Goal: Task Accomplishment & Management: Use online tool/utility

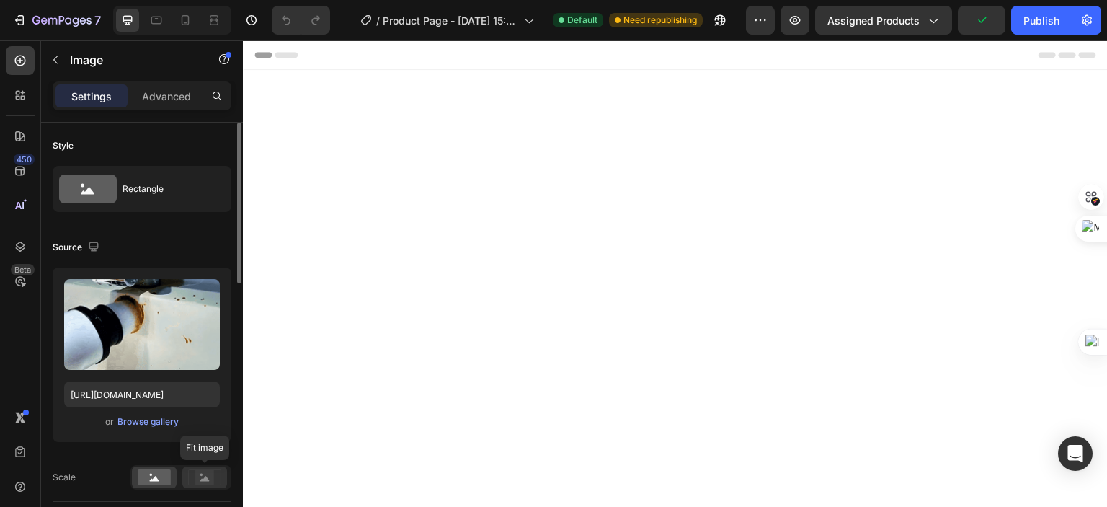
click at [198, 470] on rect at bounding box center [204, 477] width 19 height 14
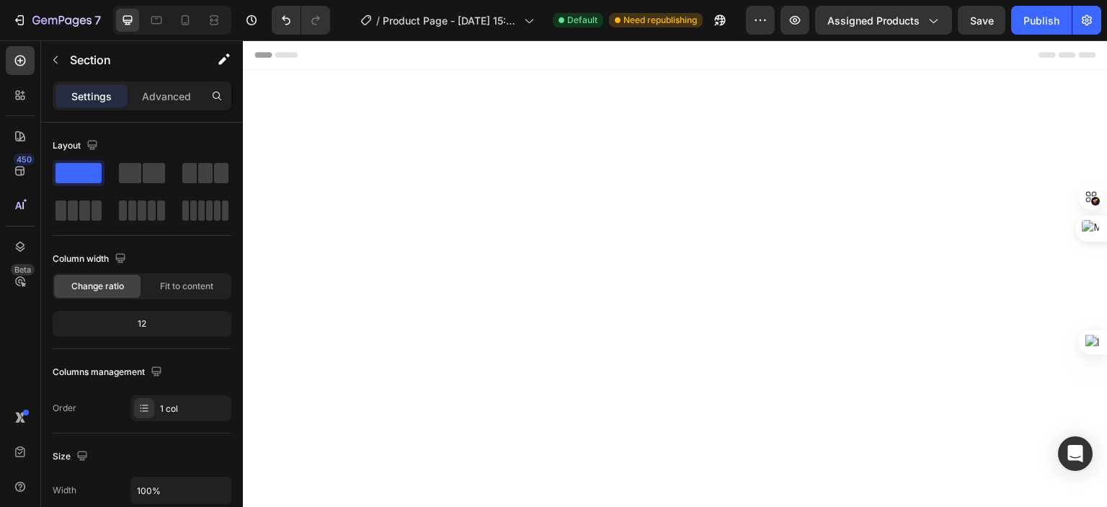
click at [20, 97] on icon at bounding box center [20, 95] width 14 height 14
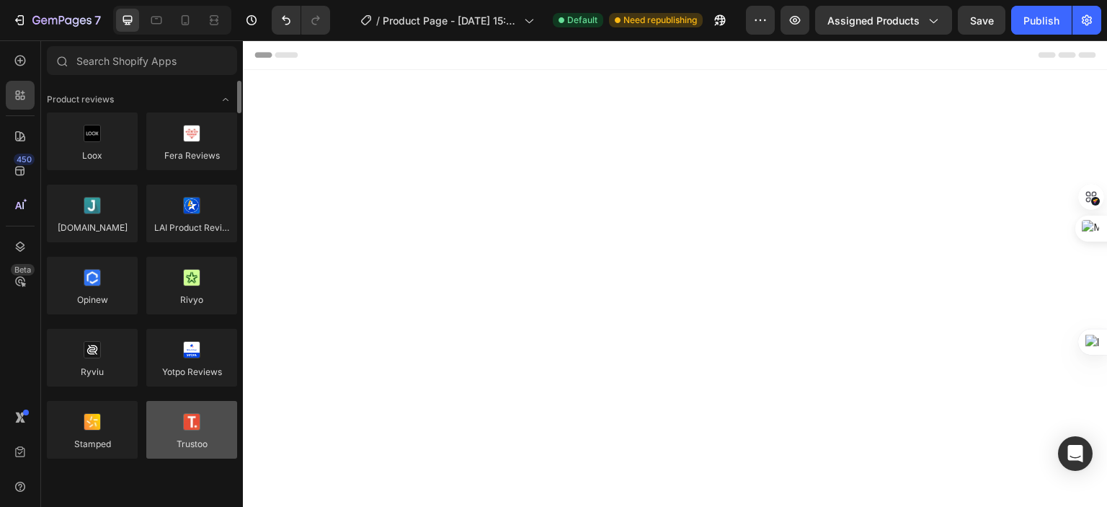
click at [204, 432] on div at bounding box center [191, 430] width 91 height 58
click at [187, 447] on div at bounding box center [191, 430] width 91 height 58
click at [207, 432] on div at bounding box center [191, 430] width 91 height 58
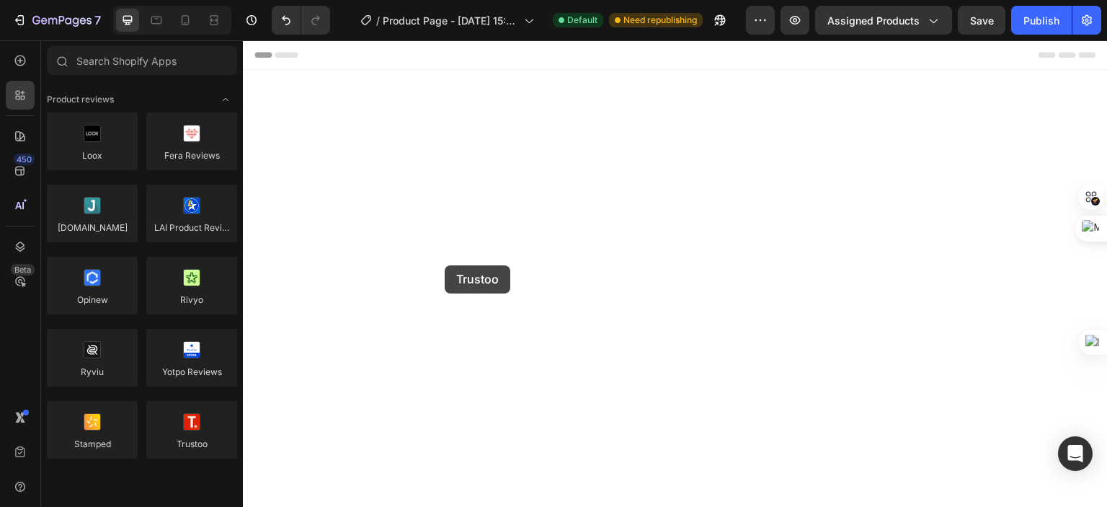
drag, startPoint x: 448, startPoint y: 473, endPoint x: 445, endPoint y: 265, distance: 207.6
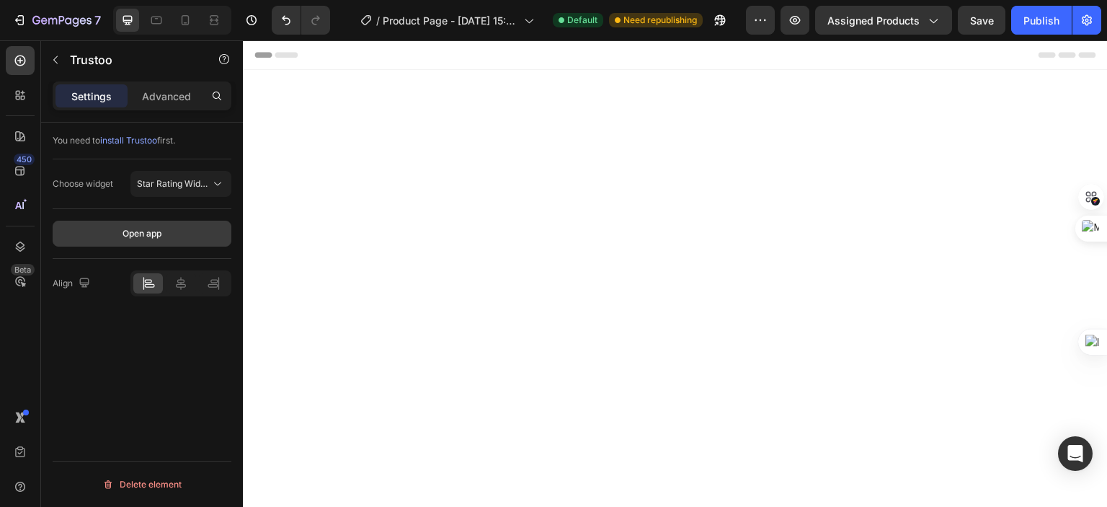
click at [167, 241] on button "Open app" at bounding box center [142, 234] width 179 height 26
click at [179, 279] on icon at bounding box center [181, 283] width 14 height 14
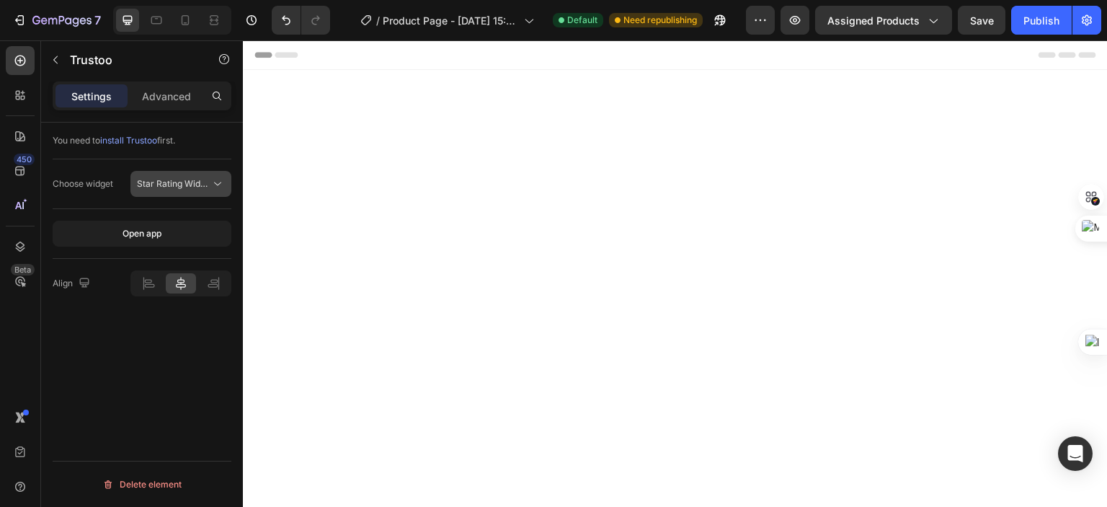
click at [213, 187] on icon at bounding box center [217, 184] width 14 height 14
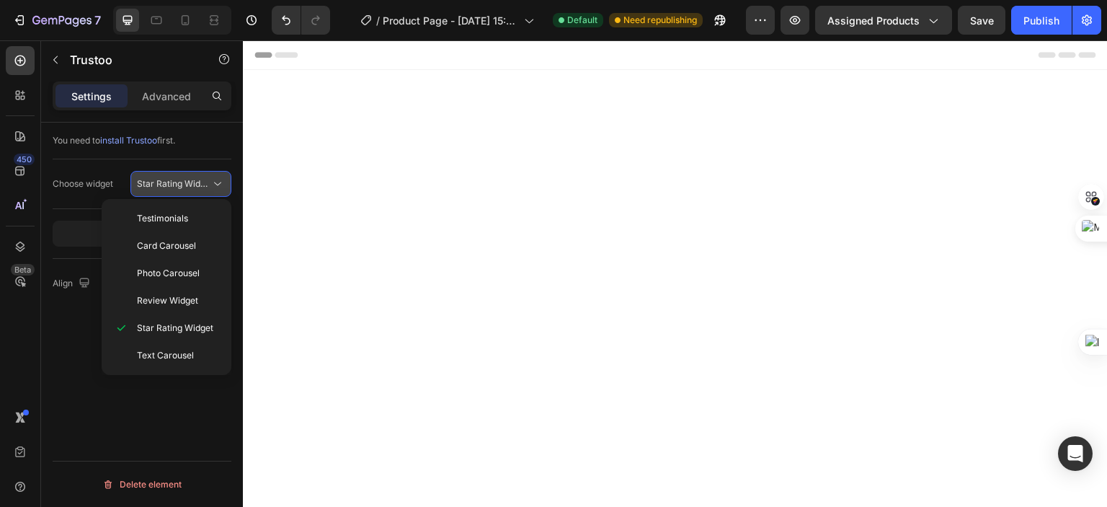
click at [213, 180] on icon at bounding box center [217, 184] width 14 height 14
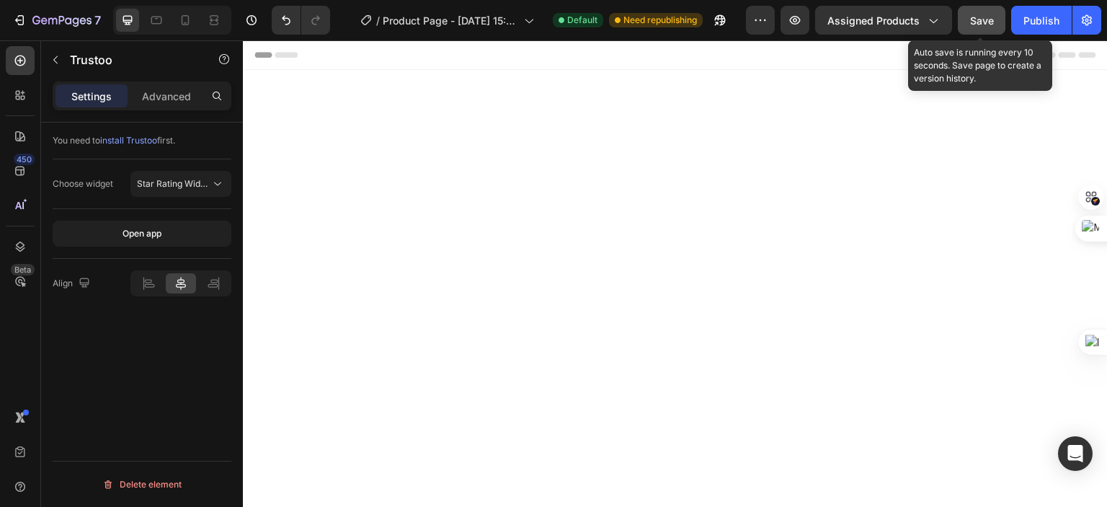
click at [977, 14] on span "Save" at bounding box center [982, 20] width 24 height 12
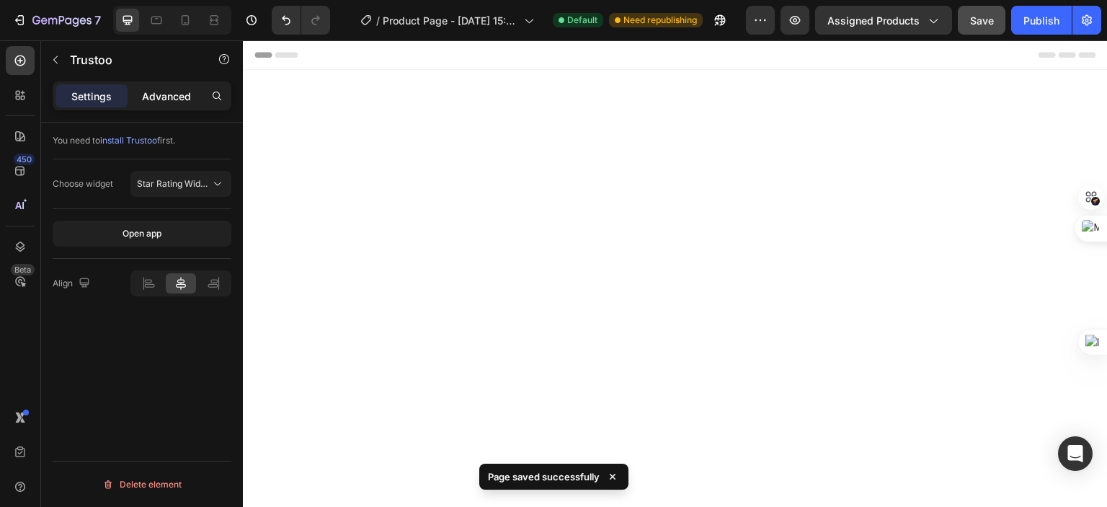
click at [158, 94] on p "Advanced" at bounding box center [166, 96] width 49 height 15
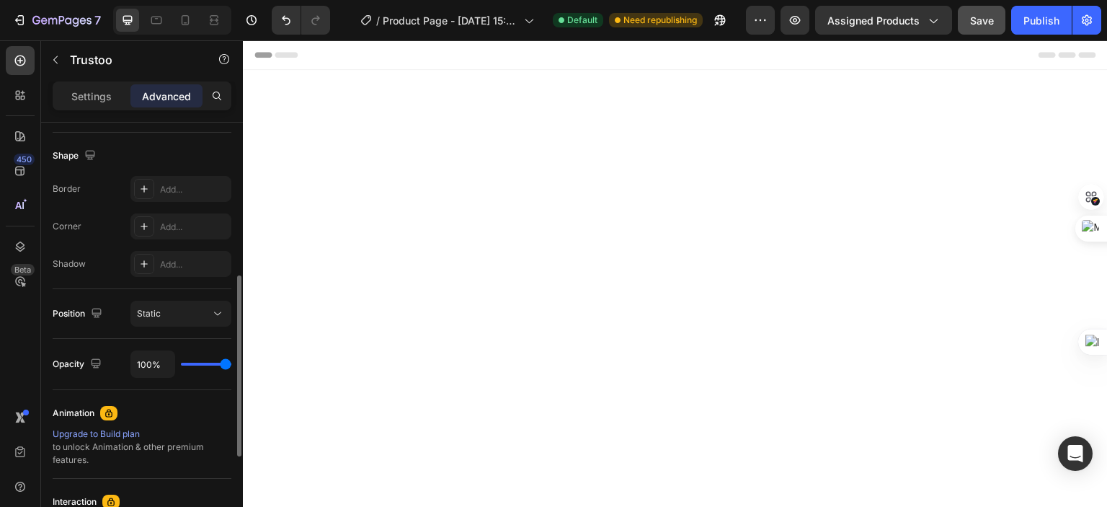
scroll to position [144, 0]
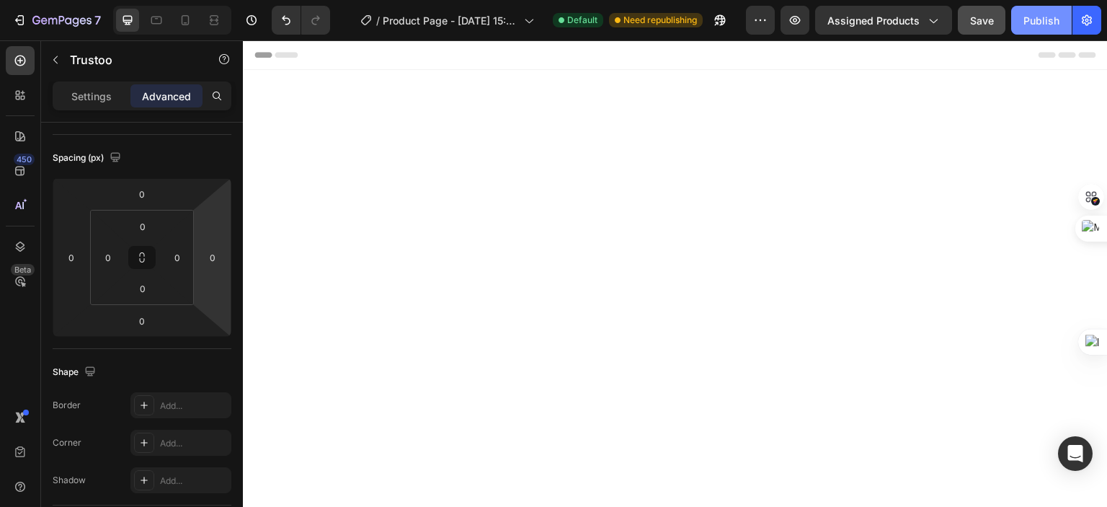
click at [1038, 31] on button "Publish" at bounding box center [1041, 20] width 61 height 29
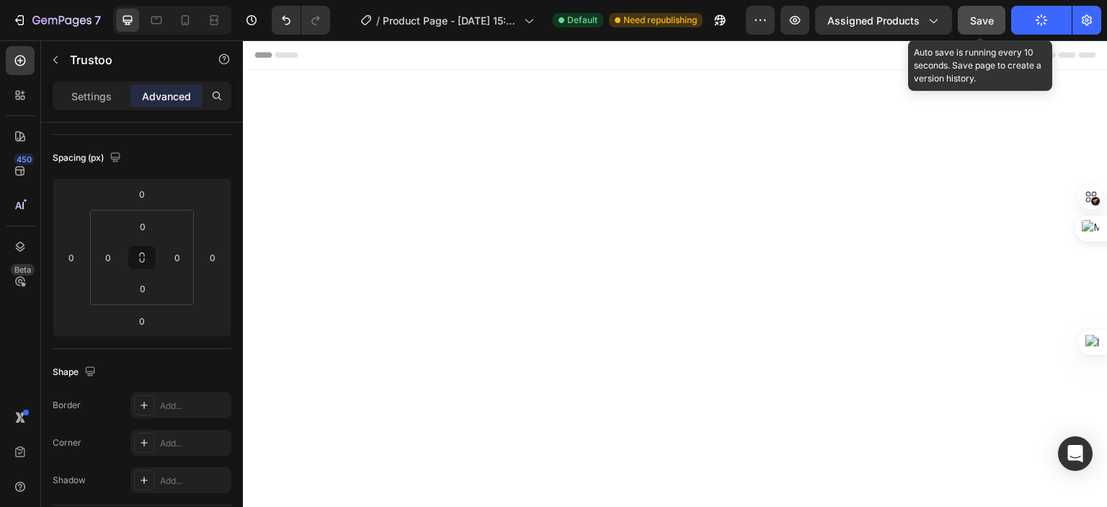
click at [969, 15] on button "Save" at bounding box center [982, 20] width 48 height 29
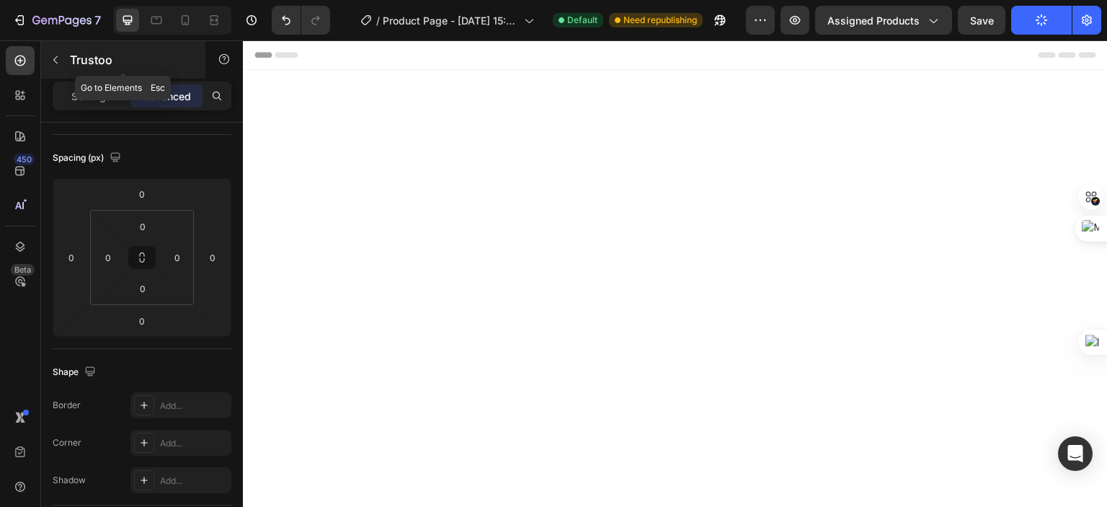
click at [58, 61] on icon "button" at bounding box center [56, 60] width 12 height 12
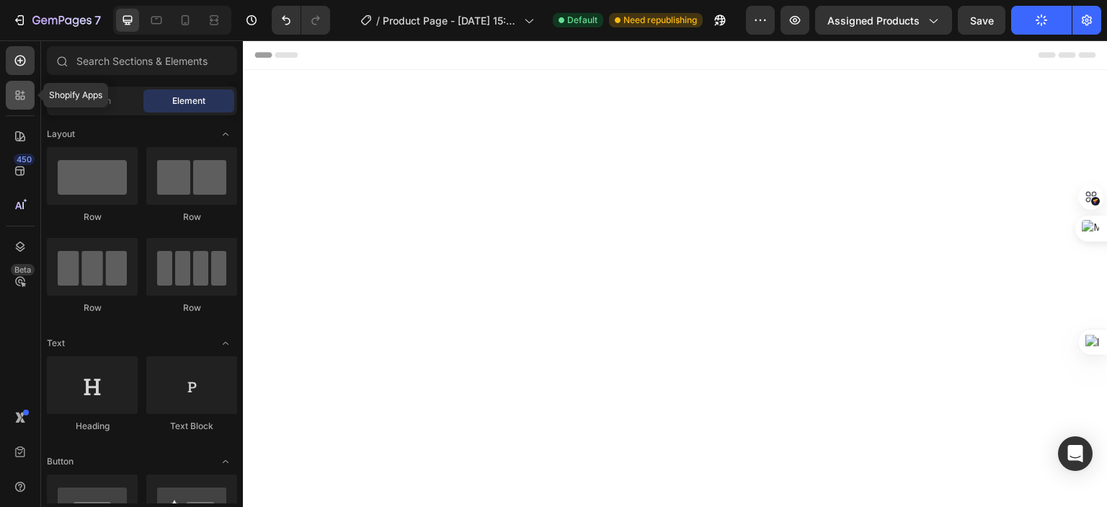
click at [20, 92] on icon at bounding box center [20, 95] width 14 height 14
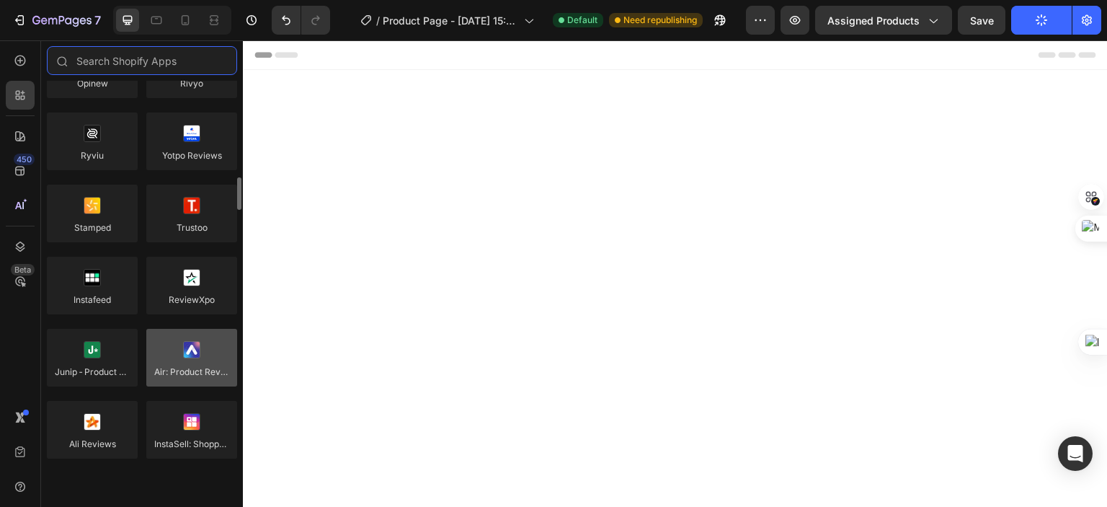
scroll to position [360, 0]
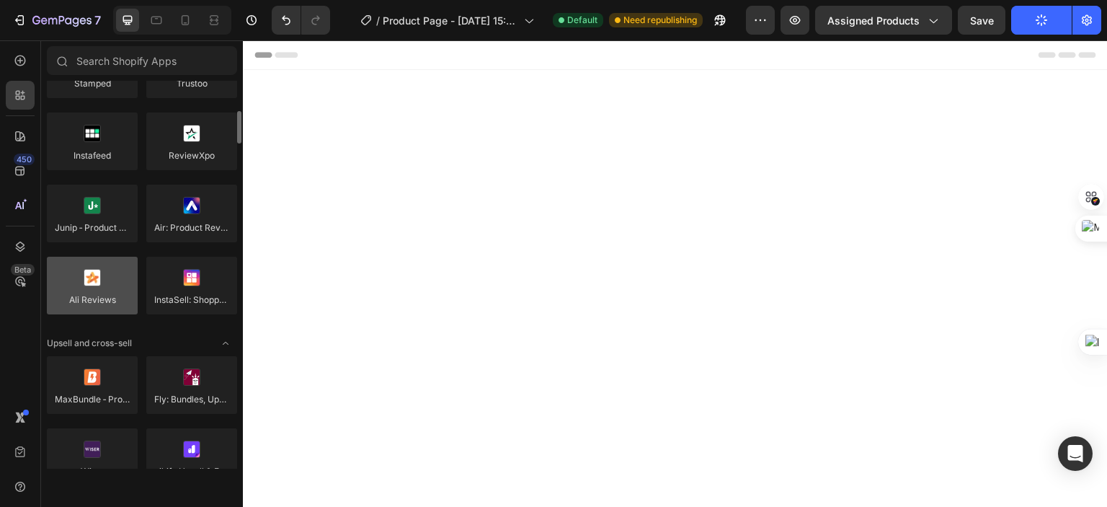
click at [98, 286] on div at bounding box center [92, 286] width 91 height 58
click at [89, 290] on div at bounding box center [92, 286] width 91 height 58
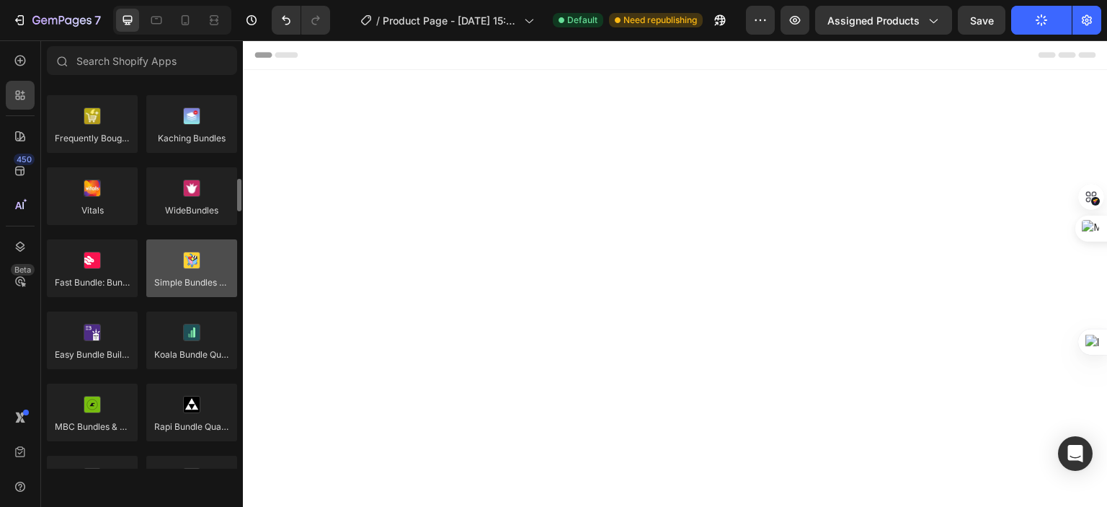
scroll to position [1441, 0]
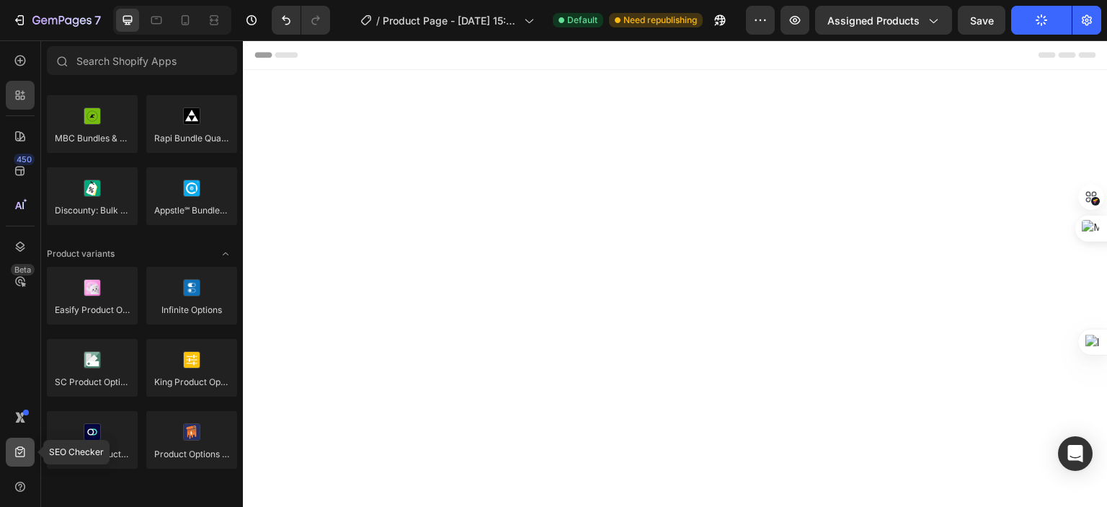
click at [23, 450] on icon at bounding box center [20, 452] width 14 height 14
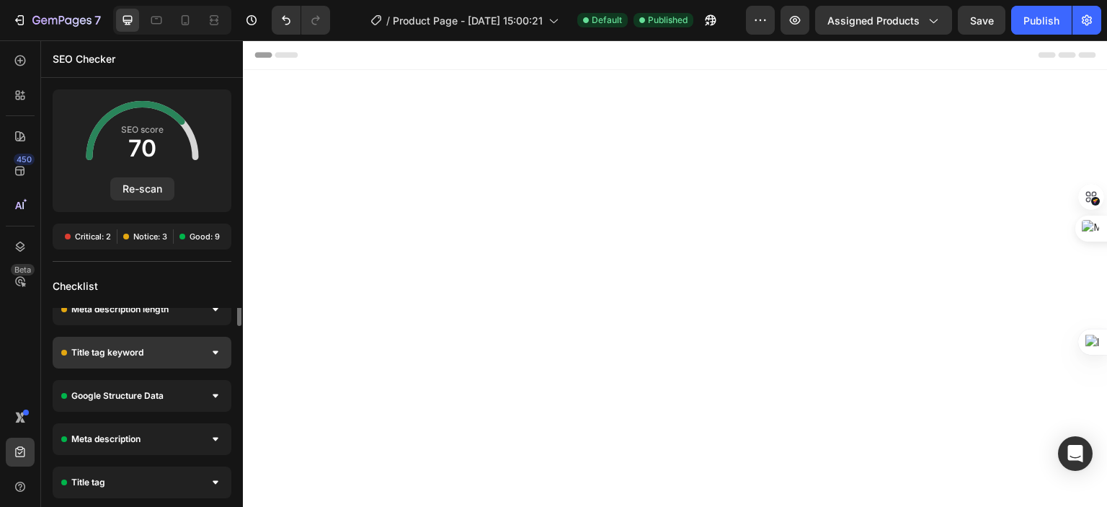
scroll to position [0, 0]
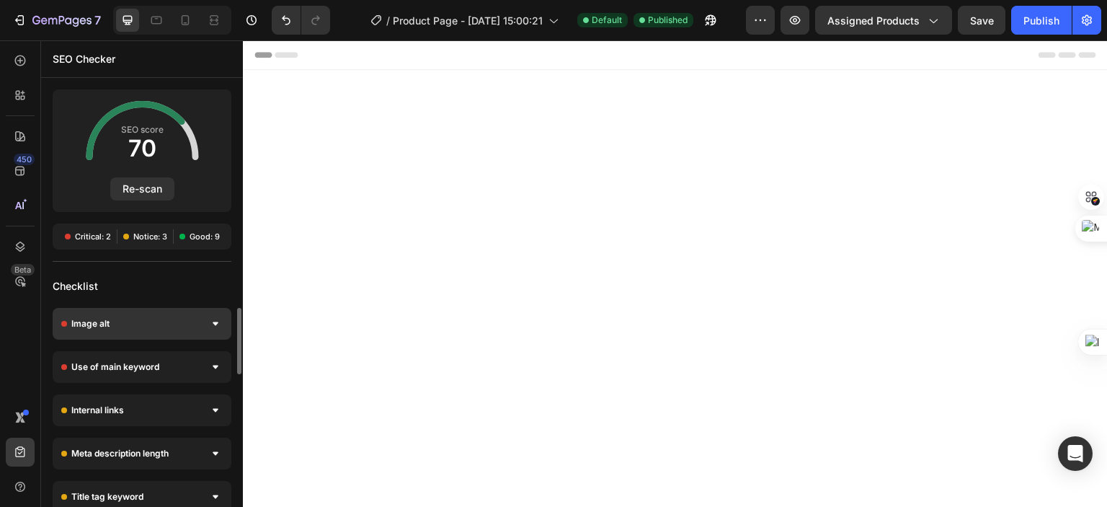
click at [218, 316] on div at bounding box center [215, 323] width 14 height 14
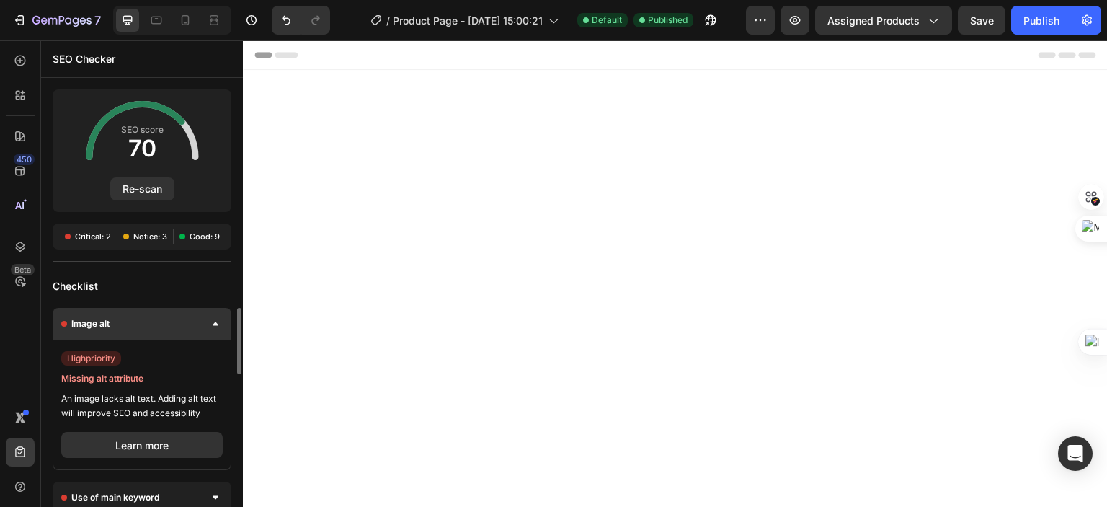
click at [212, 326] on div at bounding box center [215, 323] width 14 height 14
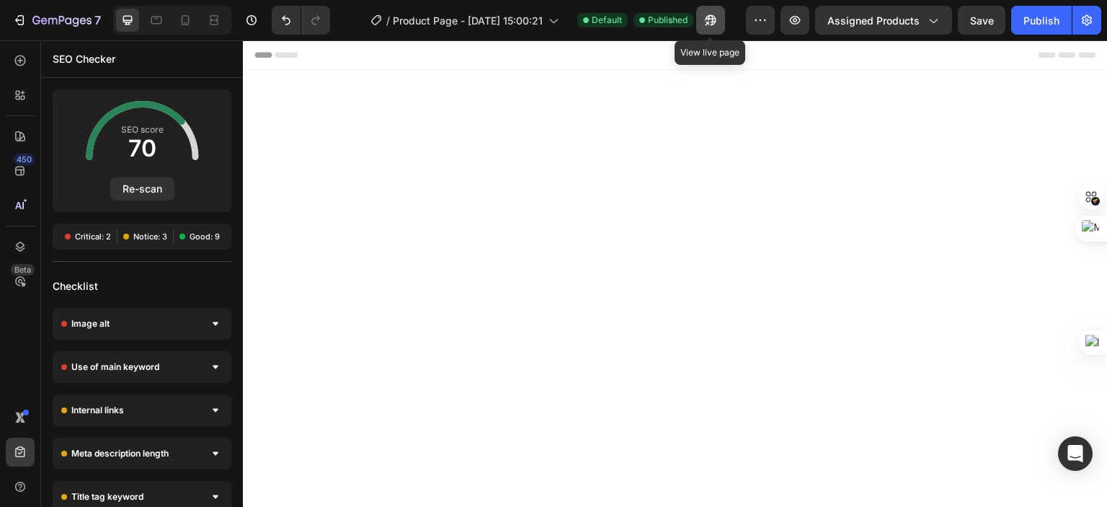
click at [709, 21] on icon "button" at bounding box center [710, 20] width 14 height 14
click at [21, 97] on icon at bounding box center [23, 98] width 4 height 4
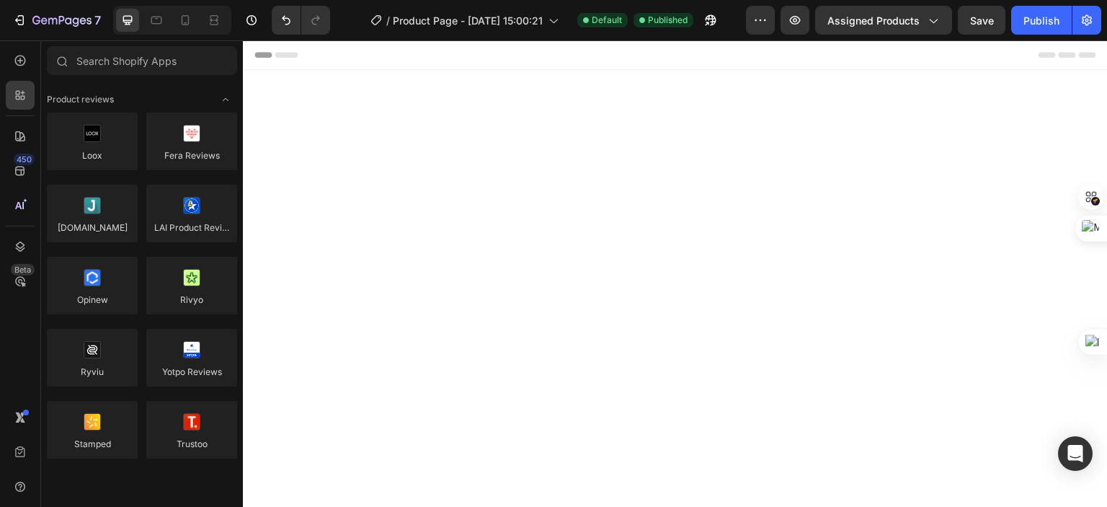
scroll to position [1441, 0]
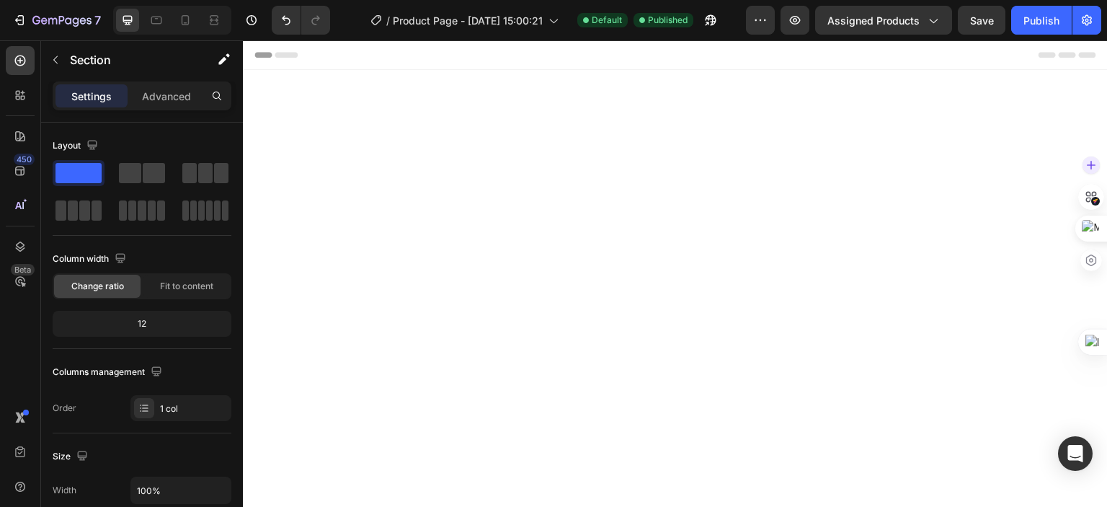
click at [1079, 263] on div at bounding box center [1091, 212] width 26 height 121
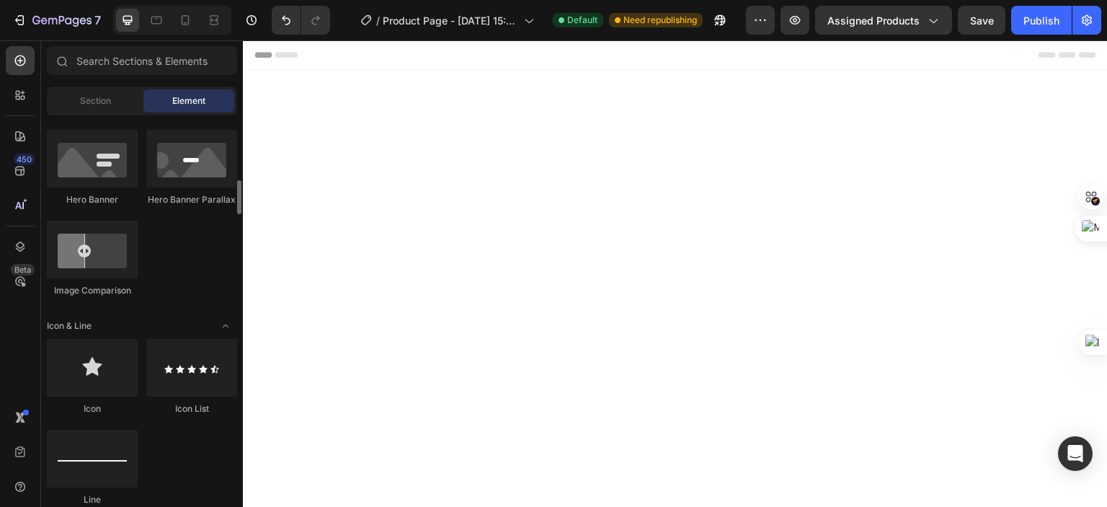
scroll to position [591, 0]
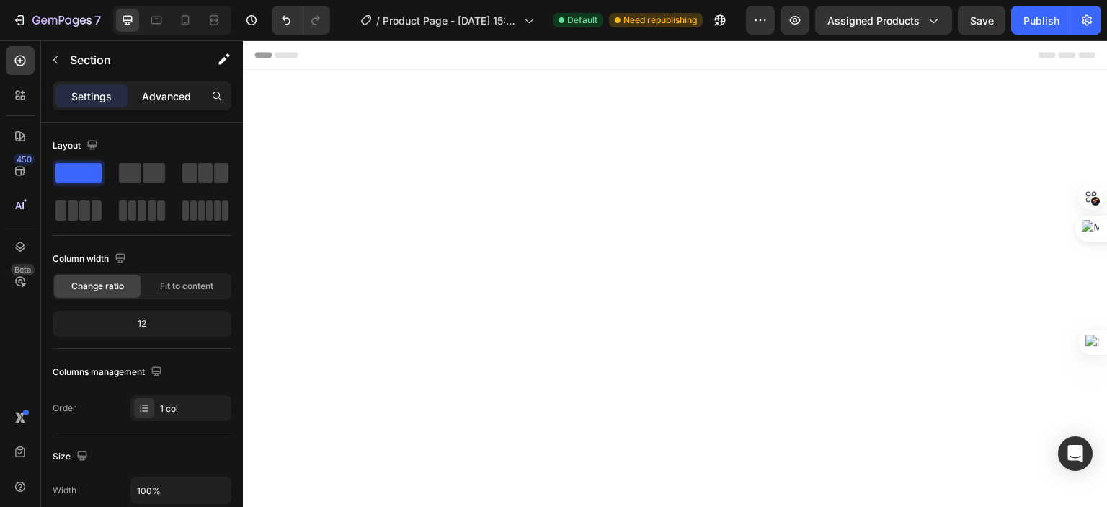
click at [160, 101] on p "Advanced" at bounding box center [166, 96] width 49 height 15
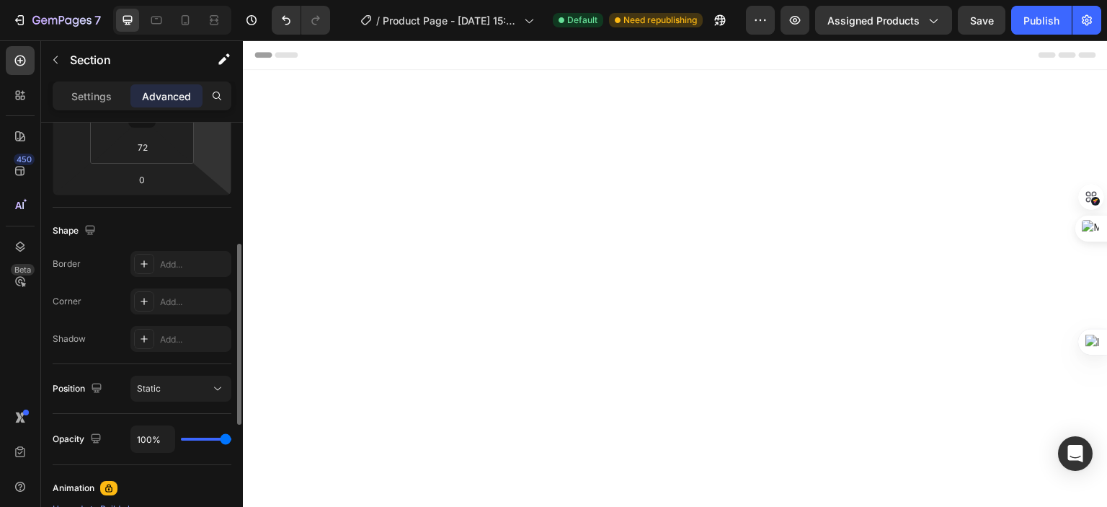
scroll to position [0, 0]
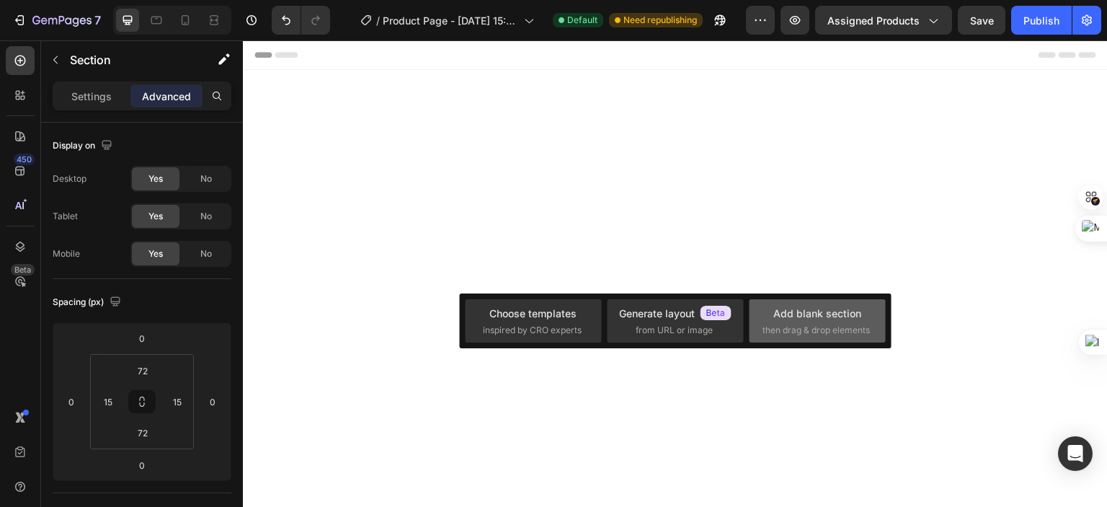
click at [817, 324] on span "then drag & drop elements" at bounding box center [815, 330] width 107 height 13
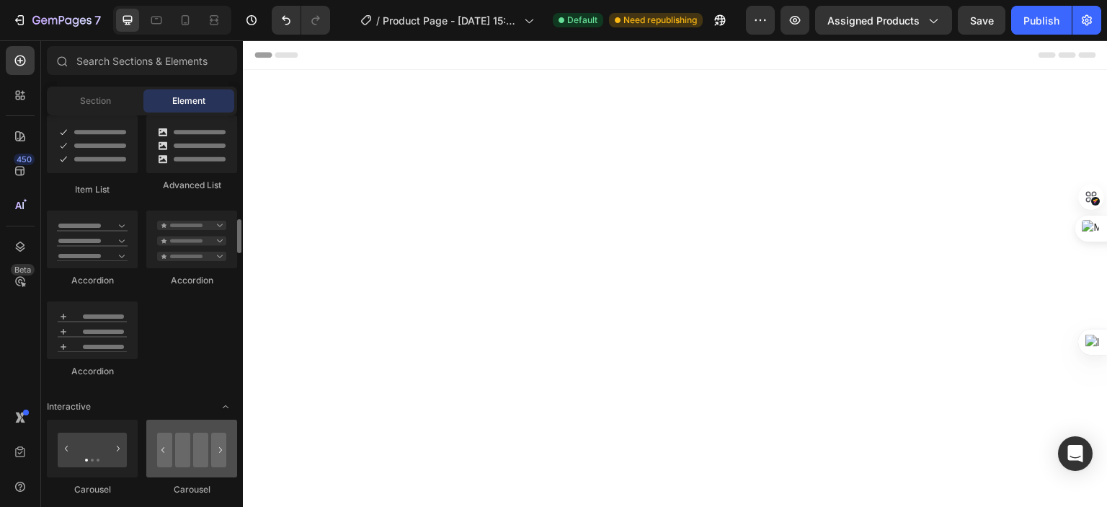
scroll to position [1240, 0]
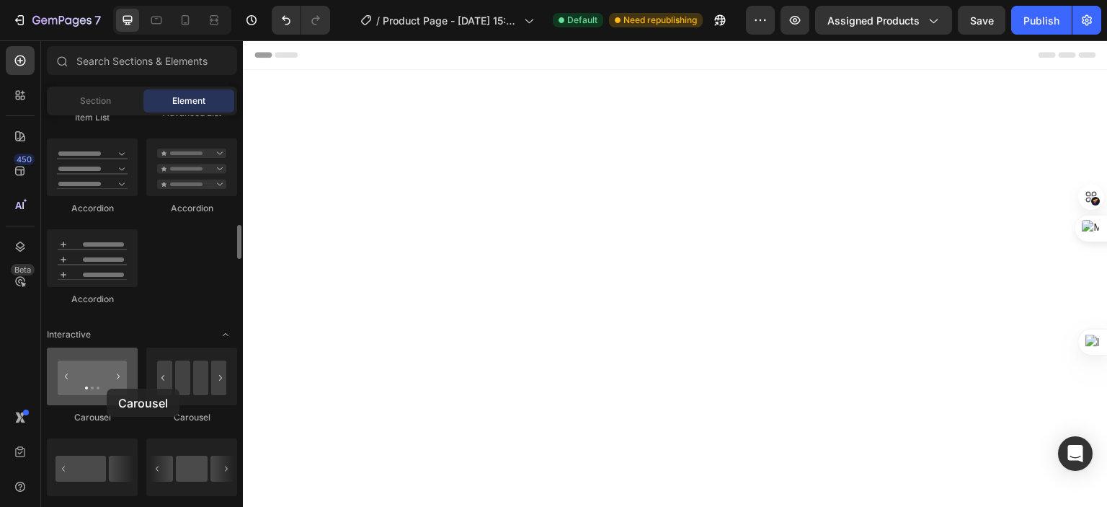
click at [107, 388] on div at bounding box center [92, 376] width 91 height 58
click at [86, 389] on div at bounding box center [92, 376] width 91 height 58
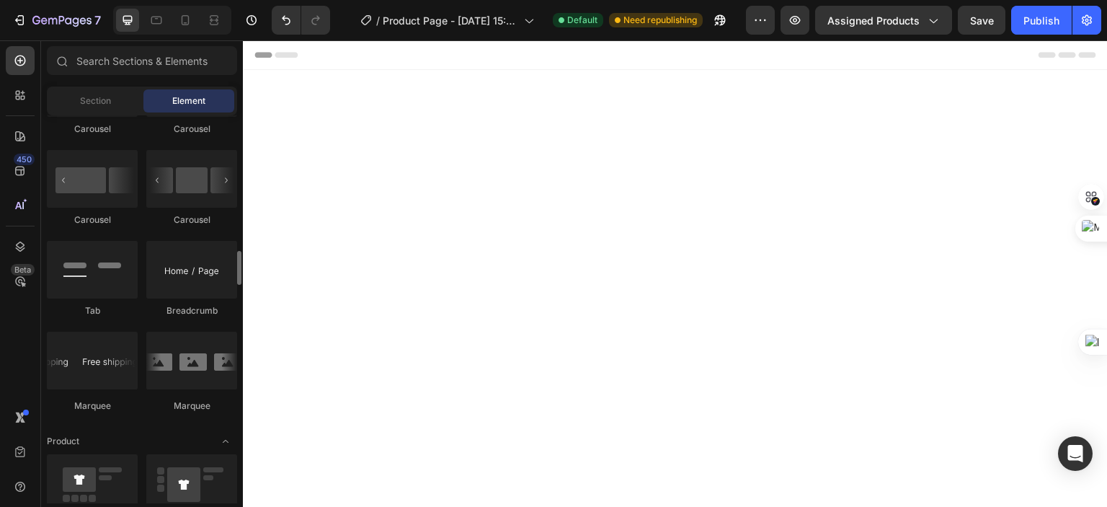
scroll to position [1456, 0]
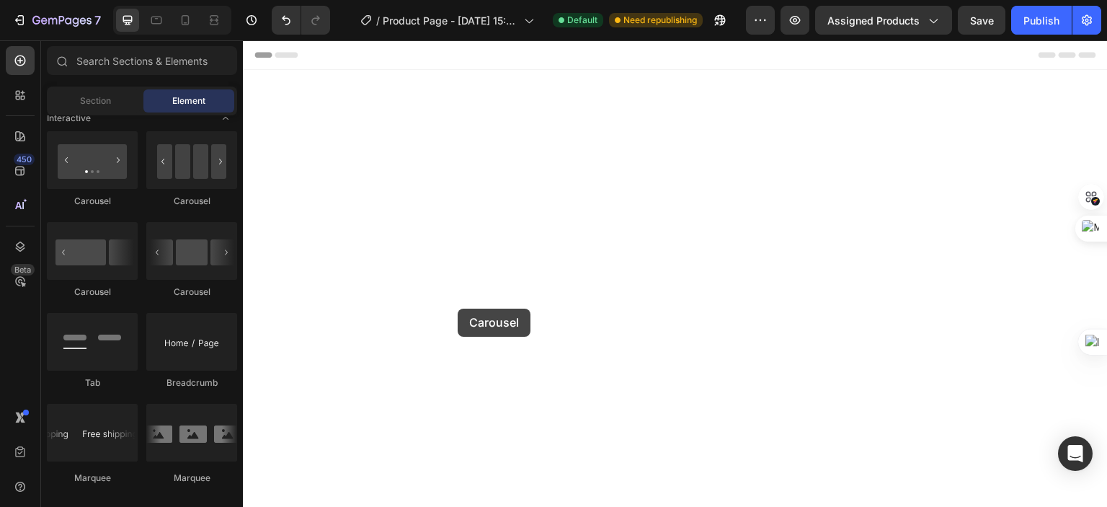
drag, startPoint x: 436, startPoint y: 212, endPoint x: 458, endPoint y: 308, distance: 99.0
click at [283, 21] on icon "Undo/Redo" at bounding box center [286, 20] width 14 height 14
drag, startPoint x: 448, startPoint y: 461, endPoint x: 391, endPoint y: 304, distance: 166.2
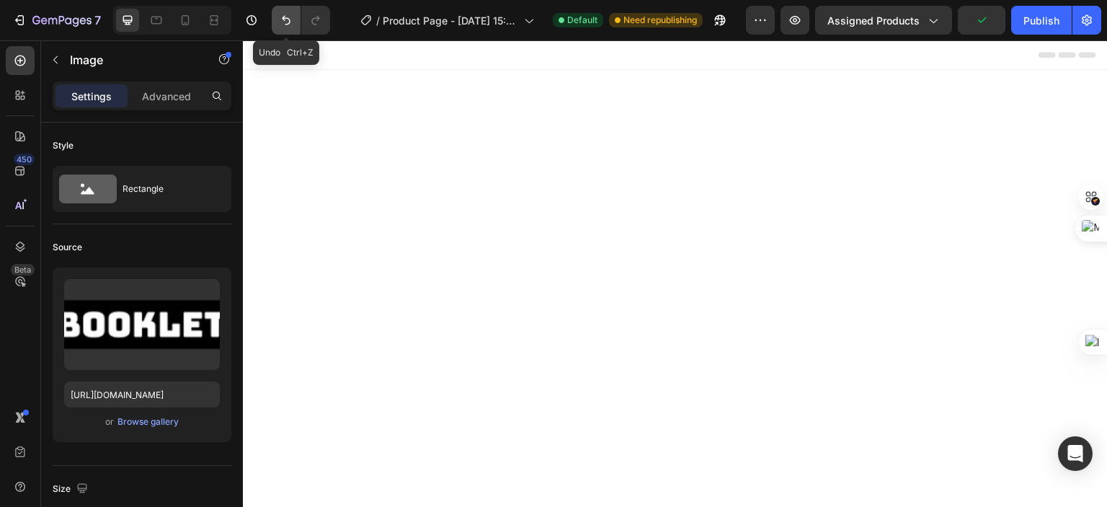
click at [280, 15] on icon "Undo/Redo" at bounding box center [286, 20] width 14 height 14
click at [167, 97] on p "Advanced" at bounding box center [166, 96] width 49 height 15
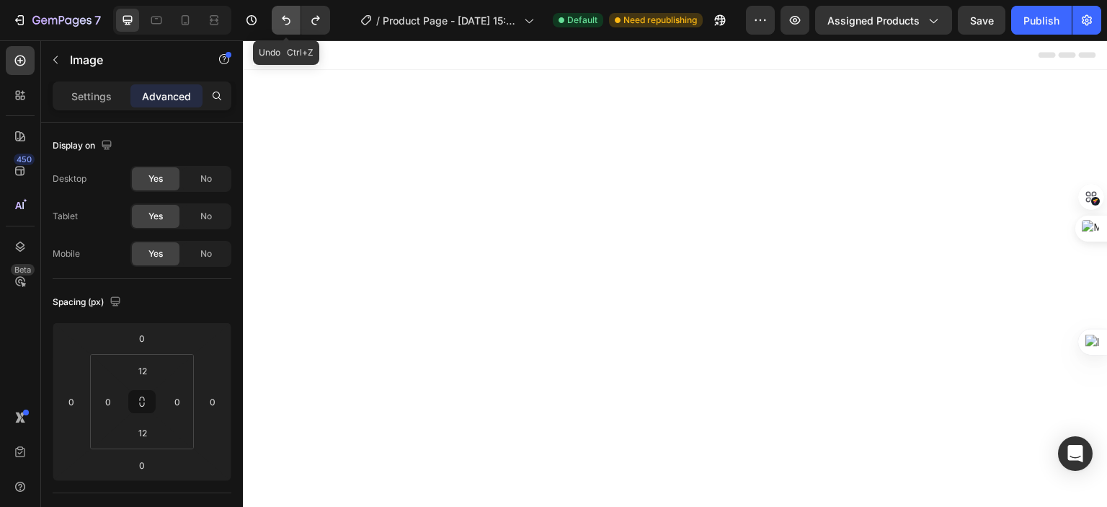
click at [287, 13] on icon "Undo/Redo" at bounding box center [286, 20] width 14 height 14
click at [288, 17] on icon "Undo/Redo" at bounding box center [286, 20] width 14 height 14
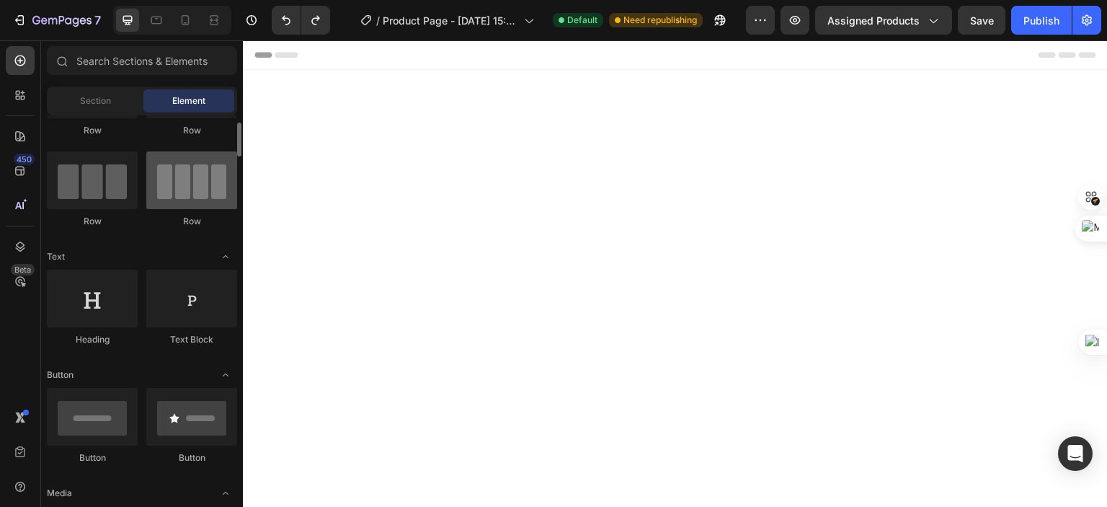
scroll to position [0, 0]
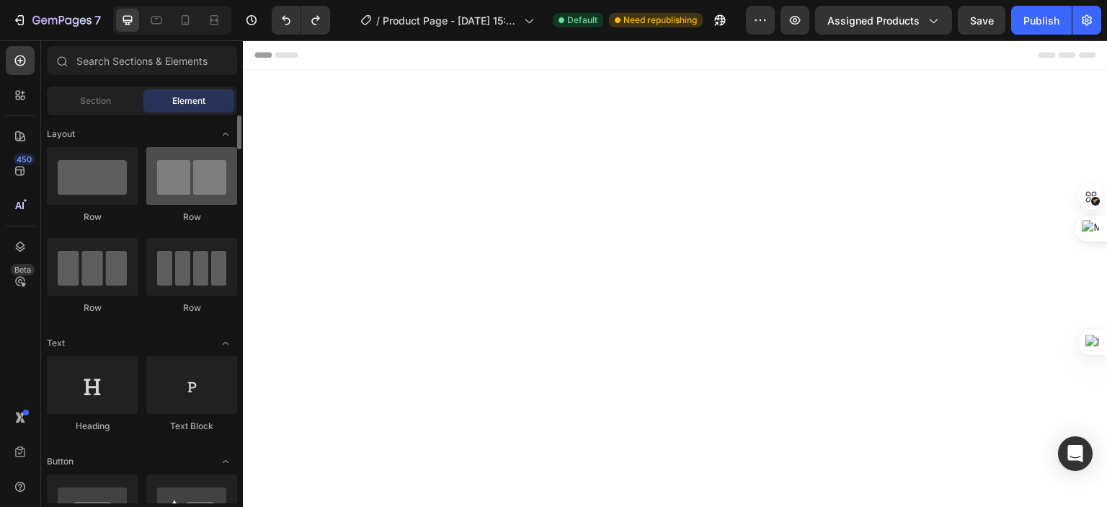
click at [186, 192] on div at bounding box center [191, 176] width 91 height 58
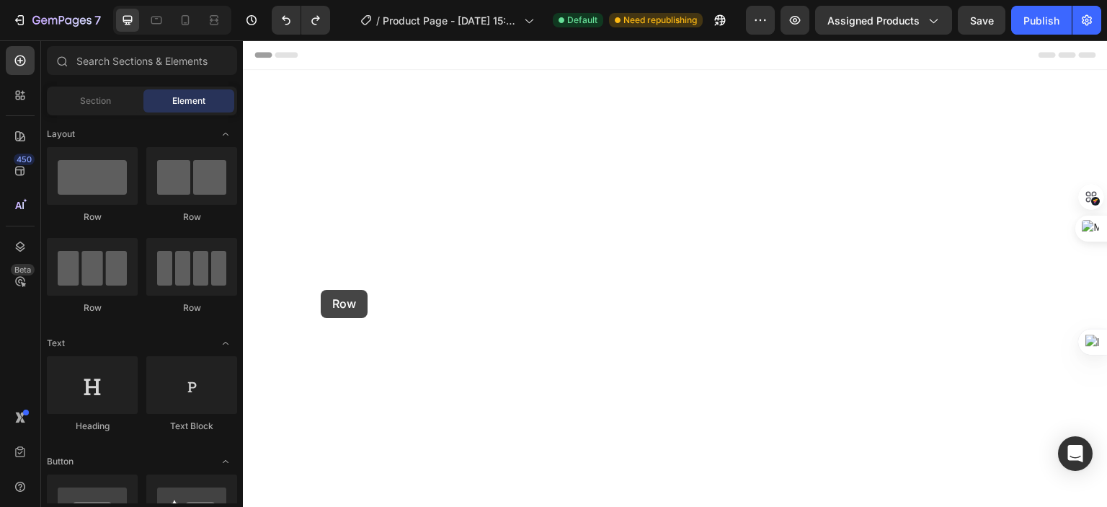
drag, startPoint x: 439, startPoint y: 227, endPoint x: 321, endPoint y: 290, distance: 133.8
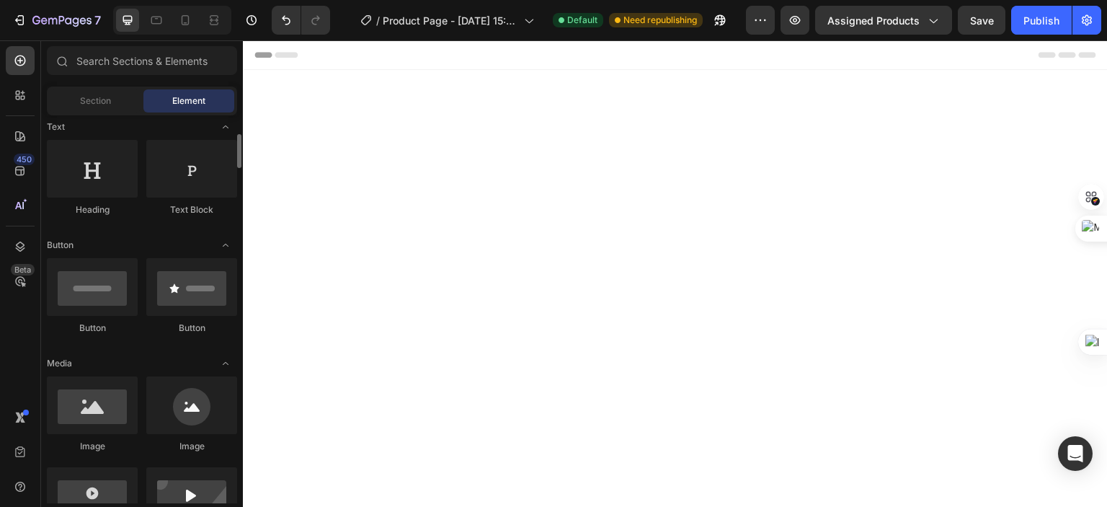
scroll to position [360, 0]
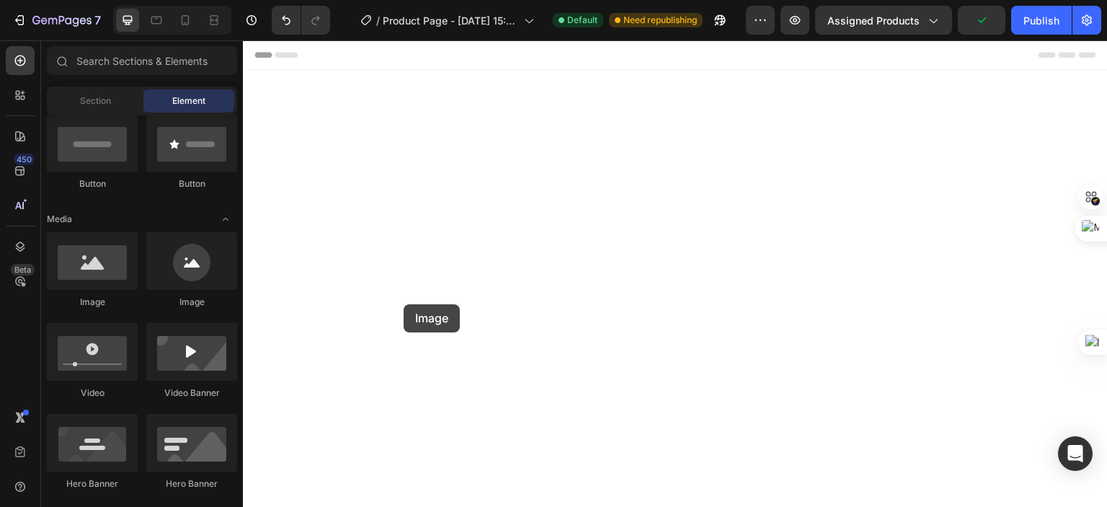
drag, startPoint x: 344, startPoint y: 312, endPoint x: 404, endPoint y: 304, distance: 60.3
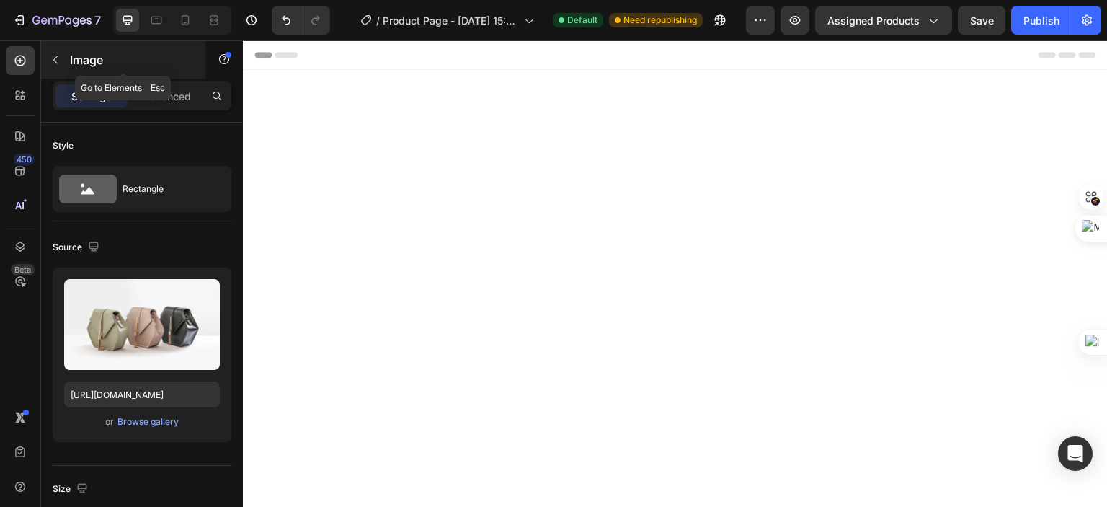
click at [55, 63] on icon "button" at bounding box center [56, 60] width 12 height 12
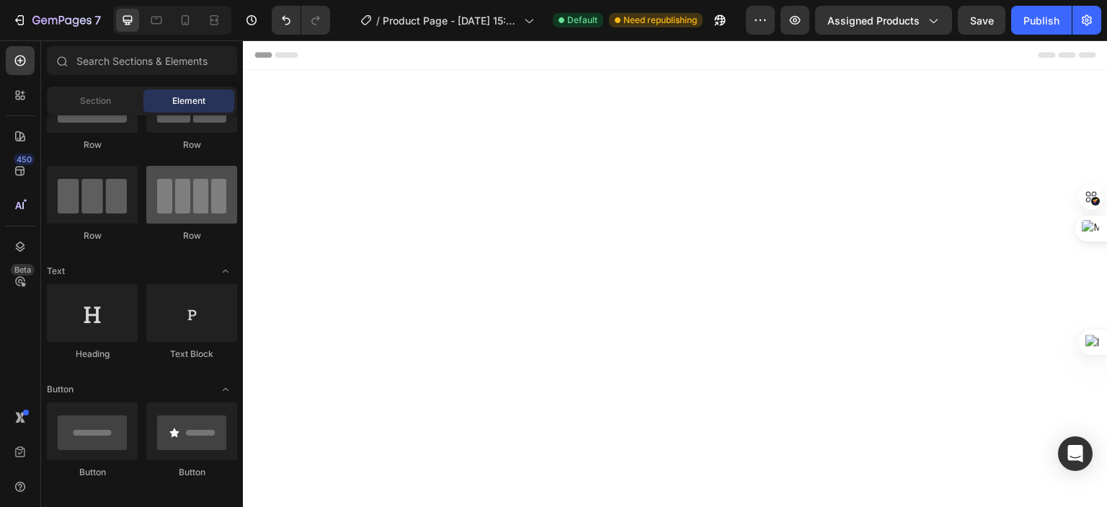
scroll to position [0, 0]
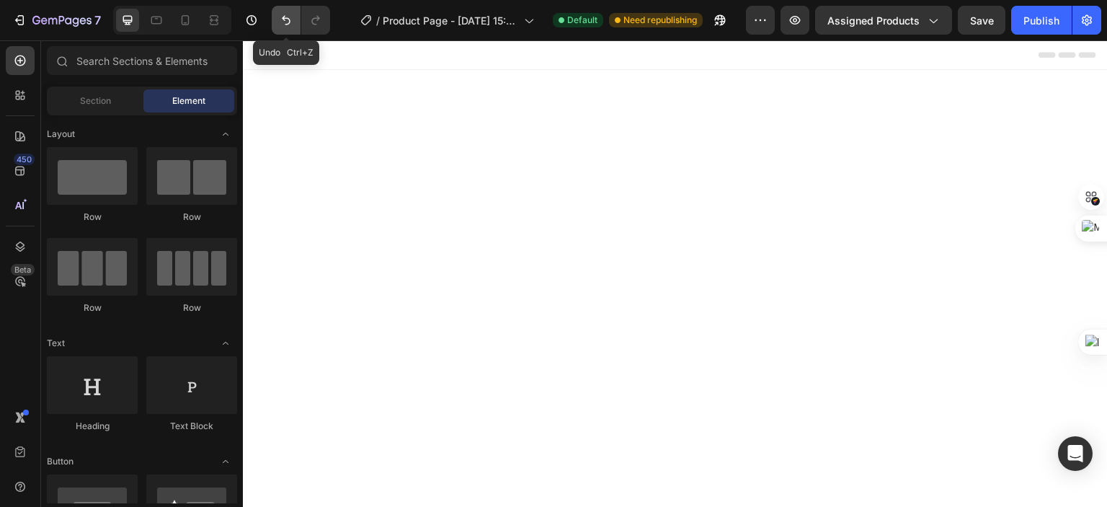
click at [282, 28] on button "Undo/Redo" at bounding box center [286, 20] width 29 height 29
click at [279, 17] on icon "Undo/Redo" at bounding box center [286, 20] width 14 height 14
drag, startPoint x: 352, startPoint y: 318, endPoint x: 381, endPoint y: 100, distance: 219.5
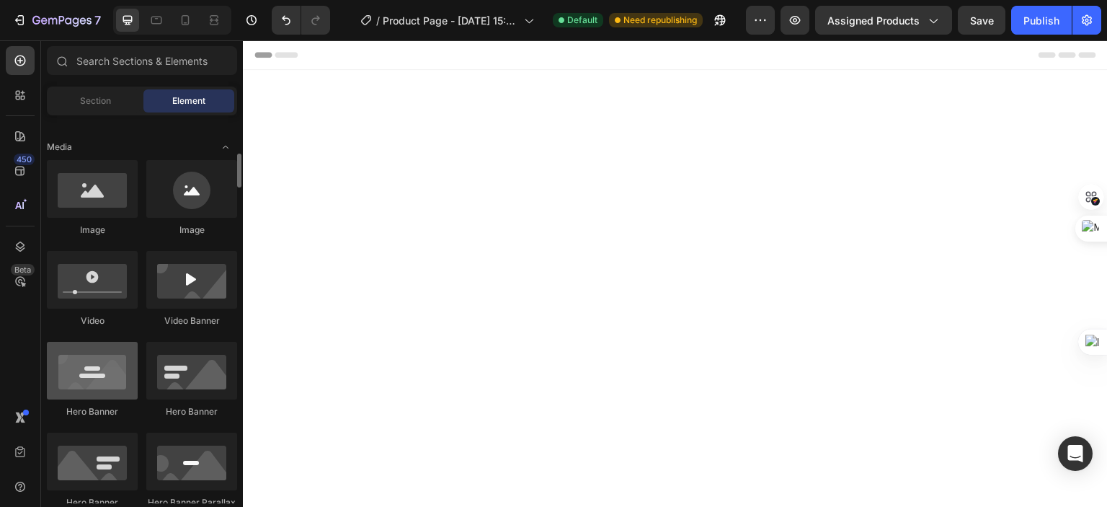
scroll to position [360, 0]
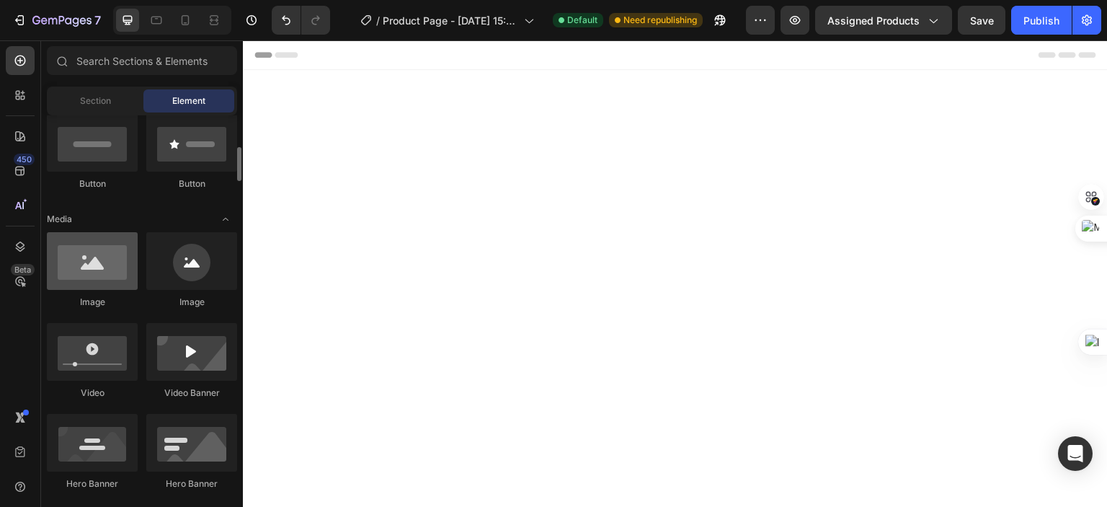
click at [96, 282] on div at bounding box center [92, 261] width 91 height 58
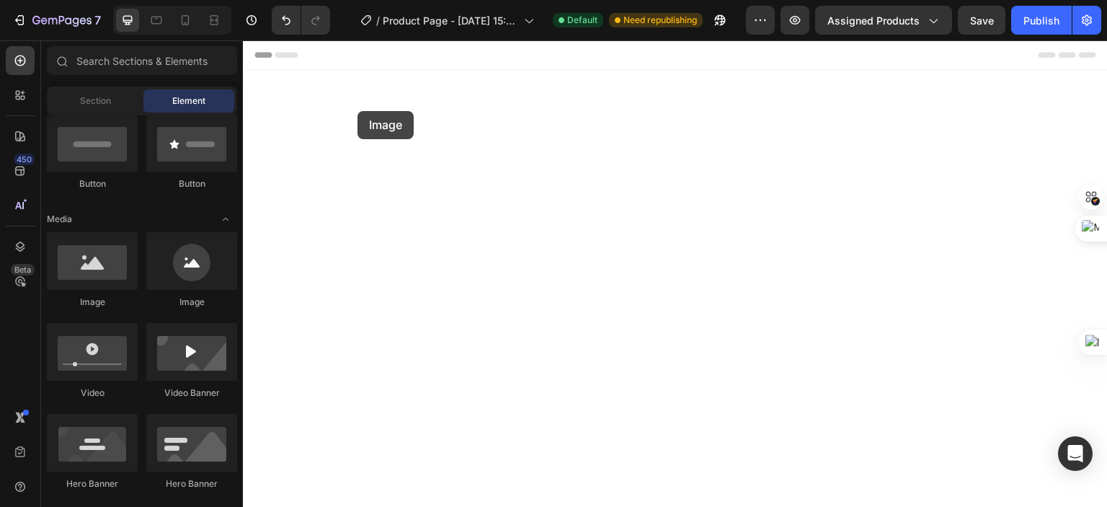
drag, startPoint x: 336, startPoint y: 311, endPoint x: 357, endPoint y: 111, distance: 201.5
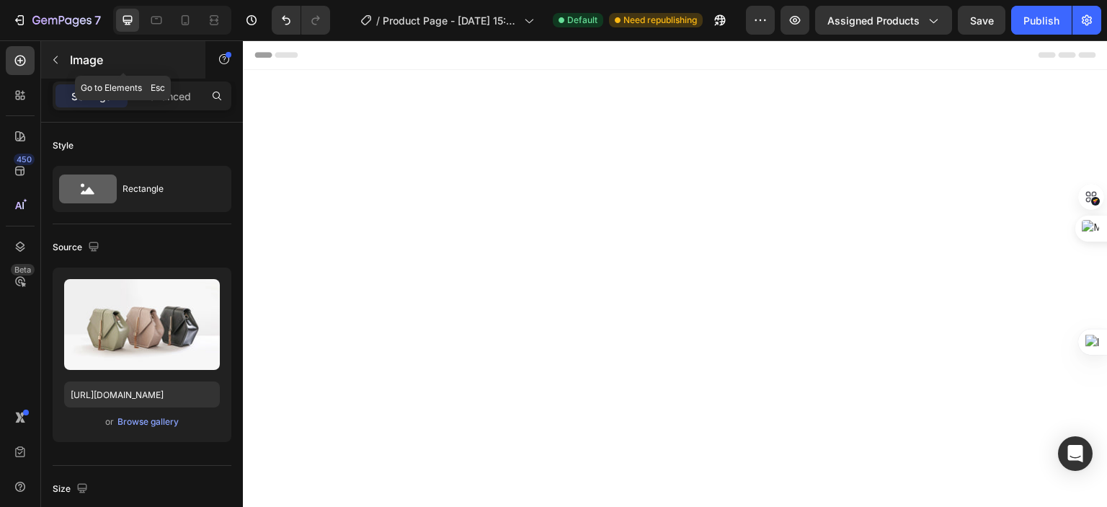
click at [66, 63] on button "button" at bounding box center [55, 59] width 23 height 23
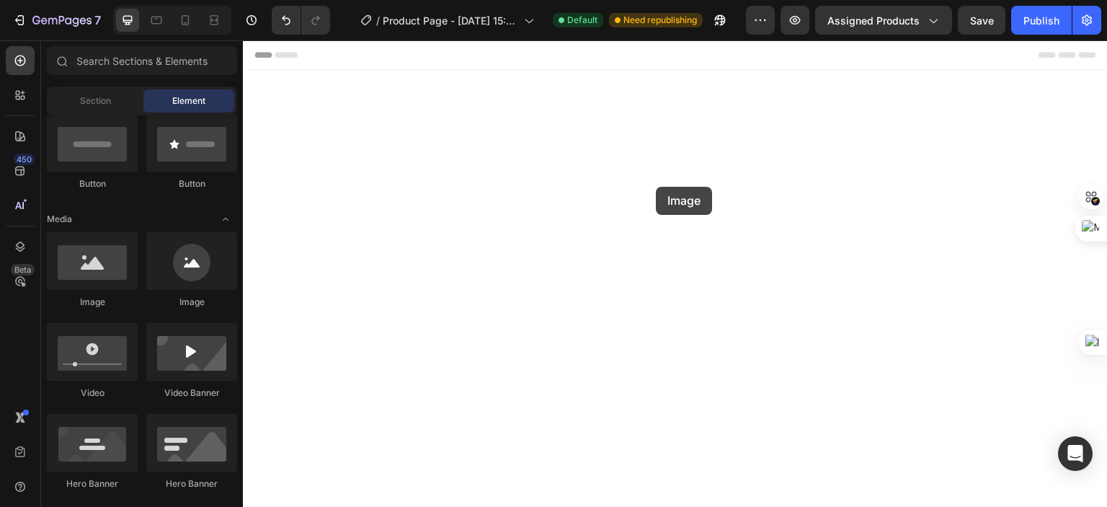
drag, startPoint x: 344, startPoint y: 313, endPoint x: 656, endPoint y: 187, distance: 336.2
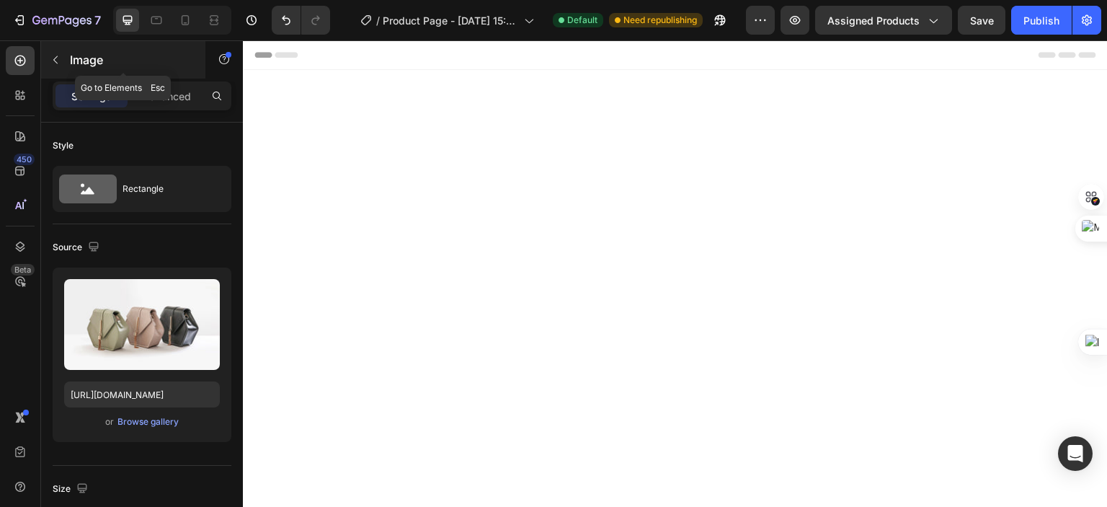
click at [60, 57] on icon "button" at bounding box center [56, 60] width 12 height 12
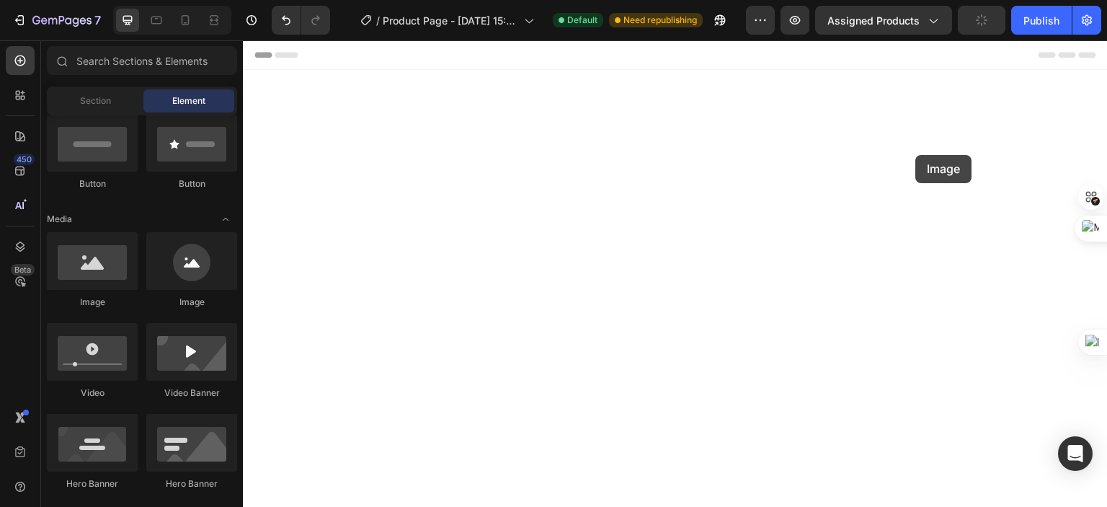
drag, startPoint x: 334, startPoint y: 313, endPoint x: 917, endPoint y: 155, distance: 604.2
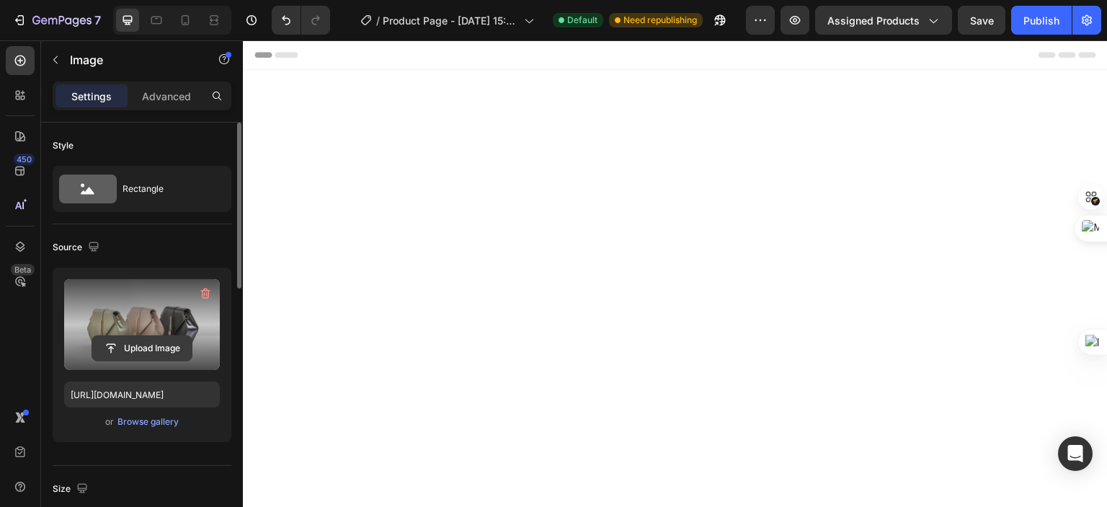
click at [155, 349] on input "file" at bounding box center [141, 348] width 99 height 25
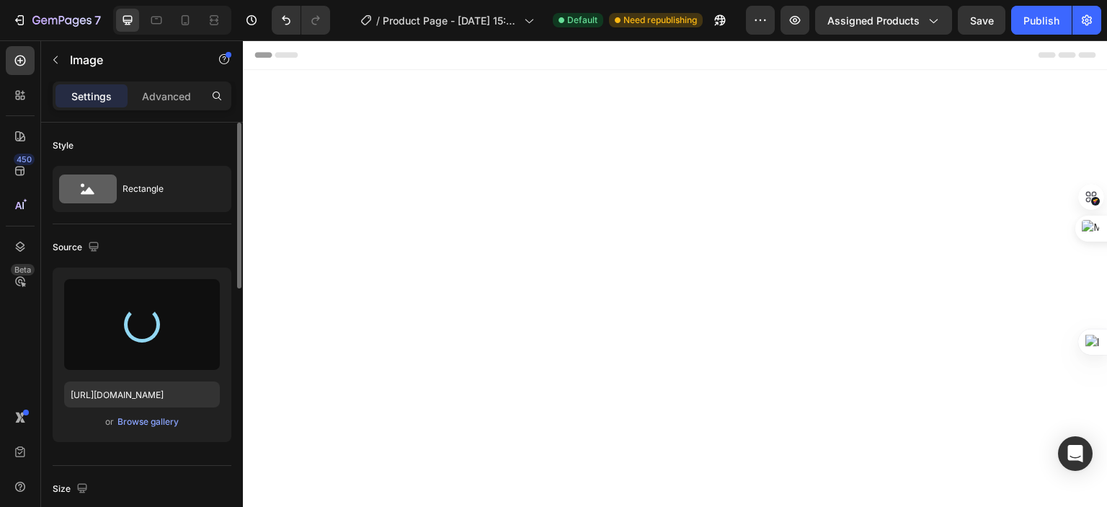
type input "https://cdn.shopify.com/s/files/1/0629/5332/4606/files/gempages_577957670695207…"
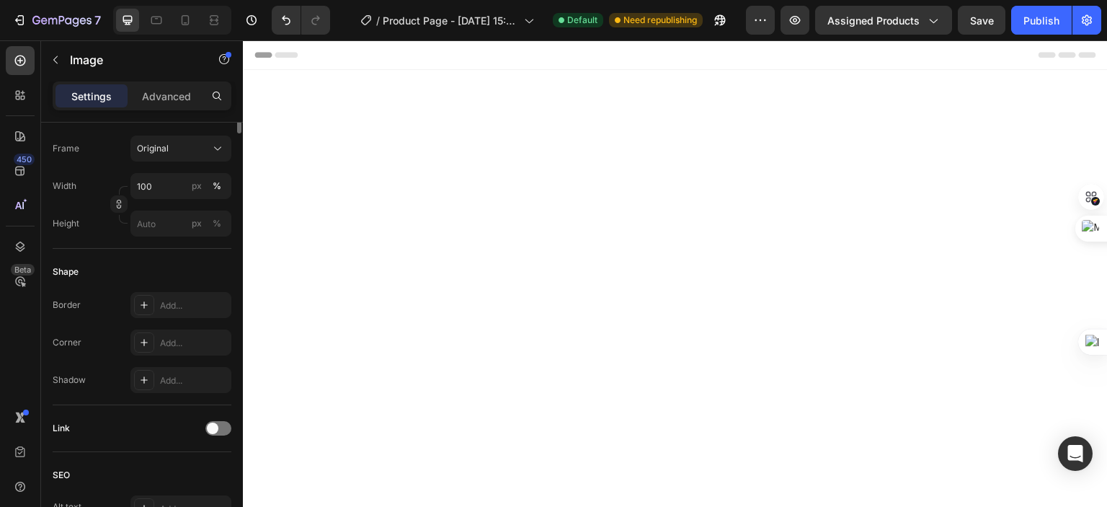
scroll to position [157, 0]
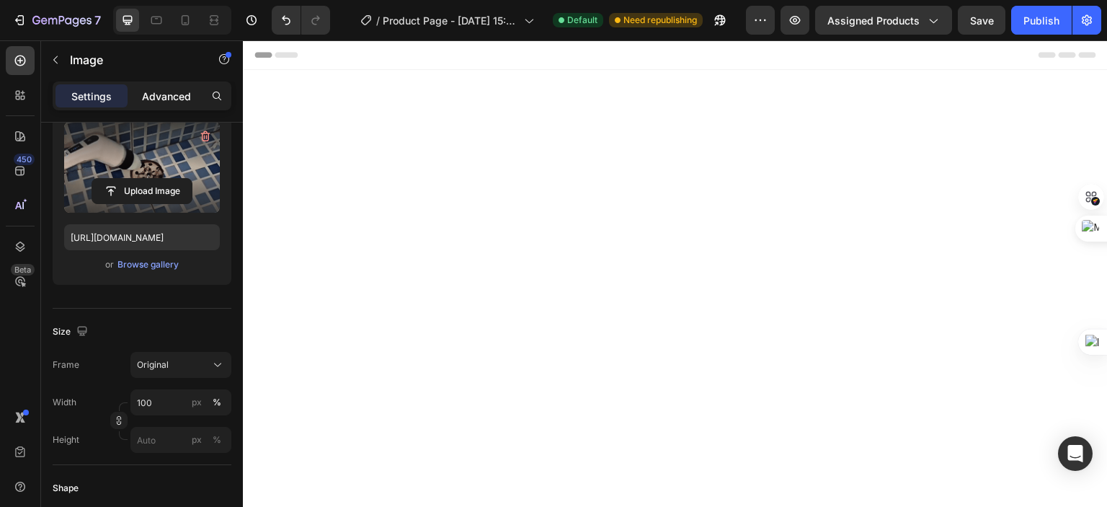
click at [164, 97] on p "Advanced" at bounding box center [166, 96] width 49 height 15
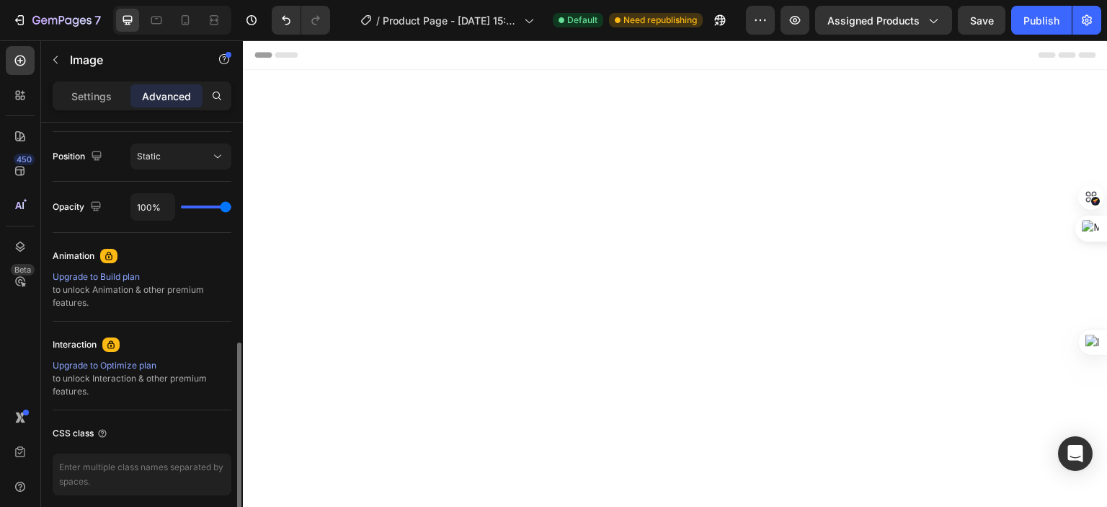
scroll to position [445, 0]
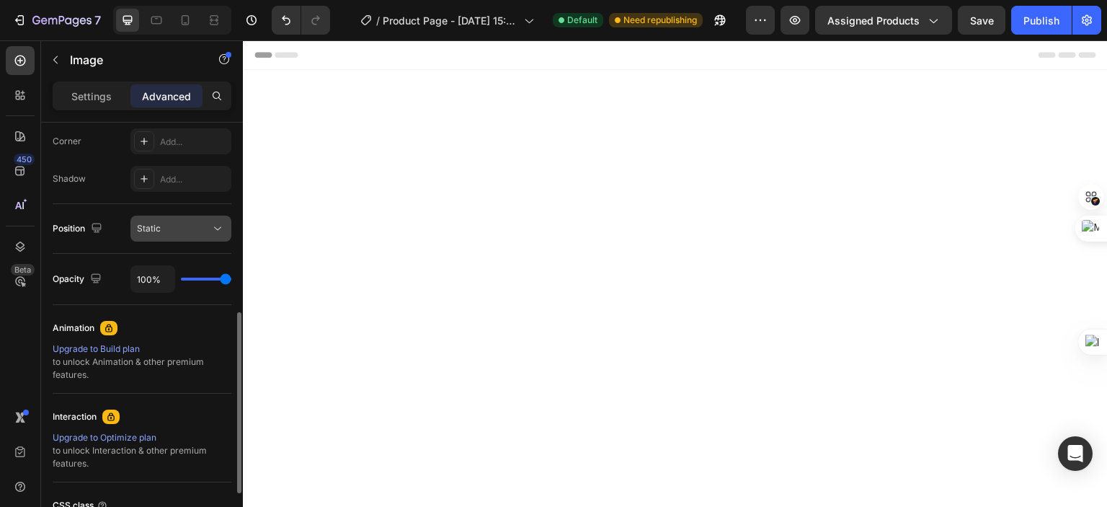
click at [200, 226] on div "Static" at bounding box center [174, 228] width 74 height 13
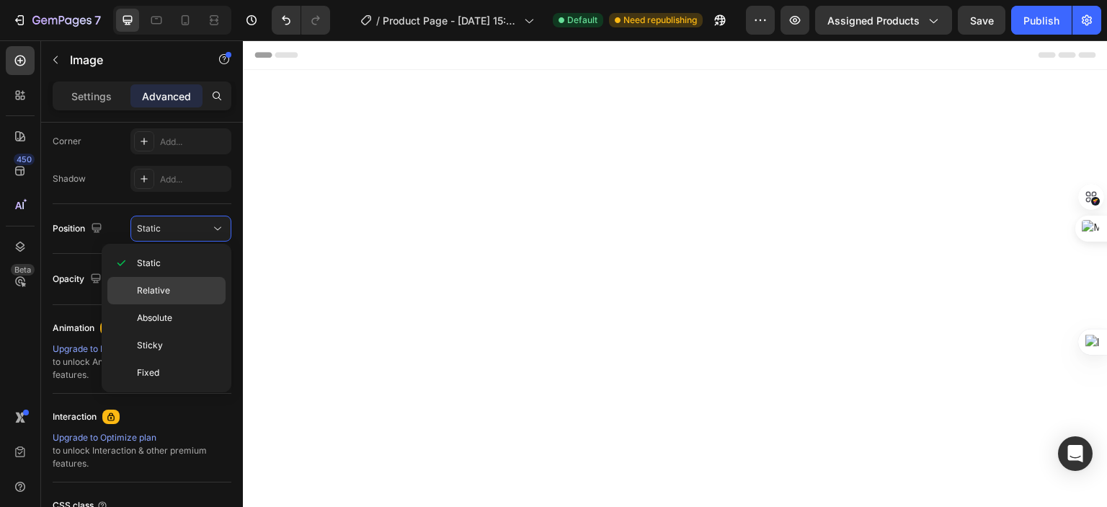
click at [184, 304] on div "Relative" at bounding box center [166, 317] width 118 height 27
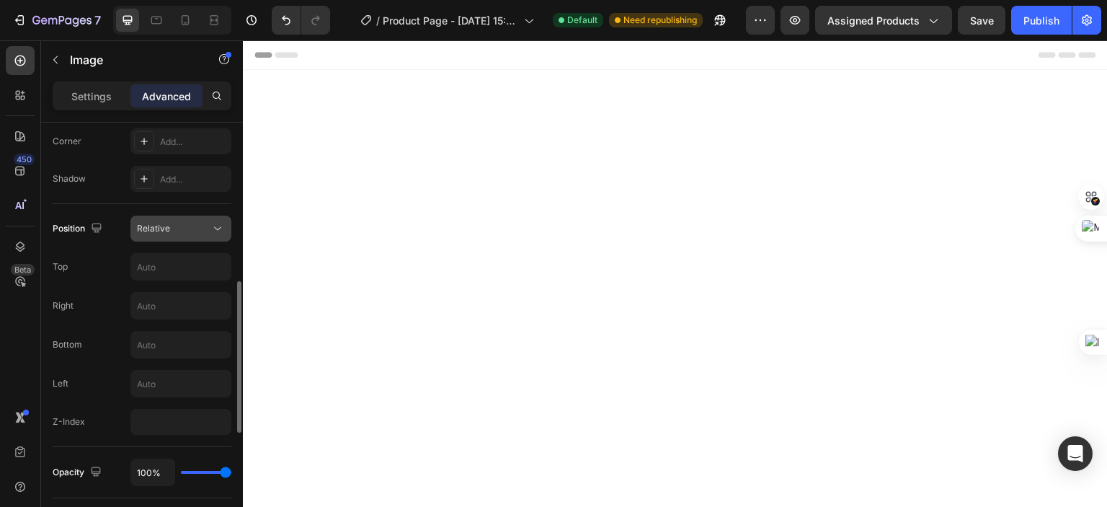
click at [190, 229] on div "Relative" at bounding box center [174, 228] width 74 height 13
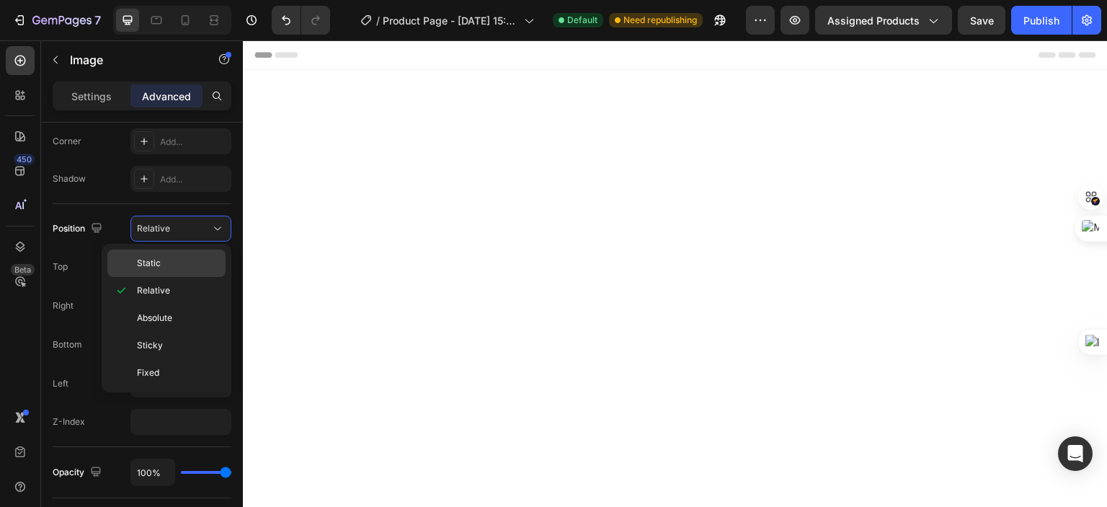
click at [176, 264] on p "Static" at bounding box center [178, 263] width 82 height 13
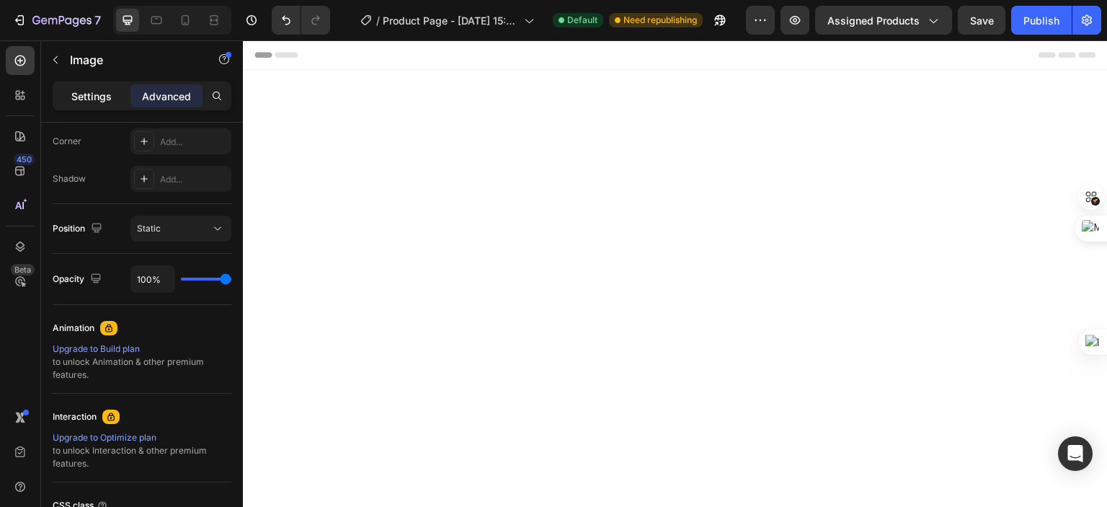
click at [84, 99] on p "Settings" at bounding box center [91, 96] width 40 height 15
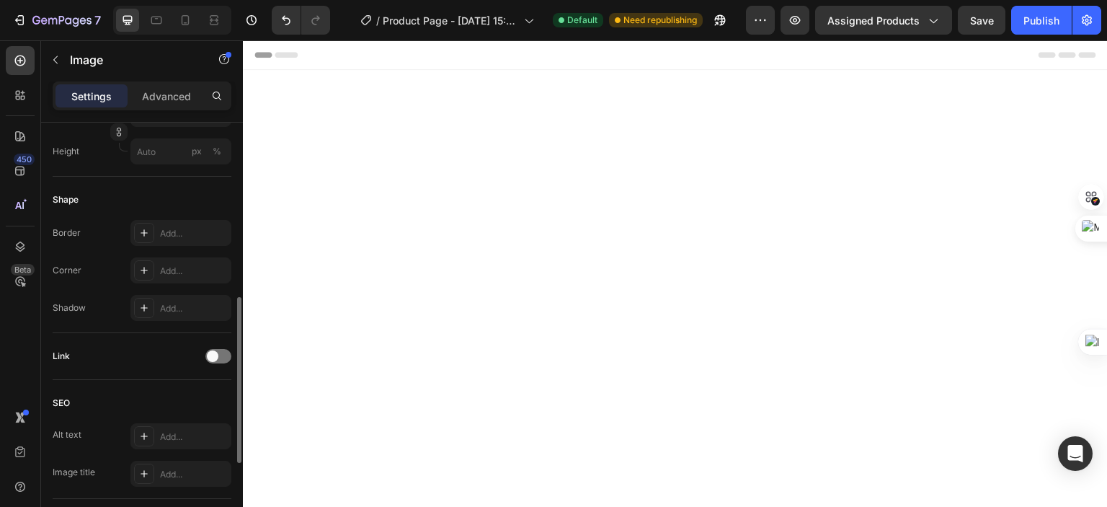
scroll to position [373, 0]
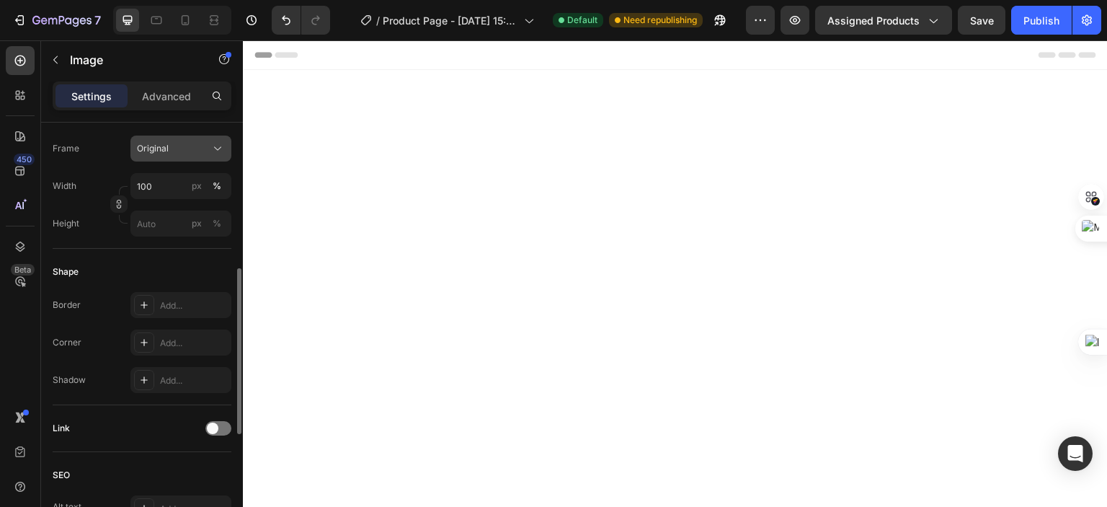
click at [182, 149] on div "Original" at bounding box center [172, 148] width 71 height 13
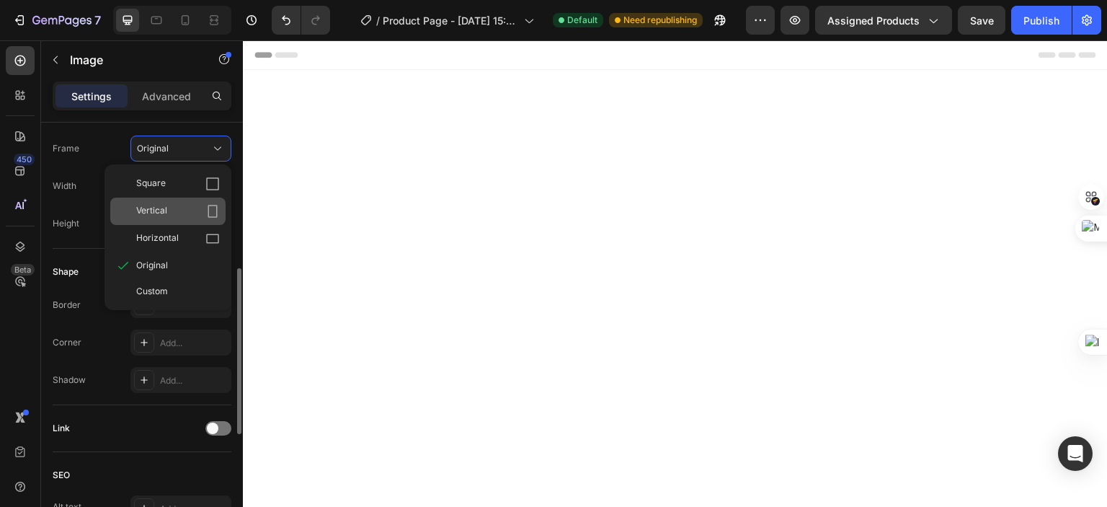
click at [188, 213] on div "Vertical" at bounding box center [178, 211] width 84 height 14
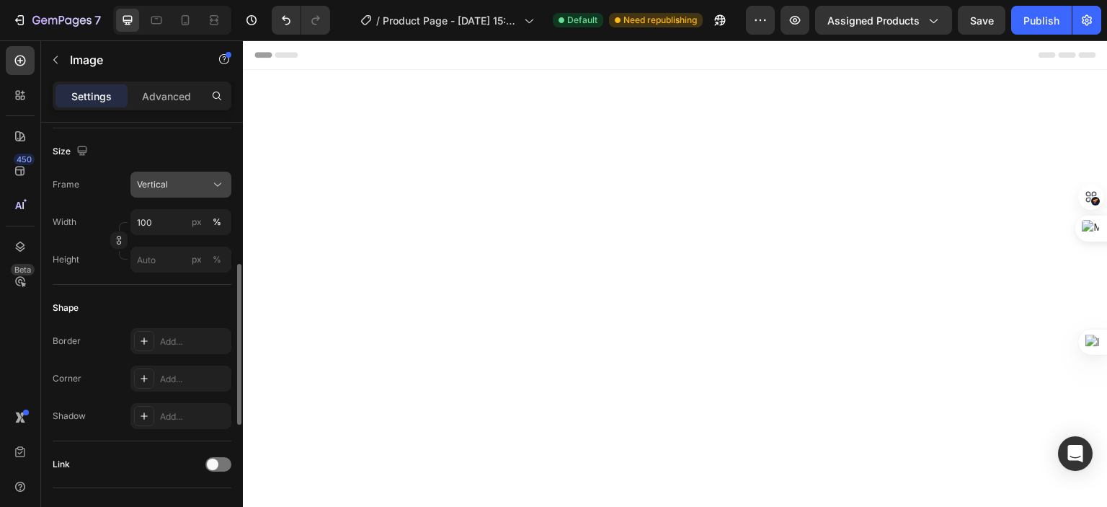
click at [181, 182] on div "Vertical" at bounding box center [172, 184] width 71 height 13
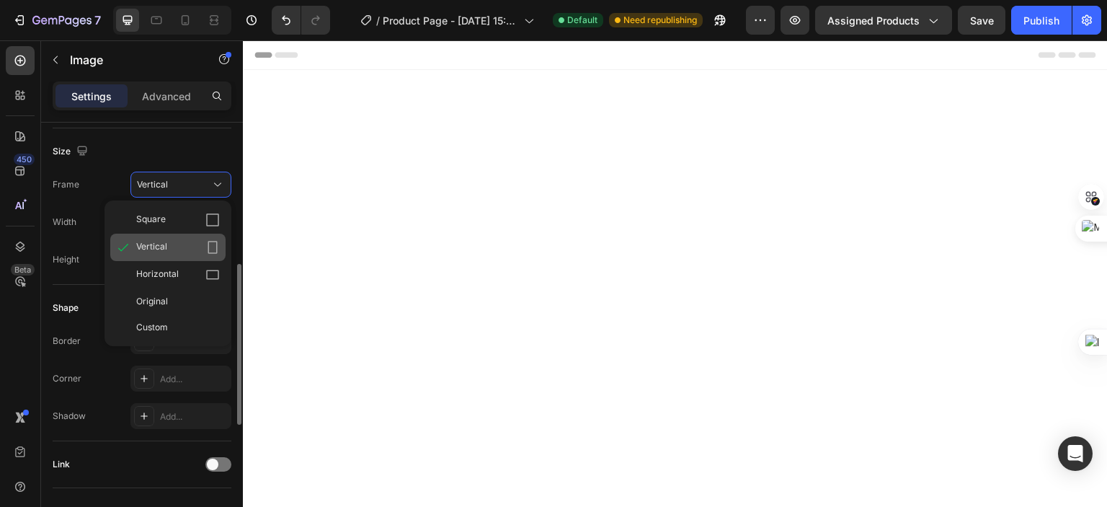
click at [161, 246] on span "Vertical" at bounding box center [151, 247] width 31 height 14
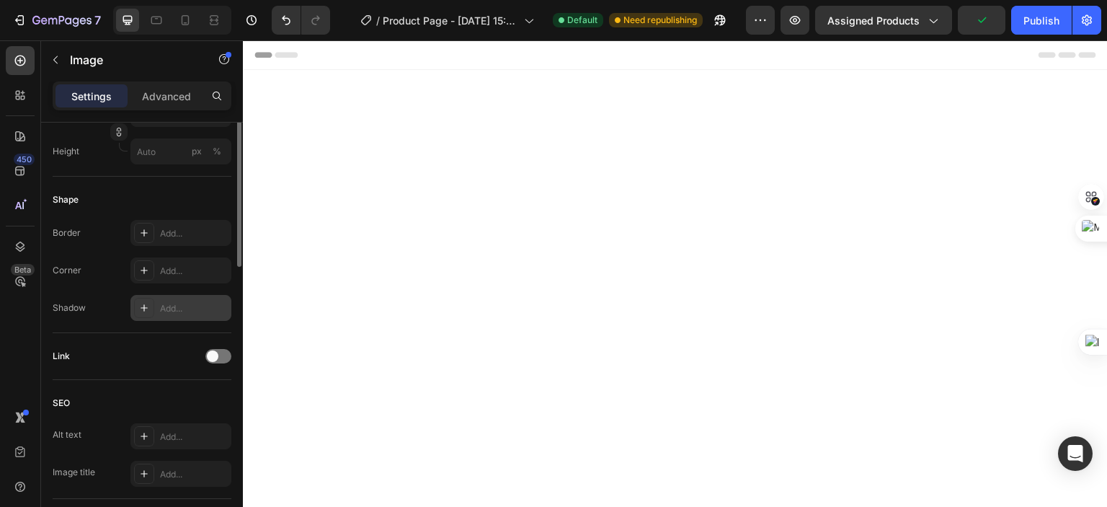
scroll to position [337, 0]
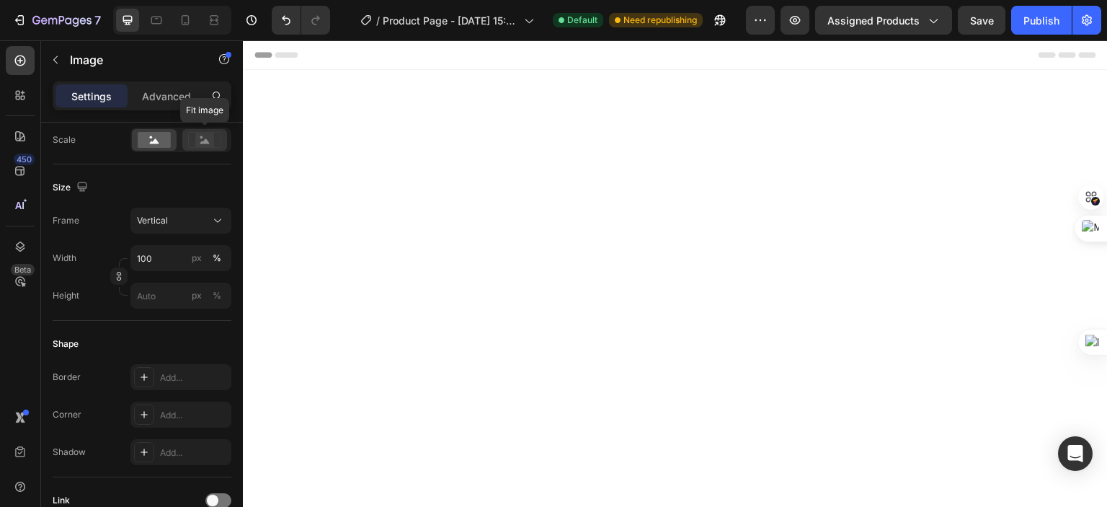
click at [212, 141] on rect at bounding box center [204, 140] width 19 height 14
click at [168, 141] on rect at bounding box center [154, 140] width 33 height 16
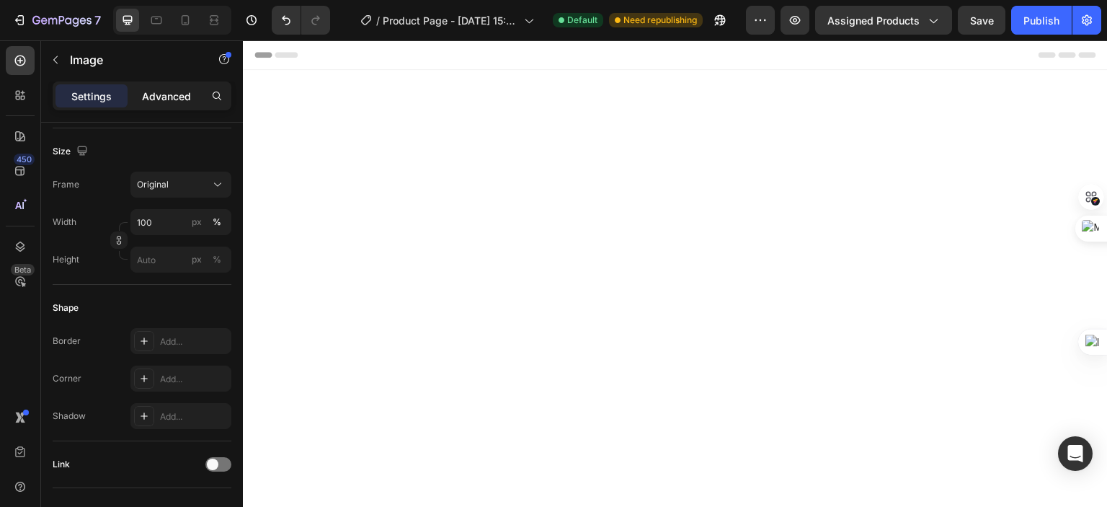
click at [167, 94] on p "Advanced" at bounding box center [166, 96] width 49 height 15
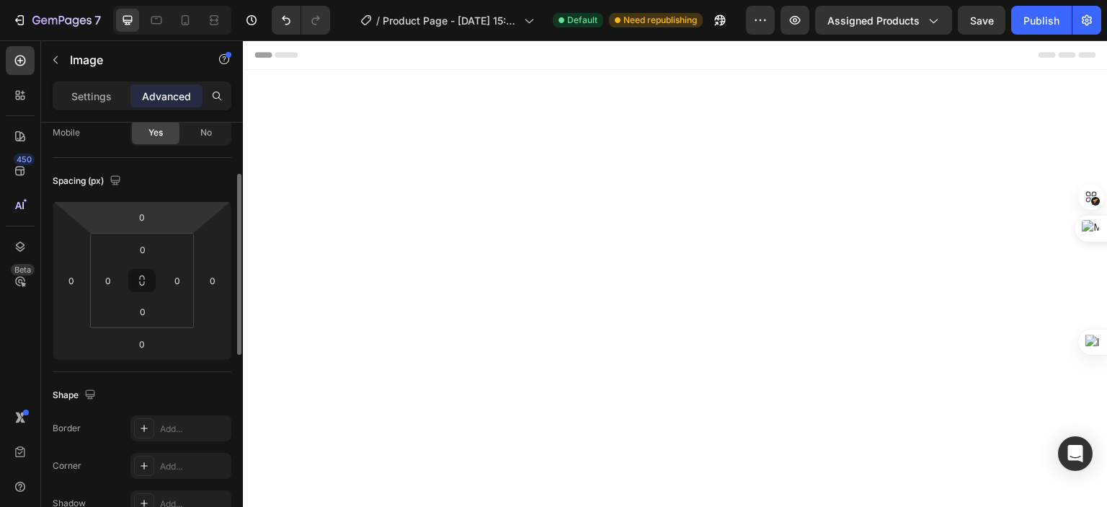
scroll to position [0, 0]
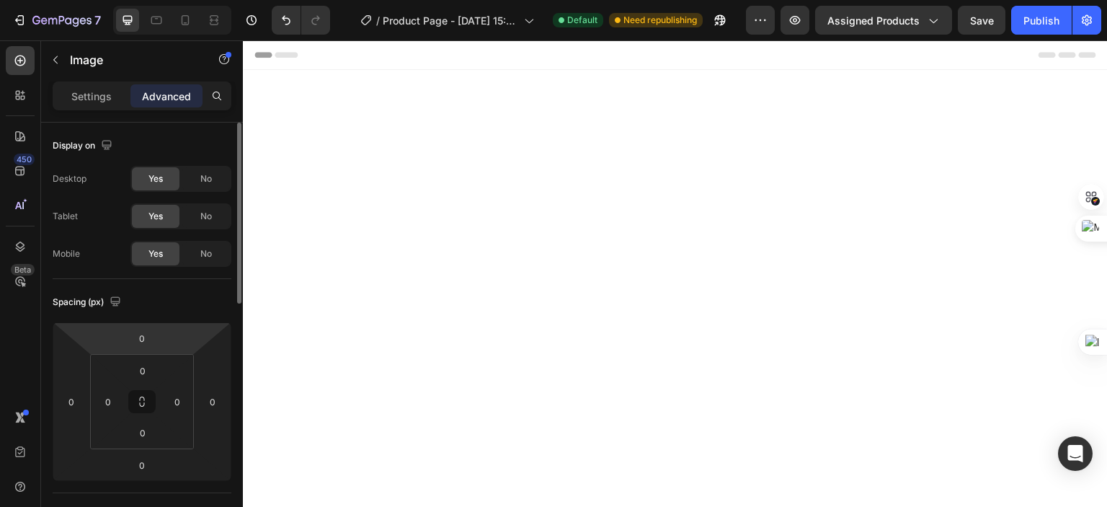
click at [84, 103] on div "Settings" at bounding box center [91, 95] width 72 height 23
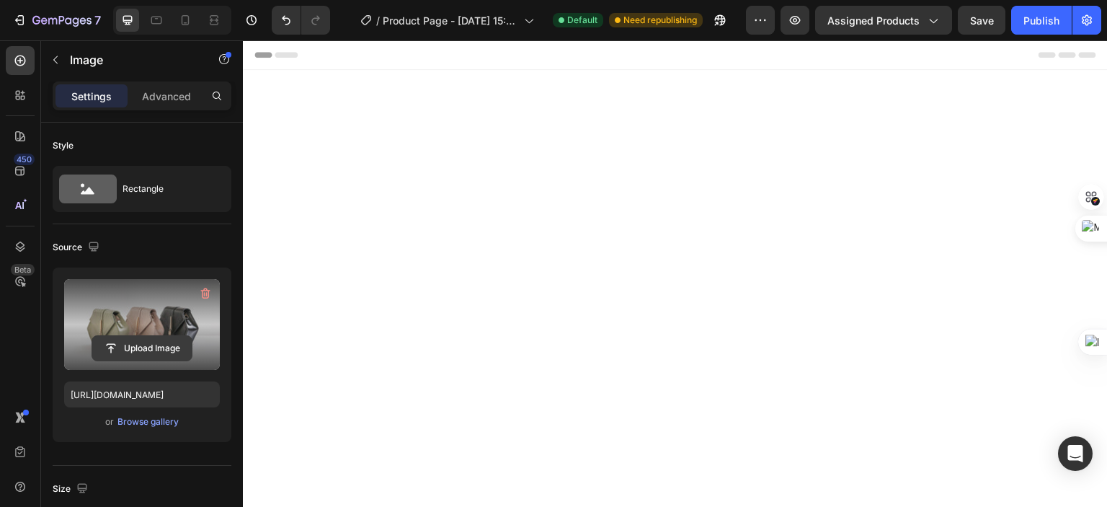
click at [138, 342] on input "file" at bounding box center [141, 348] width 99 height 25
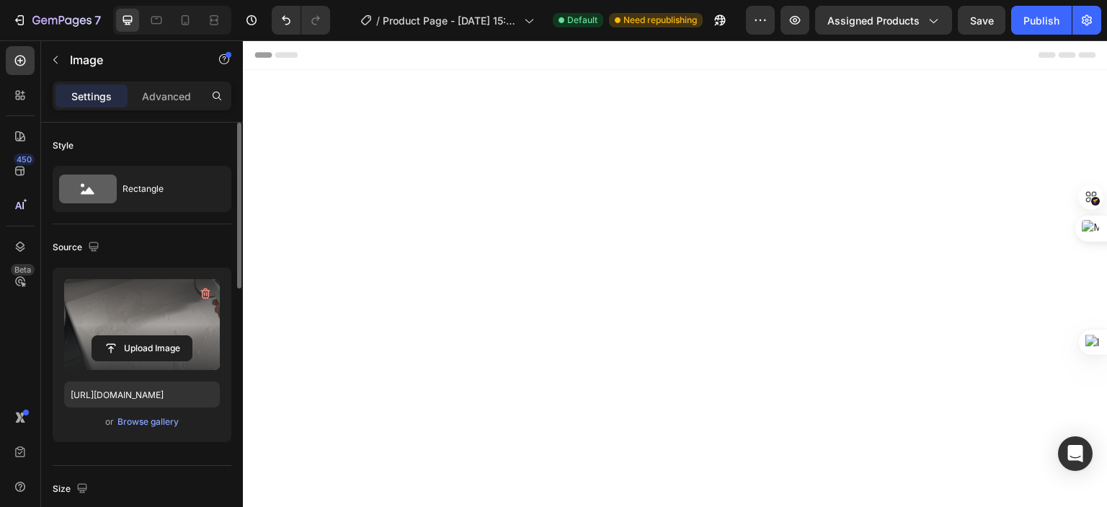
type input "https://cdn.shopify.com/s/files/1/0629/5332/4606/files/gempages_577957670695207…"
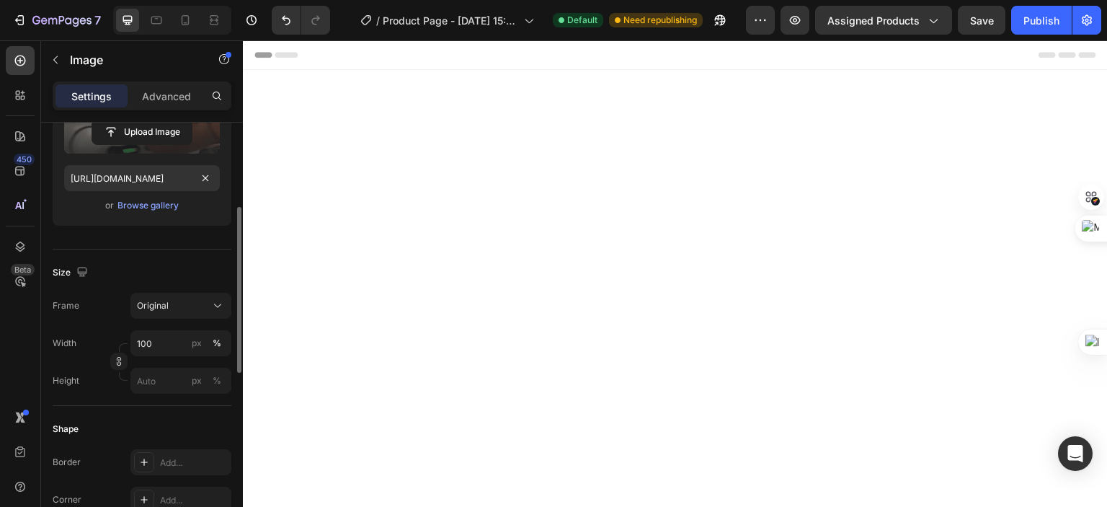
scroll to position [288, 0]
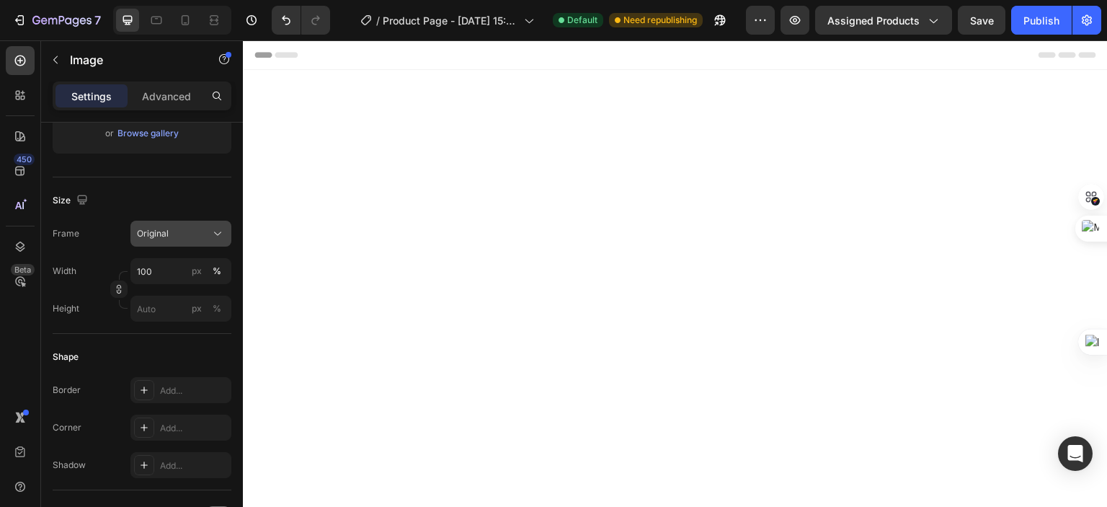
click at [194, 234] on div "Original" at bounding box center [172, 233] width 71 height 13
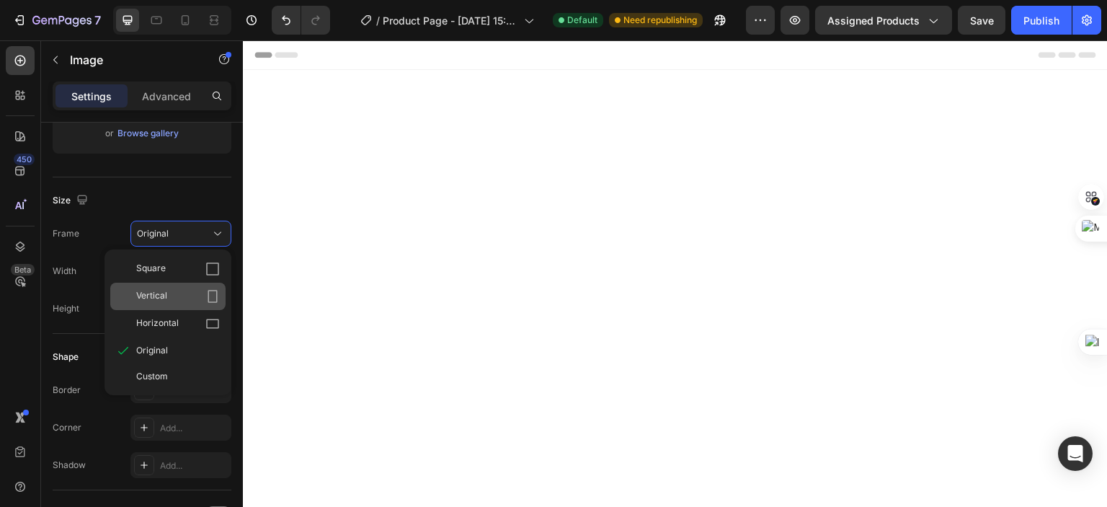
click at [183, 297] on div "Vertical" at bounding box center [178, 296] width 84 height 14
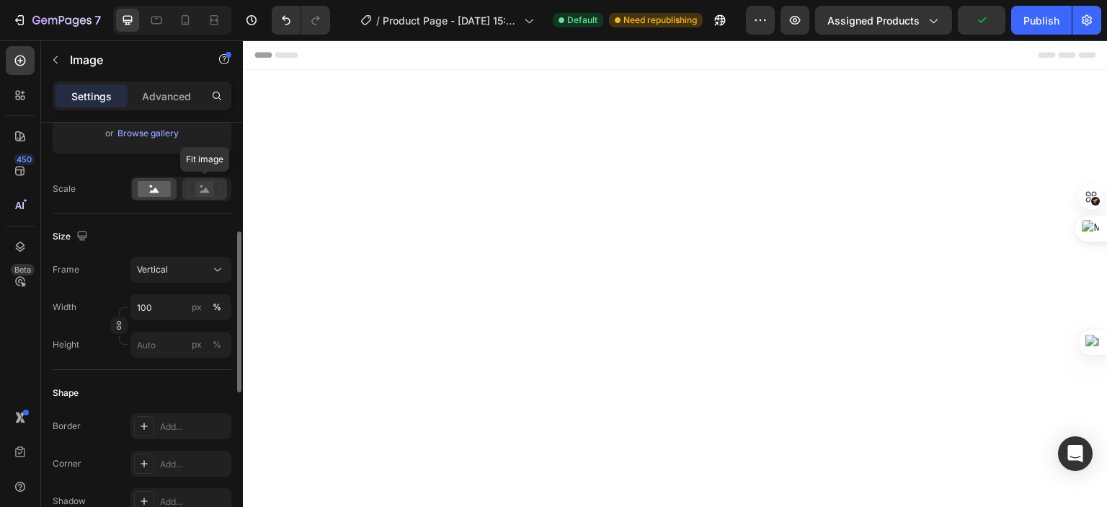
click at [203, 184] on rect at bounding box center [204, 189] width 19 height 14
click at [156, 195] on rect at bounding box center [154, 189] width 33 height 16
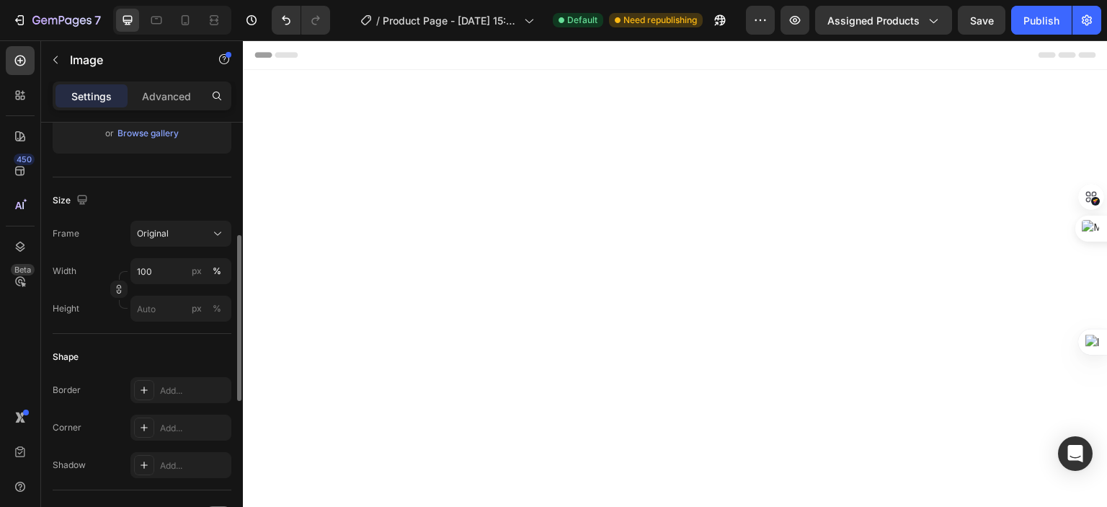
scroll to position [72, 0]
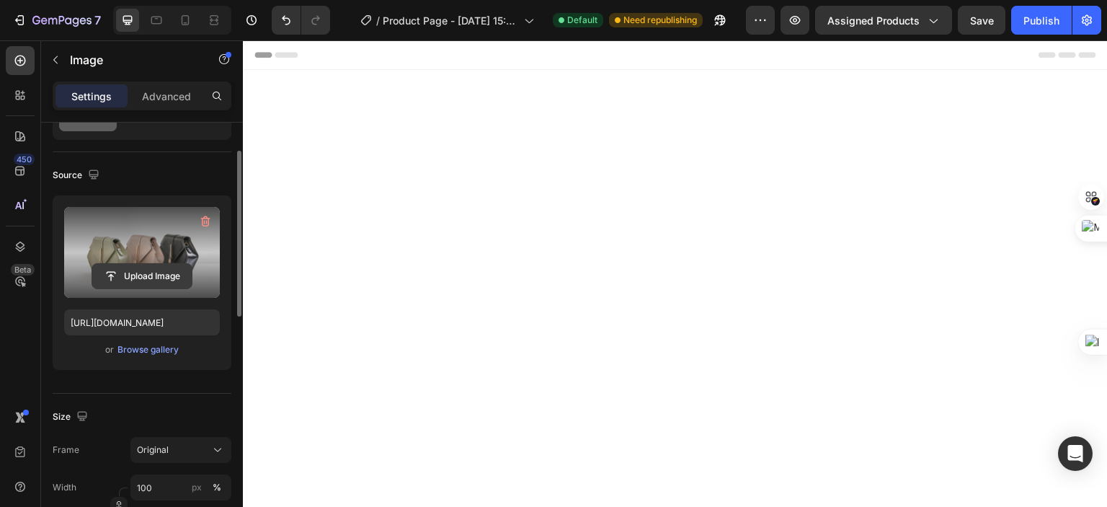
click at [156, 271] on input "file" at bounding box center [141, 276] width 99 height 25
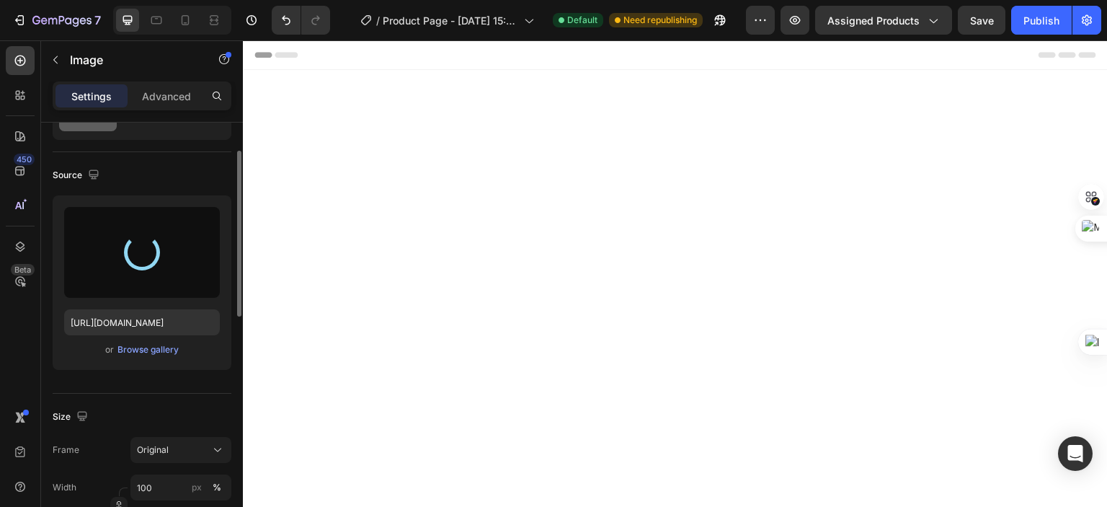
type input "https://cdn.shopify.com/s/files/1/0629/5332/4606/files/gempages_577957670695207…"
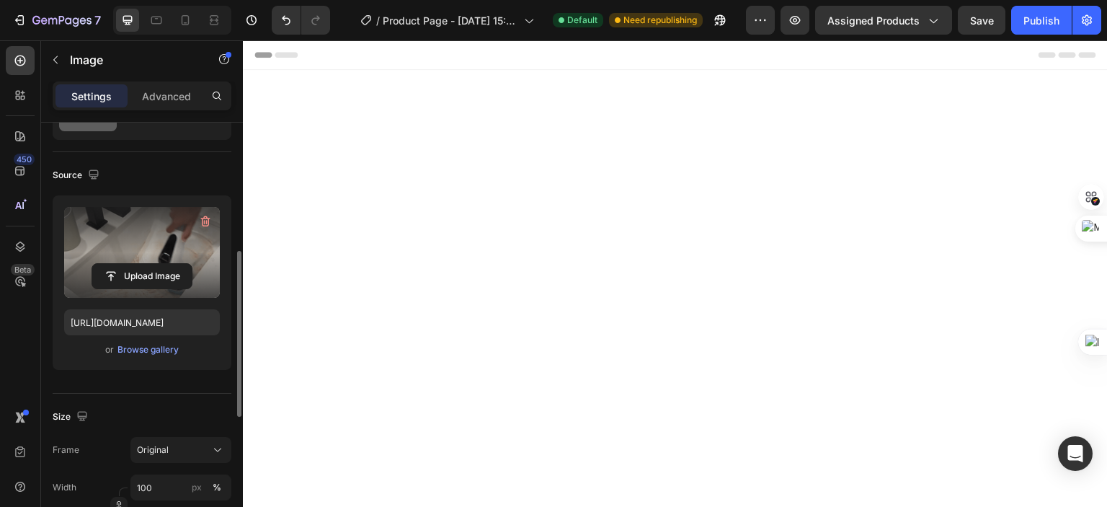
scroll to position [144, 0]
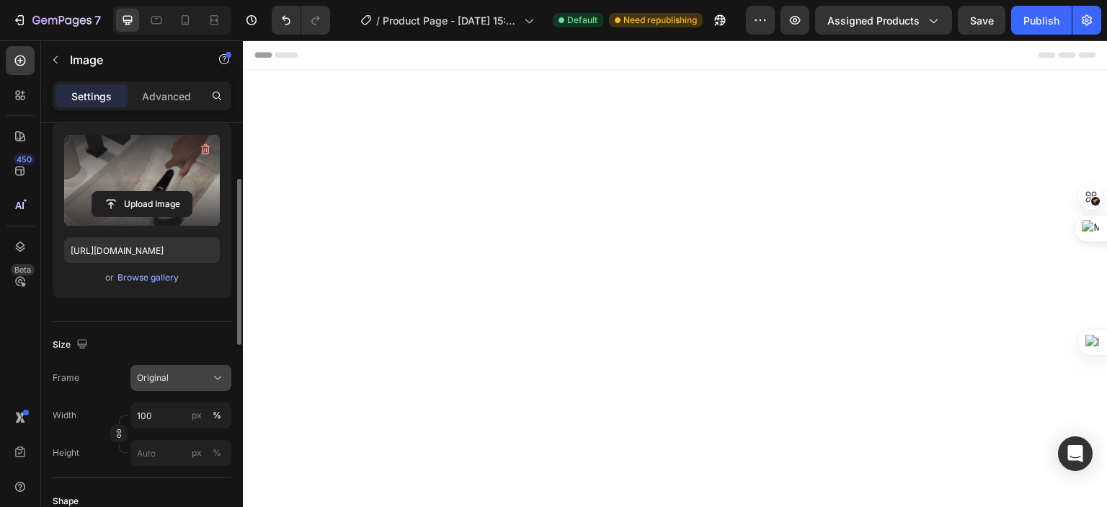
click at [202, 377] on div "Original" at bounding box center [172, 377] width 71 height 13
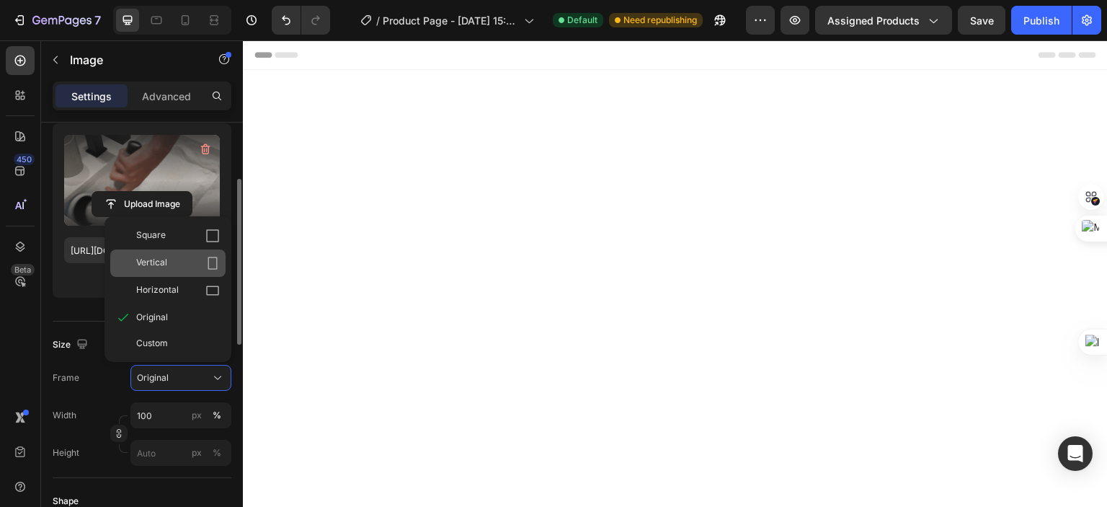
click at [156, 265] on span "Vertical" at bounding box center [151, 263] width 31 height 14
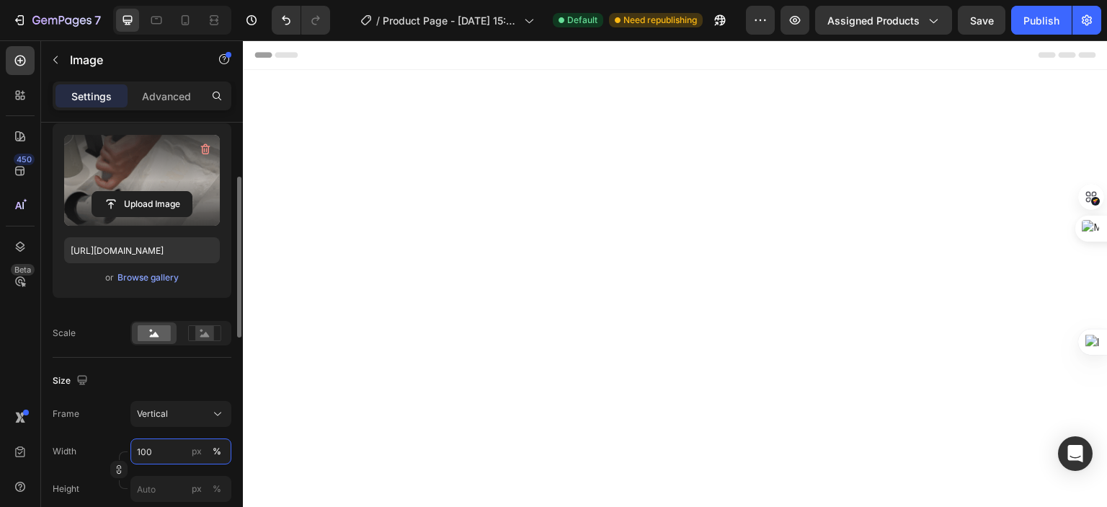
click at [154, 449] on input "100" at bounding box center [180, 451] width 101 height 26
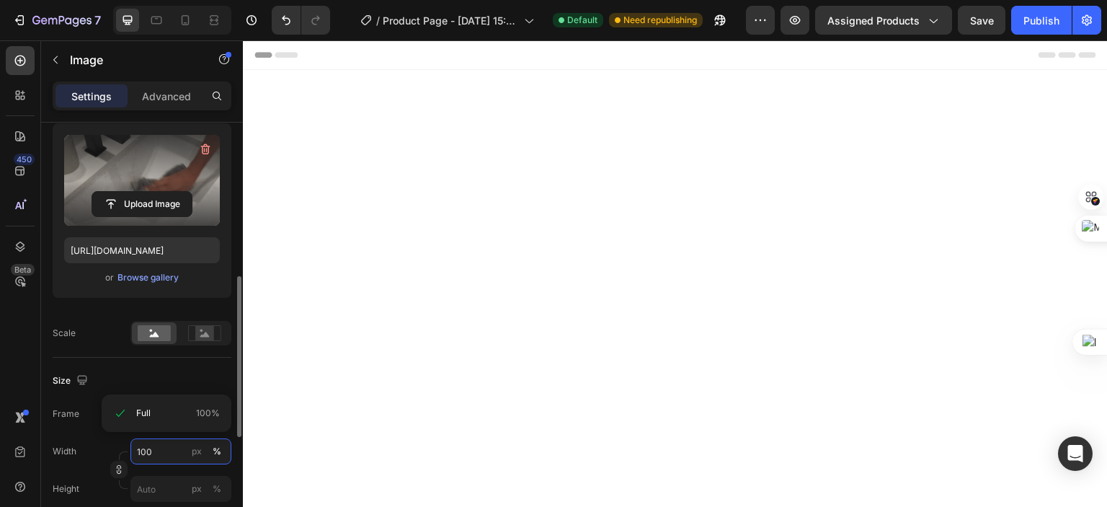
scroll to position [216, 0]
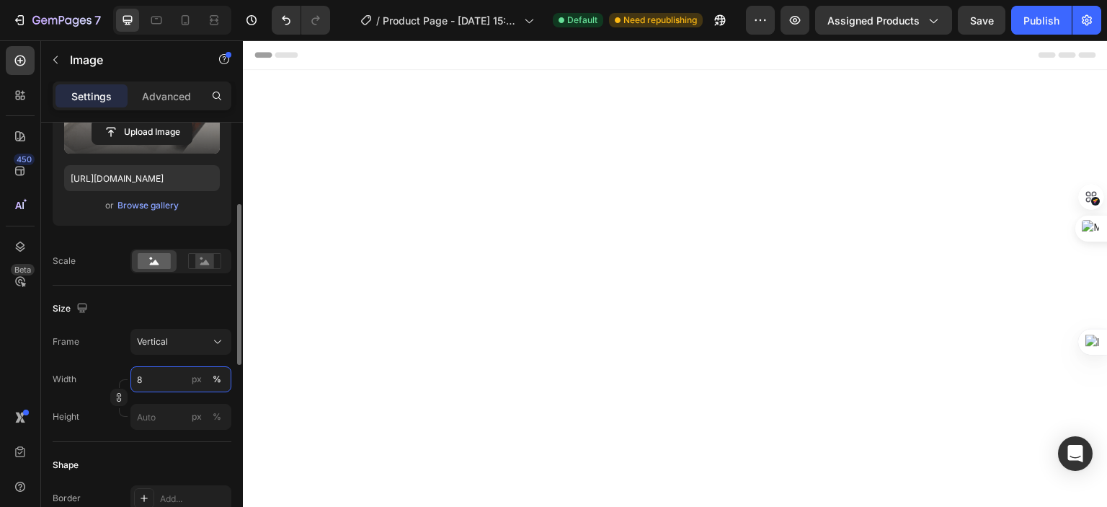
type input "80"
click at [169, 376] on input "100" at bounding box center [180, 379] width 101 height 26
type input "80"
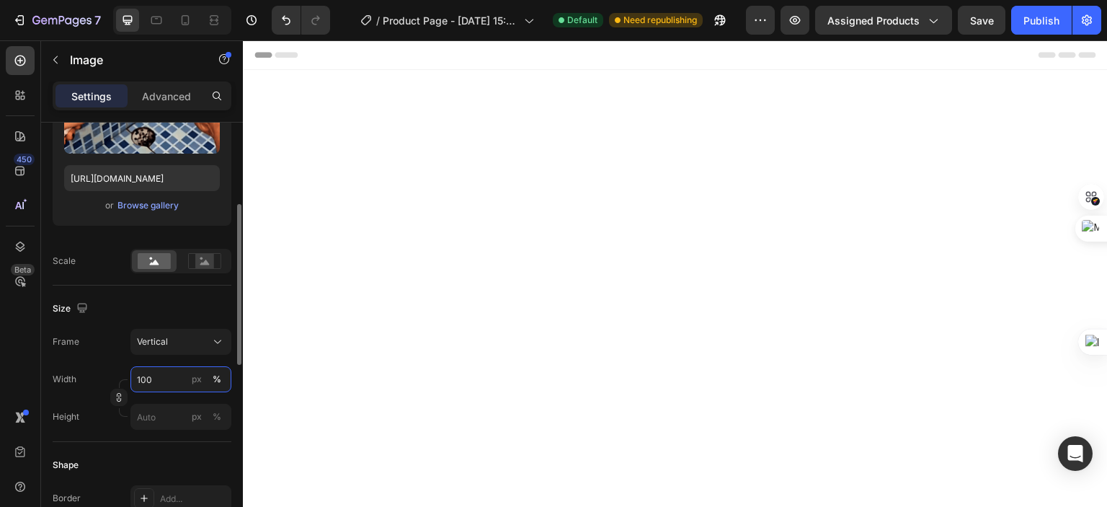
click at [173, 381] on input "100" at bounding box center [180, 379] width 101 height 26
type input "80"
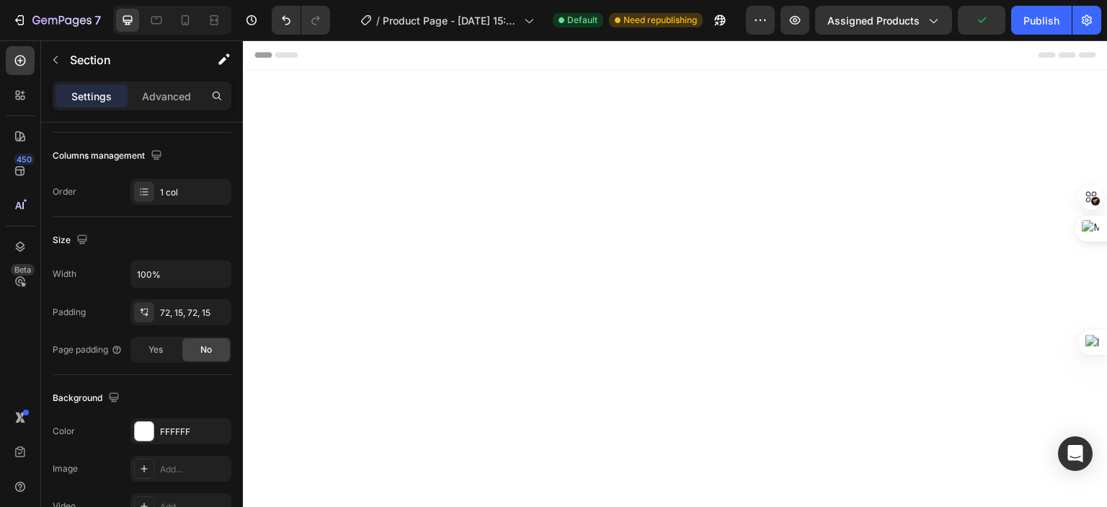
scroll to position [0, 0]
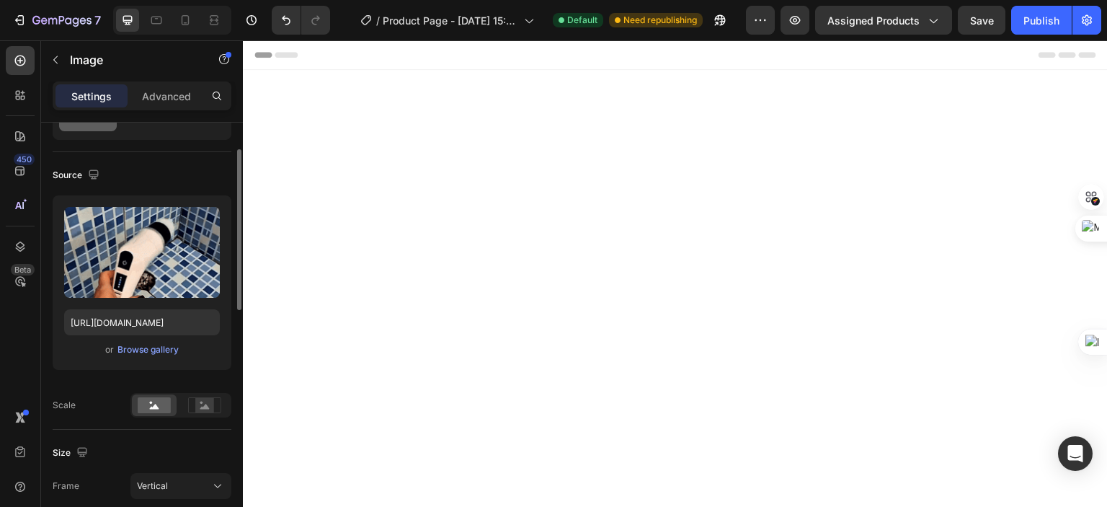
scroll to position [144, 0]
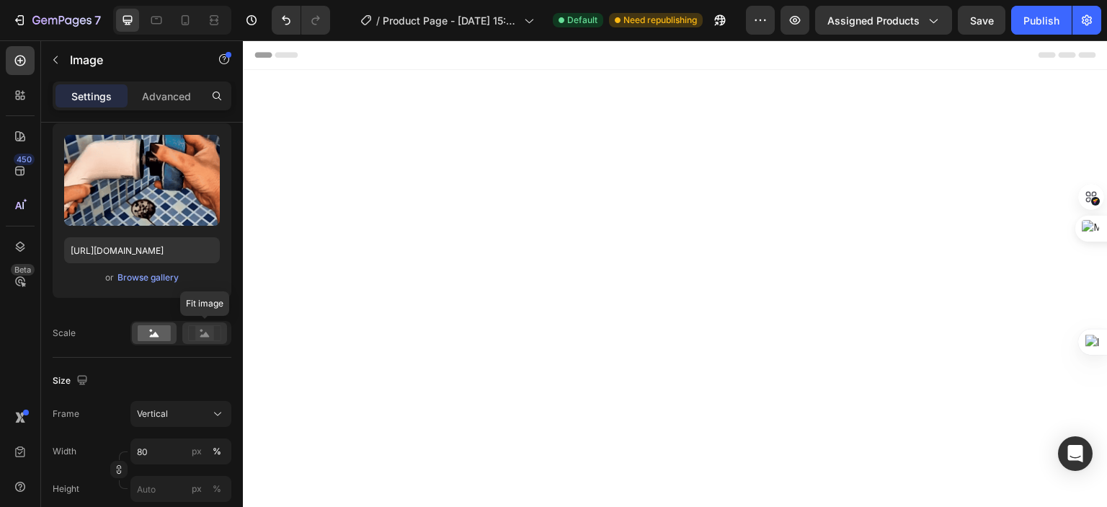
click at [207, 337] on rect at bounding box center [204, 333] width 19 height 14
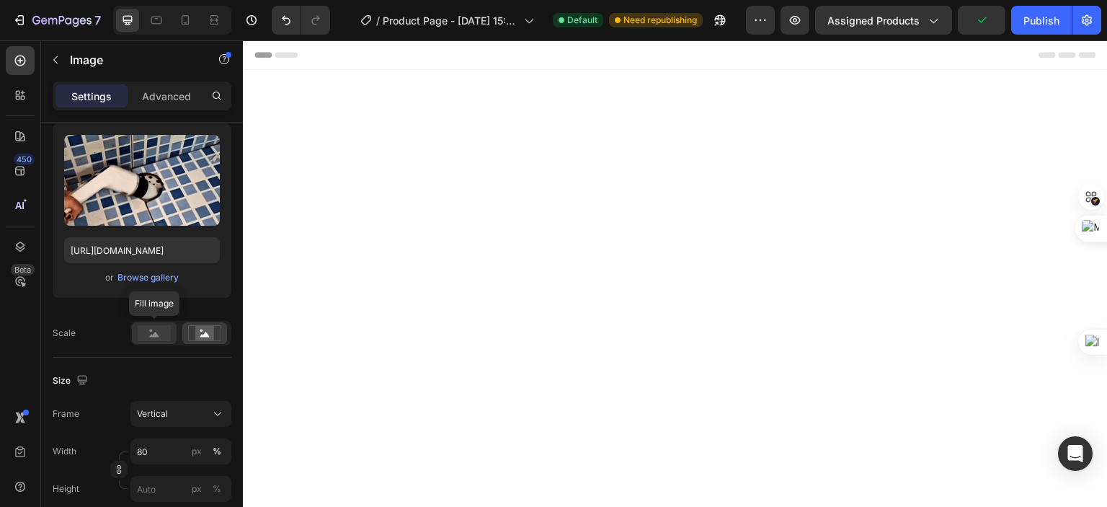
click at [154, 337] on rect at bounding box center [154, 333] width 33 height 16
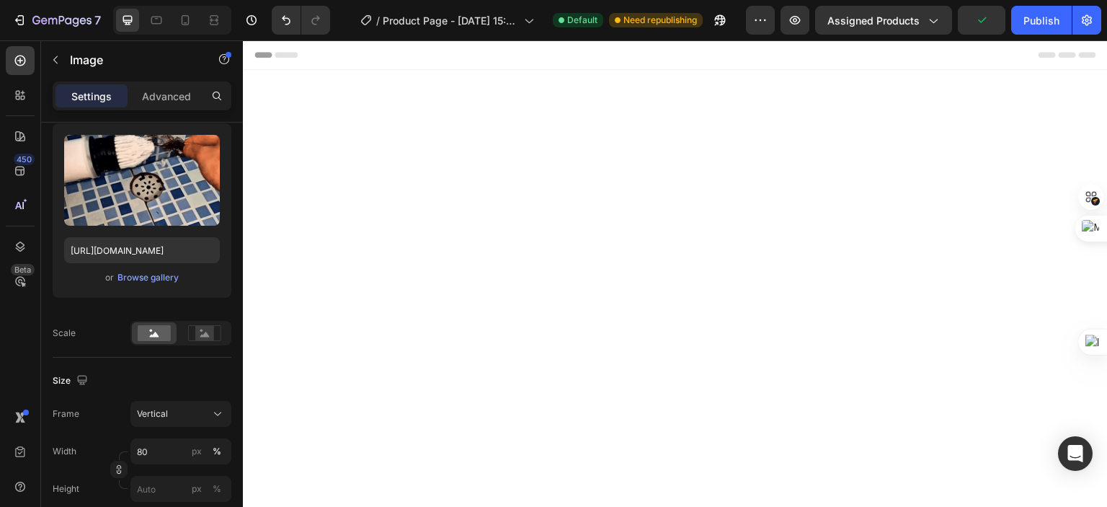
scroll to position [216, 0]
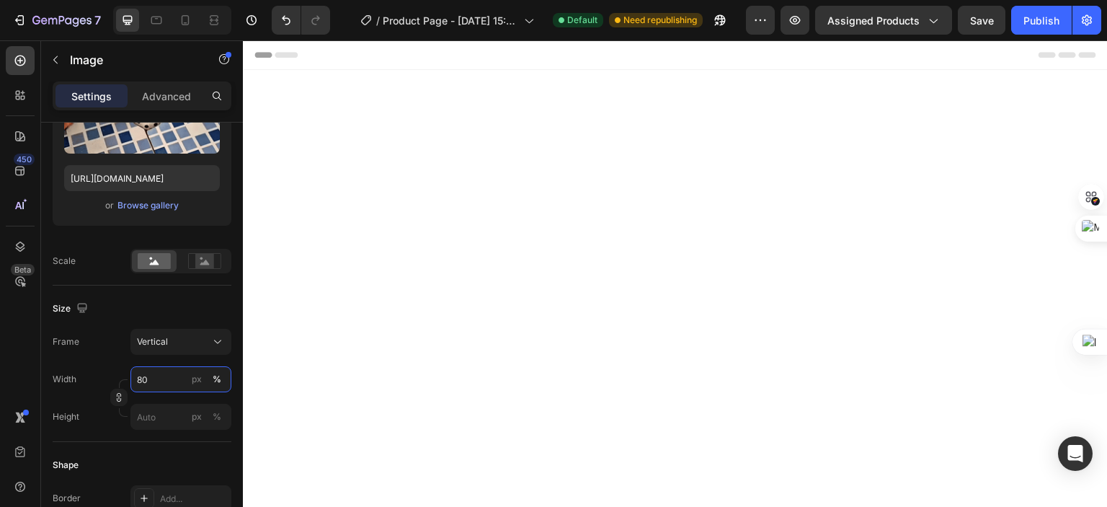
click at [161, 371] on input "80" at bounding box center [180, 379] width 101 height 26
click at [164, 373] on input "80" at bounding box center [180, 379] width 101 height 26
type input "86"
drag, startPoint x: 677, startPoint y: 277, endPoint x: 590, endPoint y: 288, distance: 88.0
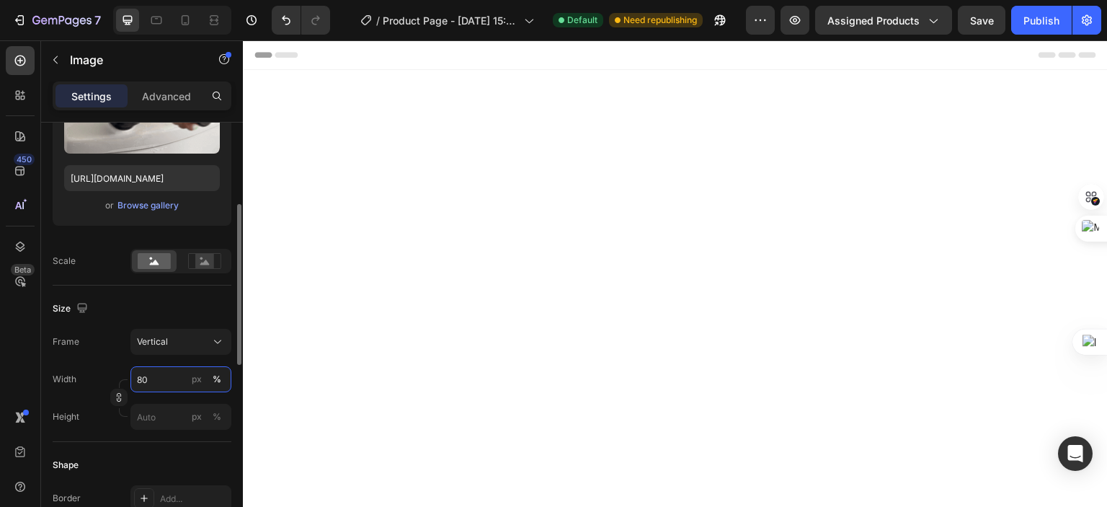
click at [173, 374] on input "80" at bounding box center [180, 379] width 101 height 26
type input "86"
click at [161, 383] on input "80" at bounding box center [180, 379] width 101 height 26
type input "86"
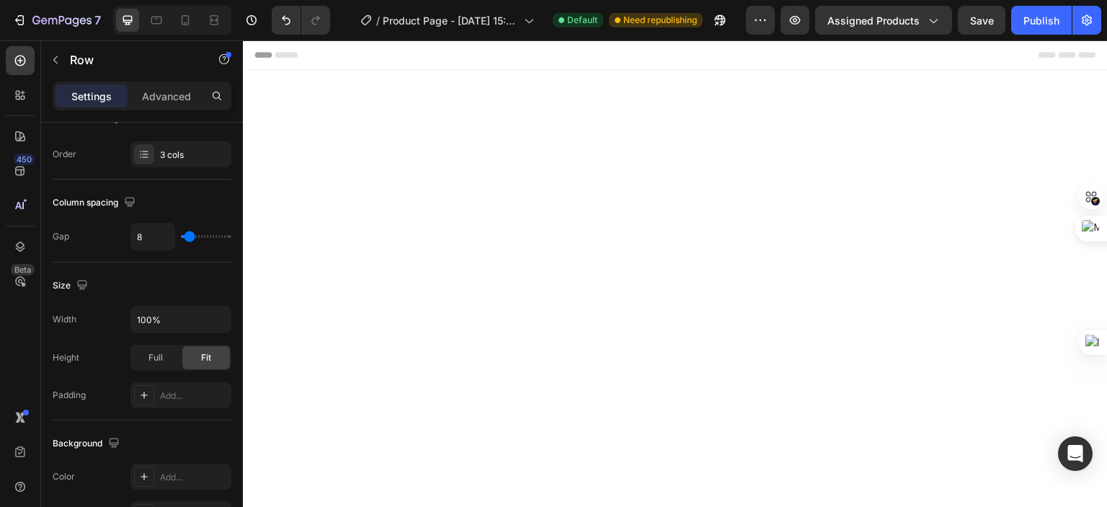
scroll to position [0, 0]
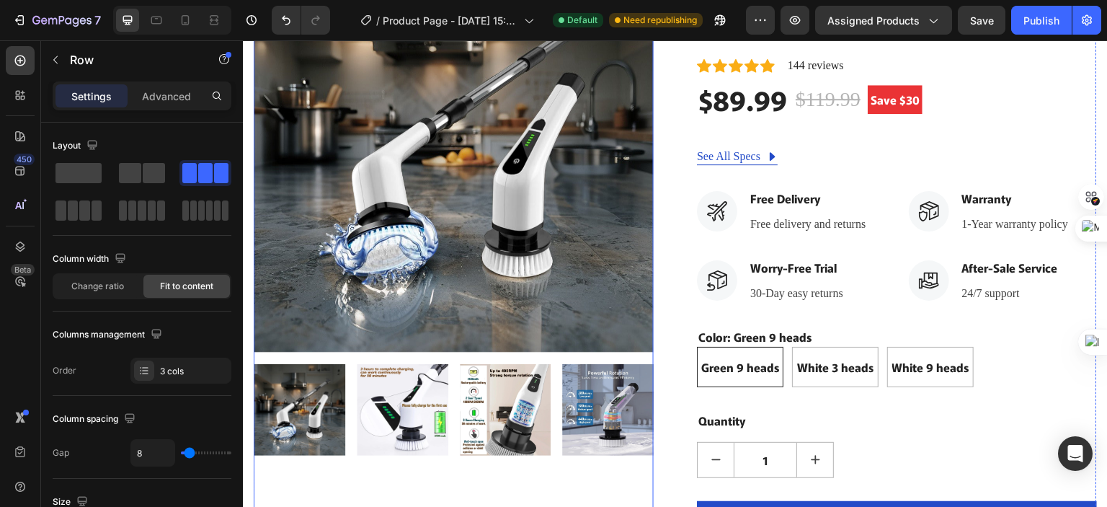
scroll to position [169, 0]
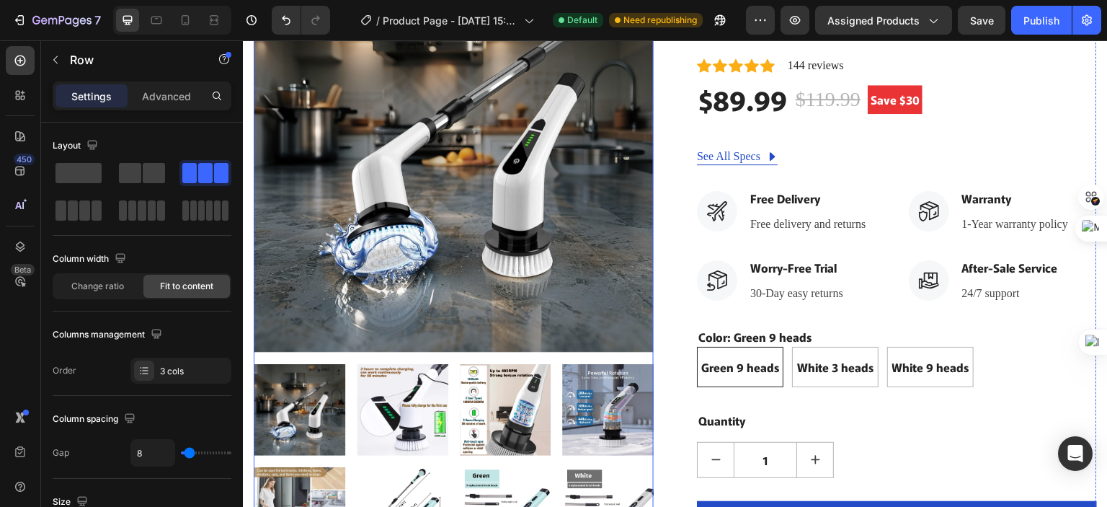
click at [392, 409] on img at bounding box center [403, 410] width 92 height 92
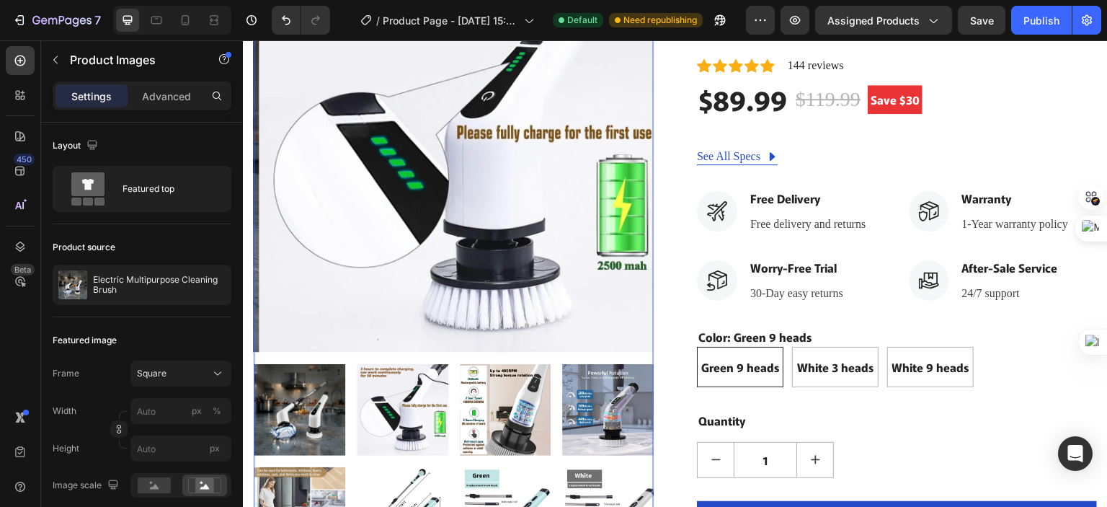
click at [517, 399] on img at bounding box center [506, 410] width 92 height 92
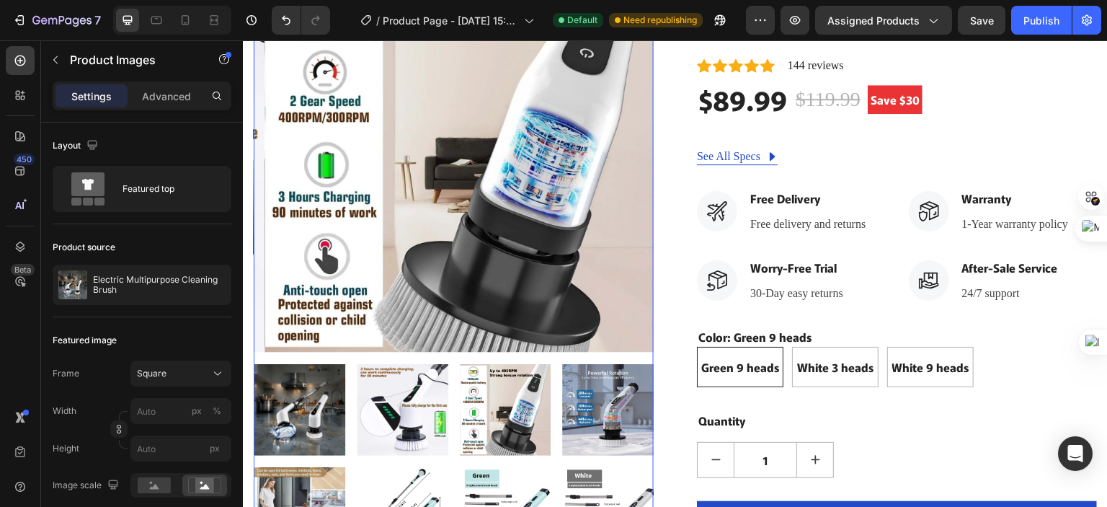
click at [580, 408] on img at bounding box center [608, 410] width 92 height 92
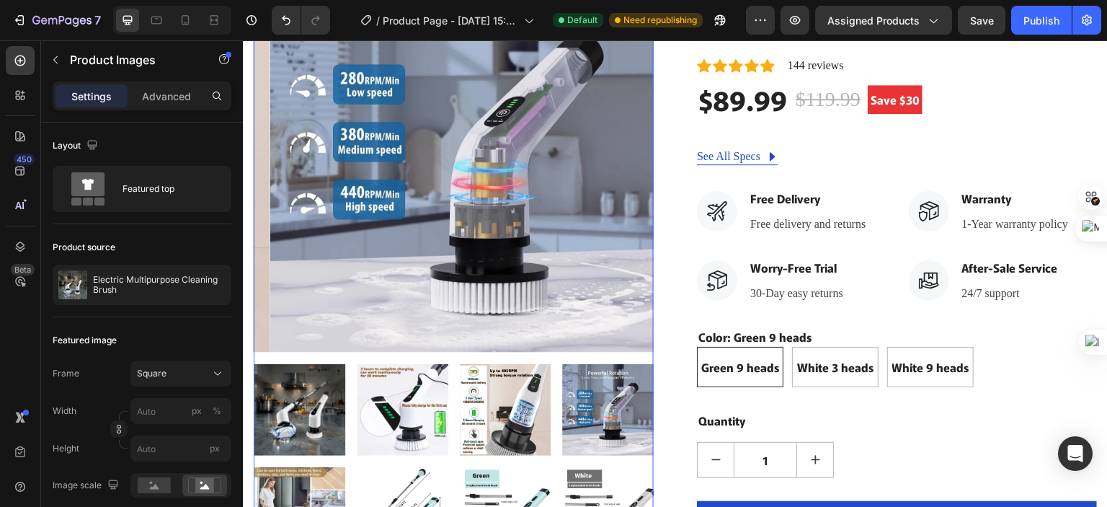
click at [502, 399] on img at bounding box center [506, 410] width 92 height 92
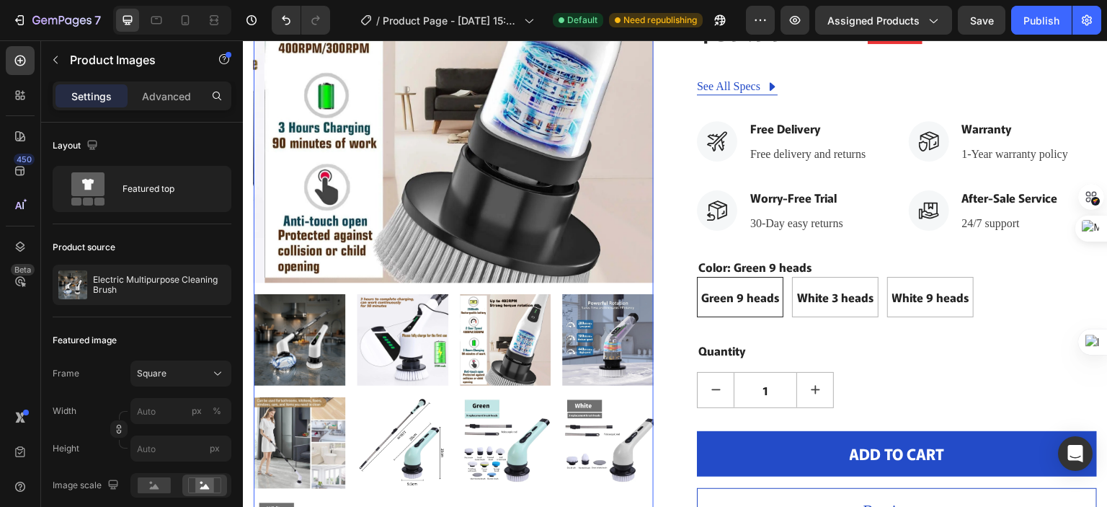
scroll to position [241, 0]
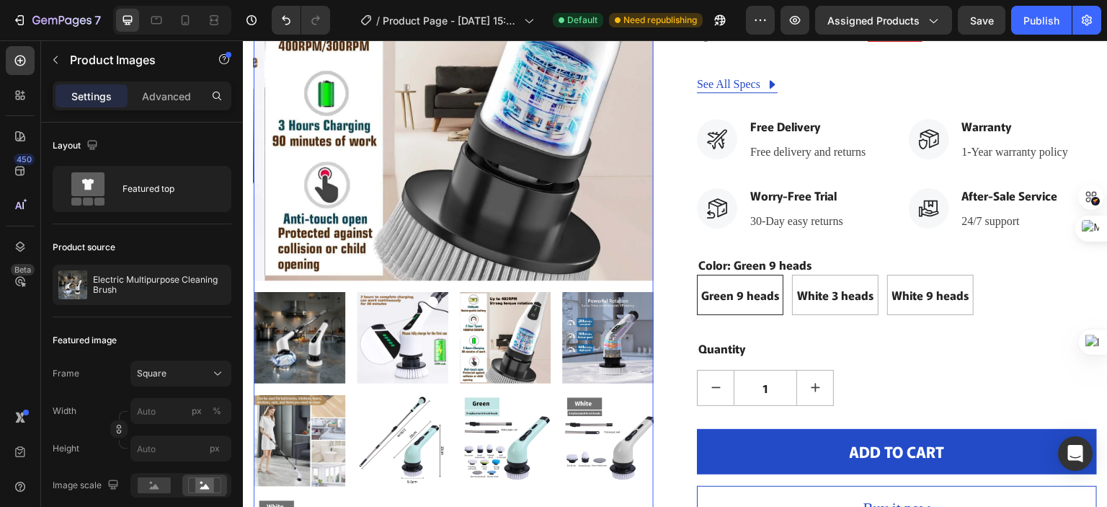
click at [398, 433] on img at bounding box center [403, 441] width 92 height 92
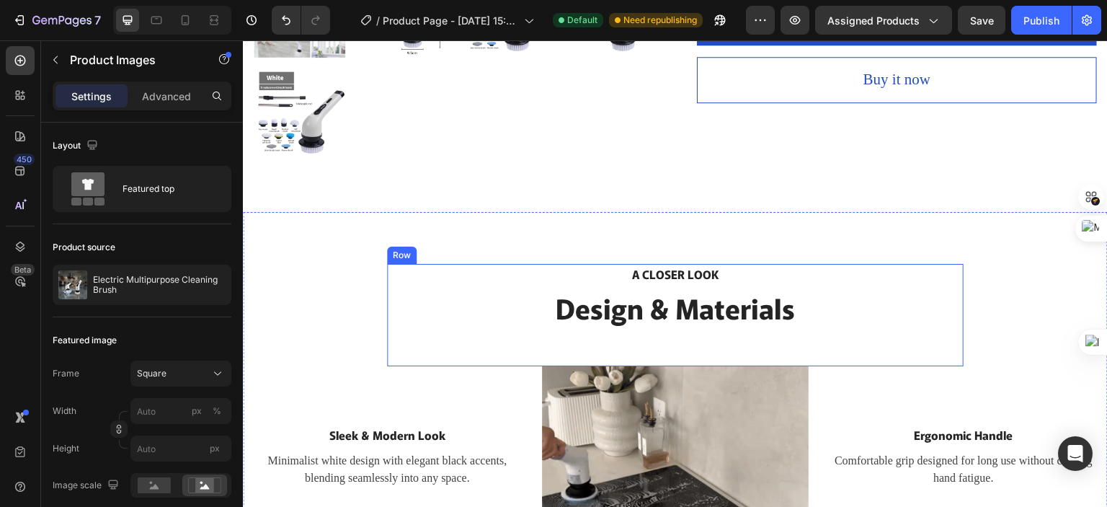
scroll to position [674, 0]
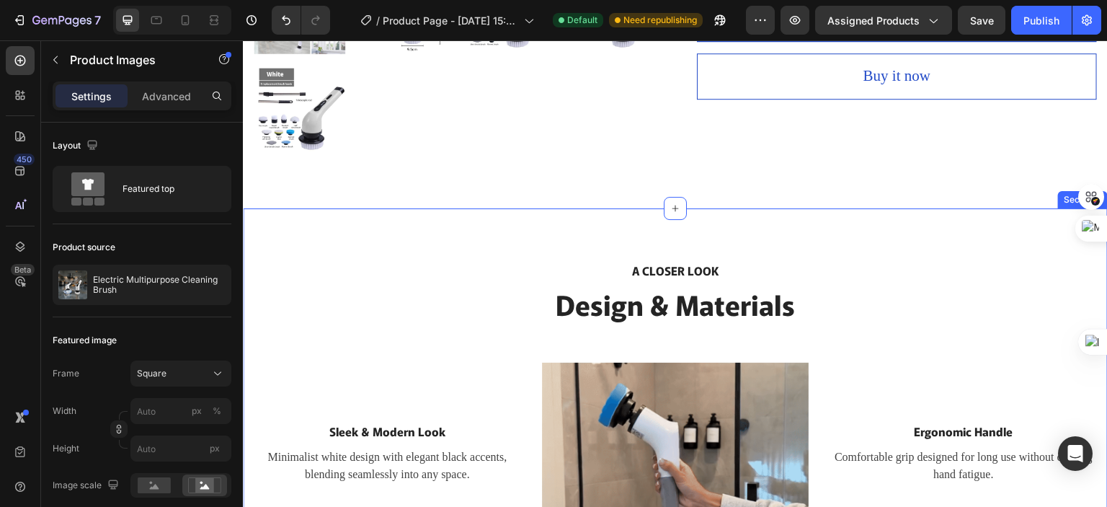
click at [272, 225] on div "A CLOSER LOOK Text block Design & Materials Heading Row Sleek & Modern Look Tex…" at bounding box center [675, 444] width 865 height 473
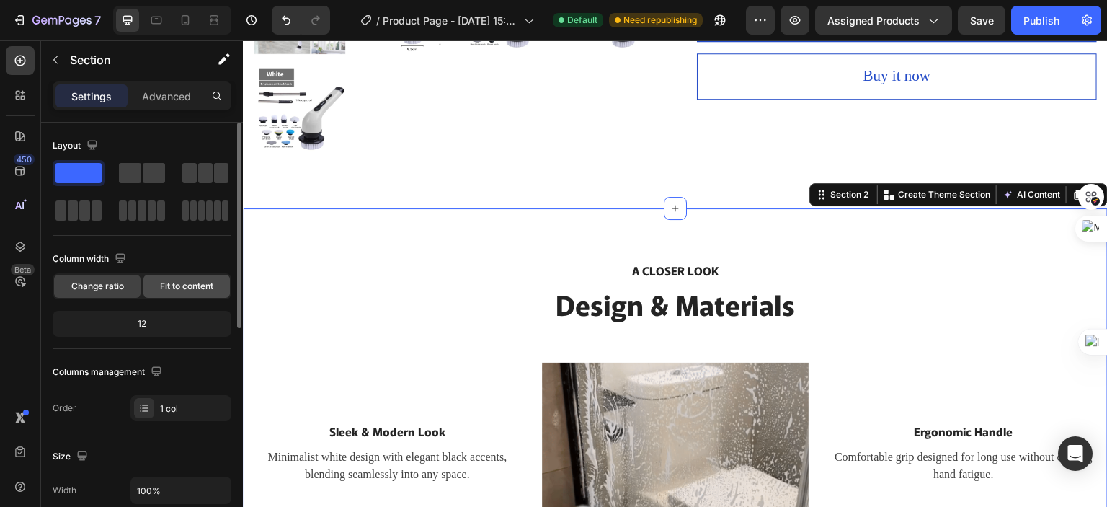
click at [182, 290] on span "Fit to content" at bounding box center [186, 286] width 53 height 13
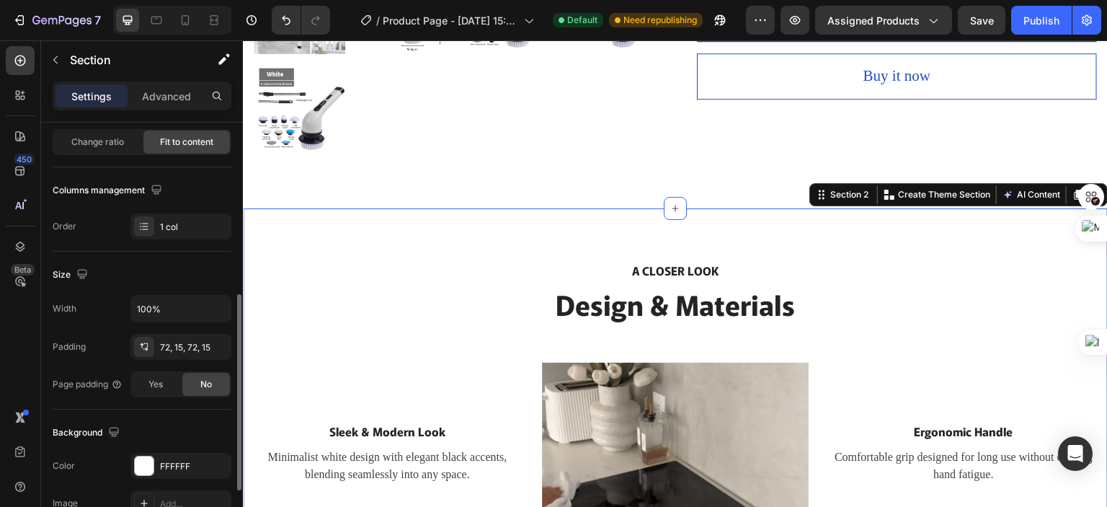
scroll to position [288, 0]
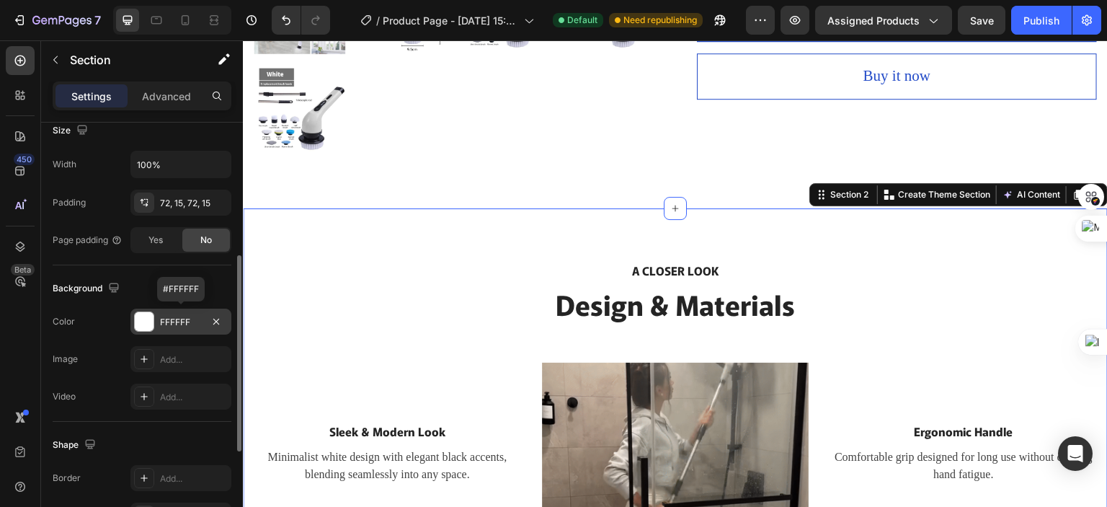
click at [150, 323] on div at bounding box center [144, 321] width 19 height 19
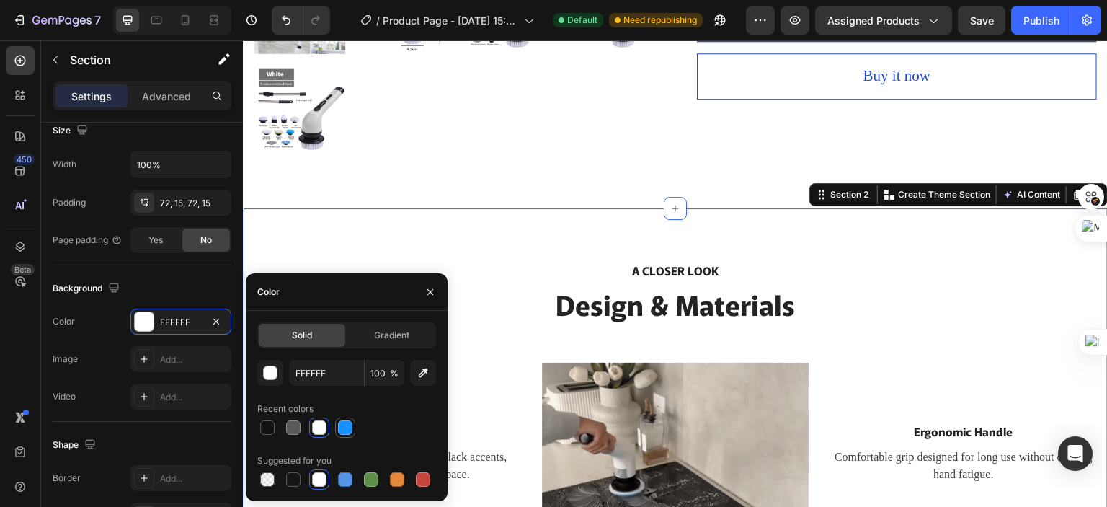
click at [350, 432] on div at bounding box center [345, 427] width 14 height 14
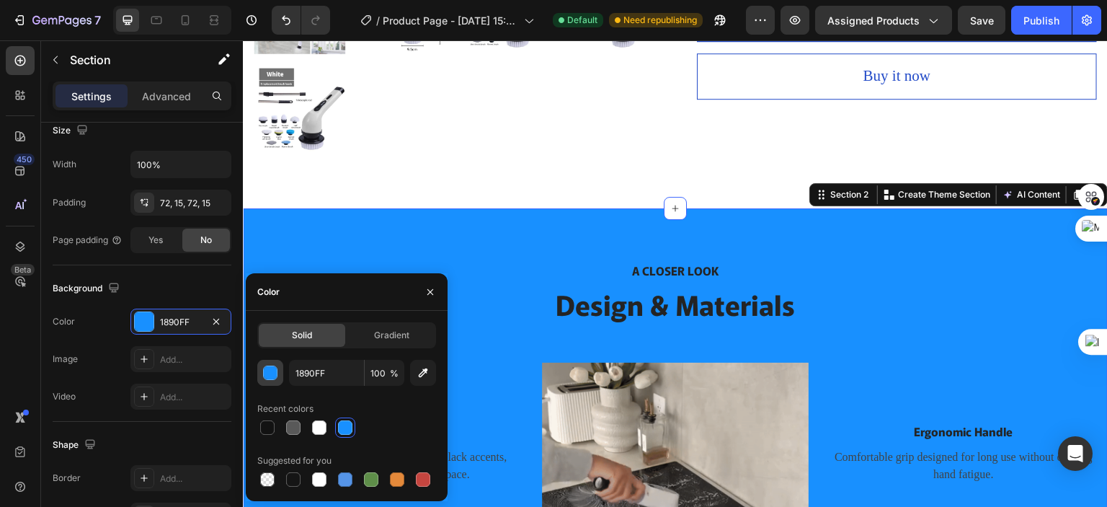
click at [272, 376] on div "button" at bounding box center [271, 373] width 14 height 14
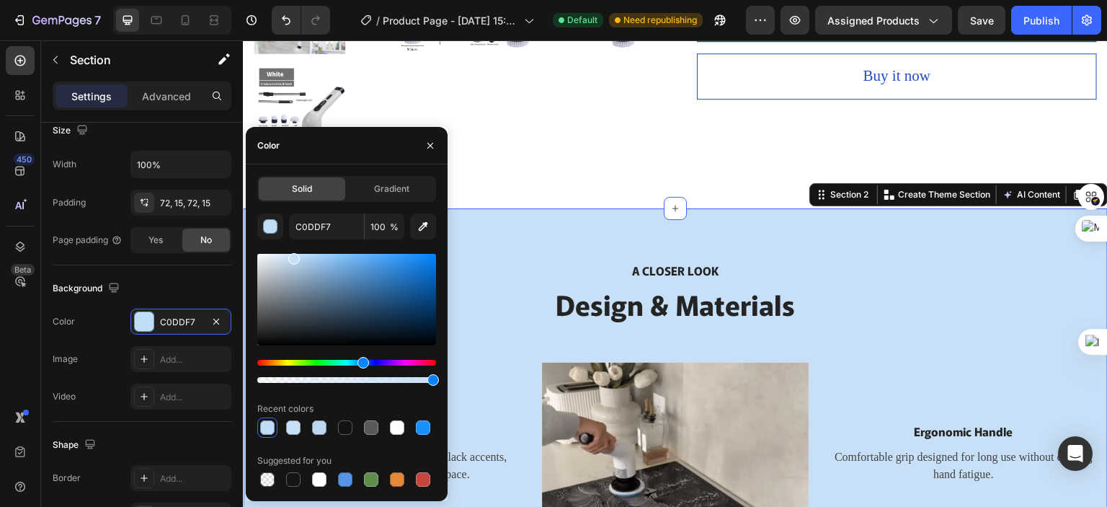
drag, startPoint x: 298, startPoint y: 261, endPoint x: 292, endPoint y: 256, distance: 8.2
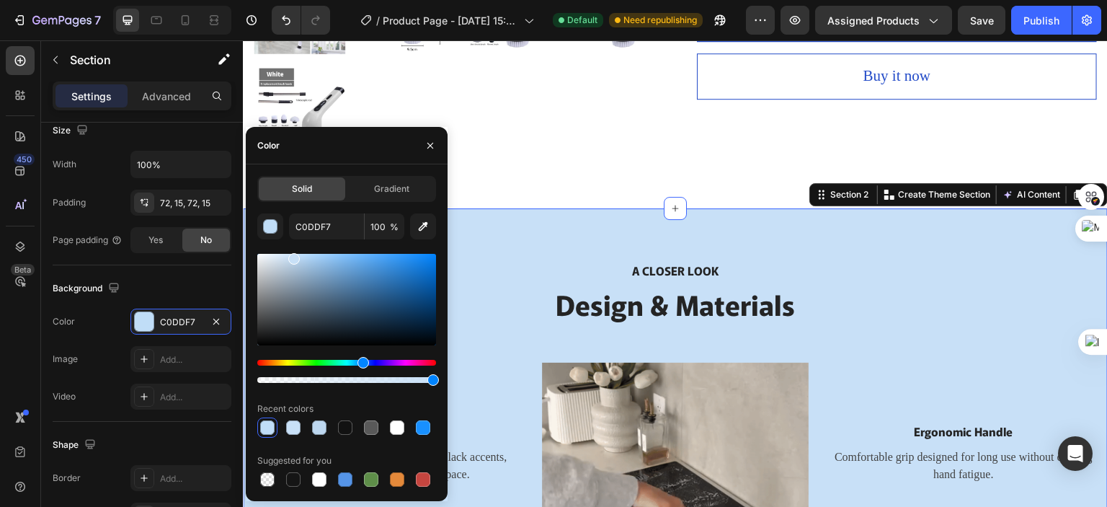
click at [292, 256] on div at bounding box center [346, 300] width 179 height 92
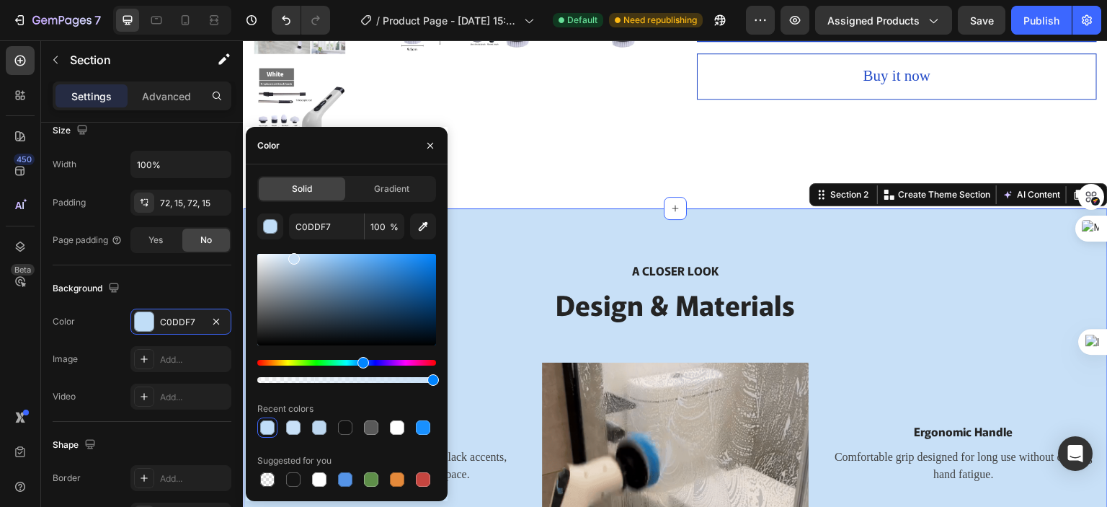
type input "C8E0F7"
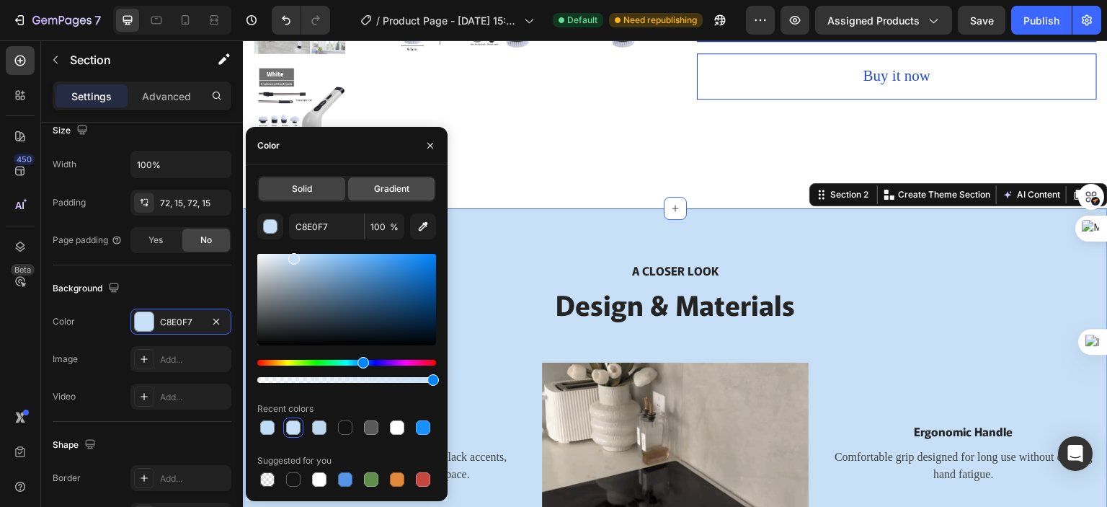
click at [387, 181] on div "Gradient" at bounding box center [391, 188] width 86 height 23
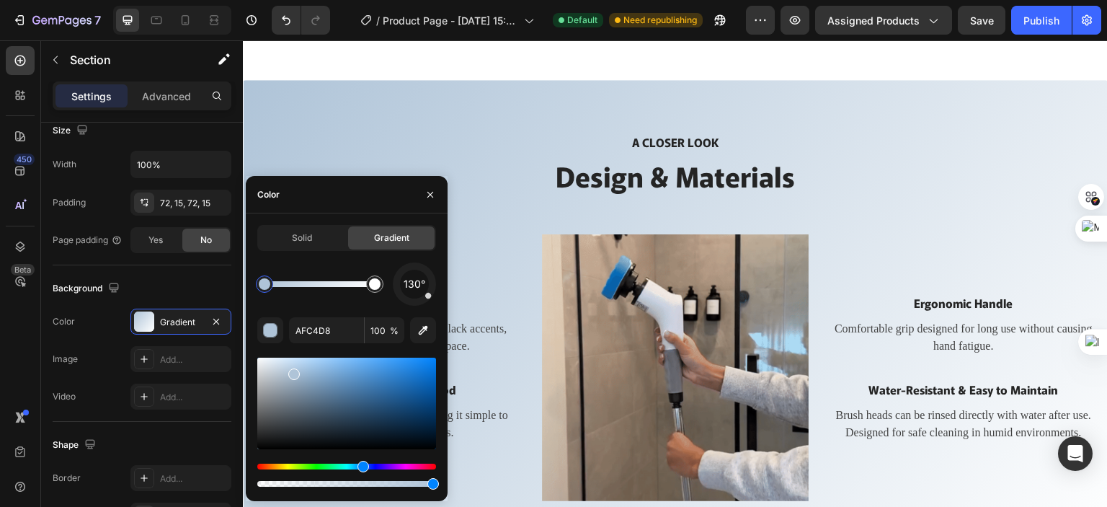
scroll to position [1009, 0]
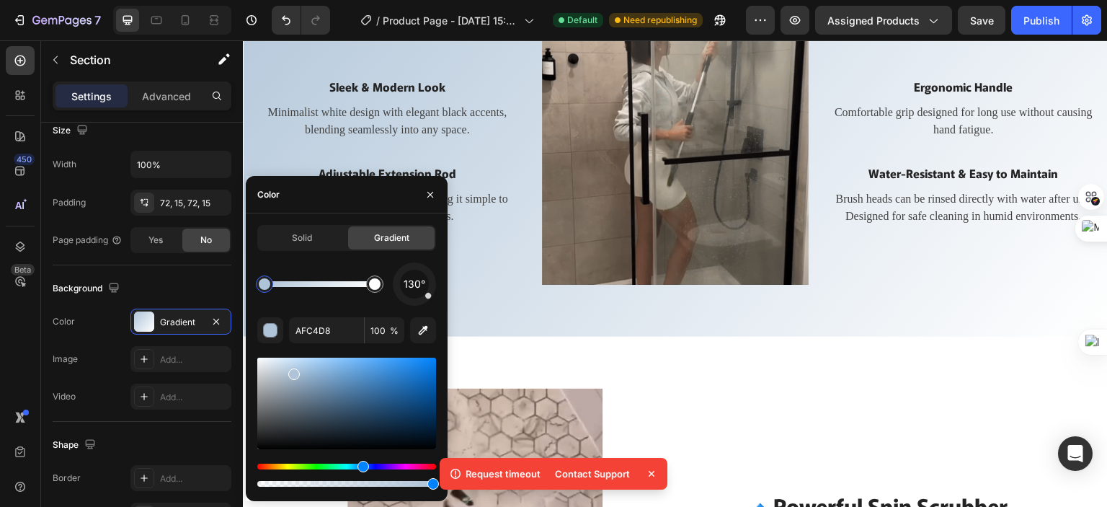
drag, startPoint x: 433, startPoint y: 484, endPoint x: 464, endPoint y: 491, distance: 31.7
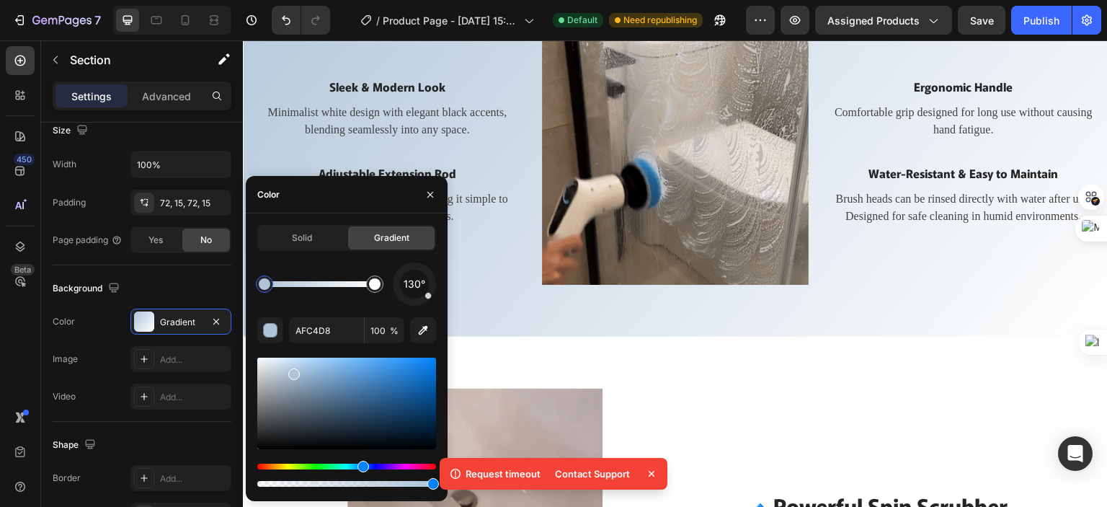
click at [464, 0] on body "7 / Product Page - Aug 1, 15:00:21 Default Need republishing Preview Assigned P…" at bounding box center [553, 0] width 1107 height 0
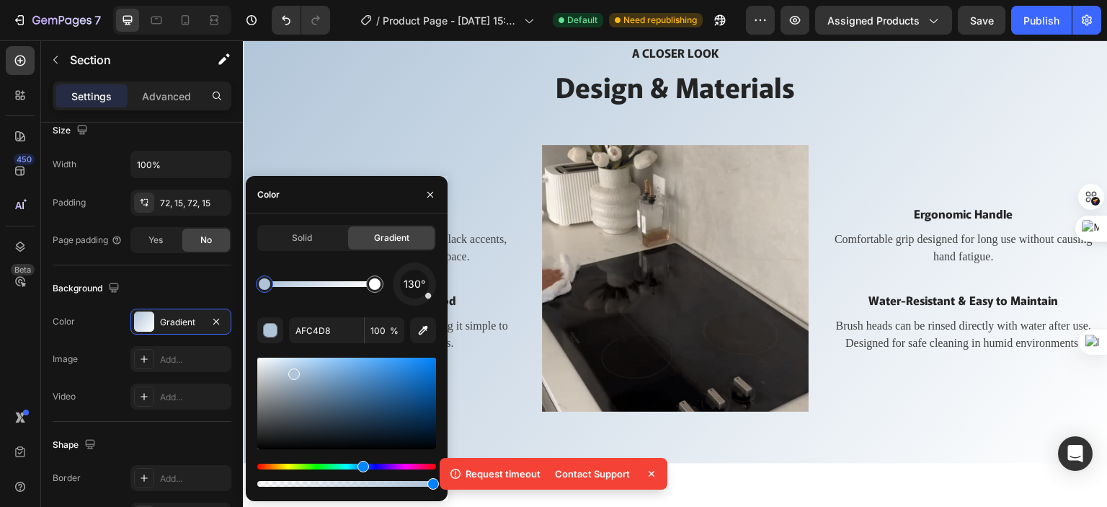
scroll to position [937, 0]
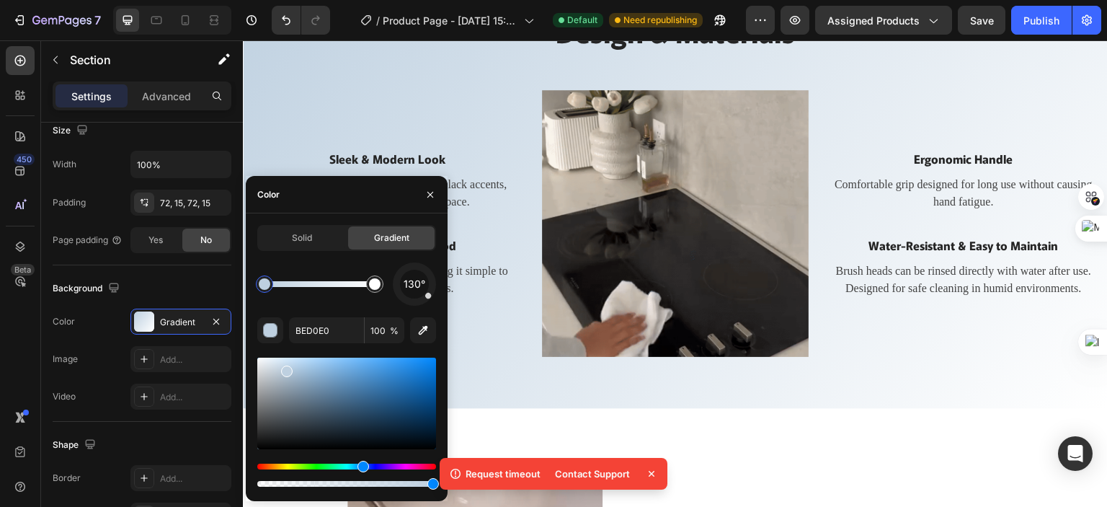
drag, startPoint x: 295, startPoint y: 378, endPoint x: 334, endPoint y: 365, distance: 41.9
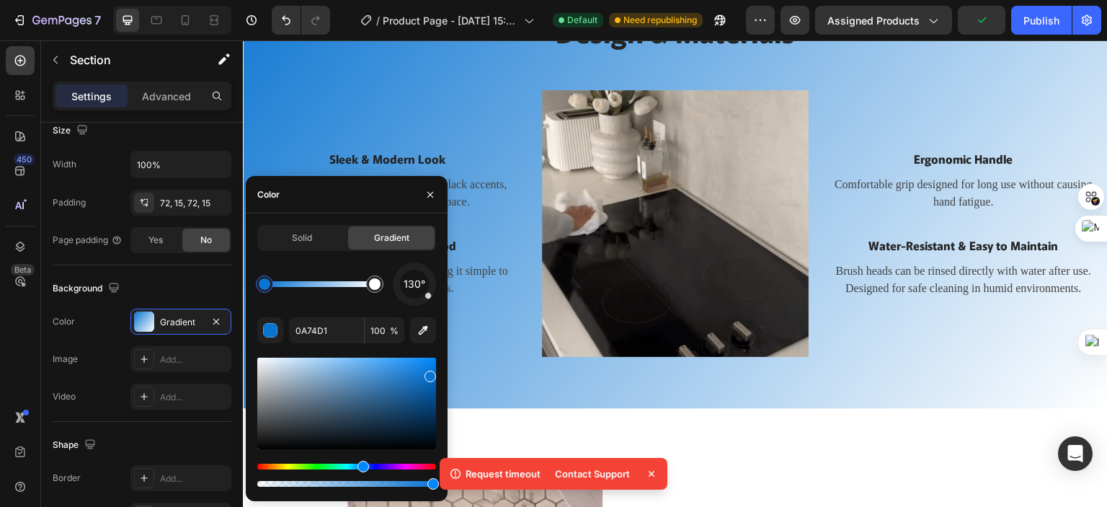
drag, startPoint x: 285, startPoint y: 373, endPoint x: 350, endPoint y: 387, distance: 66.4
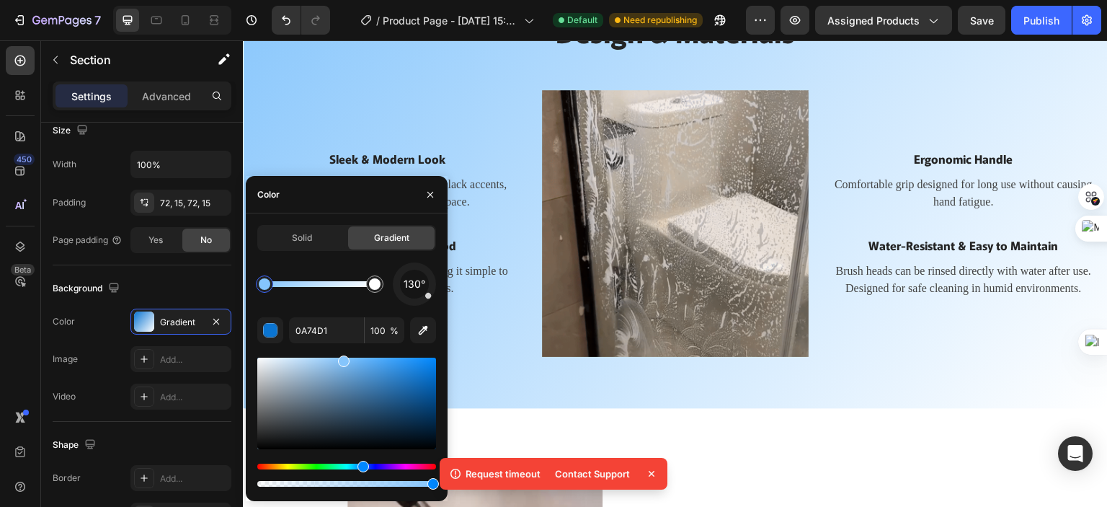
type input "85C5FC"
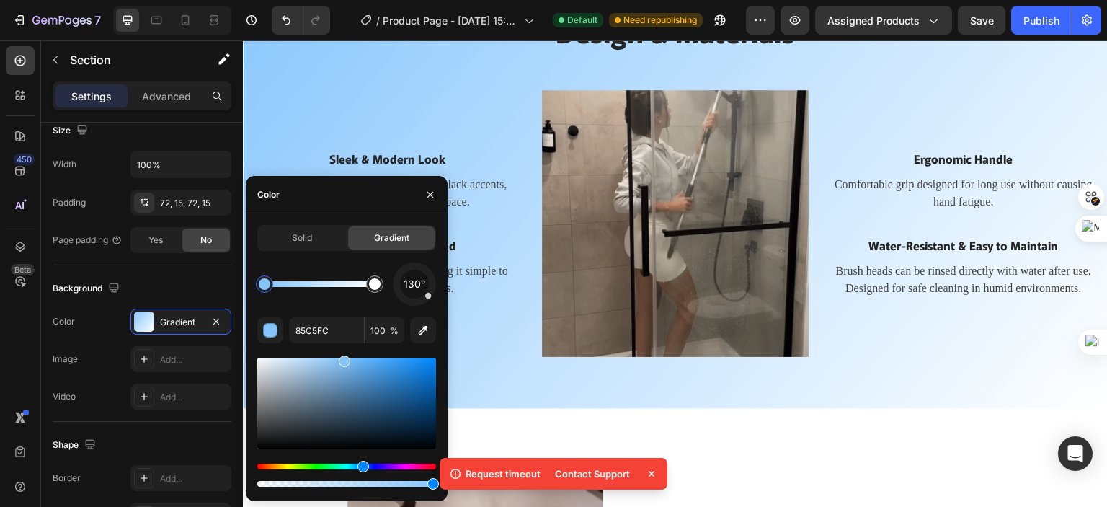
drag, startPoint x: 401, startPoint y: 365, endPoint x: 342, endPoint y: 358, distance: 59.5
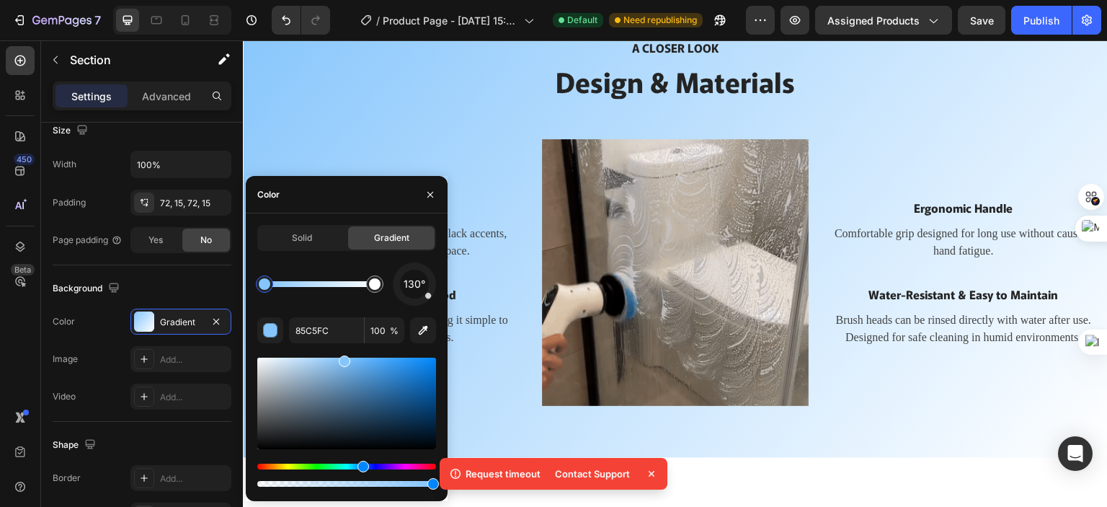
scroll to position [912, 0]
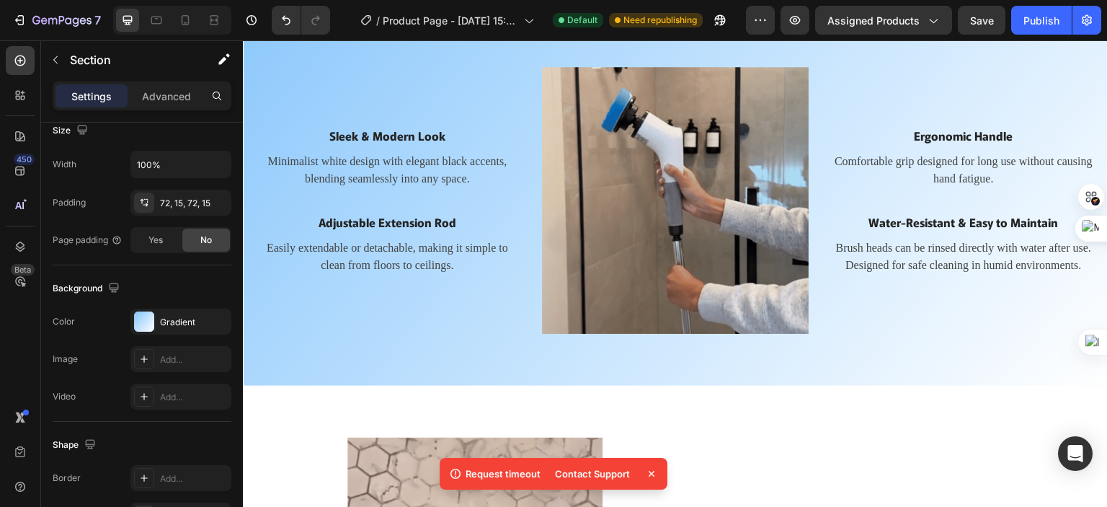
click at [651, 476] on icon at bounding box center [651, 473] width 14 height 14
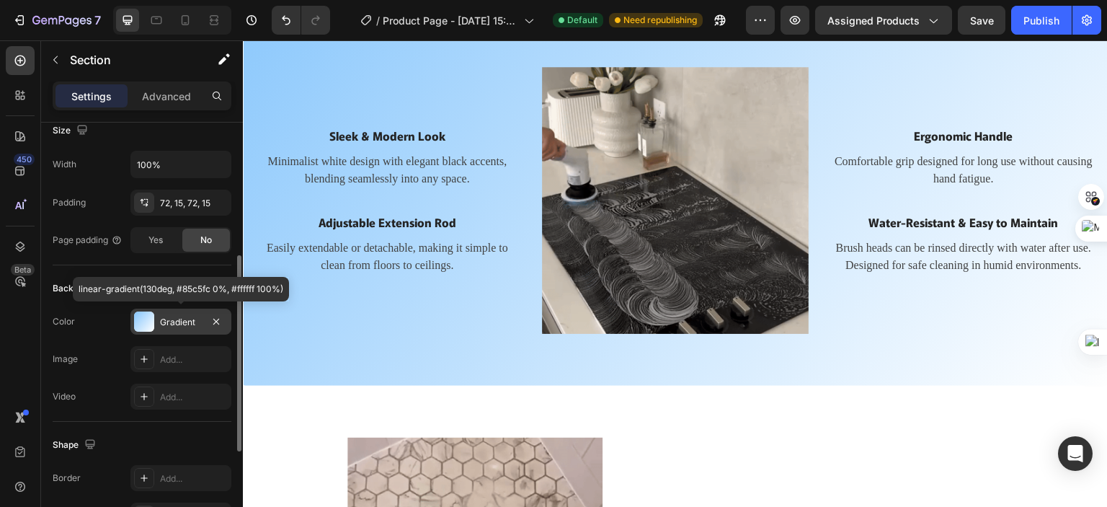
click at [150, 319] on div at bounding box center [144, 321] width 20 height 20
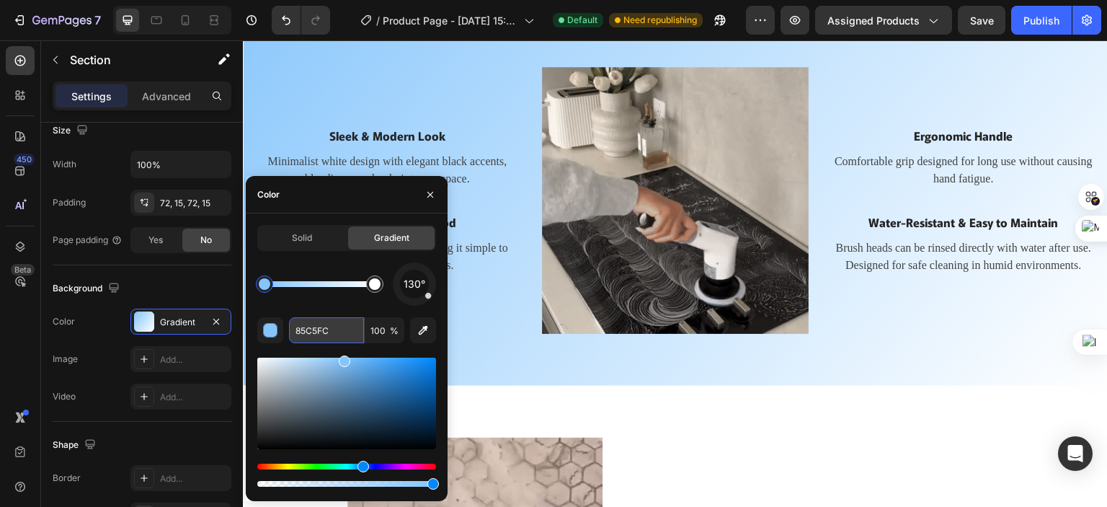
click at [340, 332] on input "85C5FC" at bounding box center [326, 330] width 75 height 26
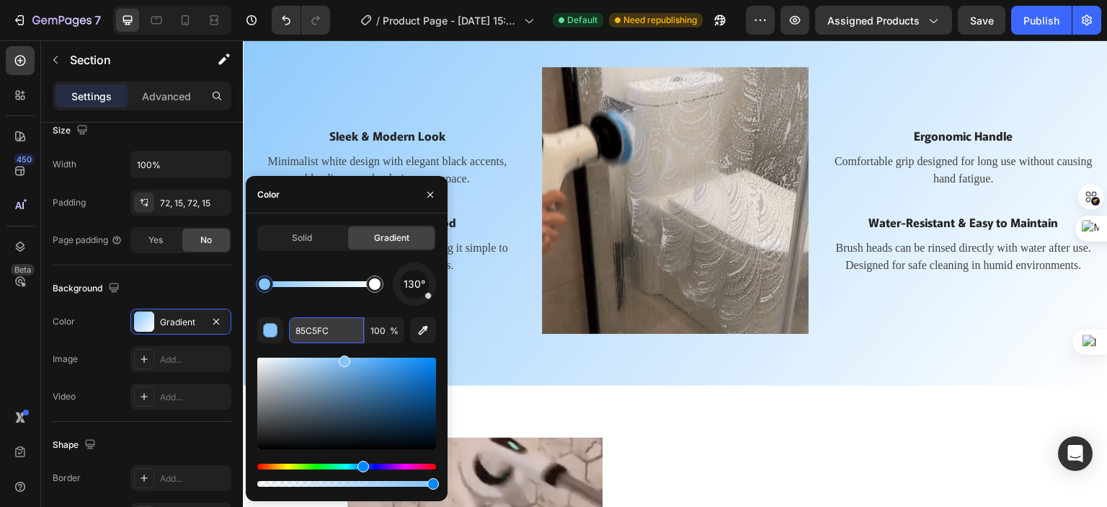
click at [340, 332] on input "85C5FC" at bounding box center [326, 330] width 75 height 26
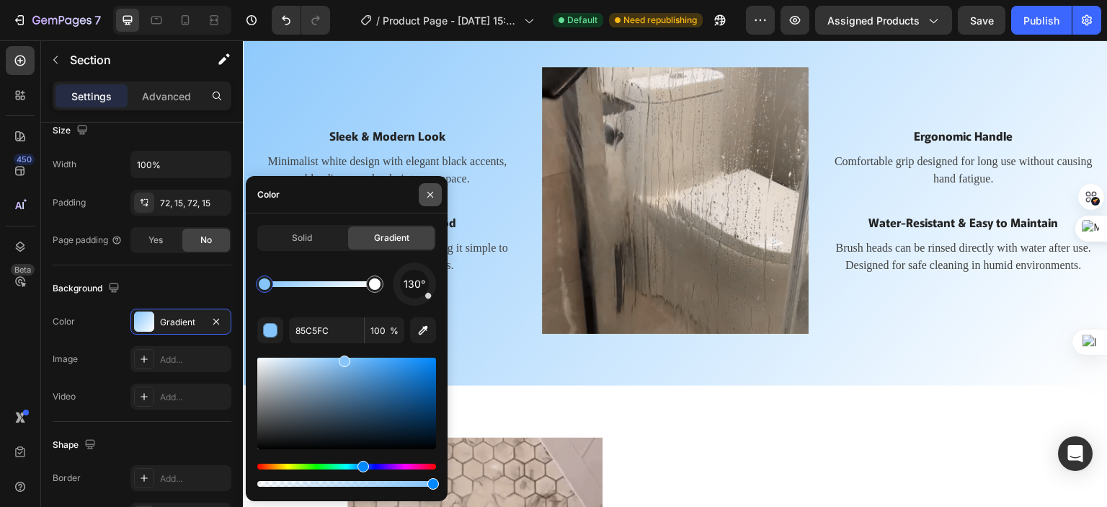
click at [425, 199] on icon "button" at bounding box center [430, 195] width 12 height 12
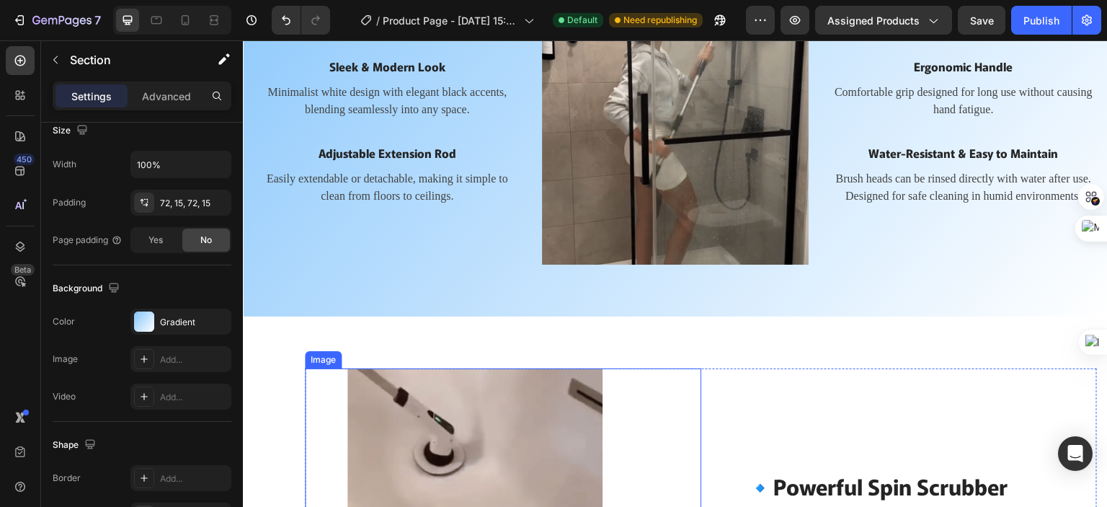
scroll to position [984, 0]
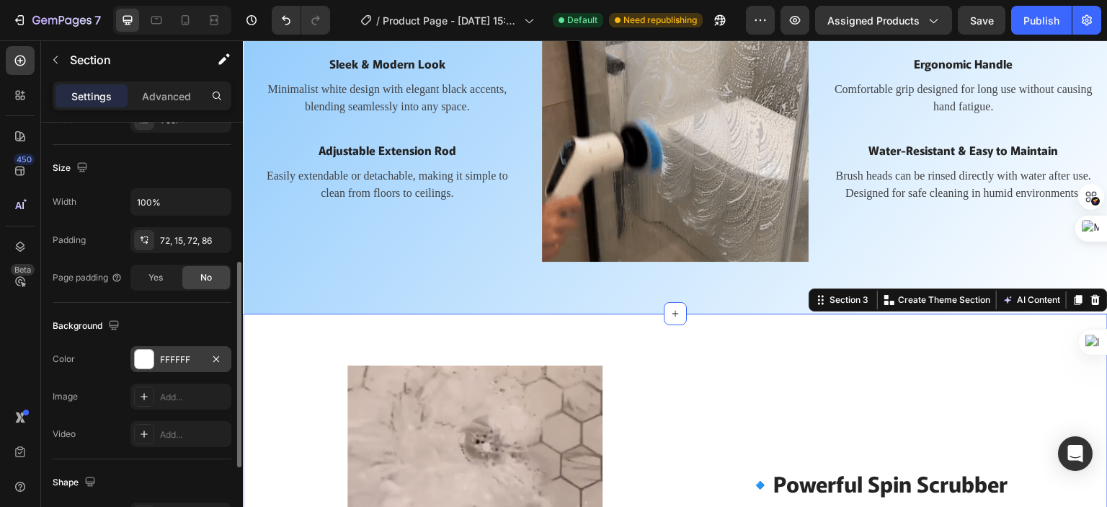
click at [191, 360] on div "FFFFFF" at bounding box center [181, 359] width 42 height 13
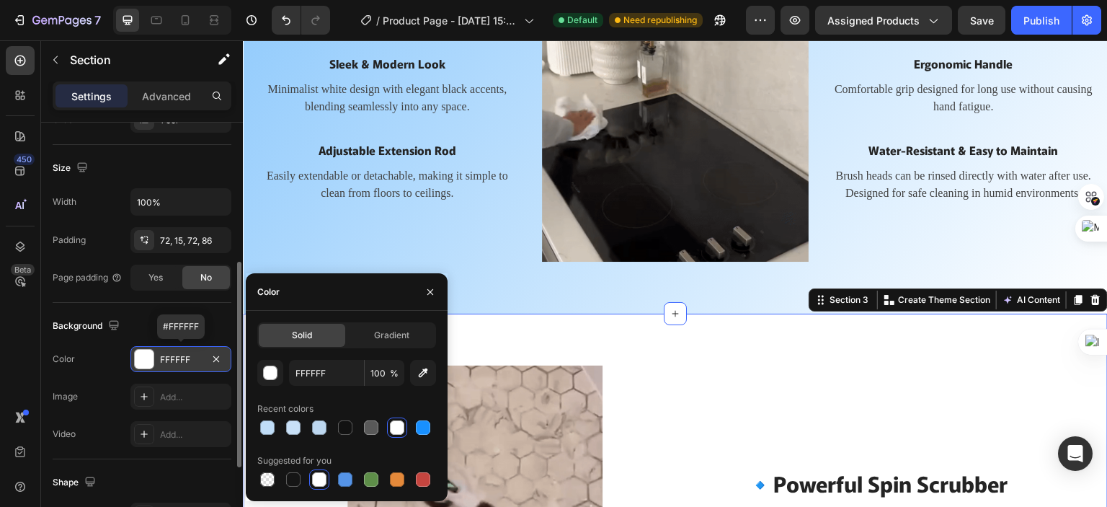
click at [191, 360] on div "FFFFFF" at bounding box center [181, 359] width 42 height 13
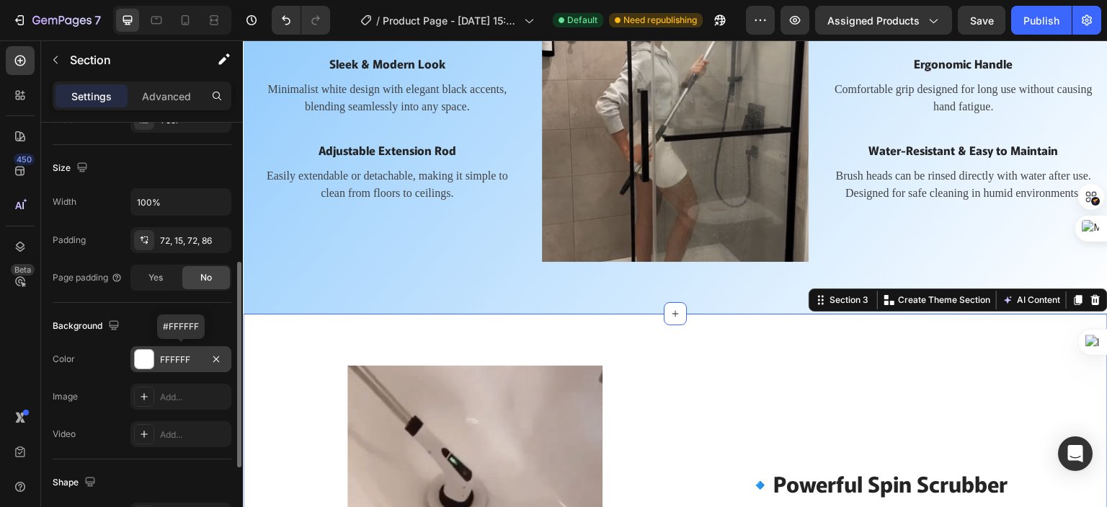
click at [191, 360] on div "FFFFFF" at bounding box center [181, 359] width 42 height 13
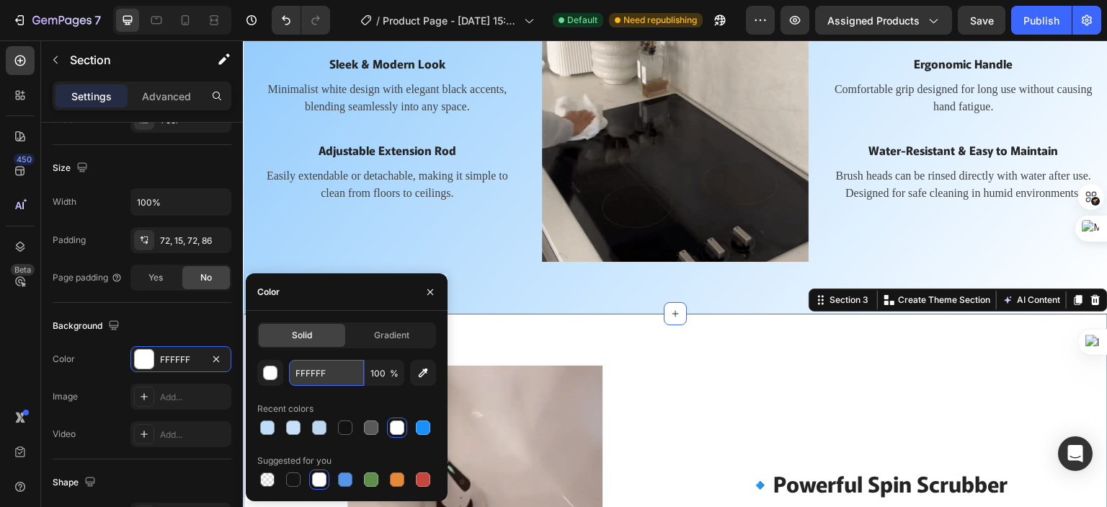
click at [316, 378] on input "FFFFFF" at bounding box center [326, 373] width 75 height 26
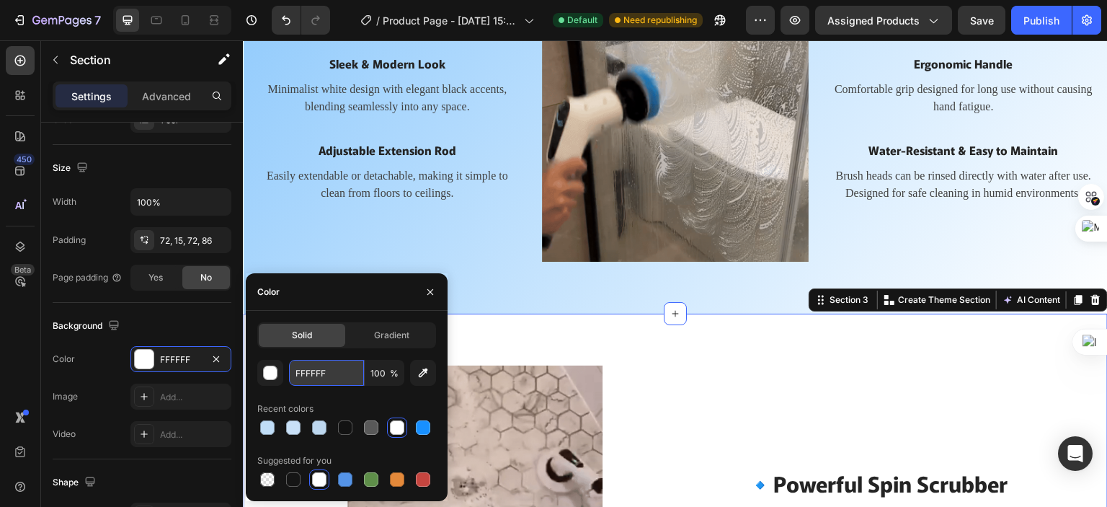
click at [317, 378] on input "FFFFFF" at bounding box center [326, 373] width 75 height 26
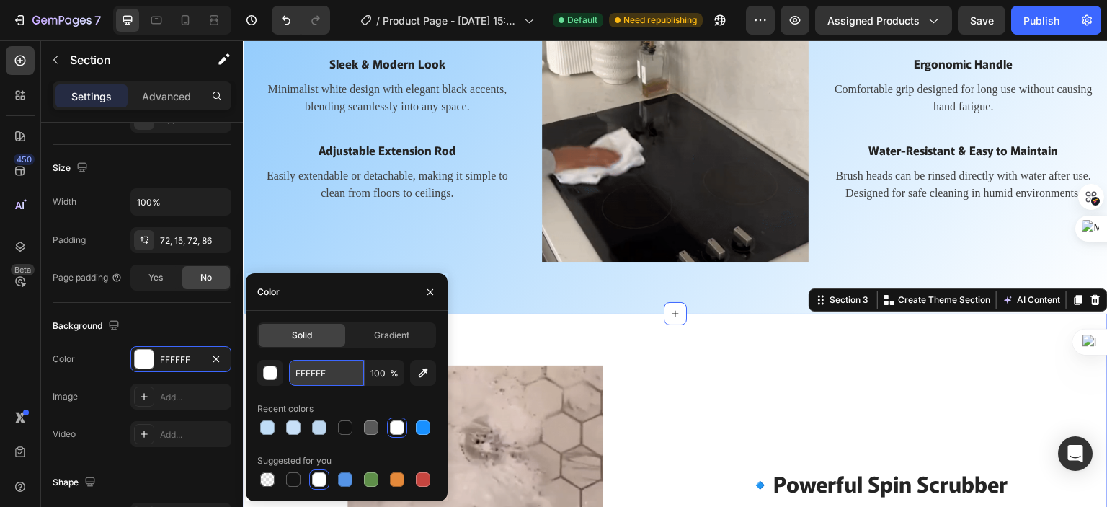
click at [332, 370] on input "FFFFFF" at bounding box center [326, 373] width 75 height 26
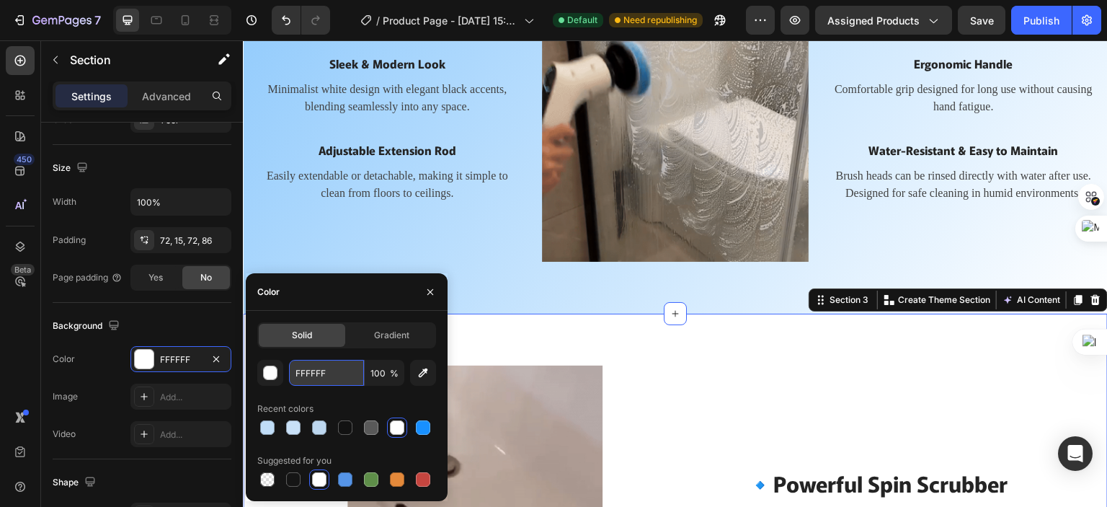
click at [332, 370] on input "FFFFFF" at bounding box center [326, 373] width 75 height 26
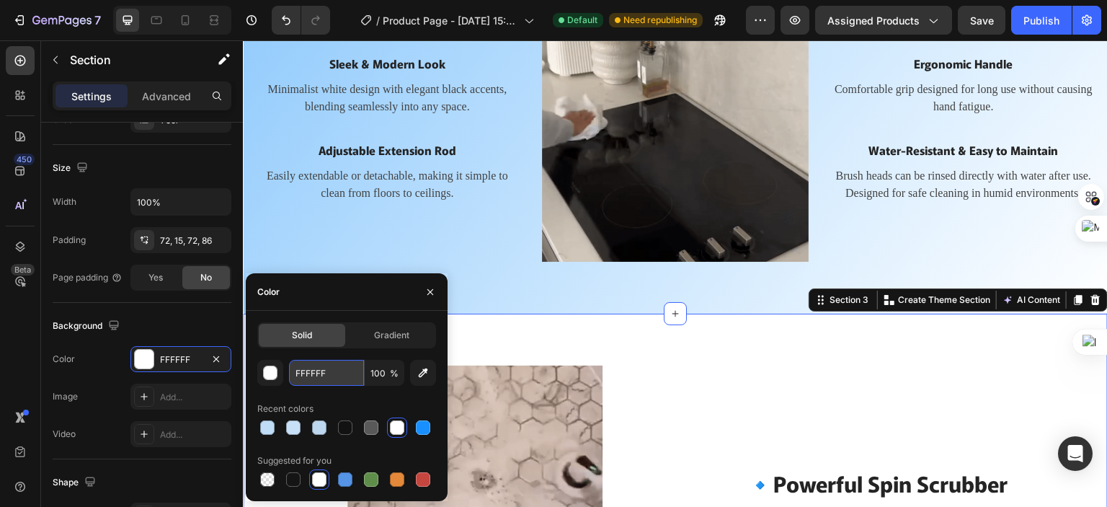
paste input "85C5FC"
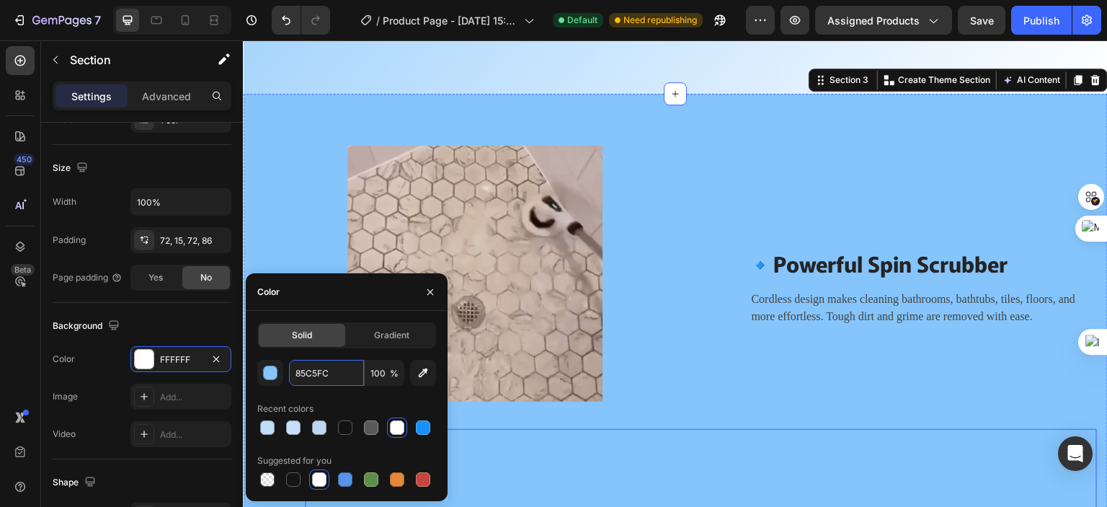
scroll to position [1416, 0]
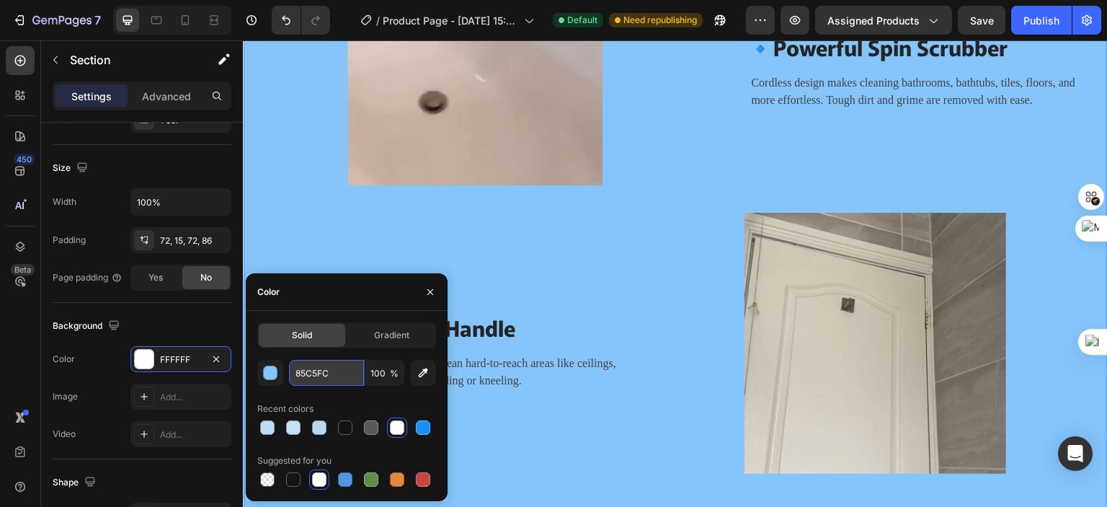
click at [347, 373] on input "85C5FC" at bounding box center [326, 373] width 75 height 26
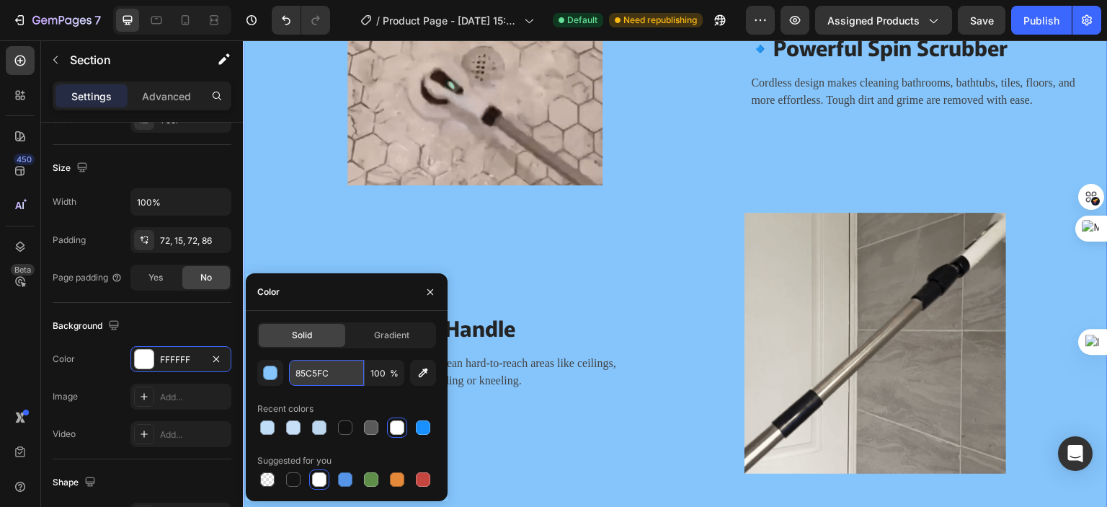
click at [347, 373] on input "85C5FC" at bounding box center [326, 373] width 75 height 26
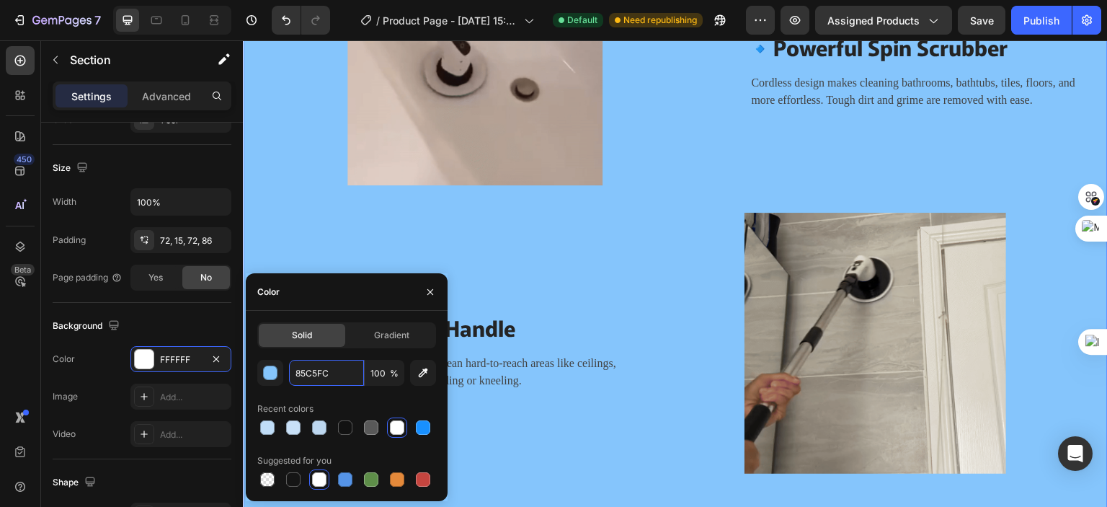
type input "85C5FC"
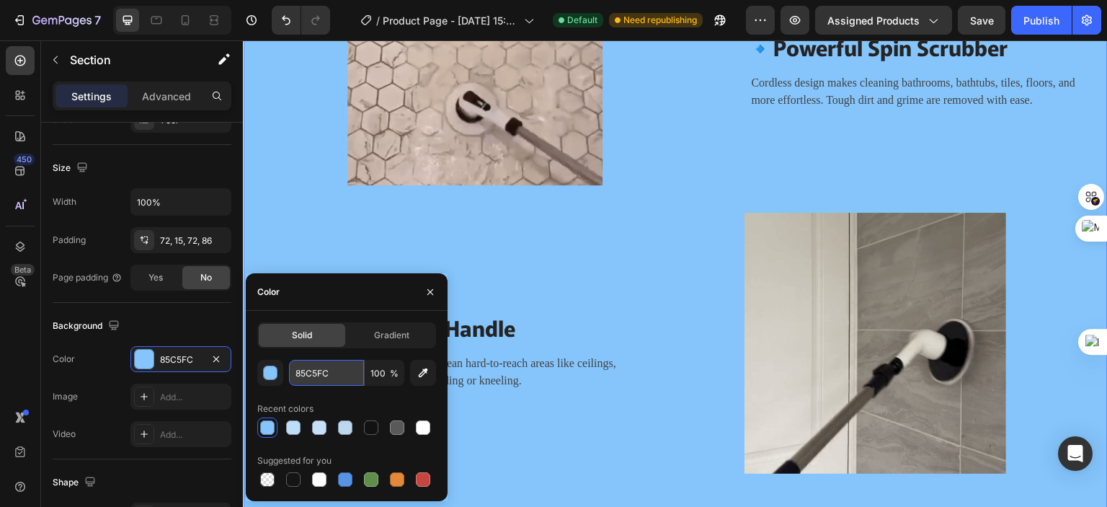
click at [339, 375] on input "85C5FC" at bounding box center [326, 373] width 75 height 26
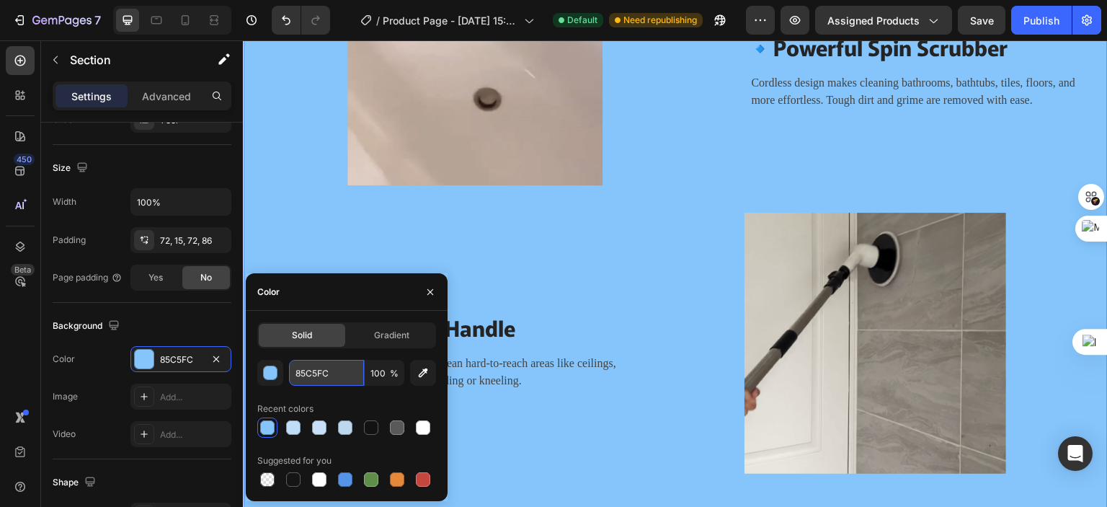
click at [339, 375] on input "85C5FC" at bounding box center [326, 373] width 75 height 26
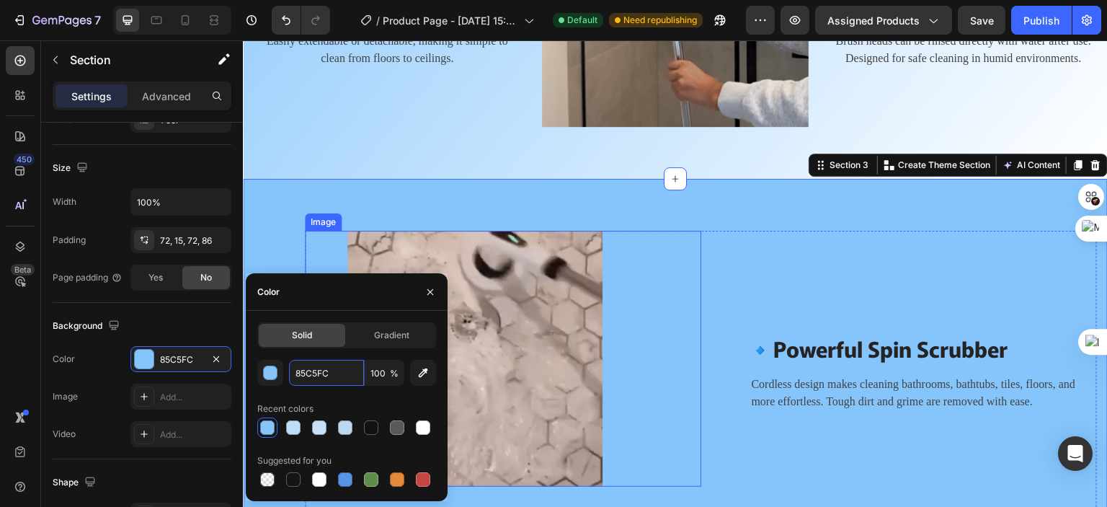
scroll to position [912, 0]
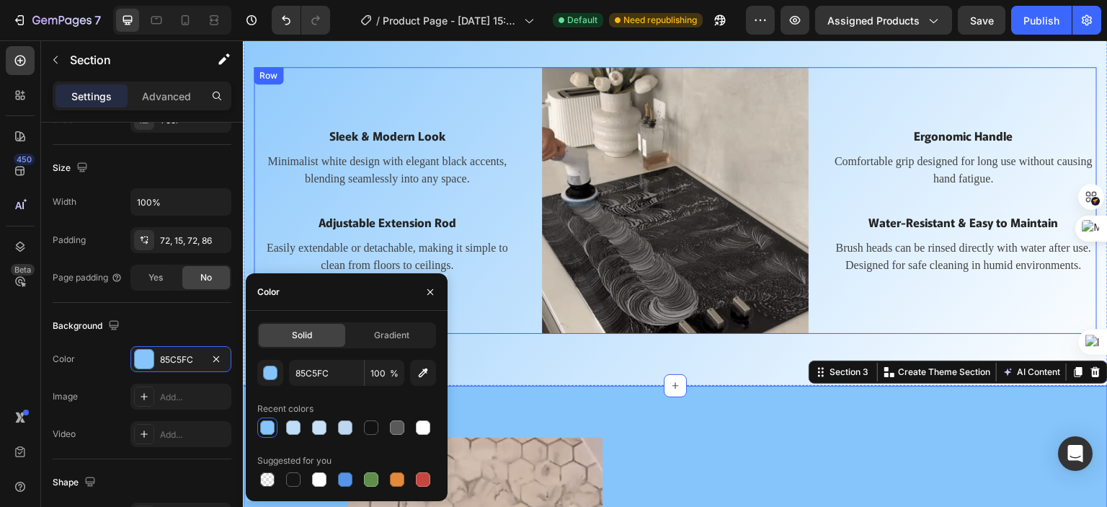
click at [302, 86] on div "Sleek & Modern Look Text block Minimalist white design with elegant black accen…" at bounding box center [387, 200] width 267 height 267
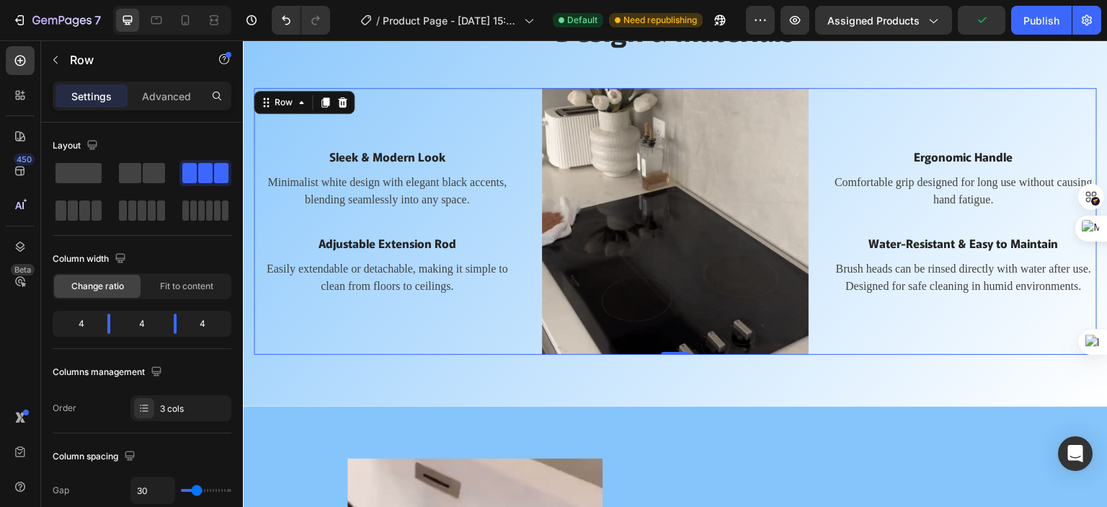
scroll to position [840, 0]
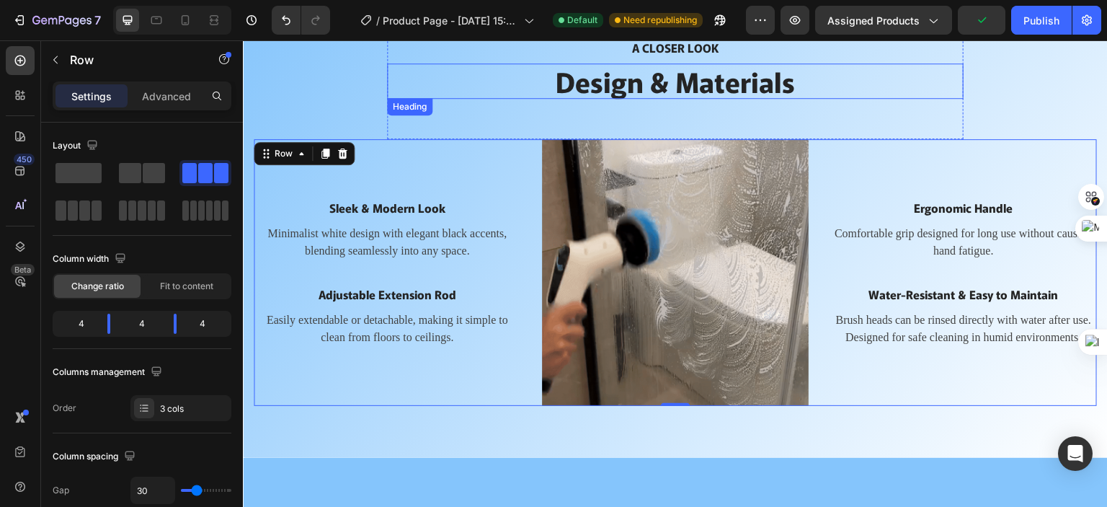
click at [453, 86] on h2 "Design & Materials" at bounding box center [675, 81] width 577 height 36
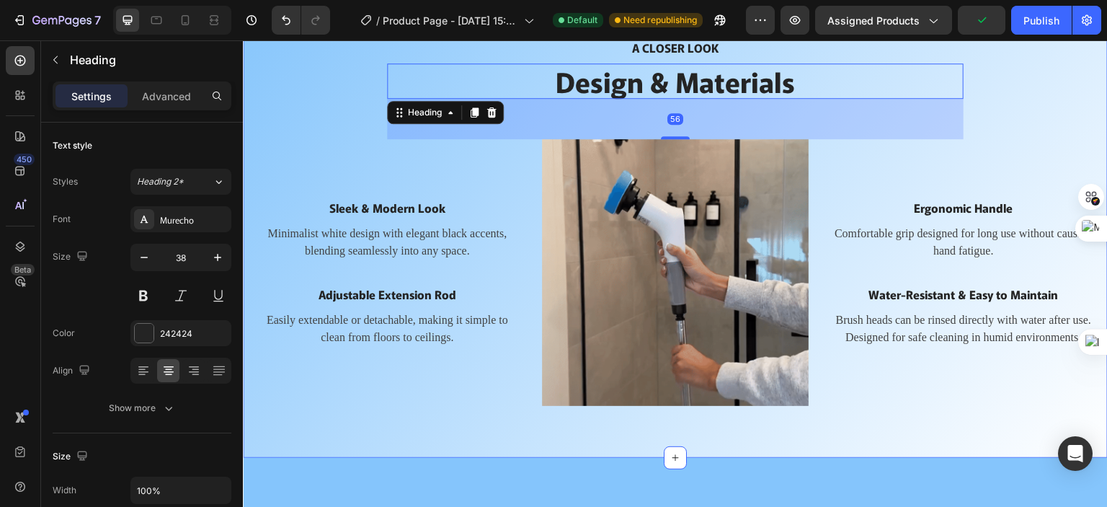
click at [327, 93] on div "A CLOSER LOOK Text block Design & Materials Heading 56 Row Sleek & Modern Look …" at bounding box center [675, 221] width 843 height 369
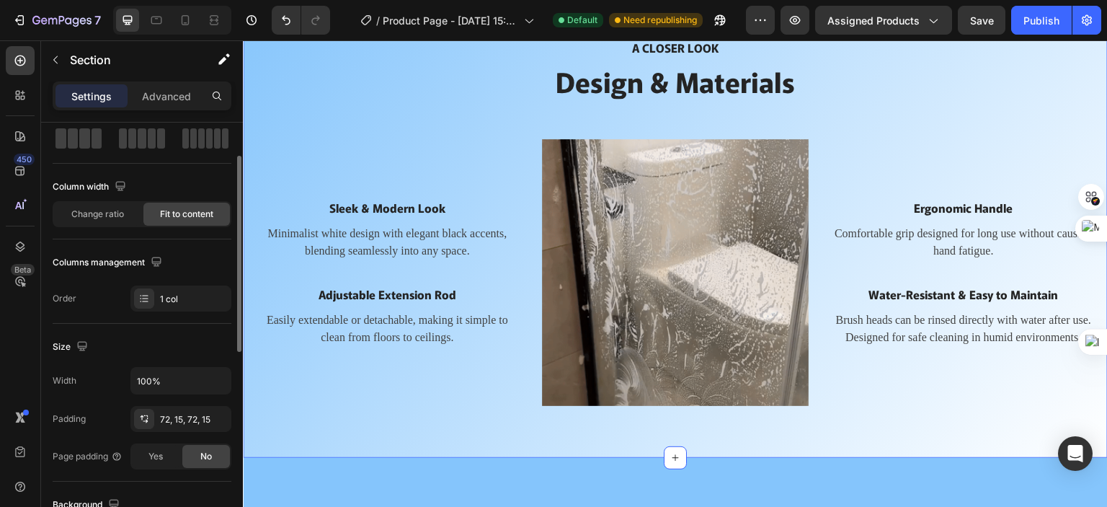
scroll to position [144, 0]
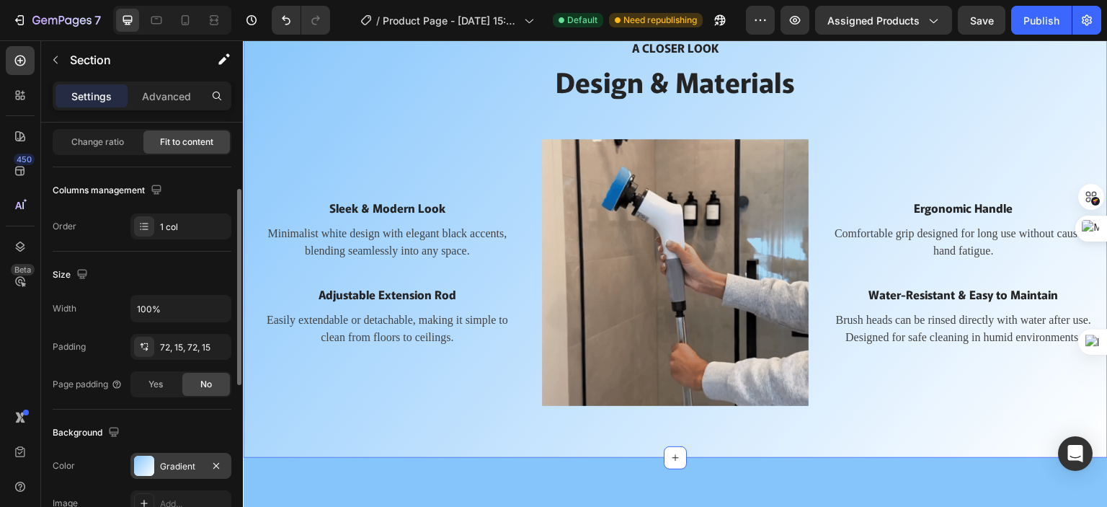
click at [172, 463] on div "Gradient" at bounding box center [181, 466] width 42 height 13
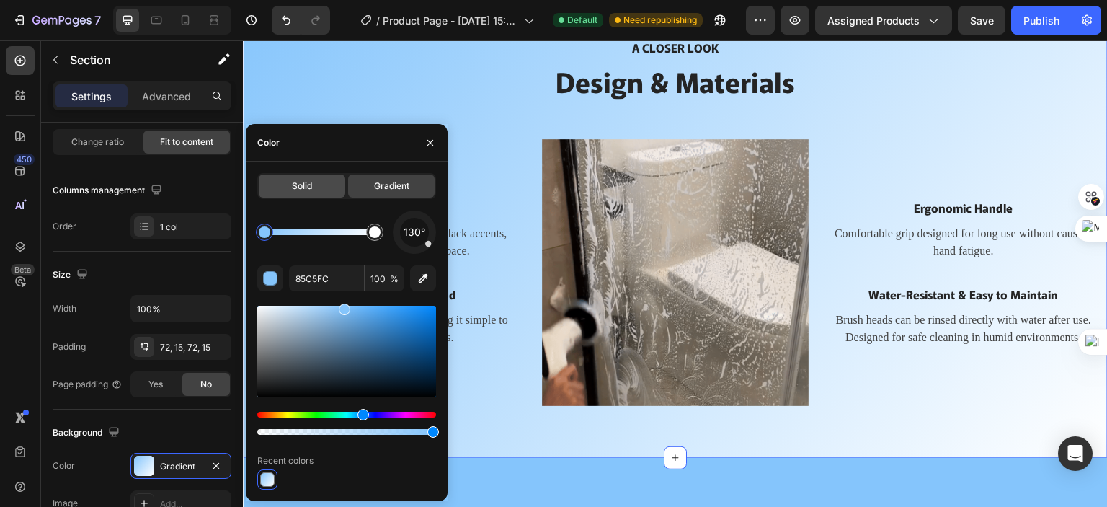
click at [313, 190] on div "Solid" at bounding box center [302, 185] width 86 height 23
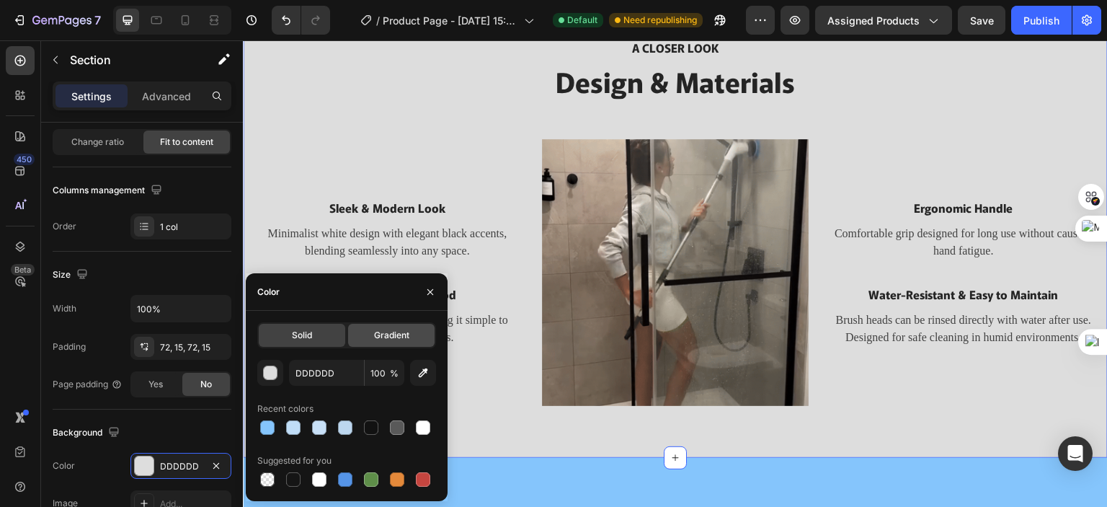
click at [378, 337] on span "Gradient" at bounding box center [391, 335] width 35 height 13
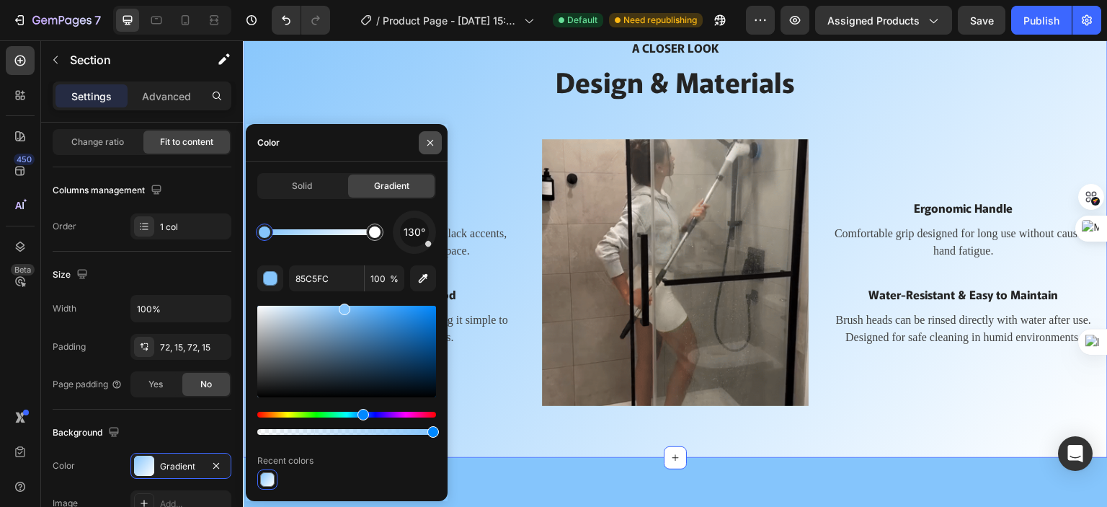
drag, startPoint x: 431, startPoint y: 136, endPoint x: 174, endPoint y: 205, distance: 265.5
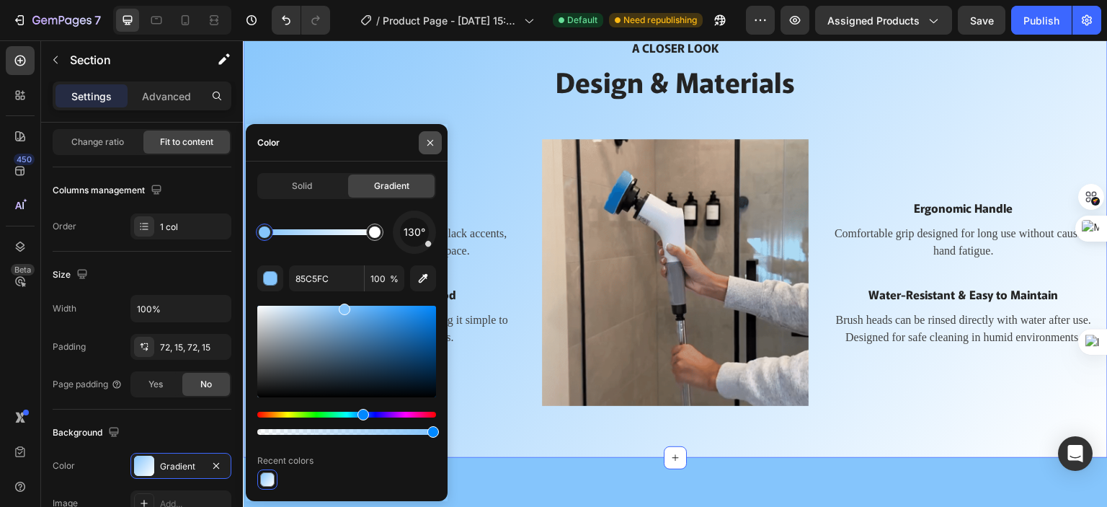
click at [431, 137] on icon "button" at bounding box center [430, 143] width 12 height 12
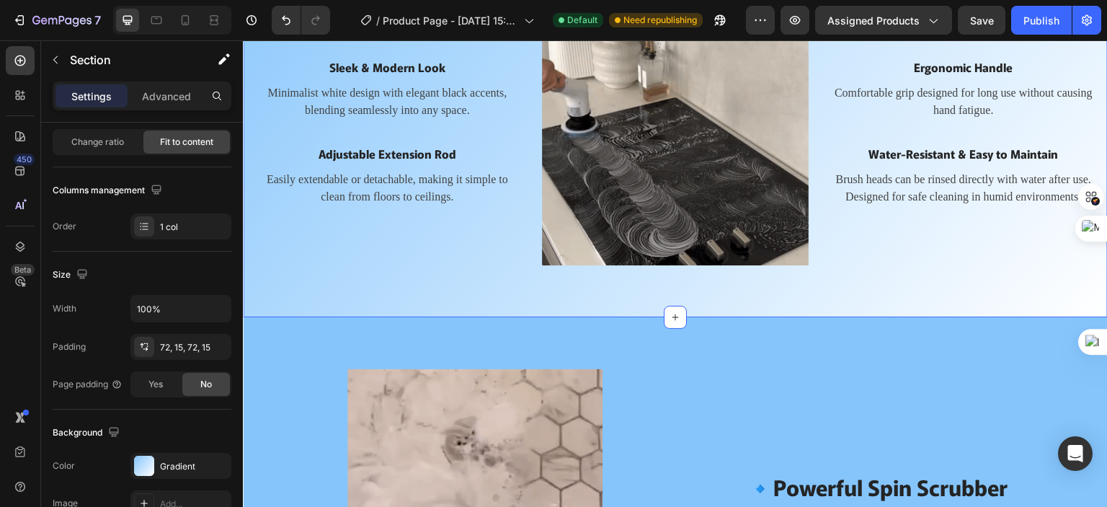
scroll to position [984, 0]
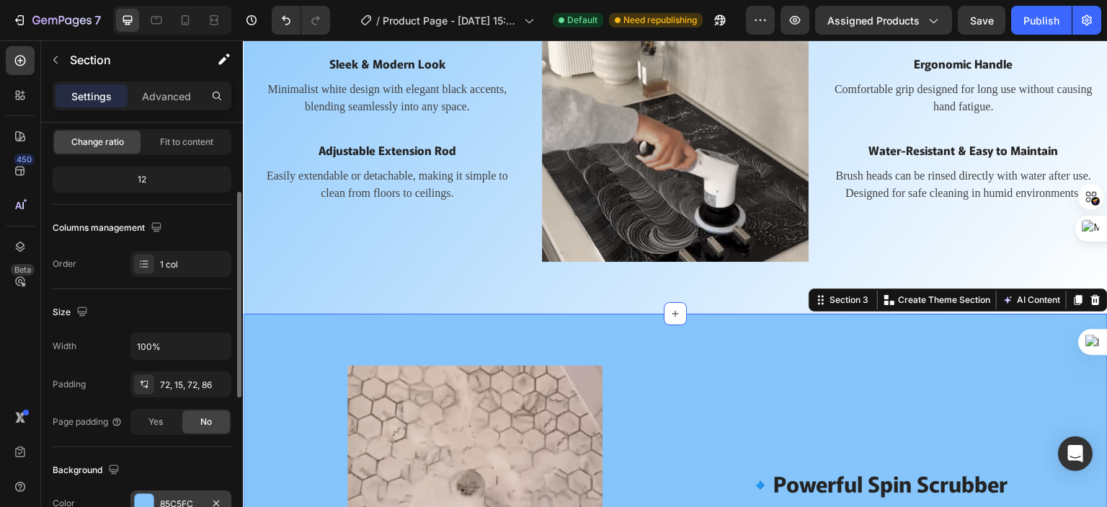
scroll to position [288, 0]
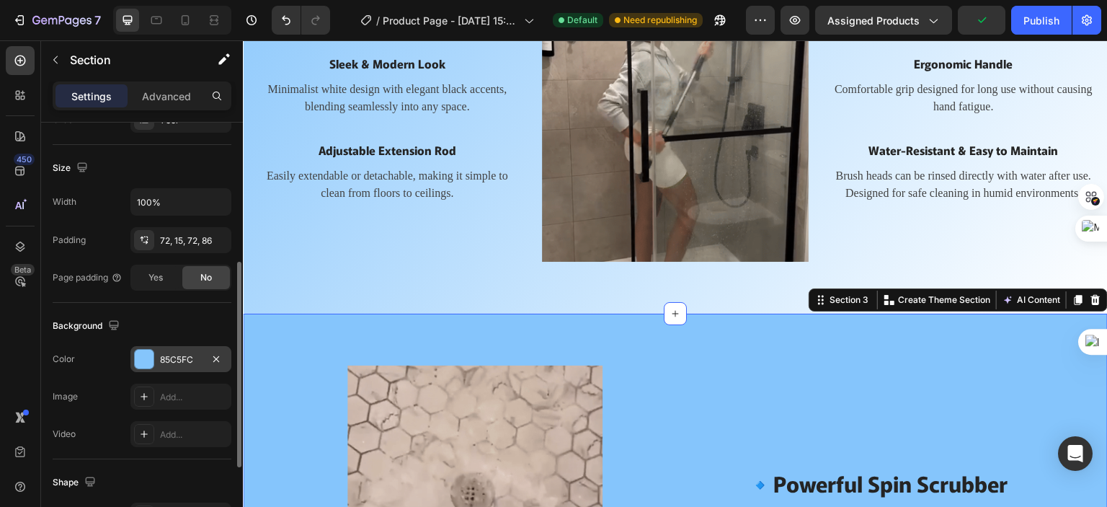
click at [190, 360] on div "85C5FC" at bounding box center [181, 359] width 42 height 13
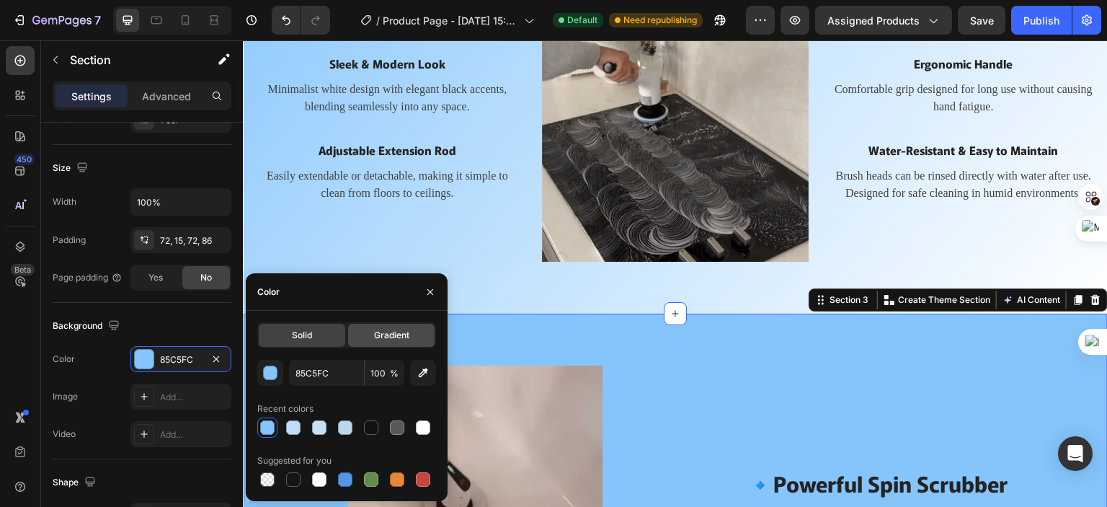
click at [385, 334] on span "Gradient" at bounding box center [391, 335] width 35 height 13
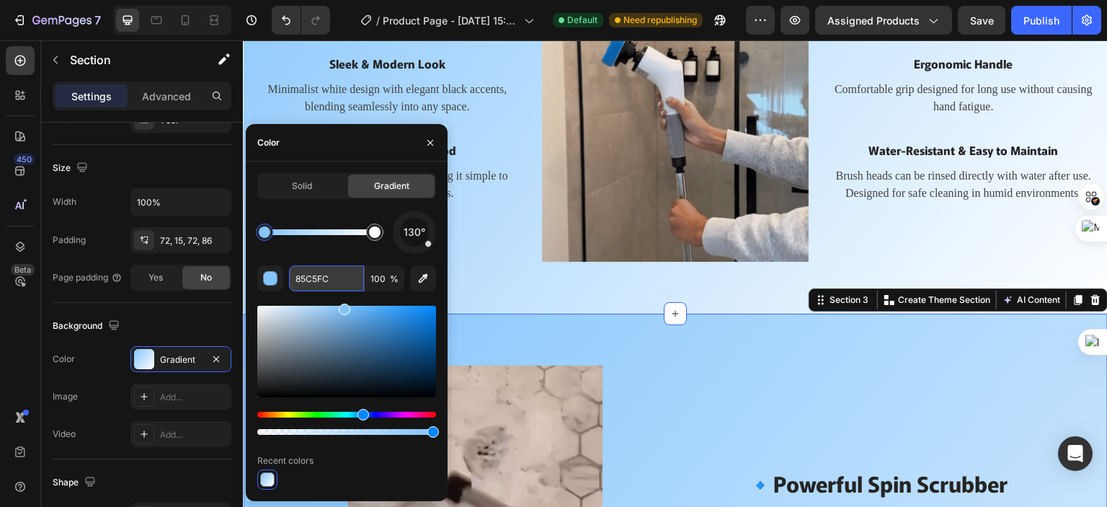
click at [337, 279] on input "85C5FC" at bounding box center [326, 278] width 75 height 26
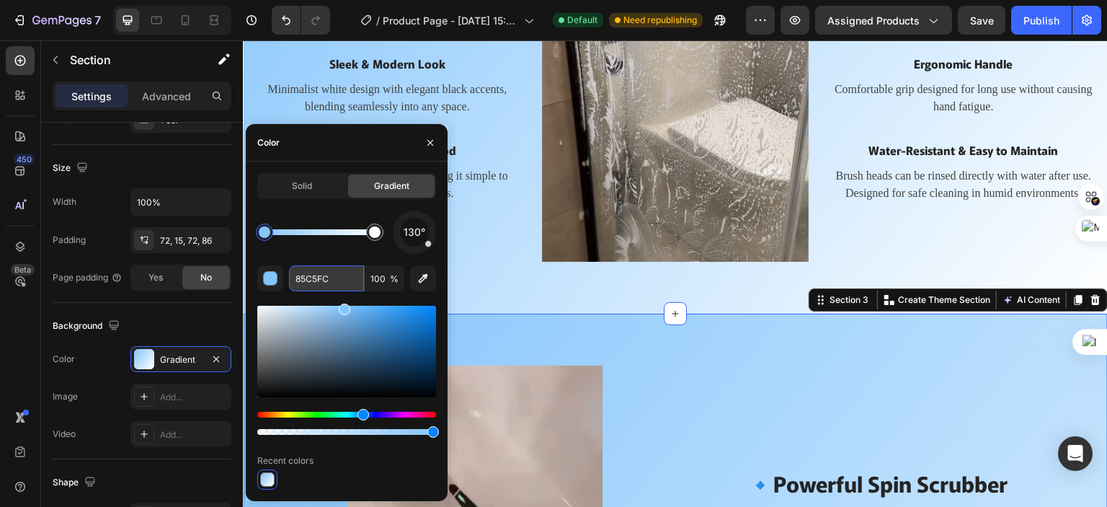
click at [337, 279] on input "85C5FC" at bounding box center [326, 278] width 75 height 26
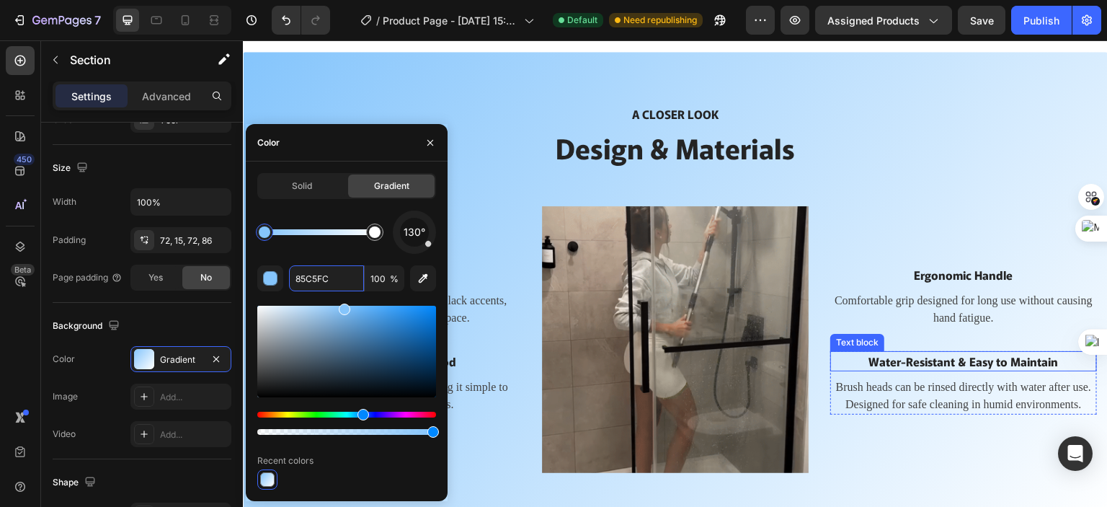
scroll to position [768, 0]
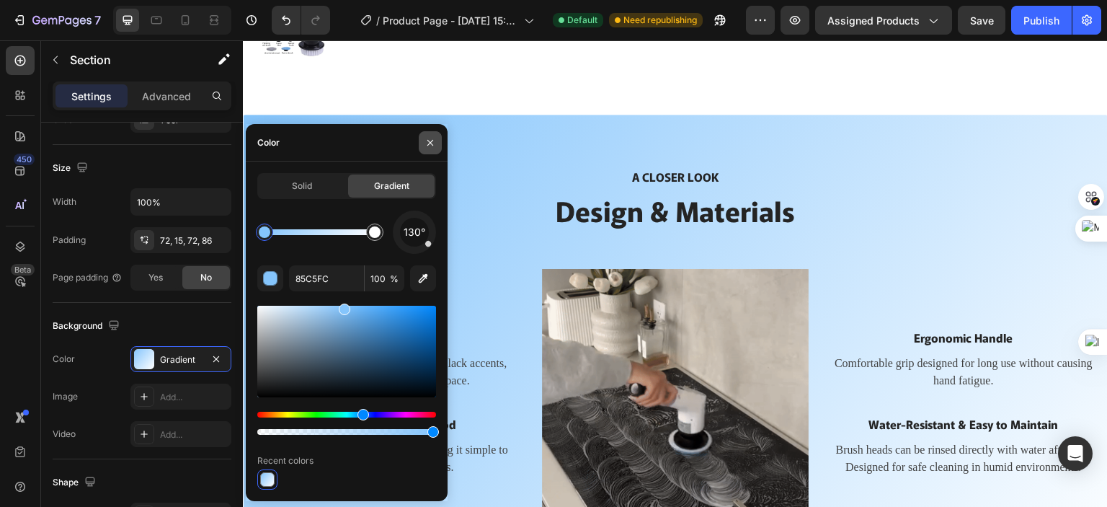
click at [432, 149] on button "button" at bounding box center [430, 142] width 23 height 23
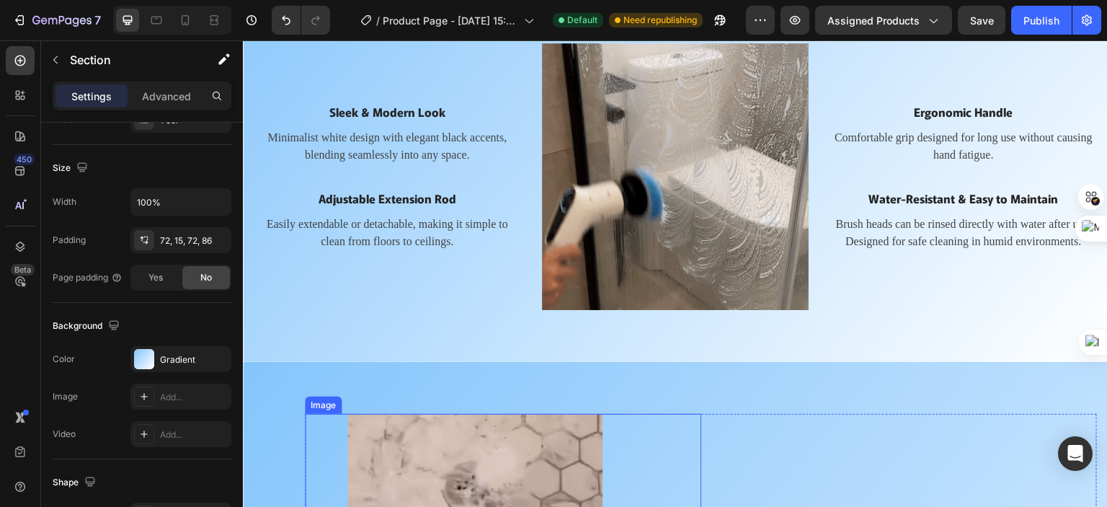
scroll to position [916, 0]
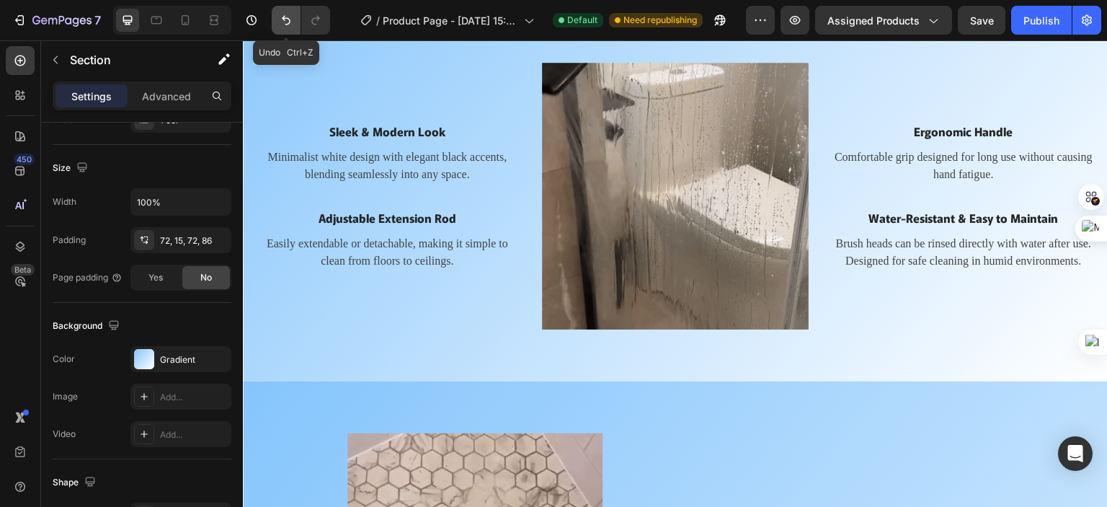
click at [281, 19] on icon "Undo/Redo" at bounding box center [286, 20] width 14 height 14
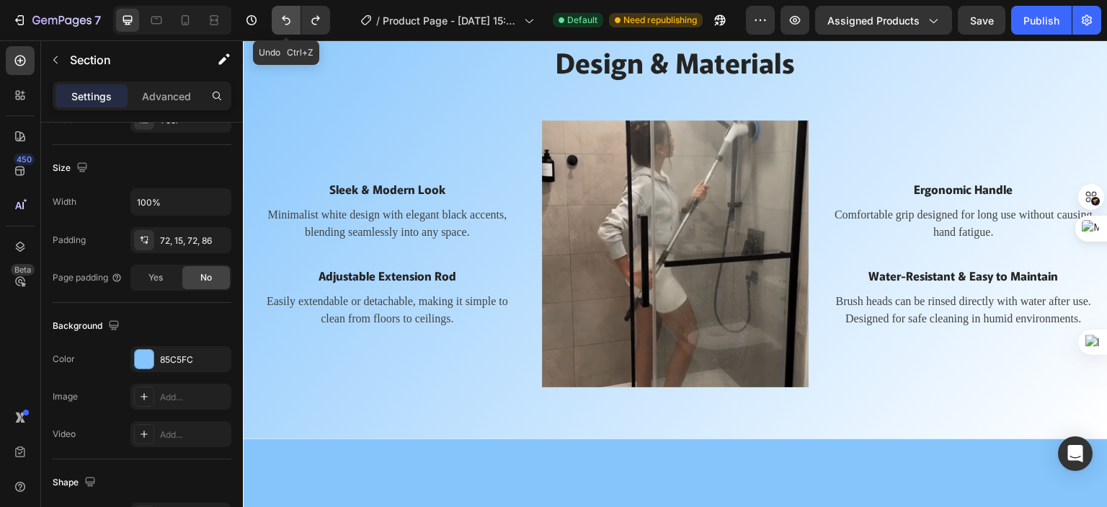
scroll to position [768, 0]
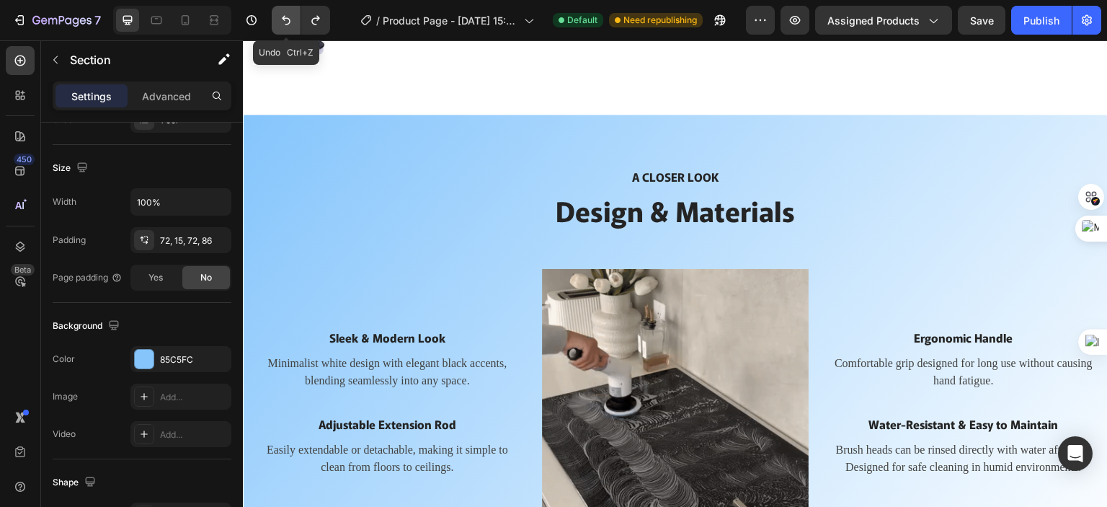
click at [281, 19] on icon "Undo/Redo" at bounding box center [286, 20] width 14 height 14
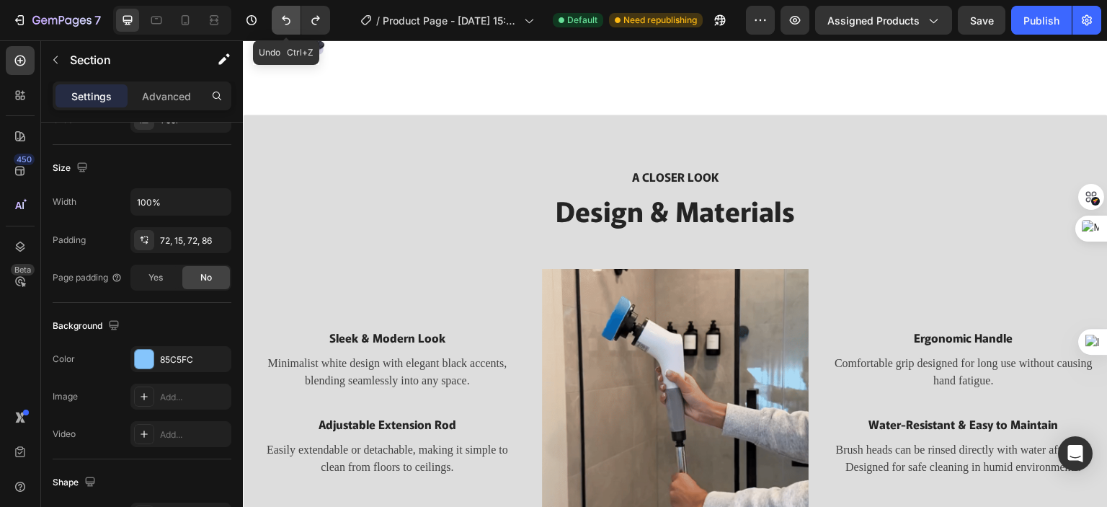
click at [281, 19] on icon "Undo/Redo" at bounding box center [286, 20] width 14 height 14
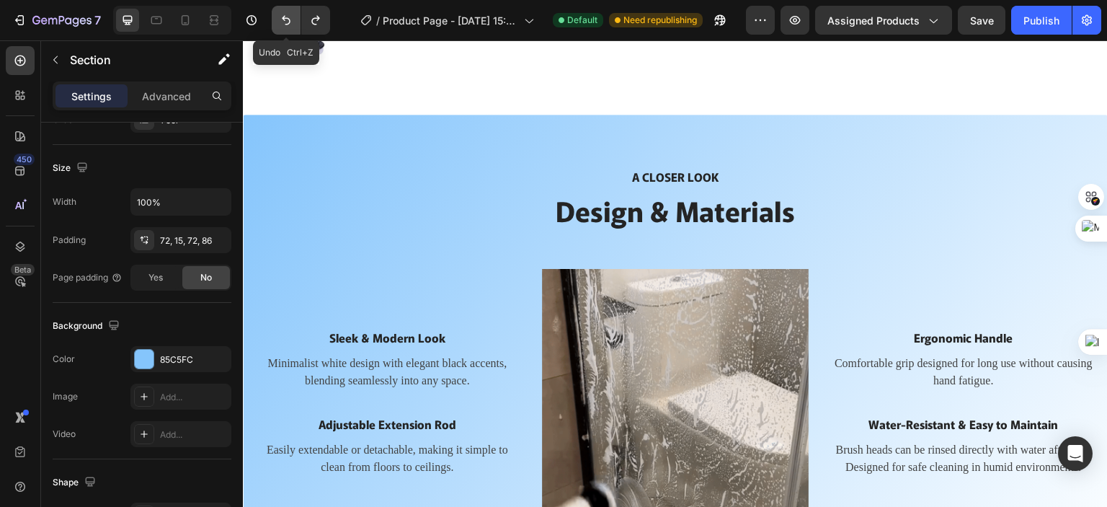
click at [281, 19] on icon "Undo/Redo" at bounding box center [286, 20] width 14 height 14
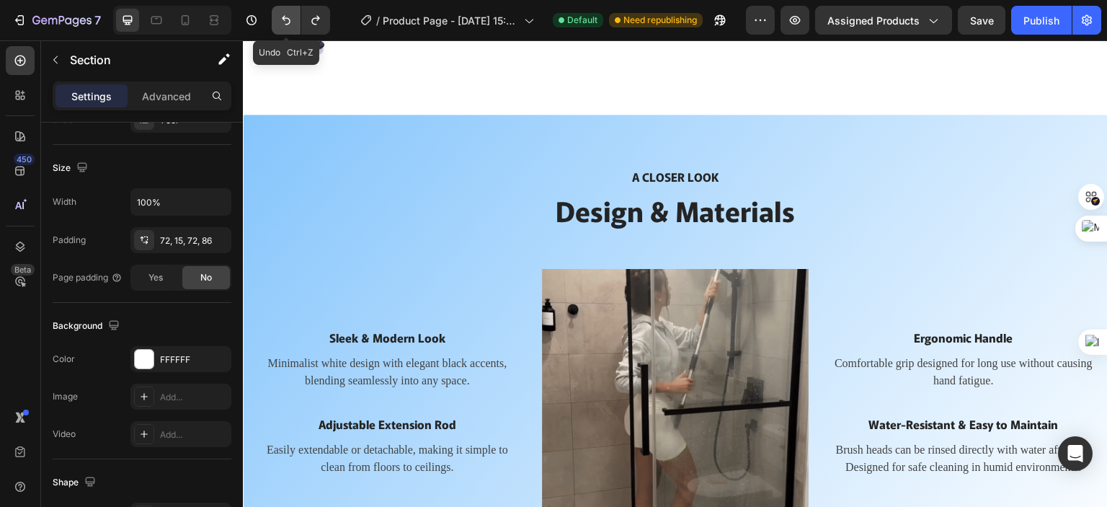
click at [281, 19] on icon "Undo/Redo" at bounding box center [286, 20] width 14 height 14
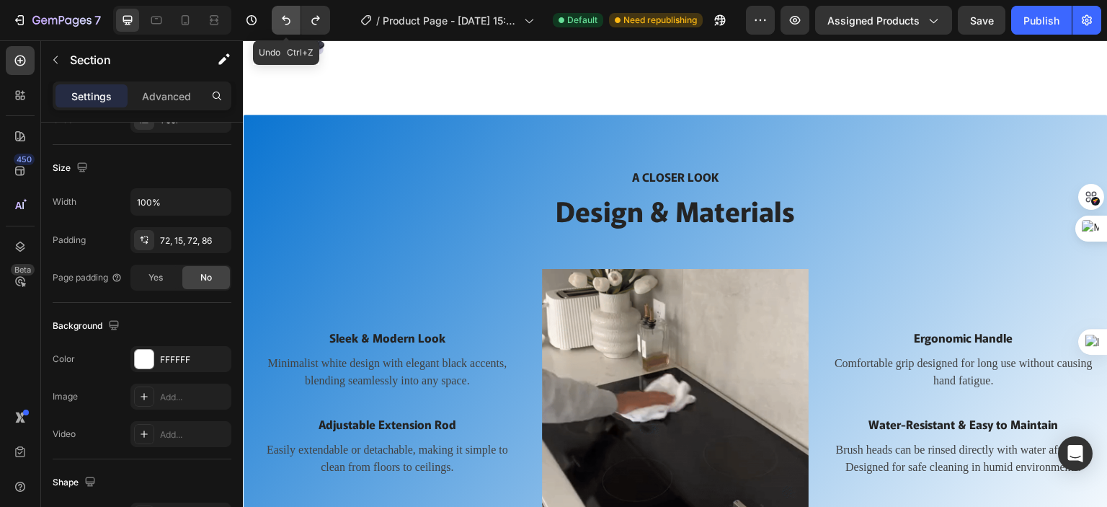
click at [281, 19] on icon "Undo/Redo" at bounding box center [286, 20] width 14 height 14
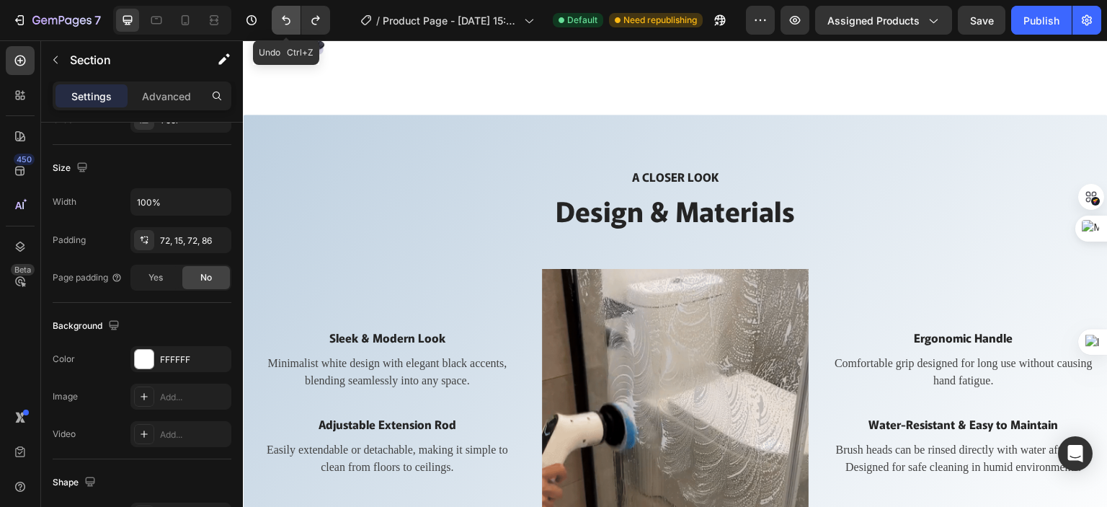
click at [281, 19] on icon "Undo/Redo" at bounding box center [286, 20] width 14 height 14
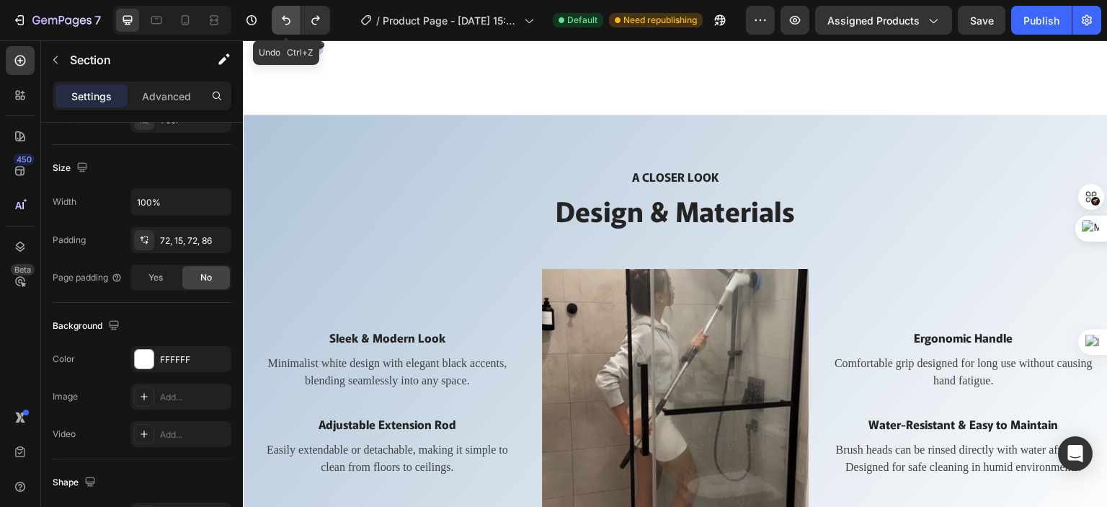
click at [281, 19] on icon "Undo/Redo" at bounding box center [286, 20] width 14 height 14
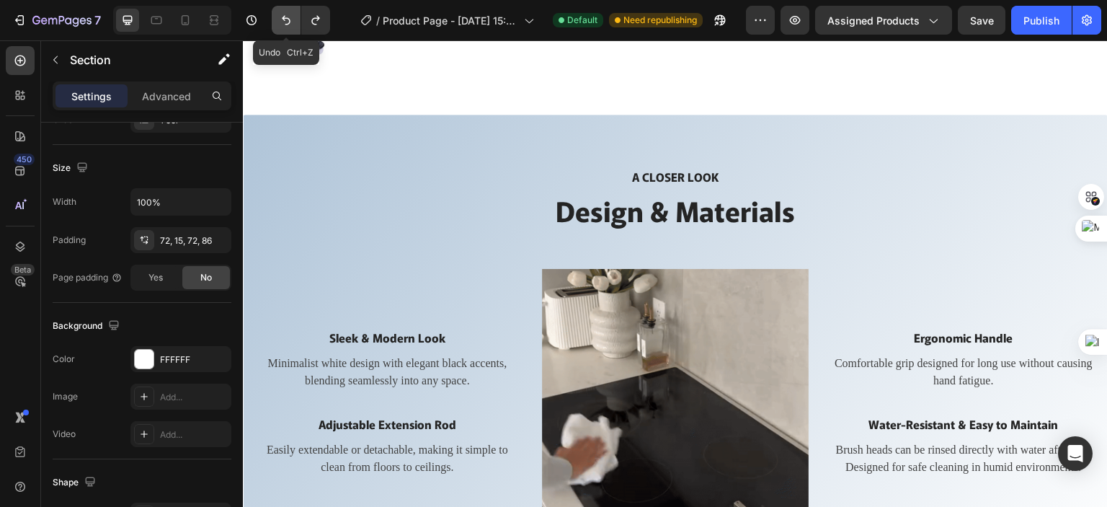
click at [281, 19] on icon "Undo/Redo" at bounding box center [286, 20] width 14 height 14
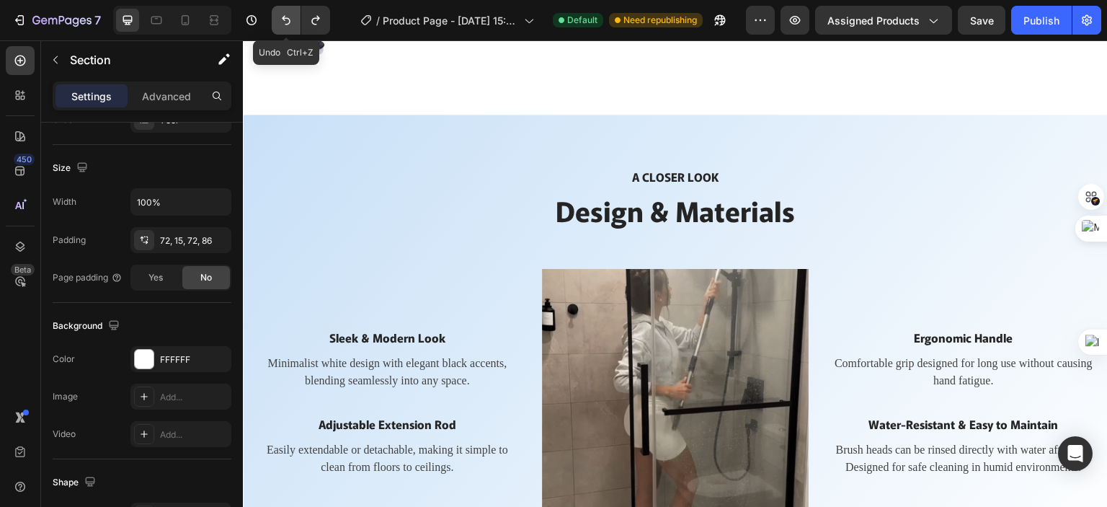
click at [281, 19] on icon "Undo/Redo" at bounding box center [286, 20] width 14 height 14
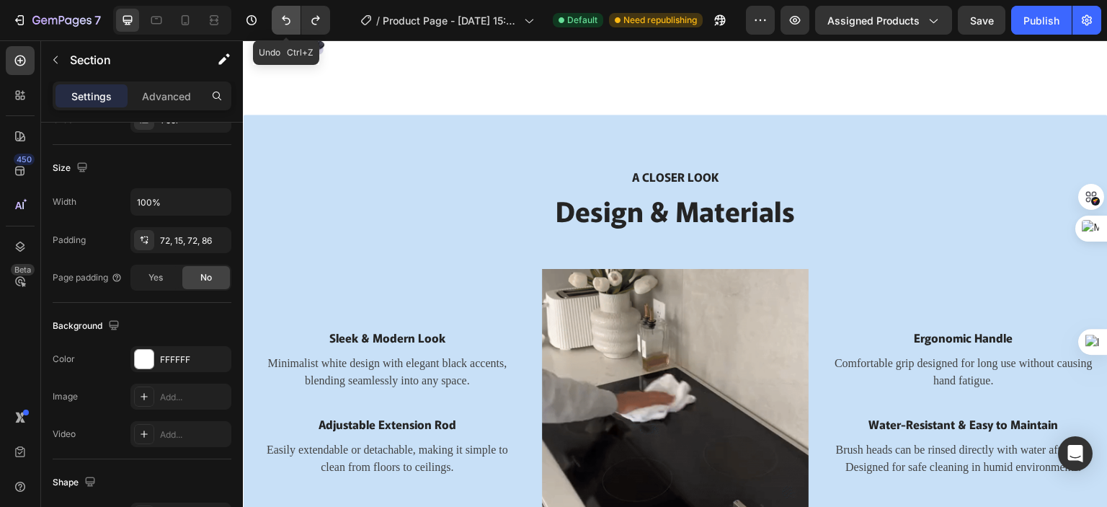
click at [281, 19] on icon "Undo/Redo" at bounding box center [286, 20] width 14 height 14
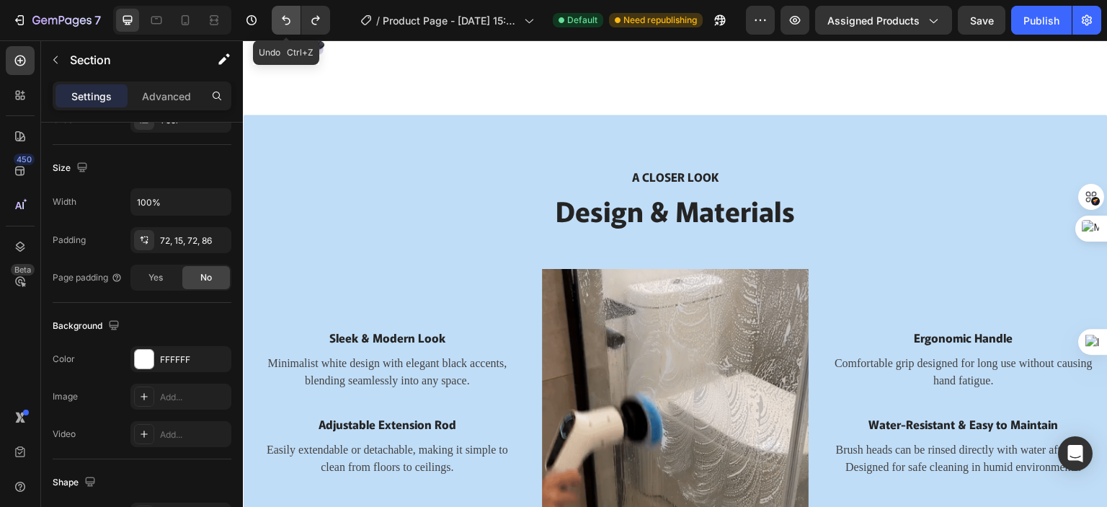
click at [281, 19] on icon "Undo/Redo" at bounding box center [286, 20] width 14 height 14
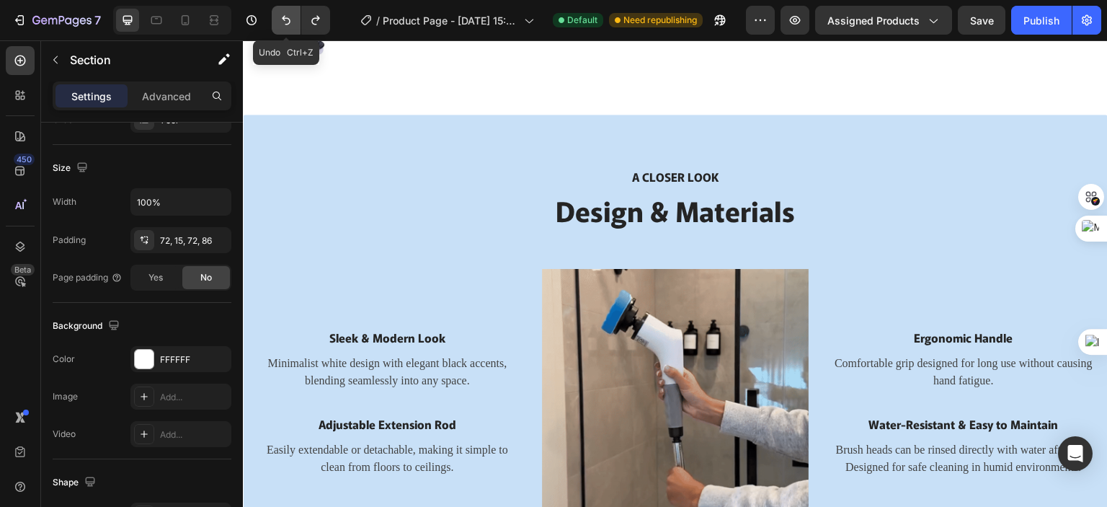
click at [281, 19] on icon "Undo/Redo" at bounding box center [286, 20] width 14 height 14
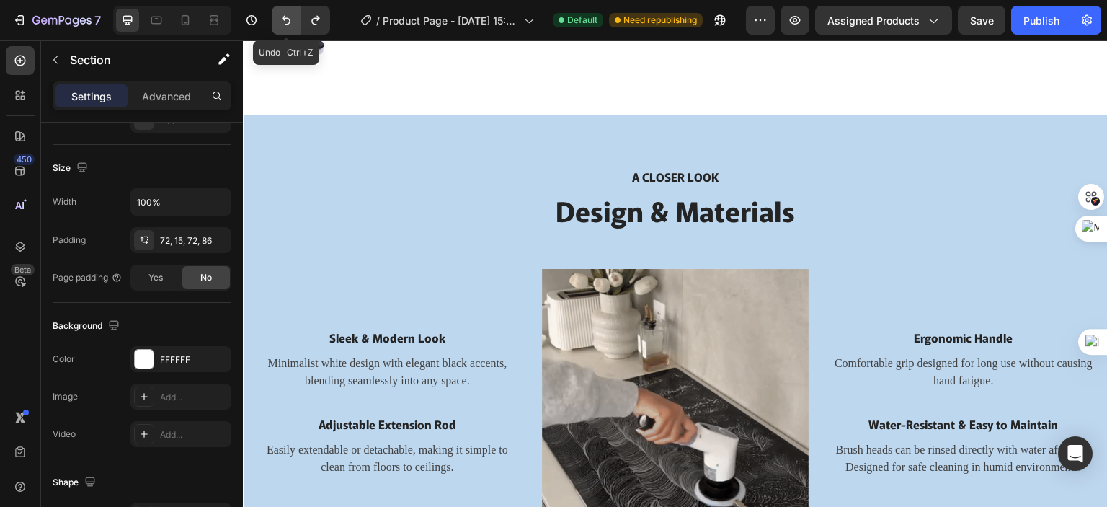
click at [281, 19] on icon "Undo/Redo" at bounding box center [286, 20] width 14 height 14
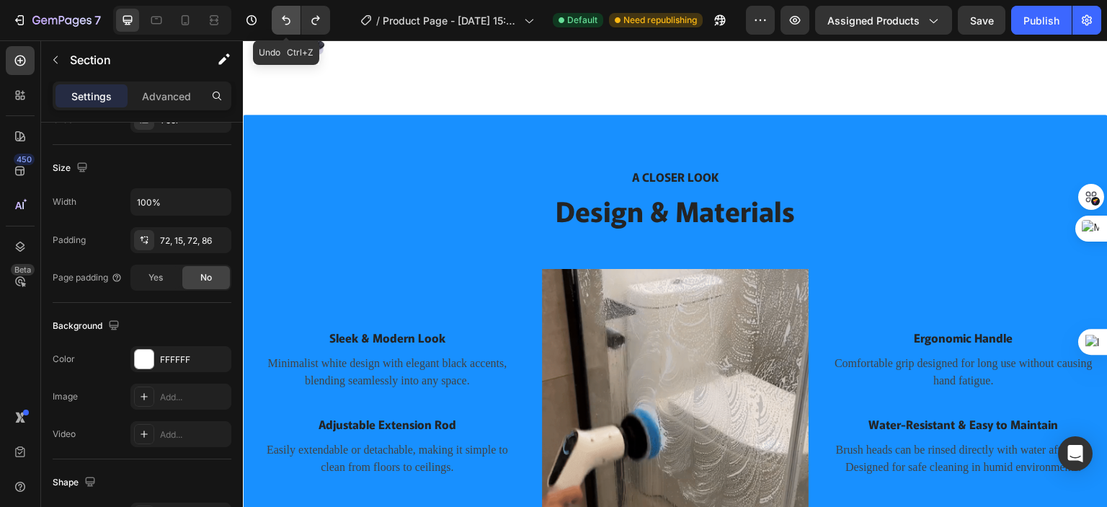
click at [281, 19] on icon "Undo/Redo" at bounding box center [286, 20] width 14 height 14
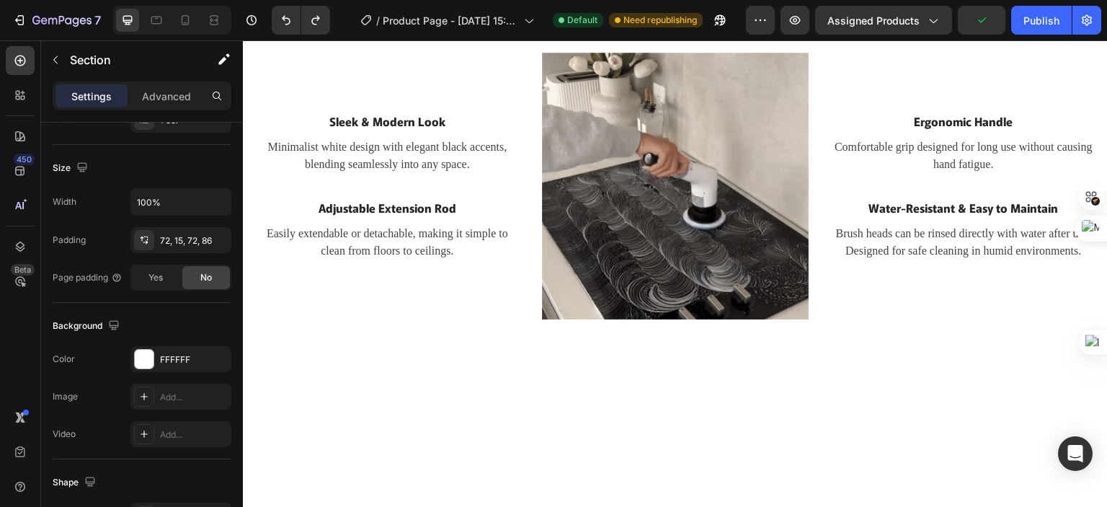
scroll to position [551, 0]
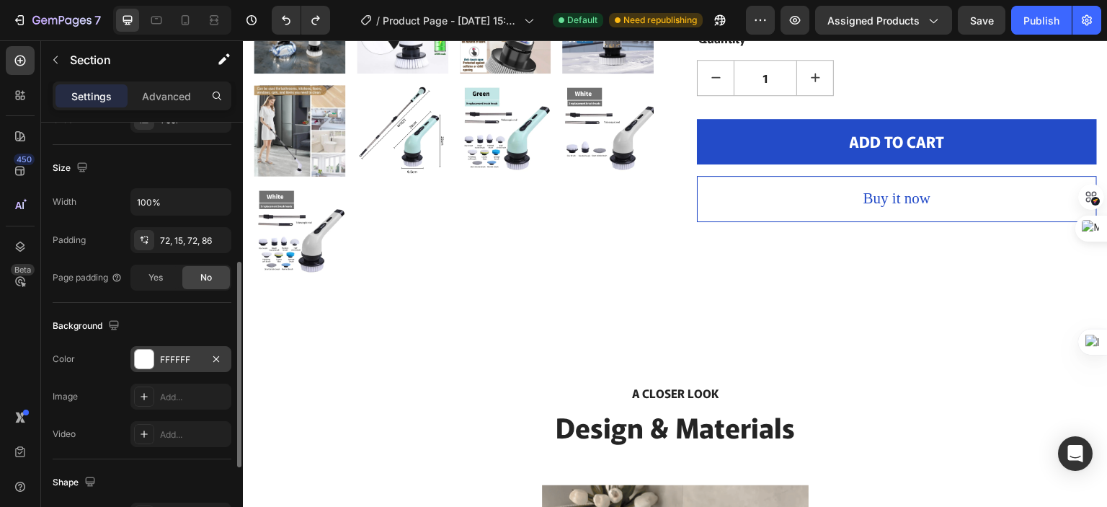
click at [203, 358] on div "FFFFFF" at bounding box center [180, 359] width 101 height 26
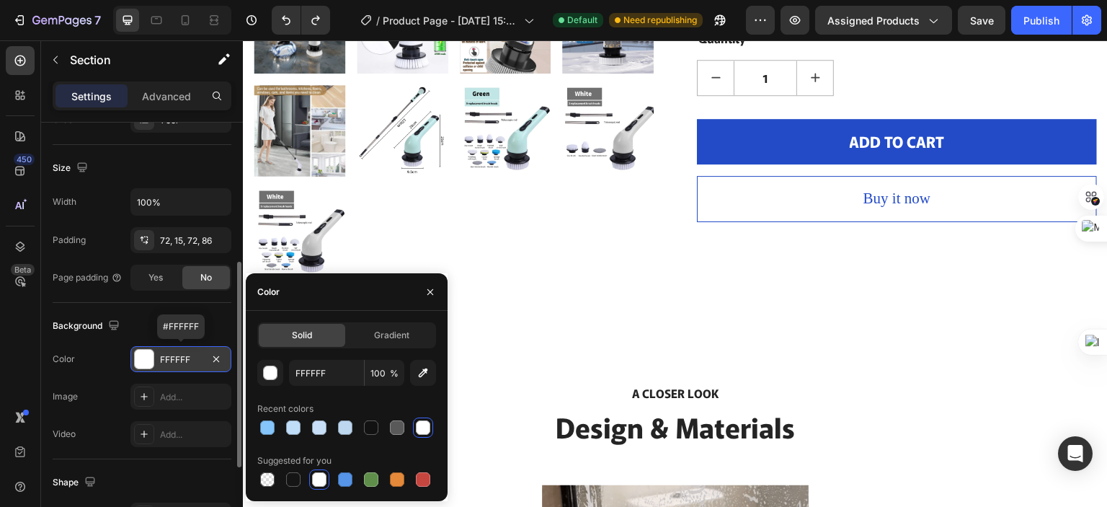
click at [192, 360] on div "FFFFFF" at bounding box center [181, 359] width 42 height 13
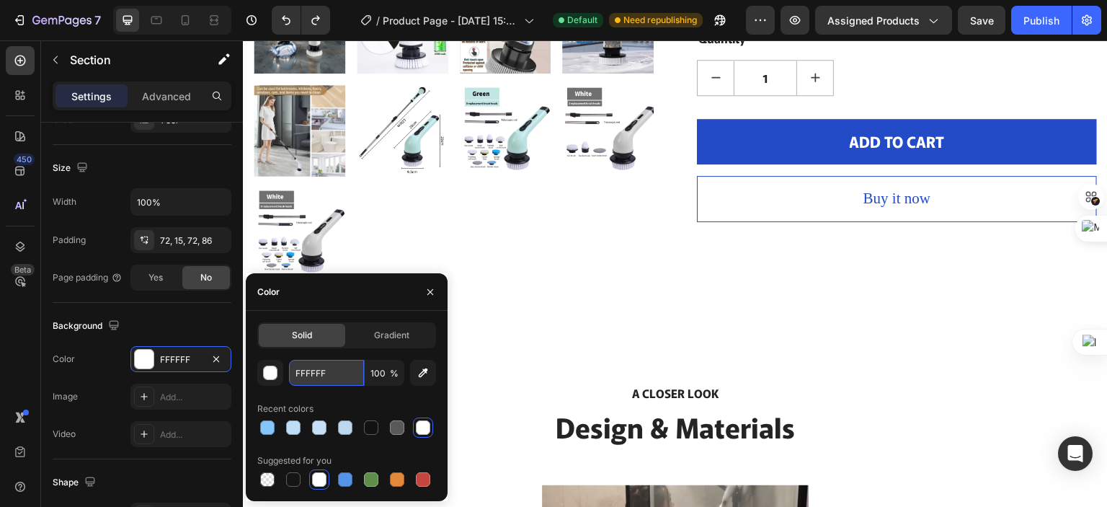
click at [316, 374] on input "FFFFFF" at bounding box center [326, 373] width 75 height 26
paste input "#F9F9F9"
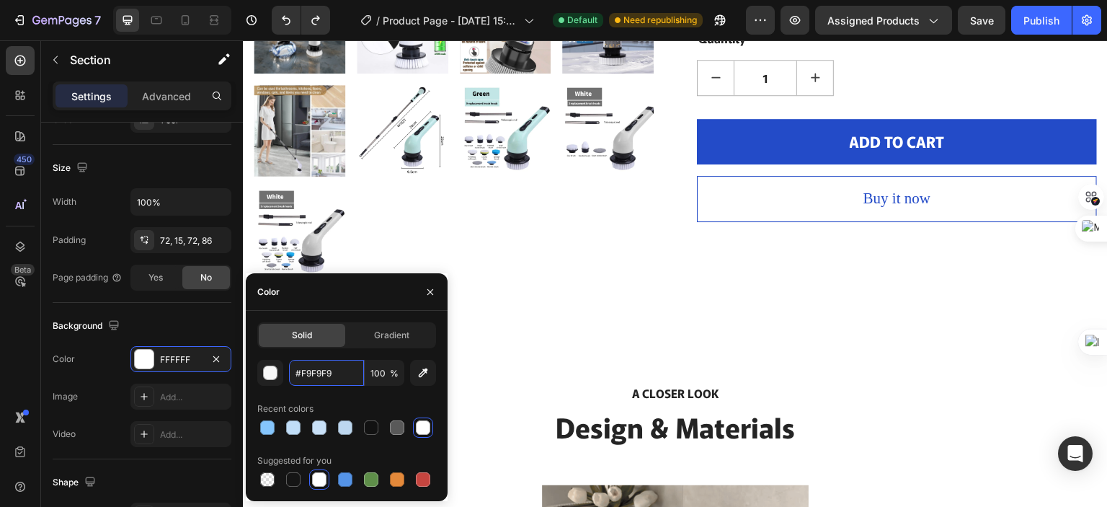
type input "F9F9F9"
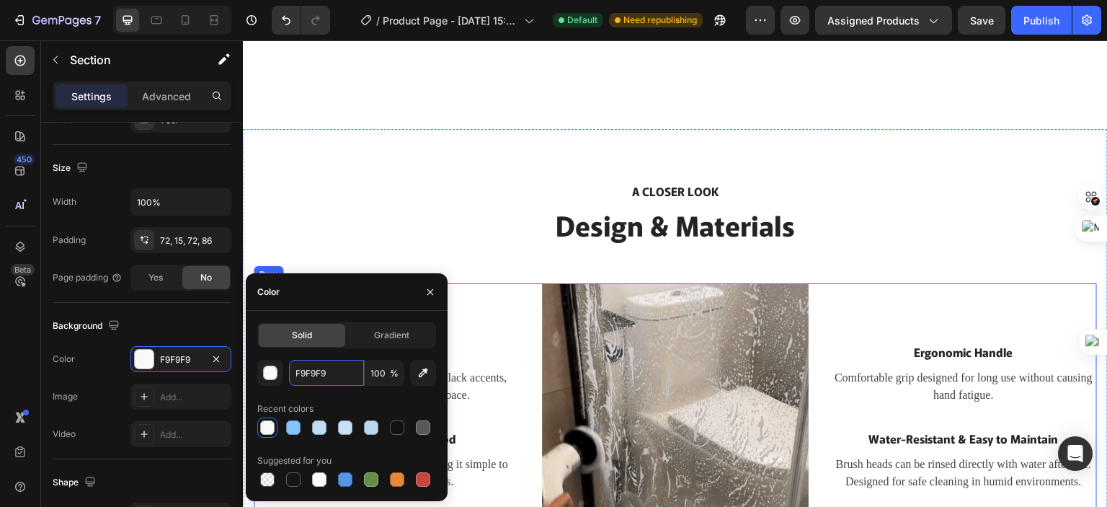
scroll to position [912, 0]
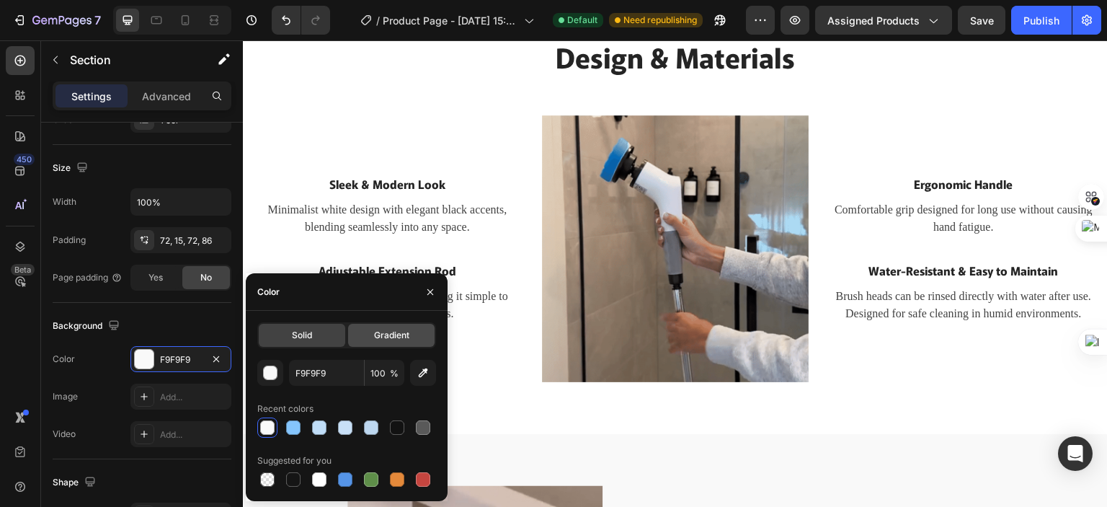
click at [385, 335] on span "Gradient" at bounding box center [391, 335] width 35 height 13
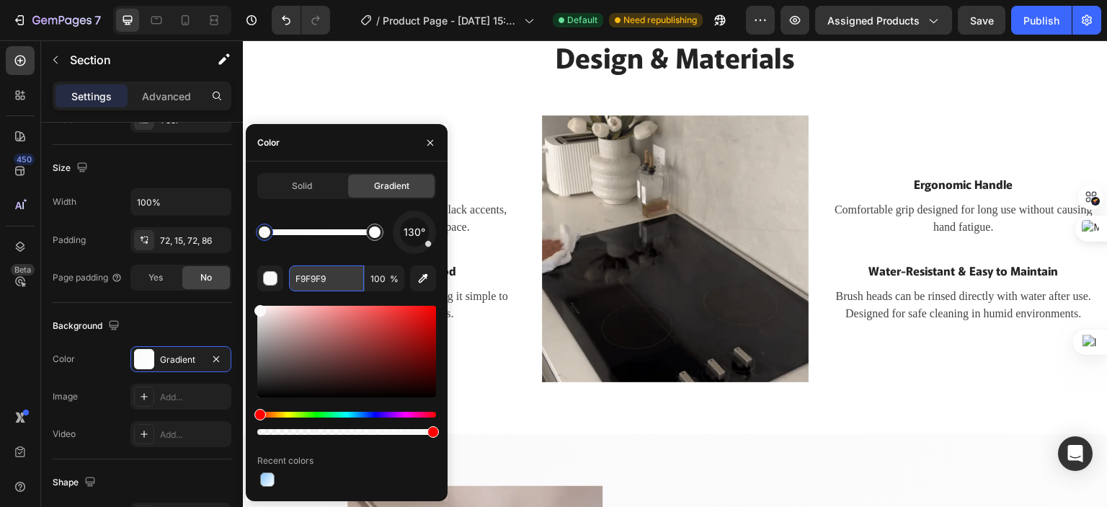
click at [307, 282] on input "F9F9F9" at bounding box center [326, 278] width 75 height 26
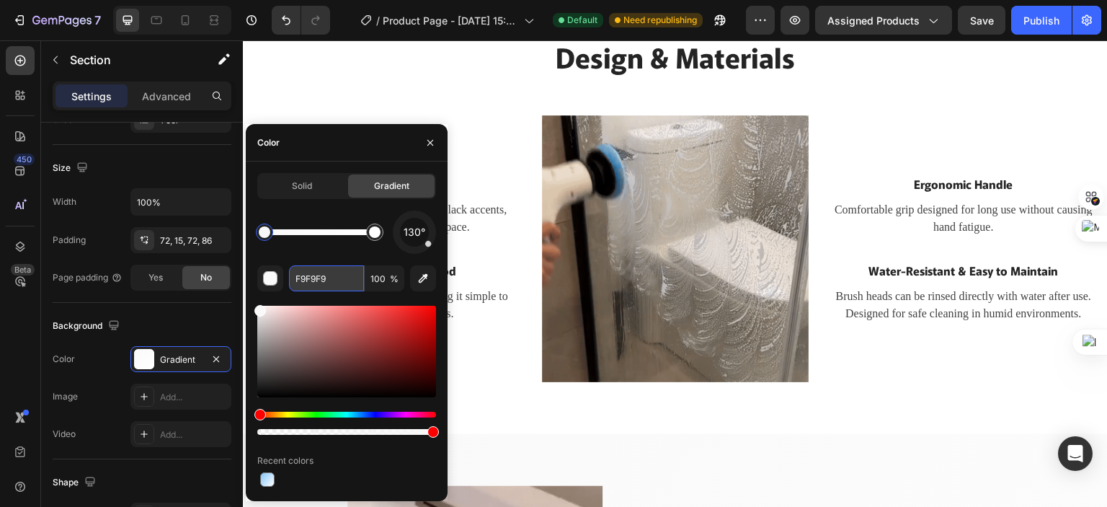
click at [307, 282] on input "F9F9F9" at bounding box center [326, 278] width 75 height 26
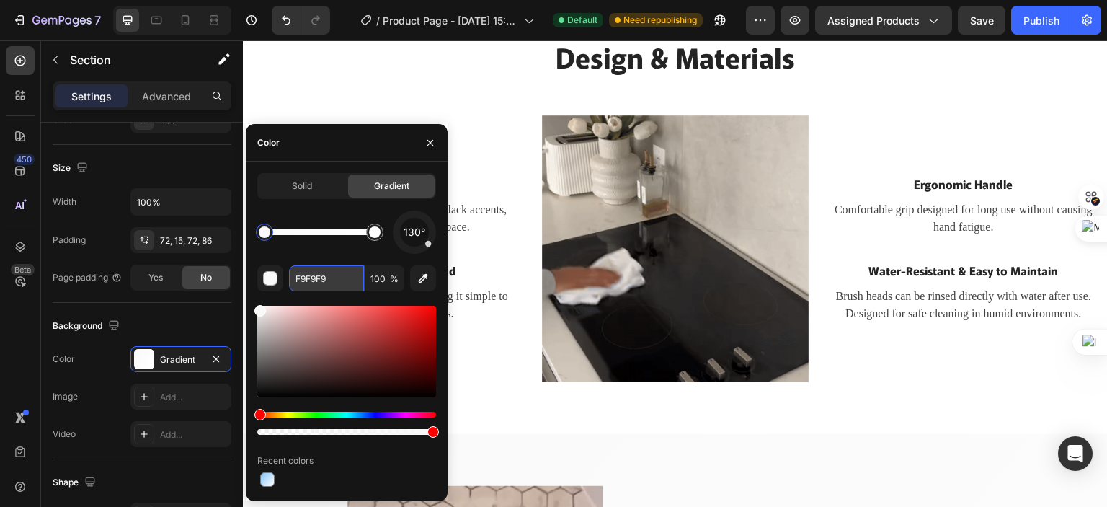
paste input "#"
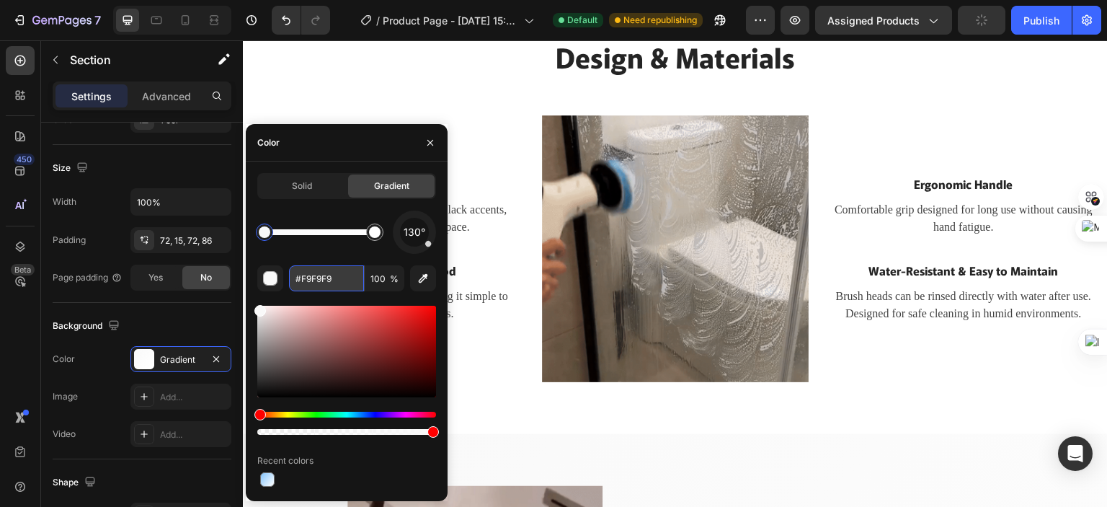
type input "F9F9F9"
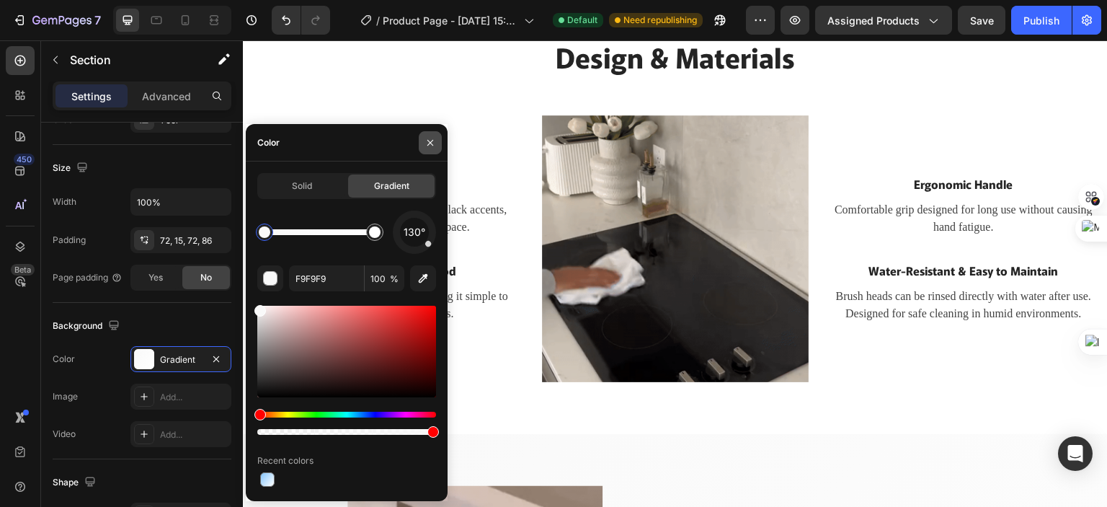
click at [437, 141] on button "button" at bounding box center [430, 142] width 23 height 23
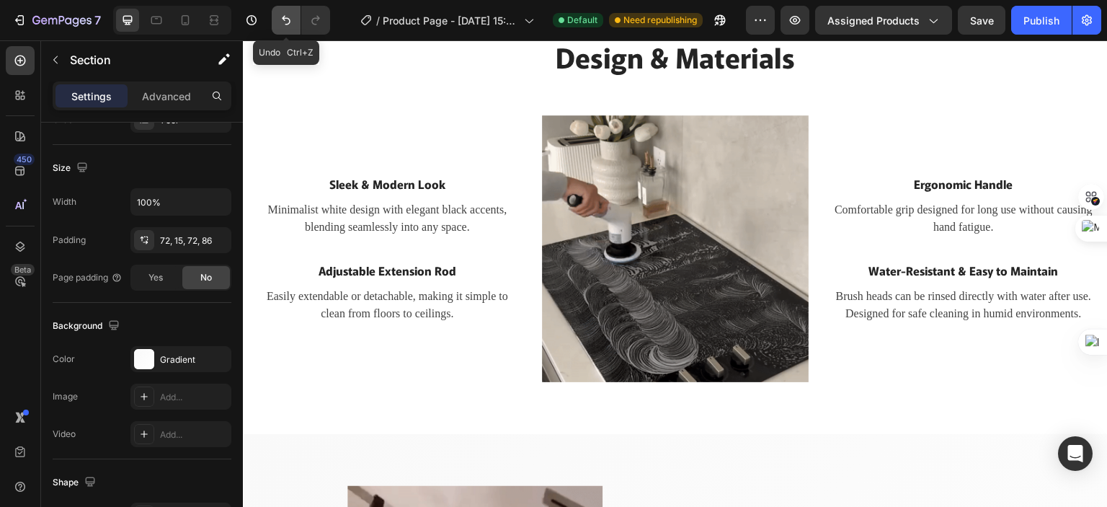
click at [283, 22] on icon "Undo/Redo" at bounding box center [286, 20] width 14 height 14
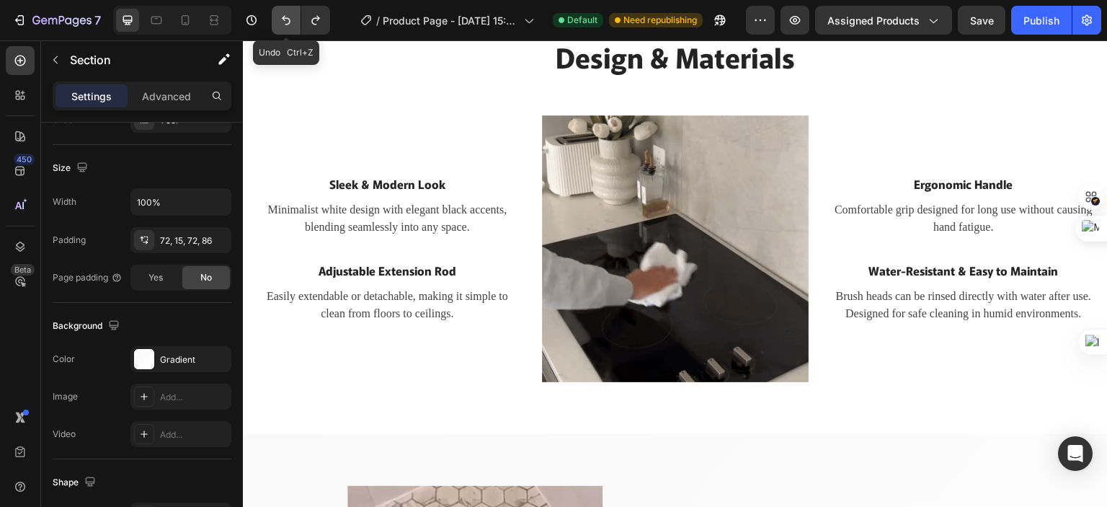
click at [283, 22] on icon "Undo/Redo" at bounding box center [286, 20] width 14 height 14
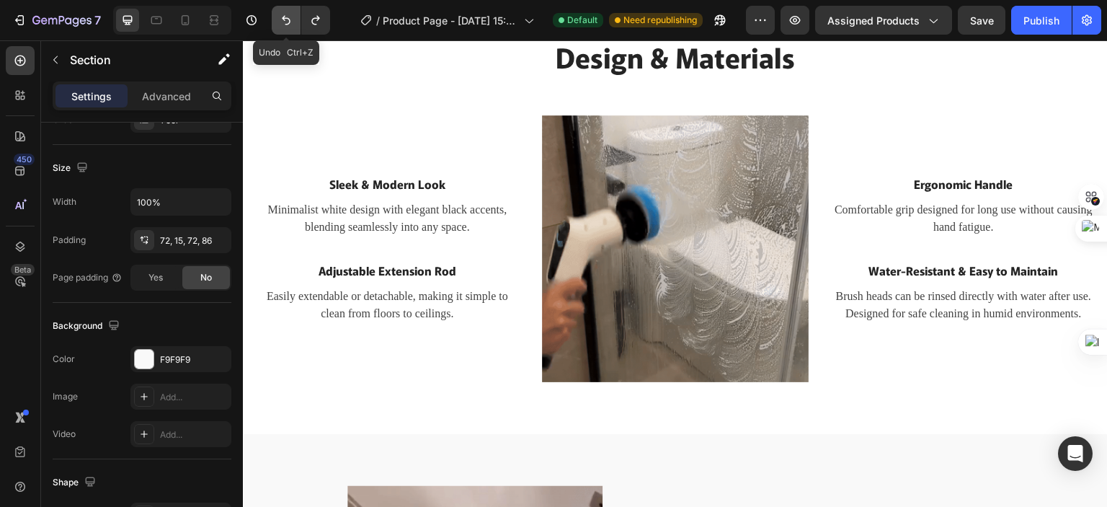
click at [280, 23] on icon "Undo/Redo" at bounding box center [286, 20] width 14 height 14
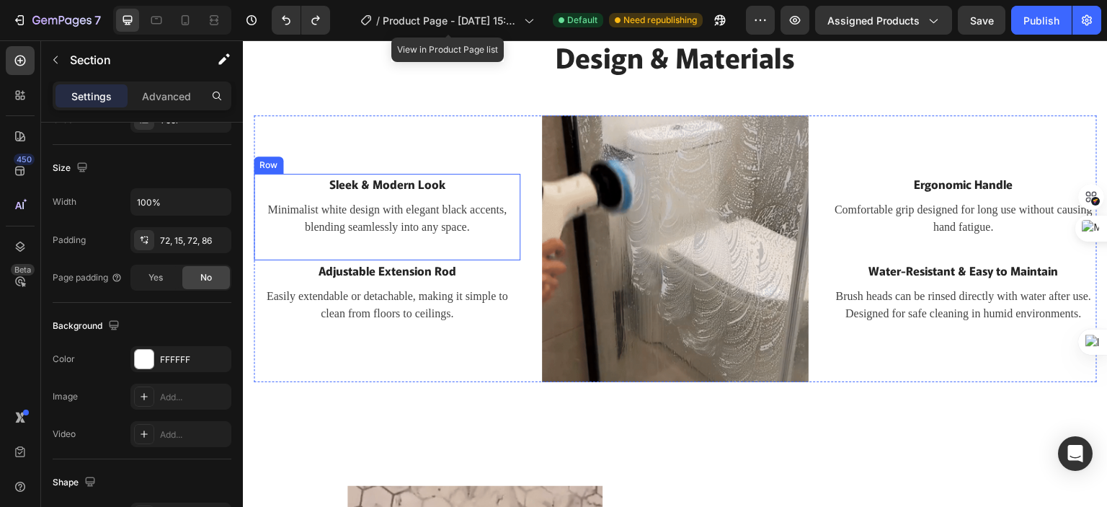
click at [332, 191] on div "Sleek & Modern Look Text block Minimalist white design with elegant black accen…" at bounding box center [387, 205] width 267 height 63
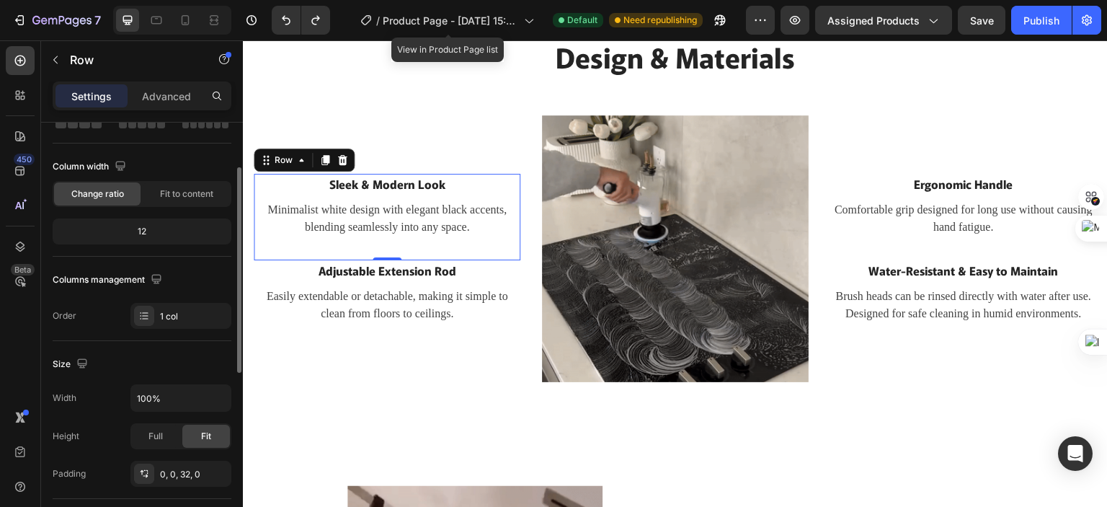
scroll to position [0, 0]
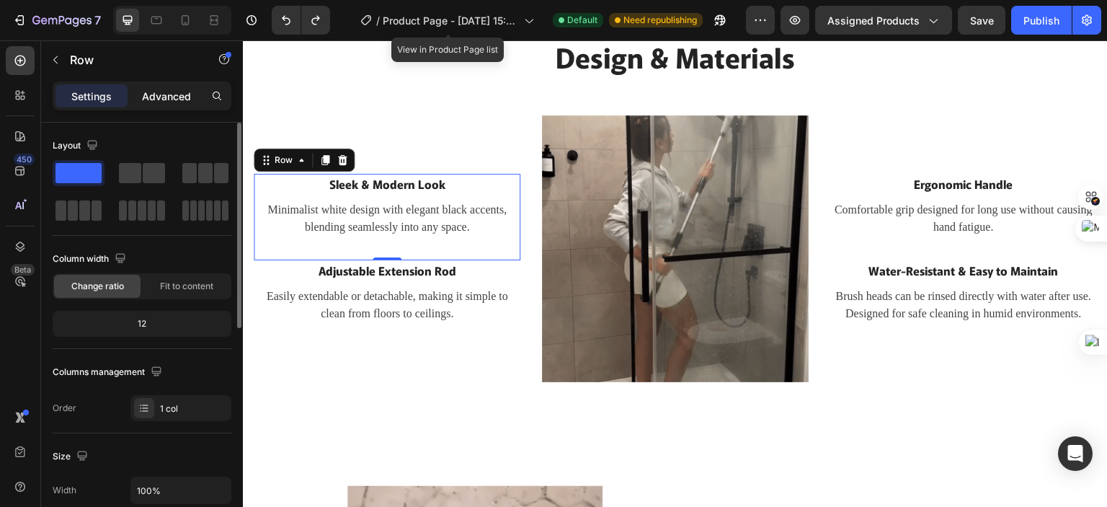
click at [167, 99] on p "Advanced" at bounding box center [166, 96] width 49 height 15
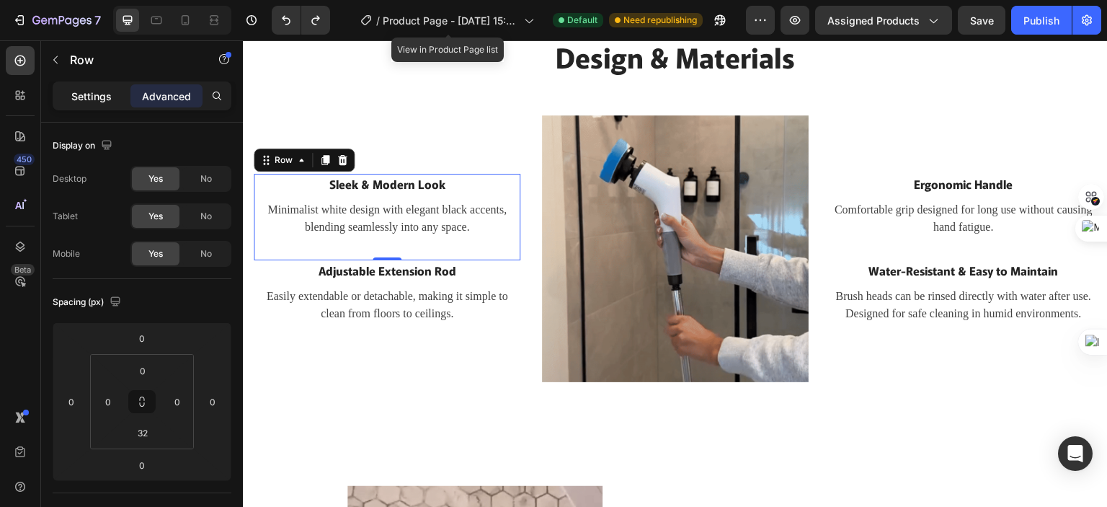
click at [92, 94] on p "Settings" at bounding box center [91, 96] width 40 height 15
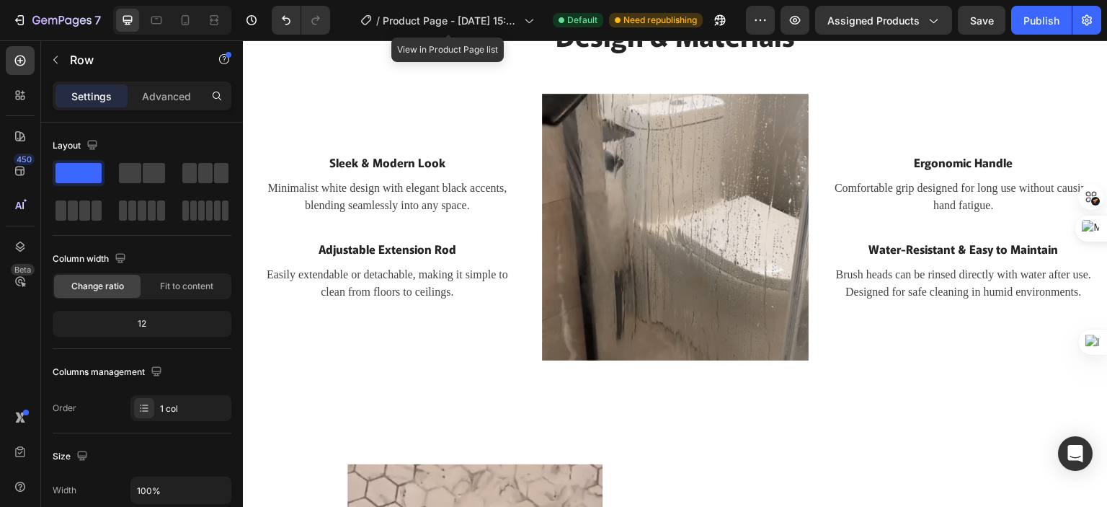
scroll to position [840, 0]
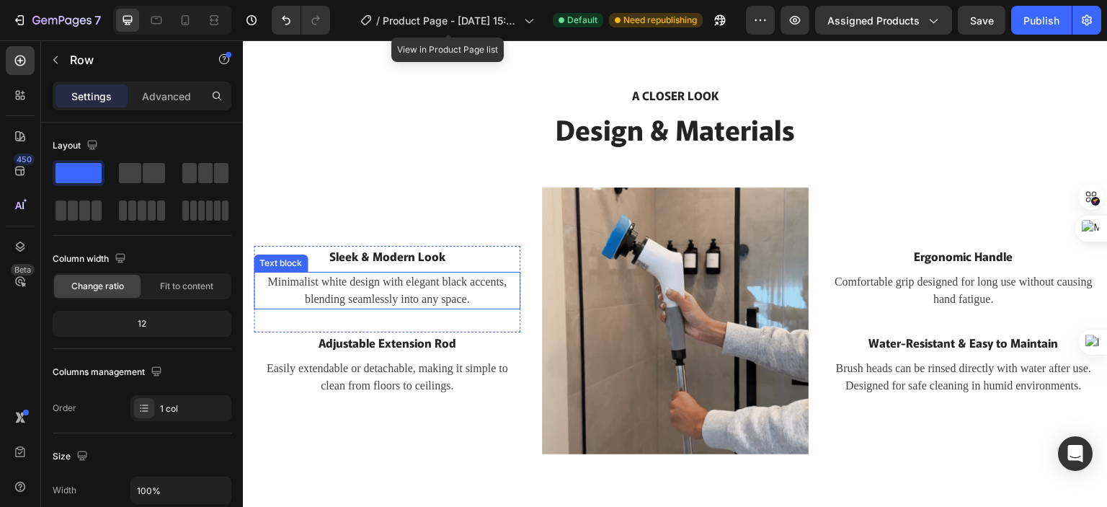
click at [406, 284] on p "Minimalist white design with elegant black accents, blending seamlessly into an…" at bounding box center [387, 290] width 264 height 35
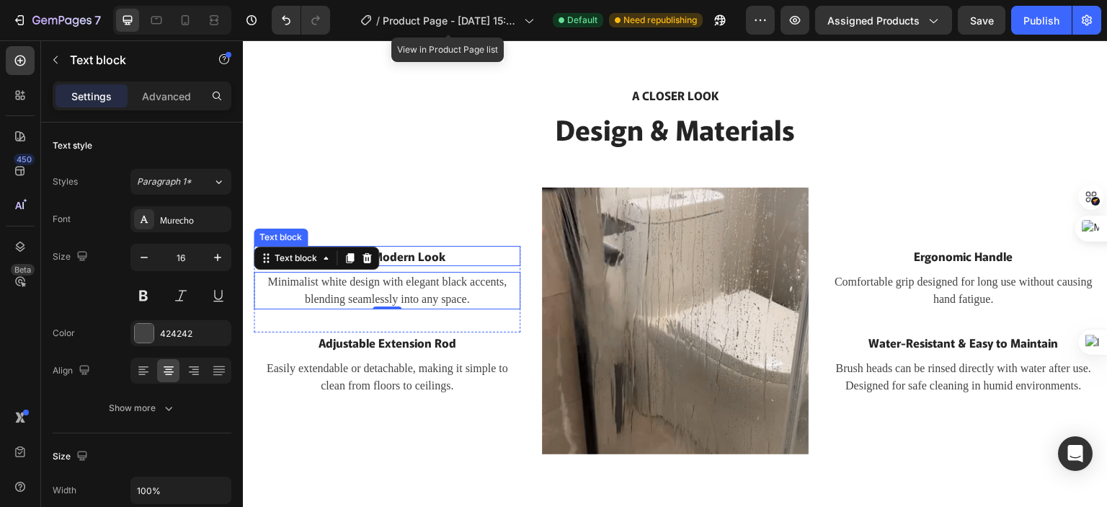
click at [422, 255] on p "Sleek & Modern Look" at bounding box center [387, 255] width 264 height 17
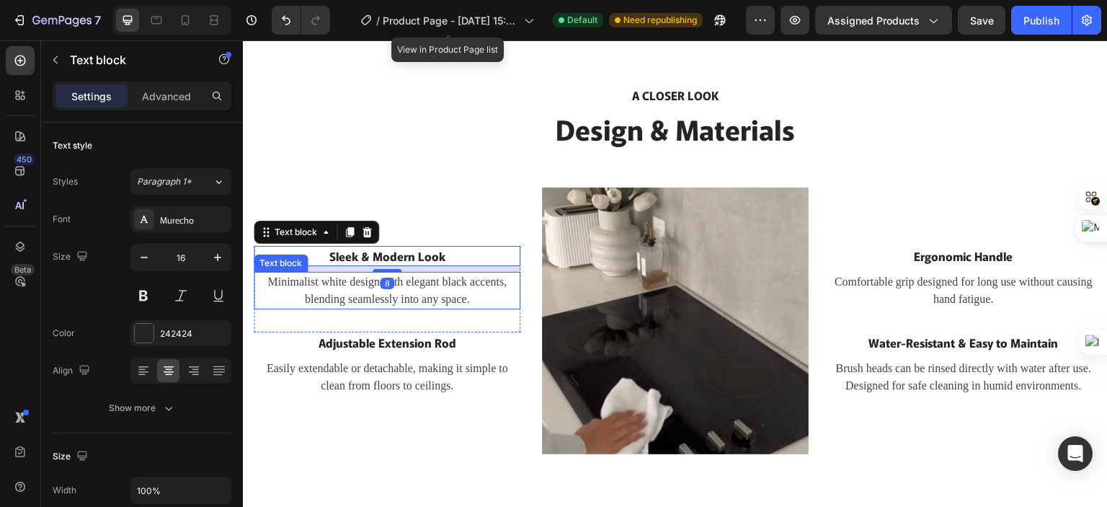
click at [436, 285] on p "Minimalist white design with elegant black accents, blending seamlessly into an…" at bounding box center [387, 290] width 264 height 35
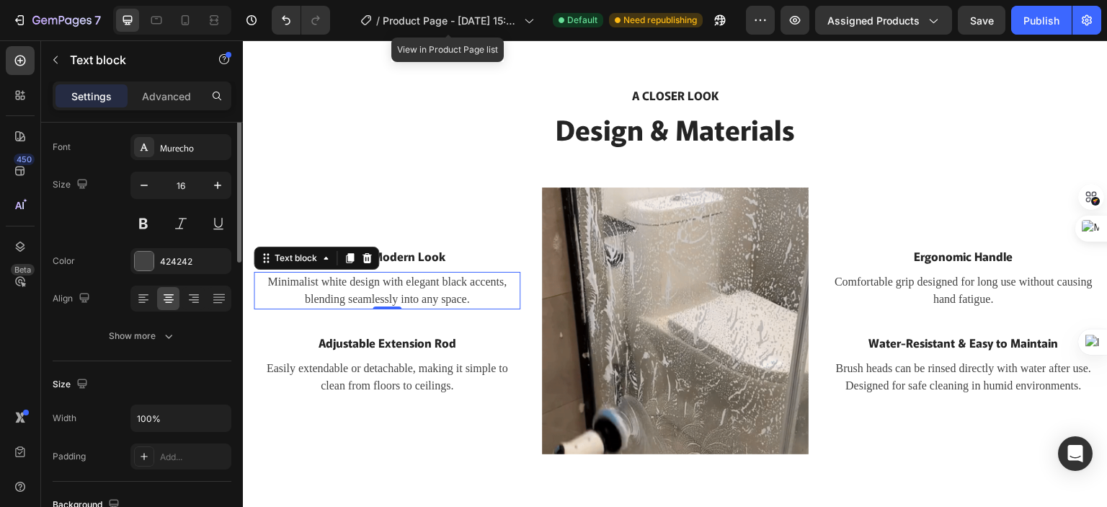
scroll to position [0, 0]
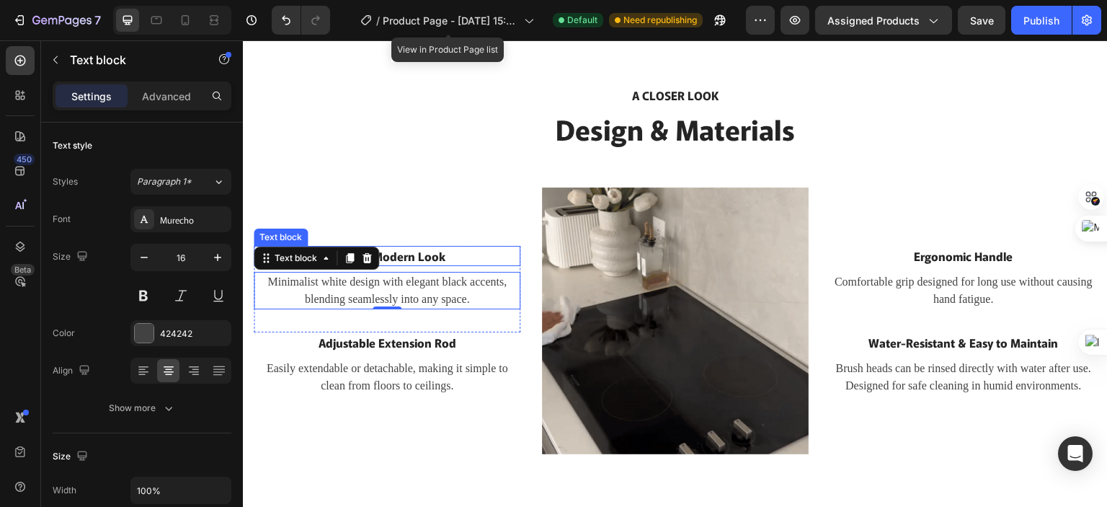
click at [419, 254] on p "Sleek & Modern Look" at bounding box center [387, 255] width 264 height 17
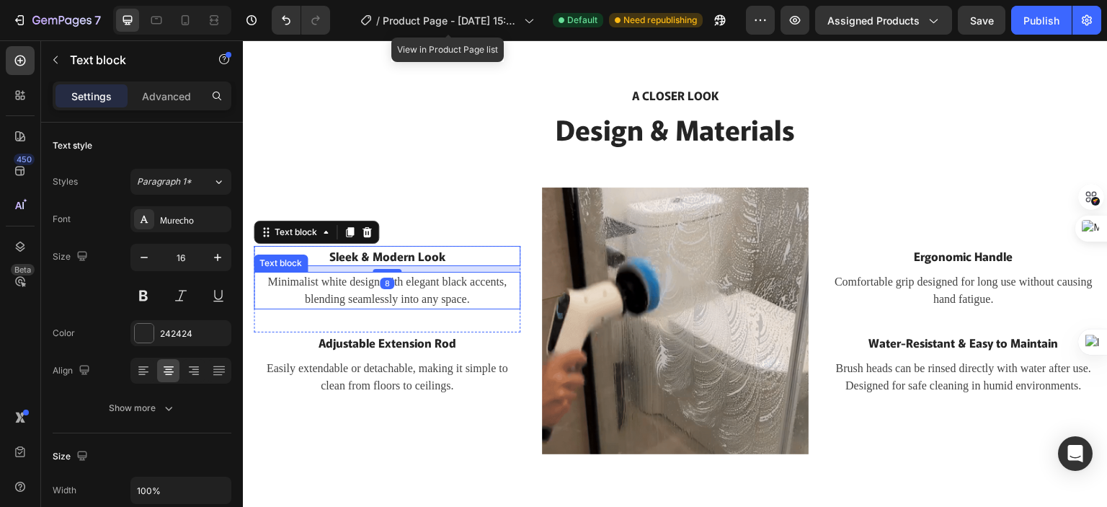
click at [429, 285] on p "Minimalist white design with elegant black accents, blending seamlessly into an…" at bounding box center [387, 290] width 264 height 35
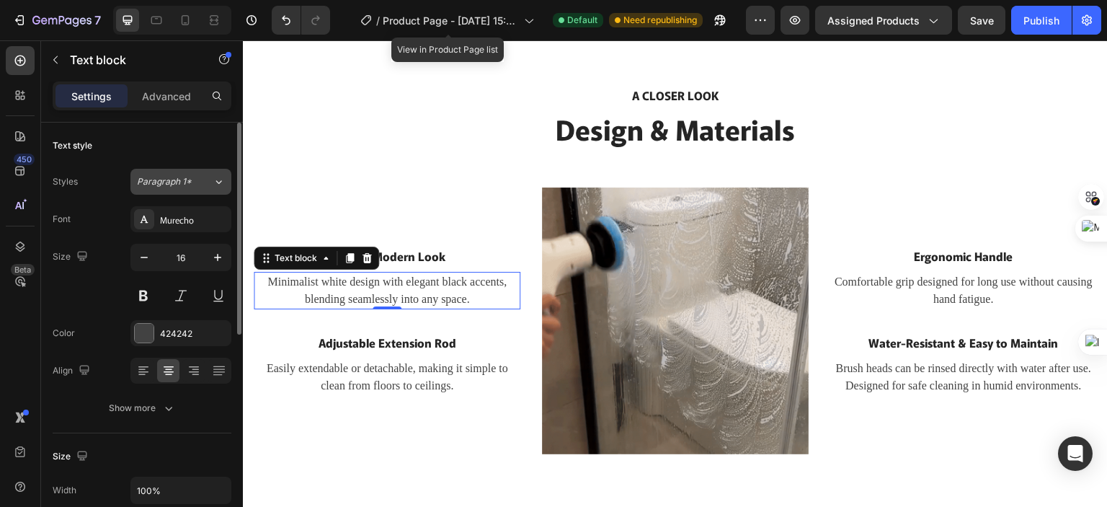
click at [209, 191] on button "Paragraph 1*" at bounding box center [180, 182] width 101 height 26
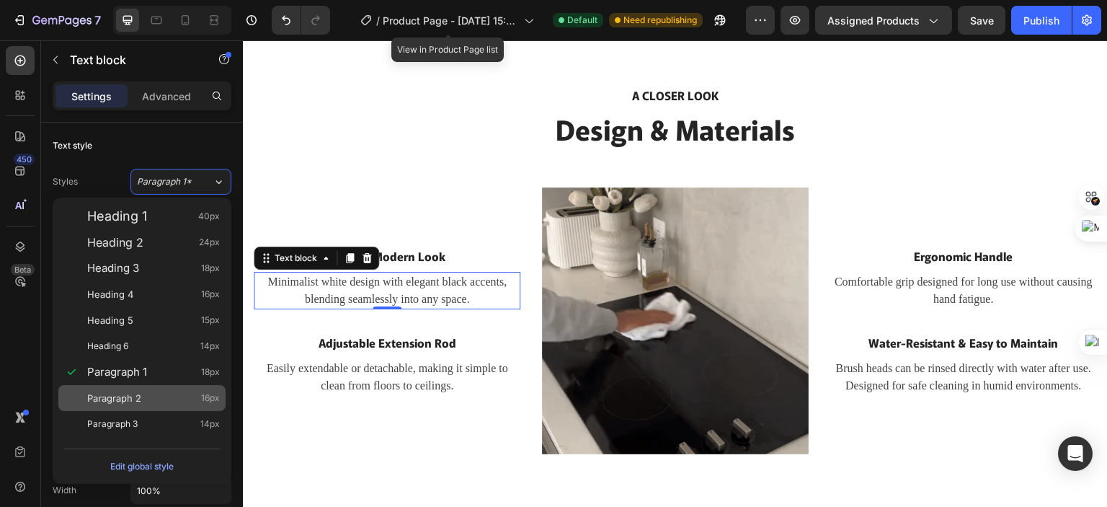
click at [159, 403] on div "Paragraph 2 16px" at bounding box center [153, 398] width 133 height 14
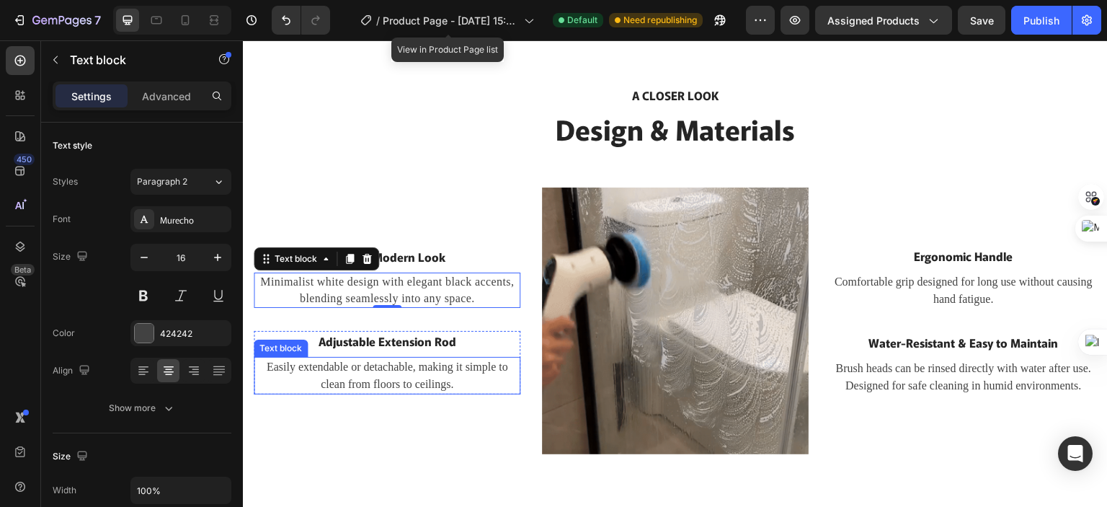
click at [404, 367] on p "Easily extendable or detachable, making it simple to clean from floors to ceili…" at bounding box center [387, 375] width 264 height 35
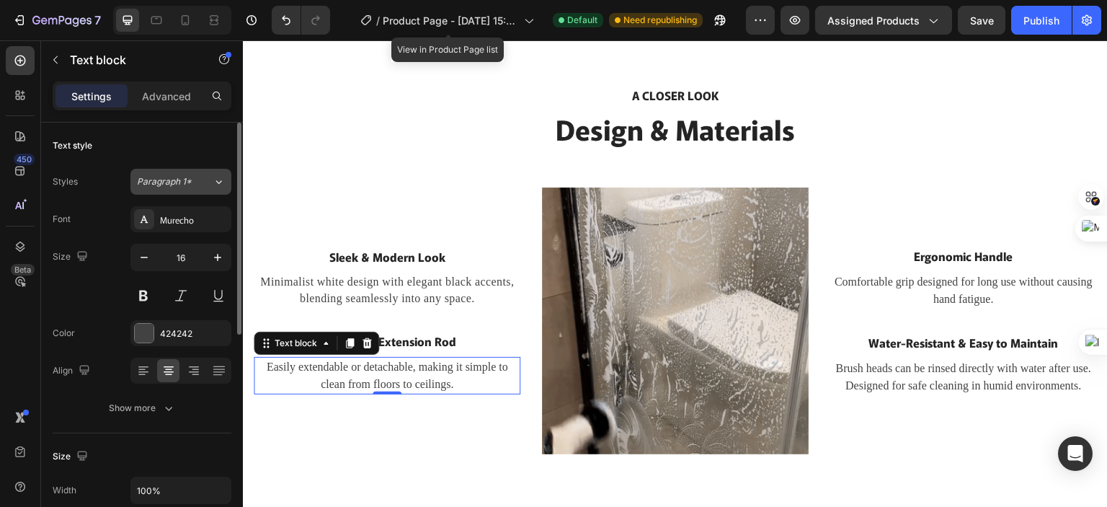
click at [207, 177] on div "Paragraph 1*" at bounding box center [175, 181] width 76 height 13
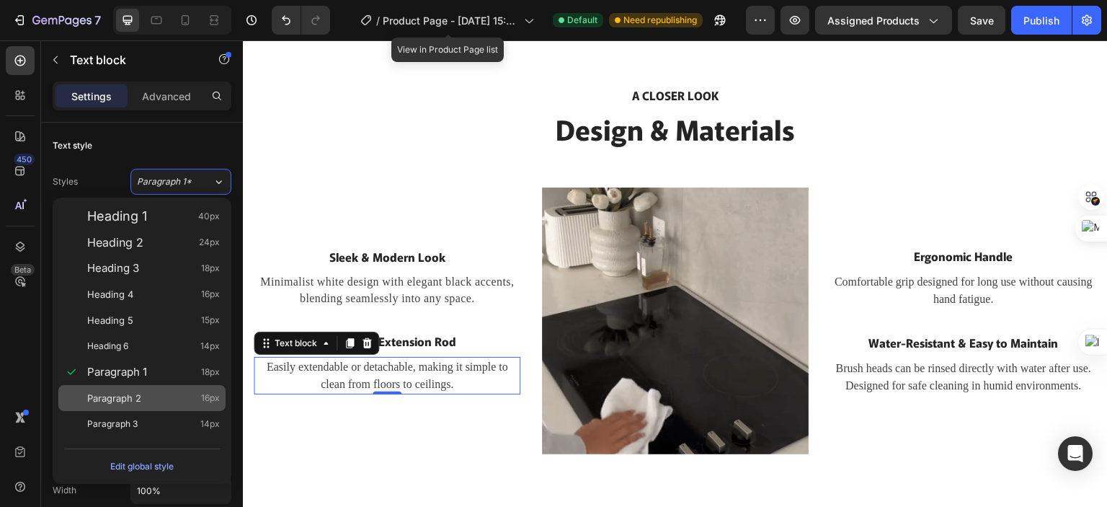
click at [166, 391] on div "Paragraph 2 16px" at bounding box center [153, 398] width 133 height 14
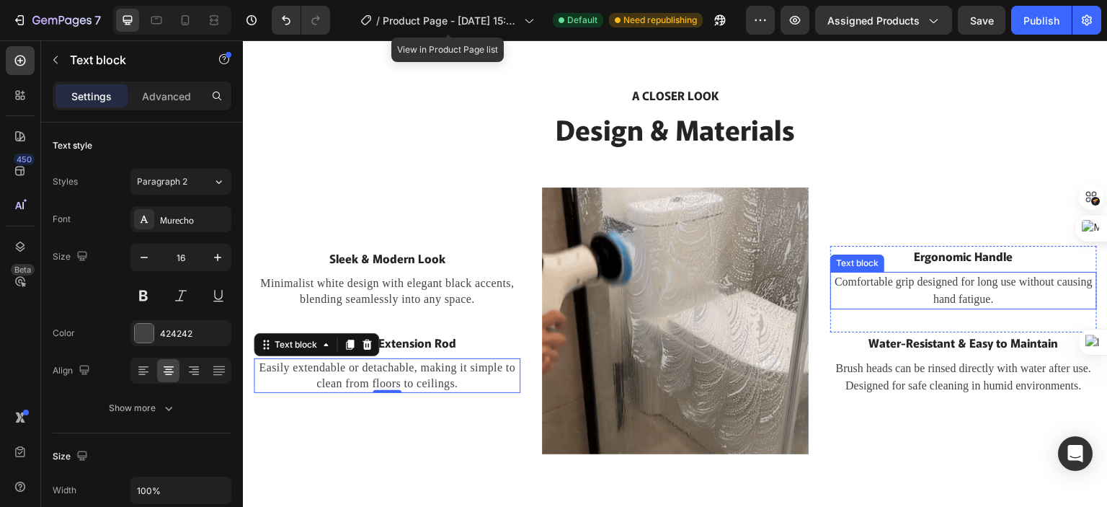
click at [887, 288] on p "Comfortable grip designed for long use without causing hand fatigue." at bounding box center [964, 290] width 264 height 35
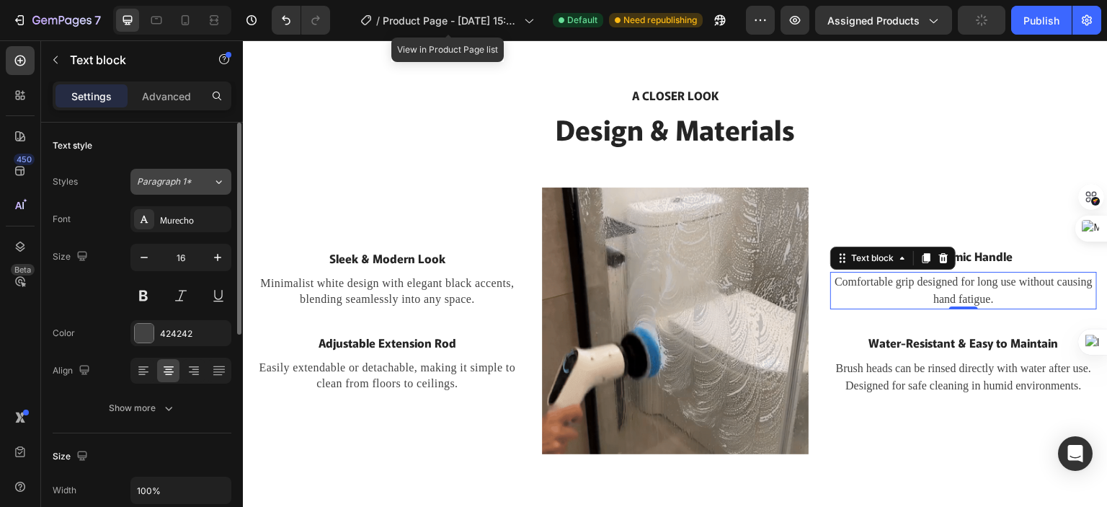
click at [193, 182] on div "Paragraph 1*" at bounding box center [166, 181] width 58 height 13
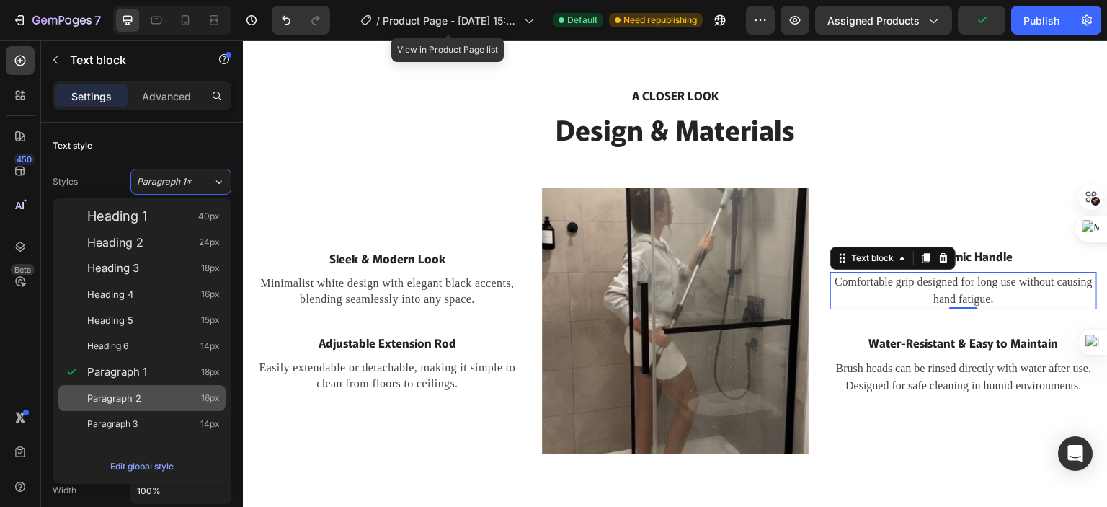
click at [164, 396] on div "Paragraph 2 16px" at bounding box center [153, 398] width 133 height 14
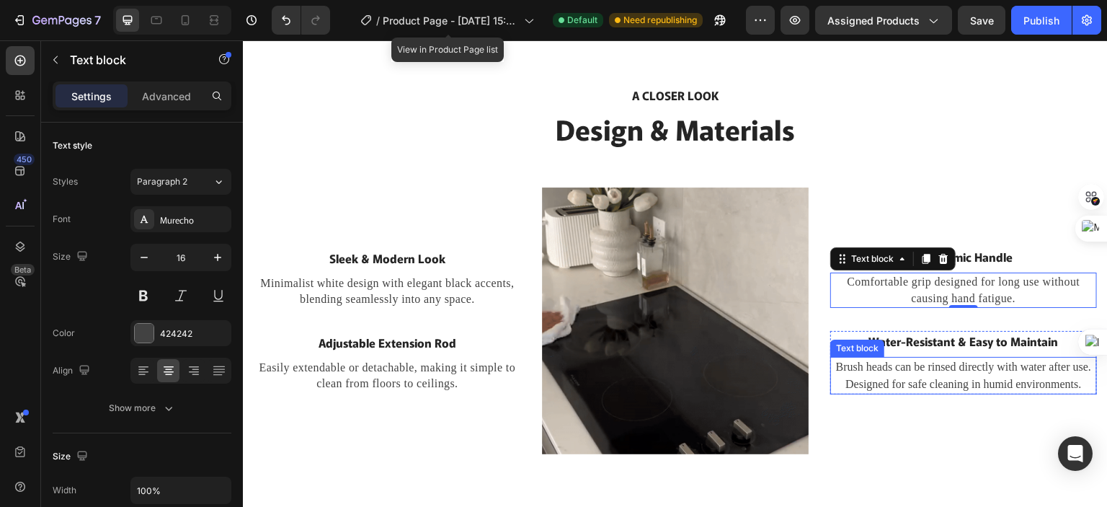
click at [880, 365] on p "Brush heads can be rinsed directly with water after use. Designed for safe clea…" at bounding box center [964, 375] width 264 height 35
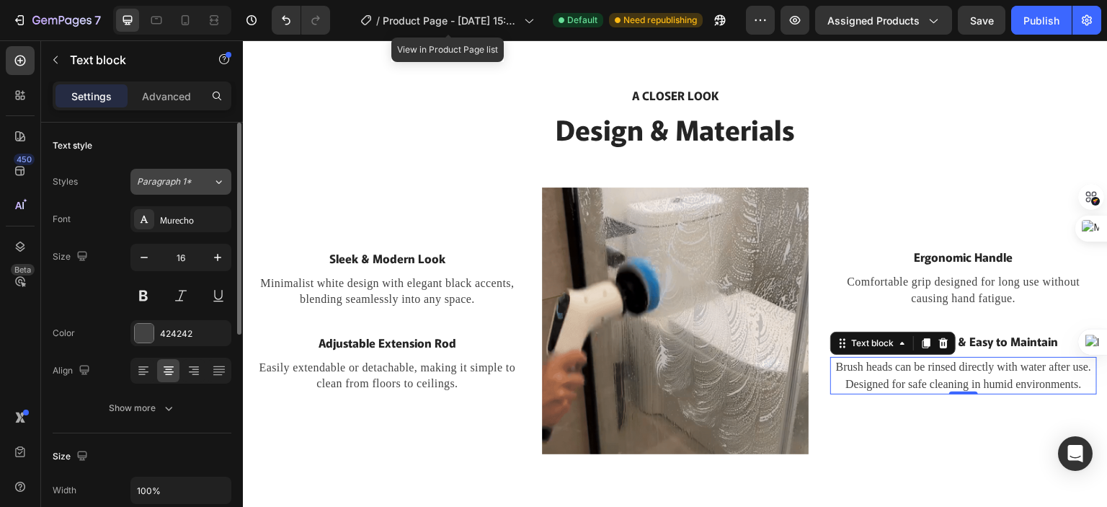
click at [182, 182] on span "Paragraph 1*" at bounding box center [164, 181] width 55 height 13
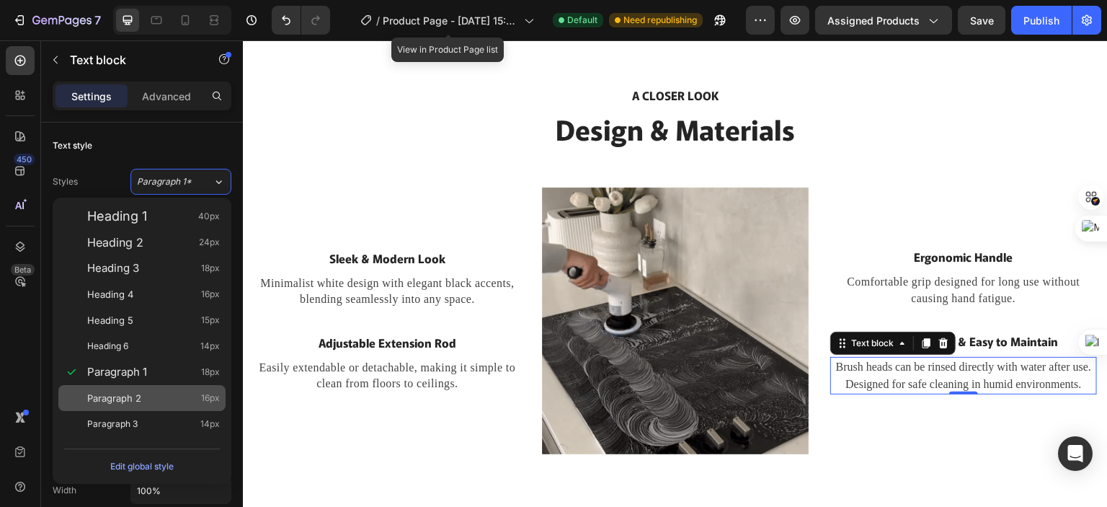
click at [159, 391] on div "Paragraph 2 16px" at bounding box center [153, 398] width 133 height 14
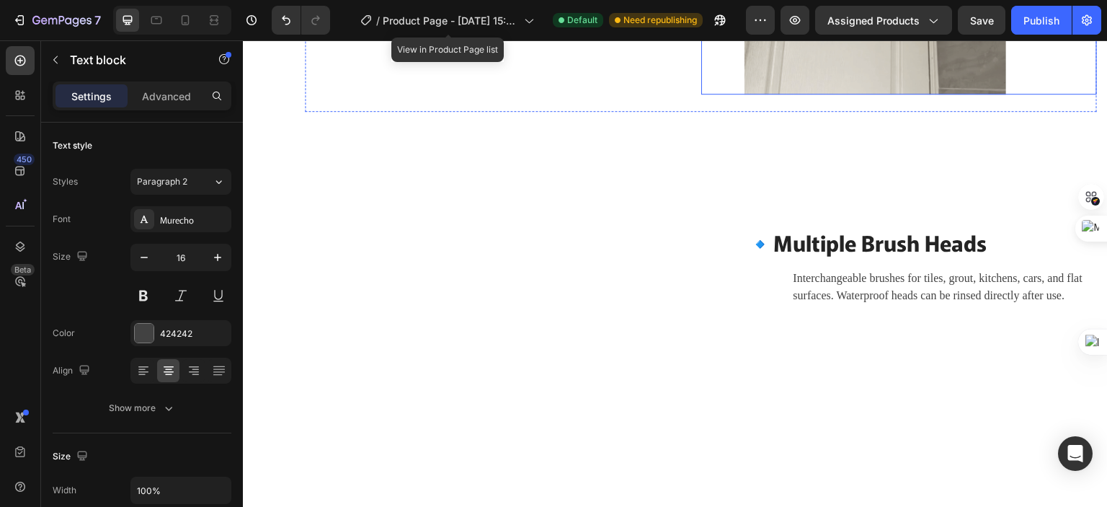
scroll to position [1849, 0]
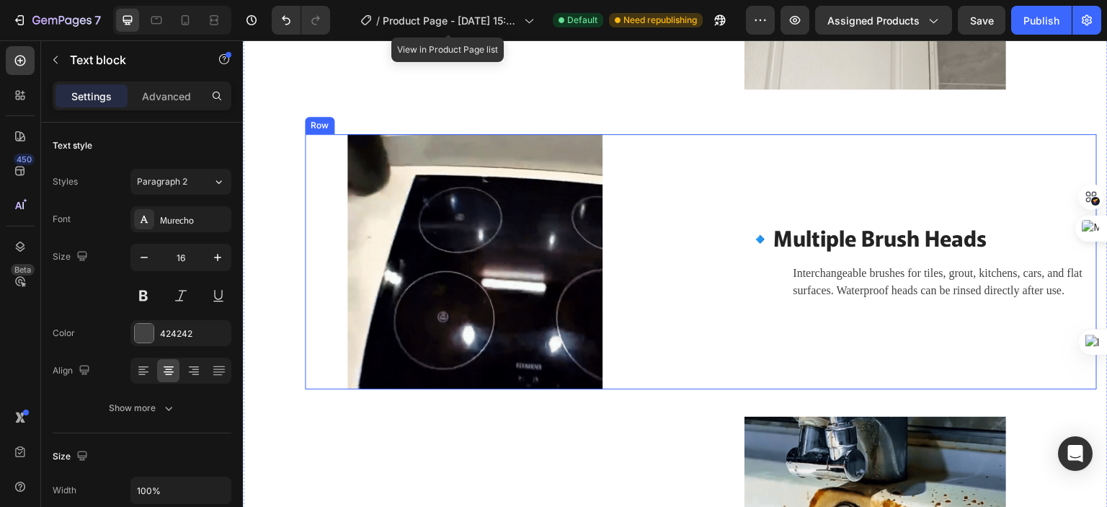
click at [713, 138] on div "🔹 Multiple Brush Heads Heading Interchangeable brushes for tiles, grout, kitche…" at bounding box center [899, 261] width 396 height 255
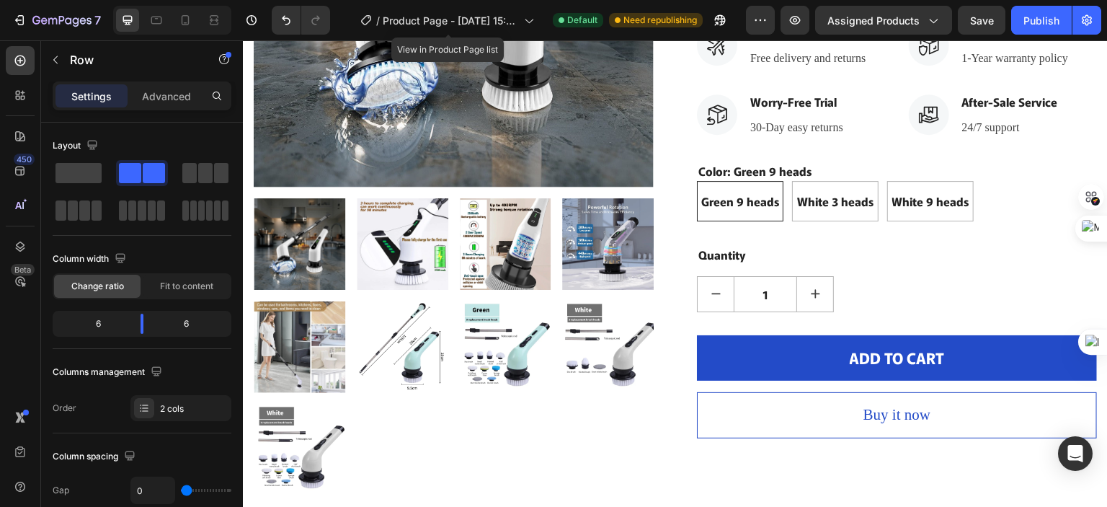
scroll to position [623, 0]
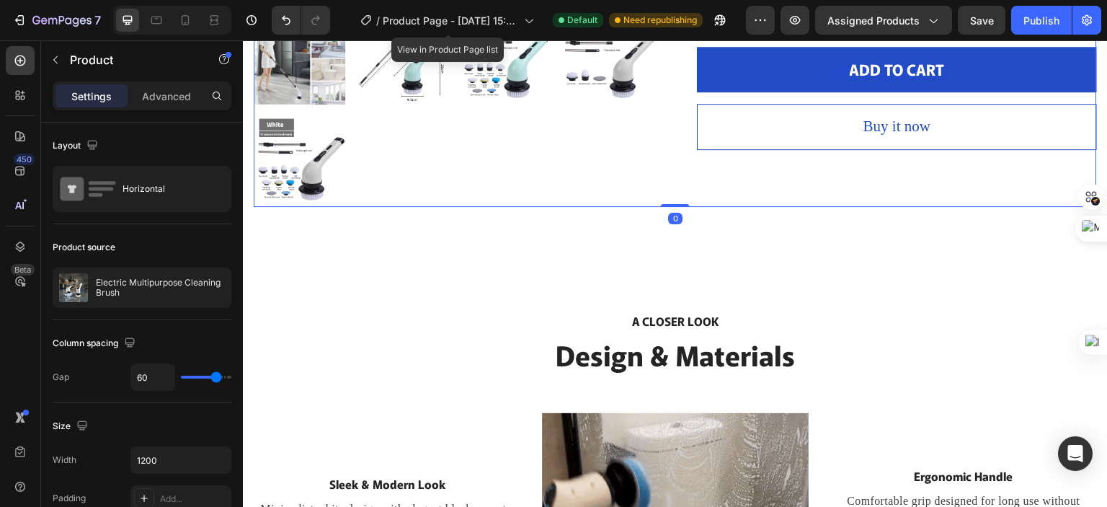
drag, startPoint x: 667, startPoint y: 193, endPoint x: 659, endPoint y: 145, distance: 48.8
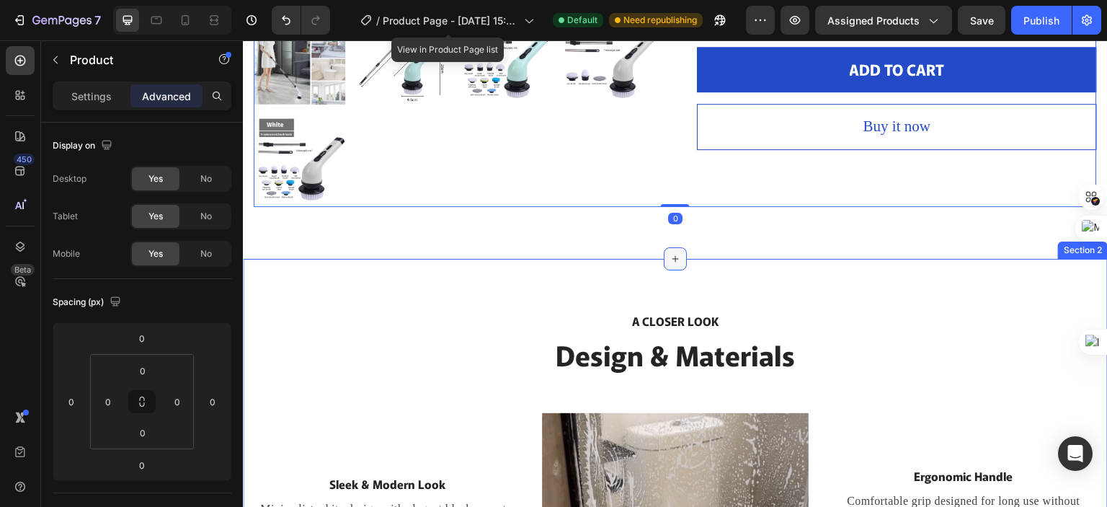
click at [670, 253] on icon at bounding box center [676, 259] width 12 height 12
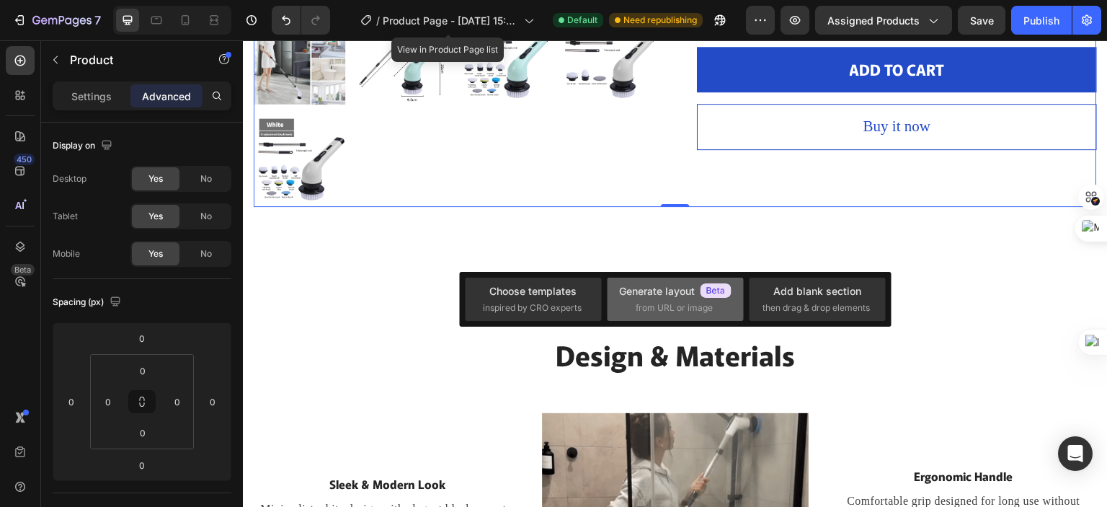
click at [671, 291] on div "Generate layout" at bounding box center [675, 290] width 112 height 15
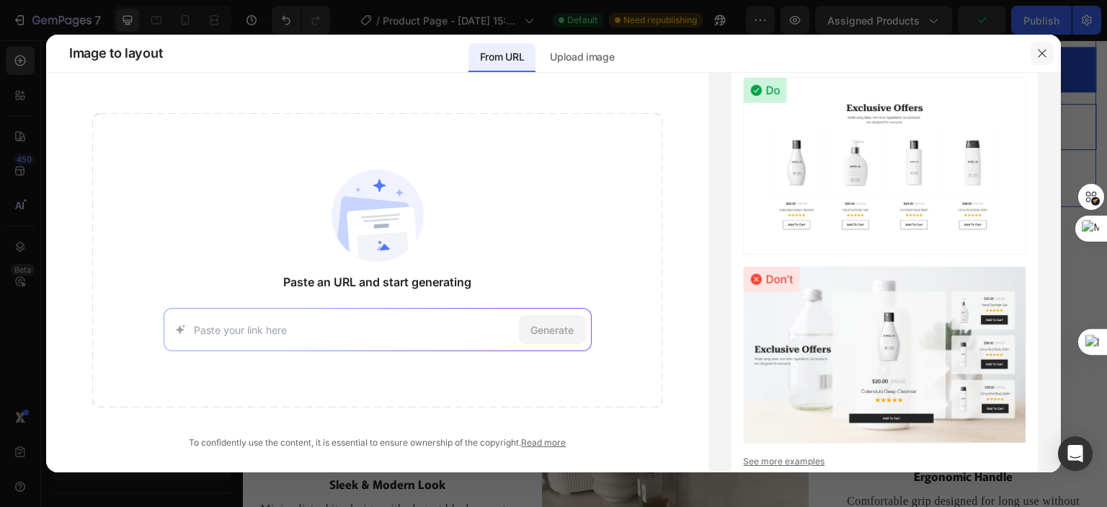
click at [1044, 50] on icon "button" at bounding box center [1042, 54] width 12 height 12
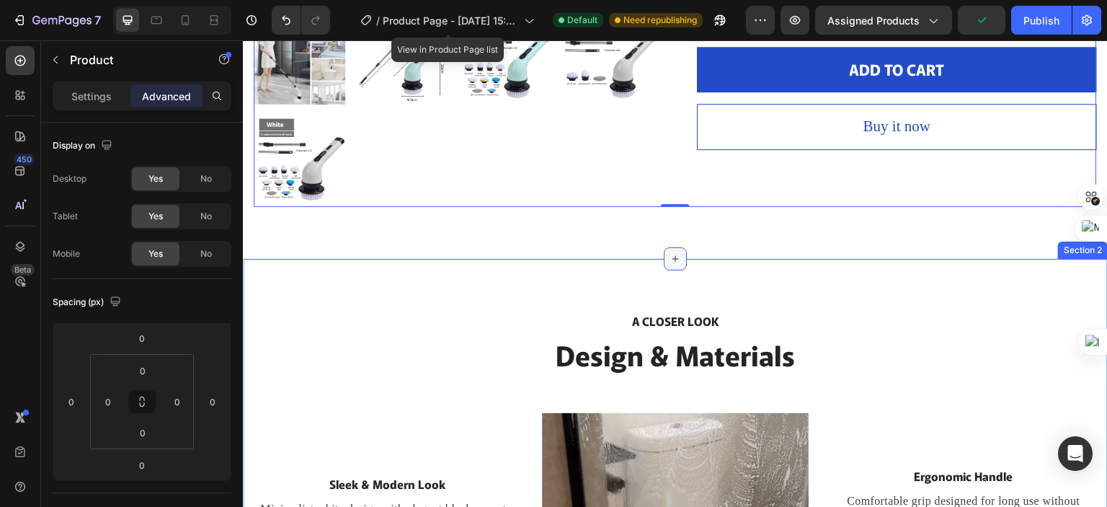
click at [670, 253] on icon at bounding box center [676, 259] width 12 height 12
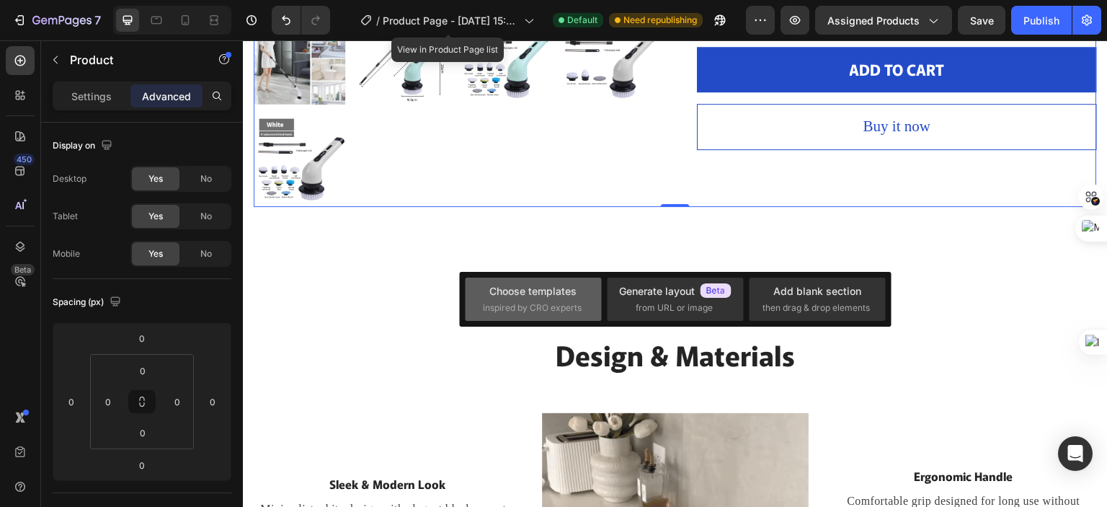
click at [535, 303] on span "inspired by CRO experts" at bounding box center [532, 307] width 99 height 13
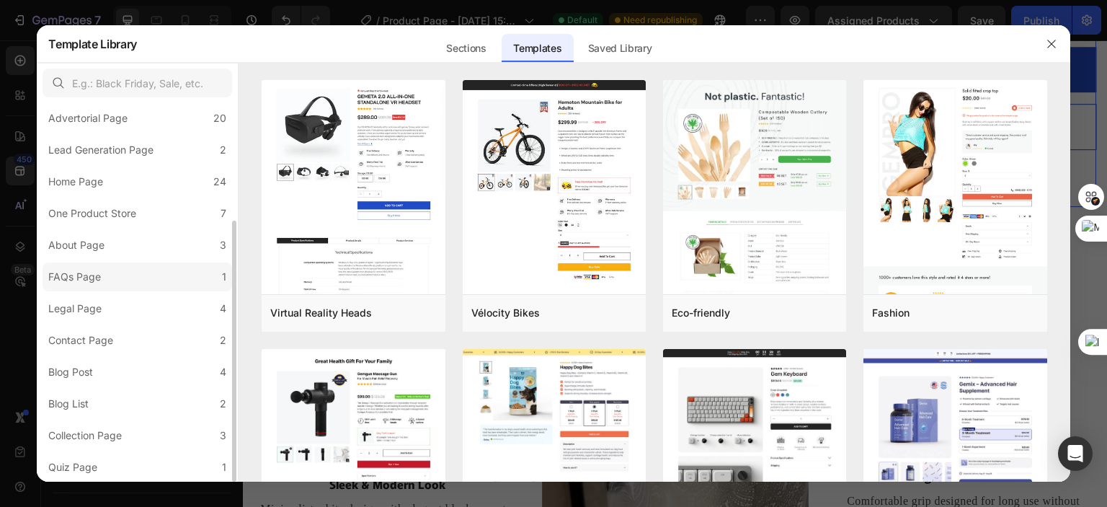
scroll to position [0, 0]
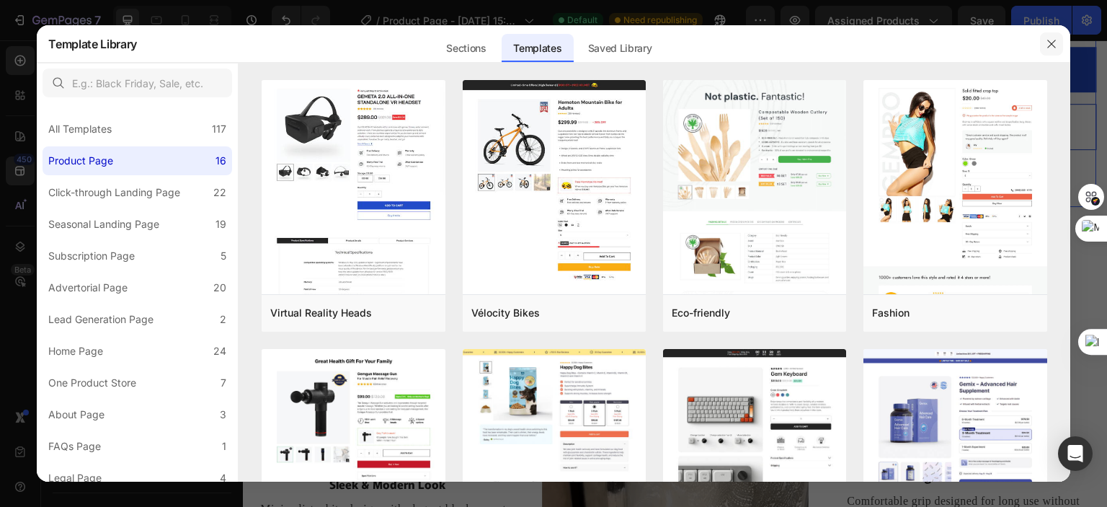
click at [1043, 45] on button "button" at bounding box center [1051, 43] width 23 height 23
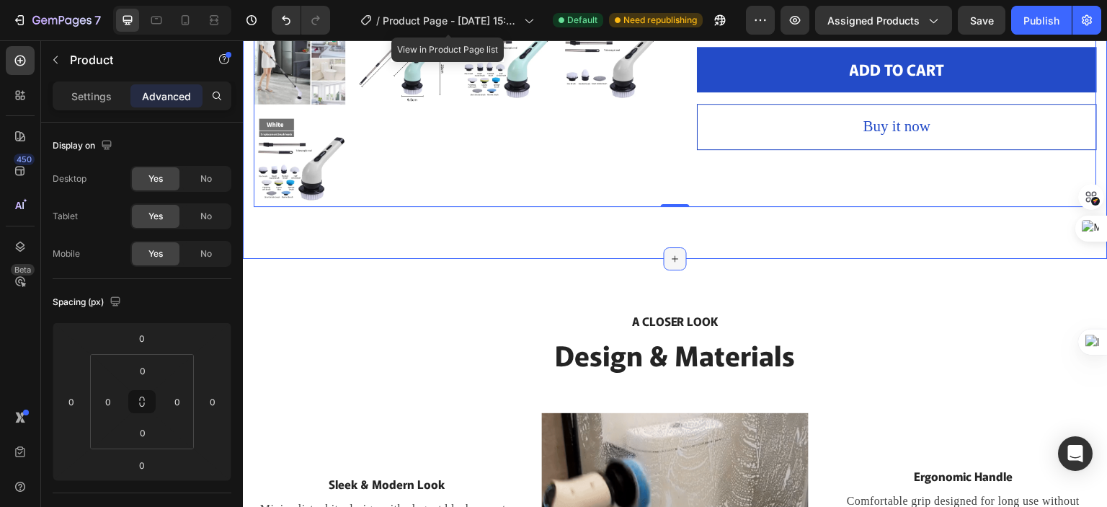
click at [670, 253] on icon at bounding box center [676, 259] width 12 height 12
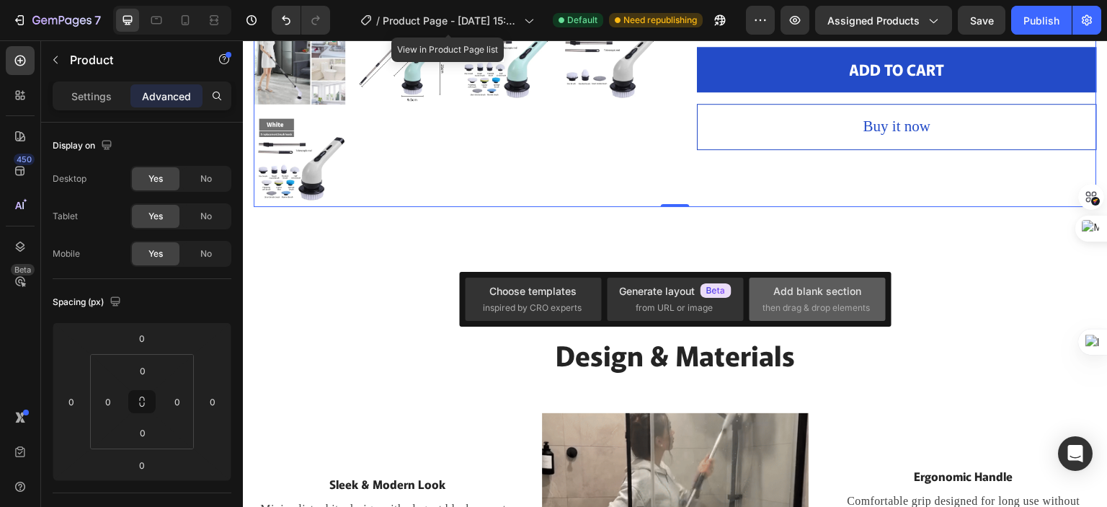
drag, startPoint x: 774, startPoint y: 305, endPoint x: 578, endPoint y: 183, distance: 230.8
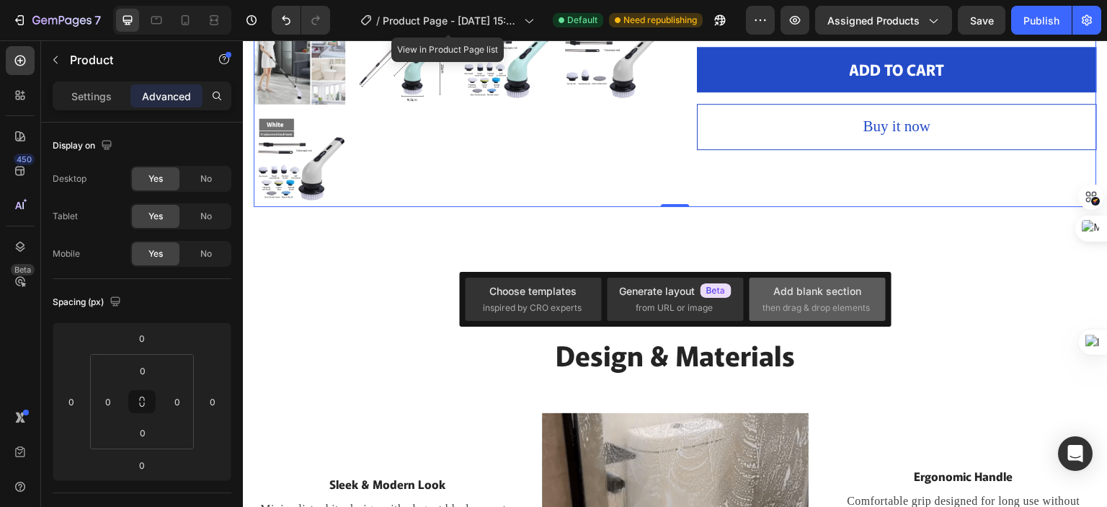
click at [774, 305] on span "then drag & drop elements" at bounding box center [815, 307] width 107 height 13
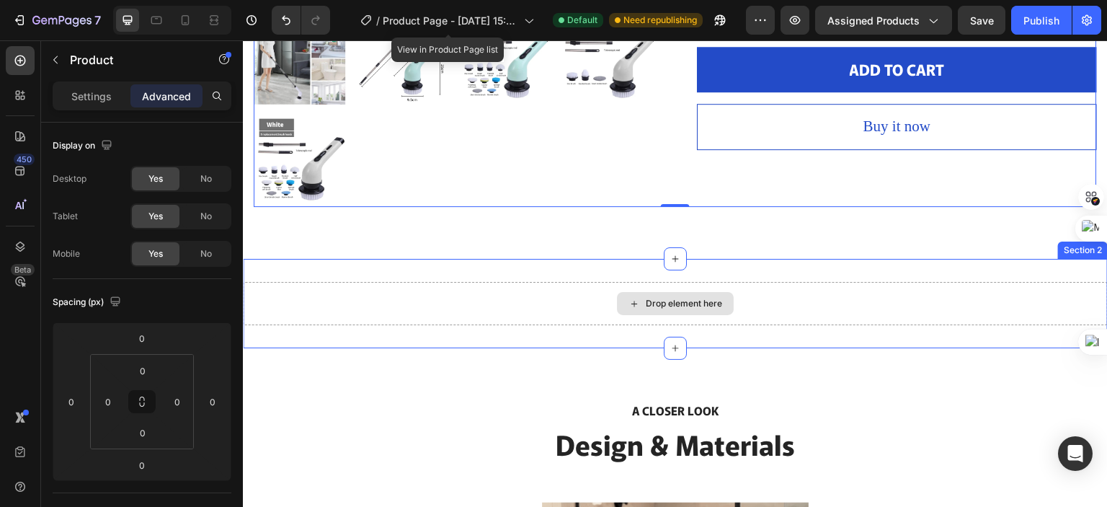
click at [653, 292] on div "Drop element here" at bounding box center [675, 303] width 117 height 23
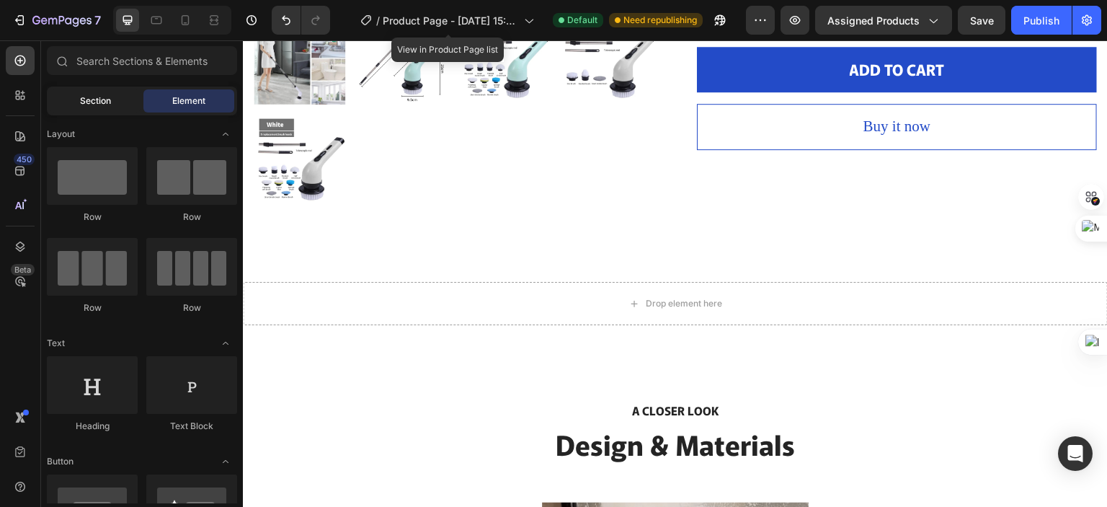
click at [84, 107] on span "Section" at bounding box center [95, 100] width 31 height 13
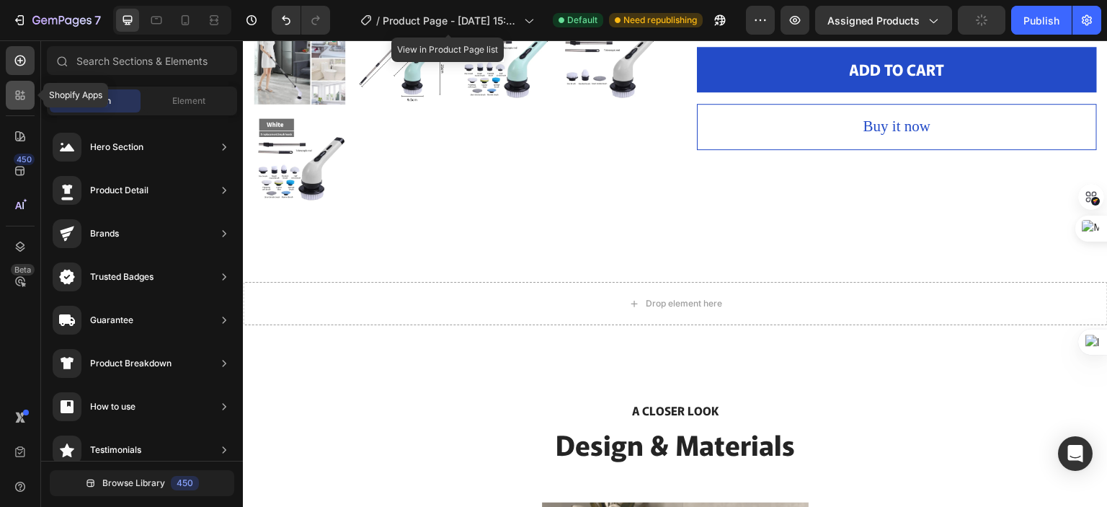
click at [18, 101] on icon at bounding box center [20, 95] width 14 height 14
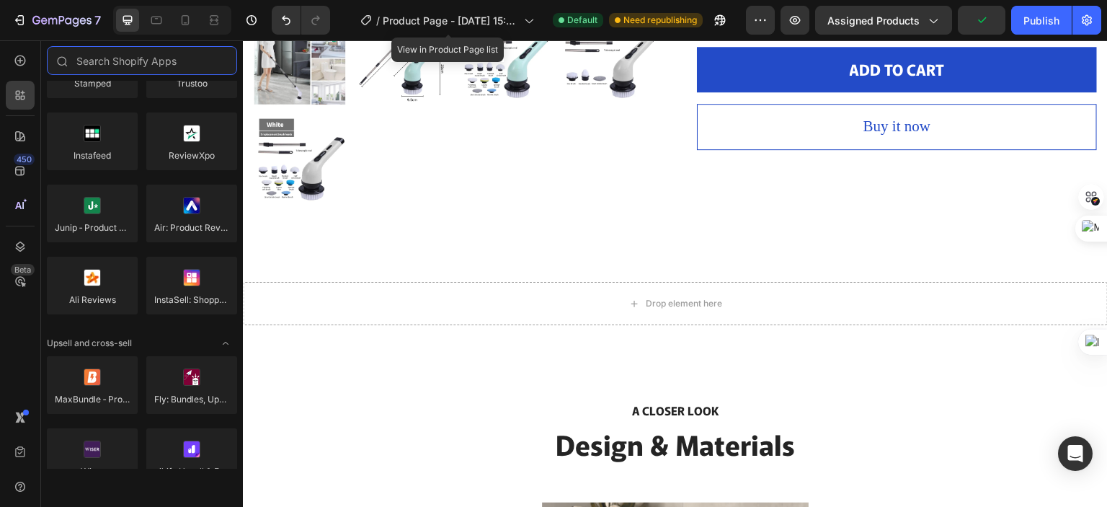
scroll to position [288, 0]
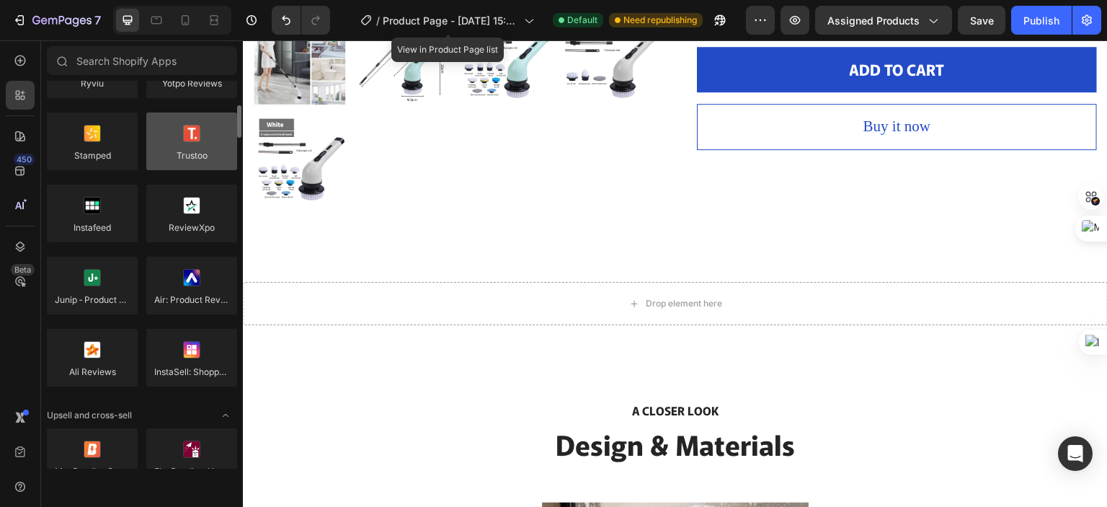
click at [189, 159] on div at bounding box center [191, 141] width 91 height 58
click at [190, 149] on div at bounding box center [191, 141] width 91 height 58
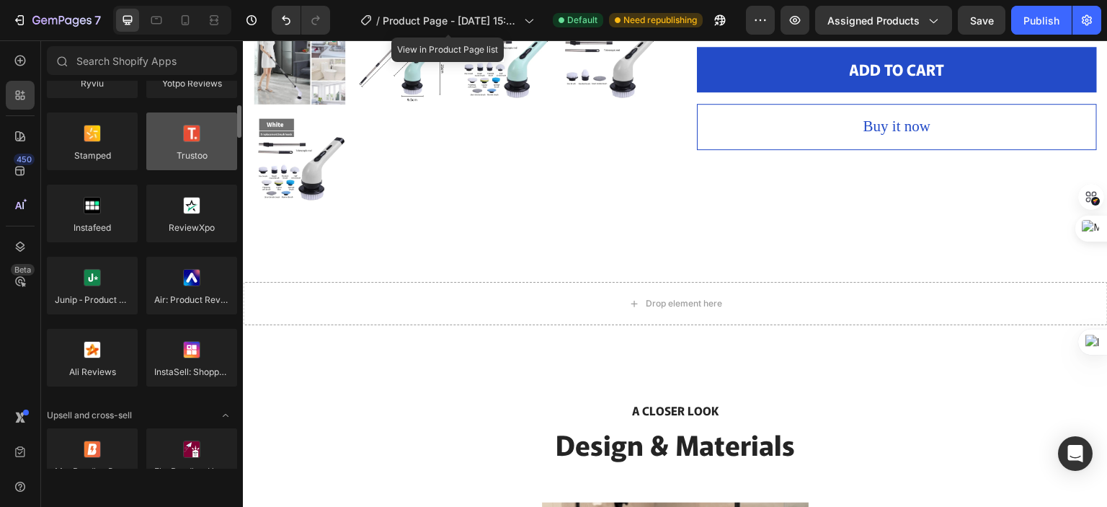
click at [190, 149] on div at bounding box center [191, 141] width 91 height 58
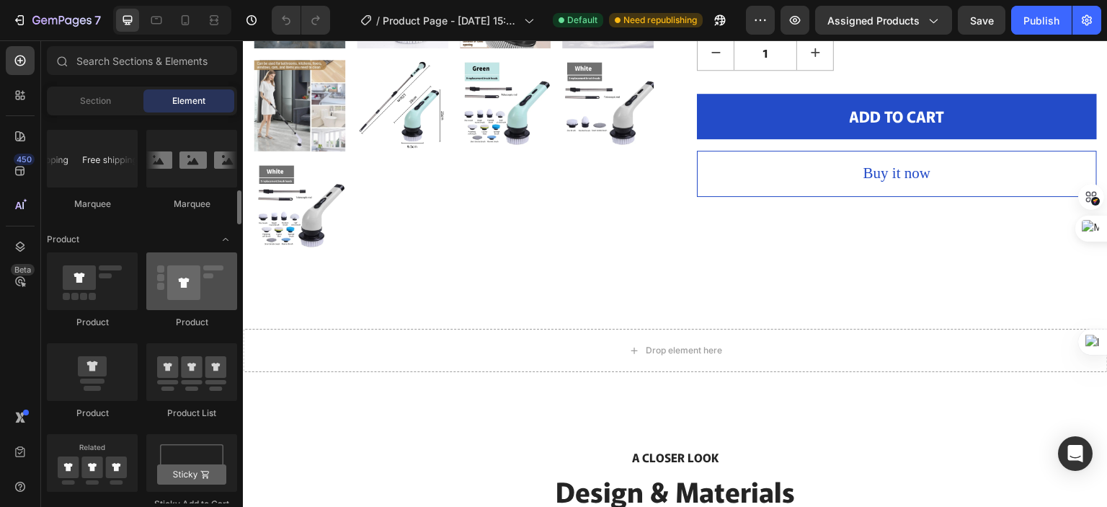
scroll to position [1658, 0]
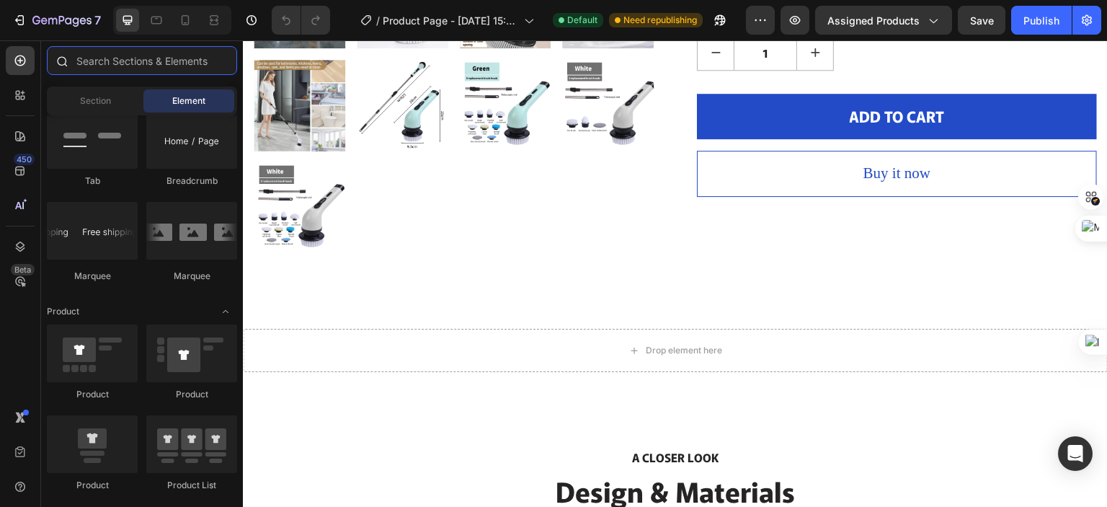
click at [148, 68] on input "text" at bounding box center [142, 60] width 190 height 29
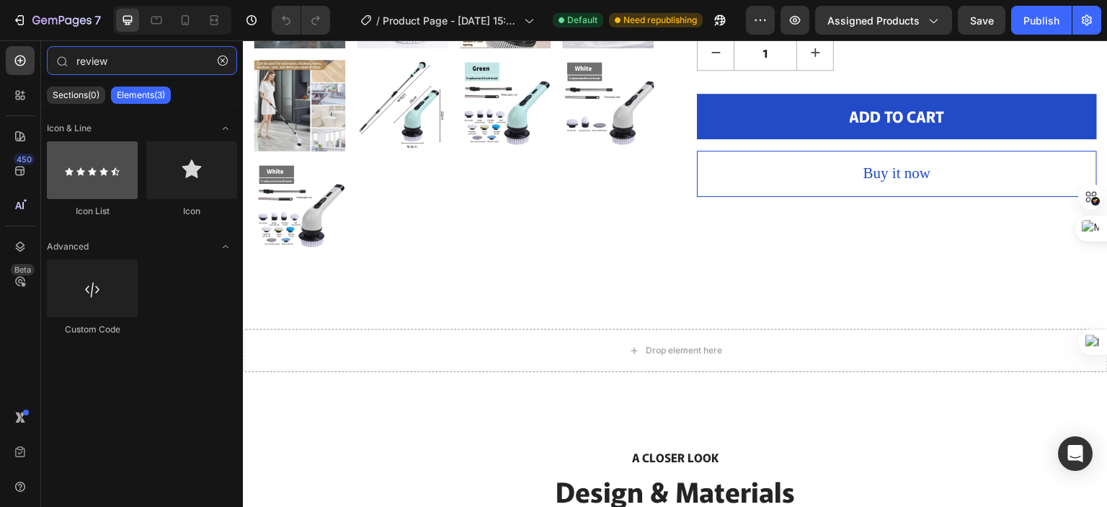
type input "review"
click at [120, 196] on div at bounding box center [92, 170] width 91 height 58
click at [97, 187] on div at bounding box center [92, 170] width 91 height 58
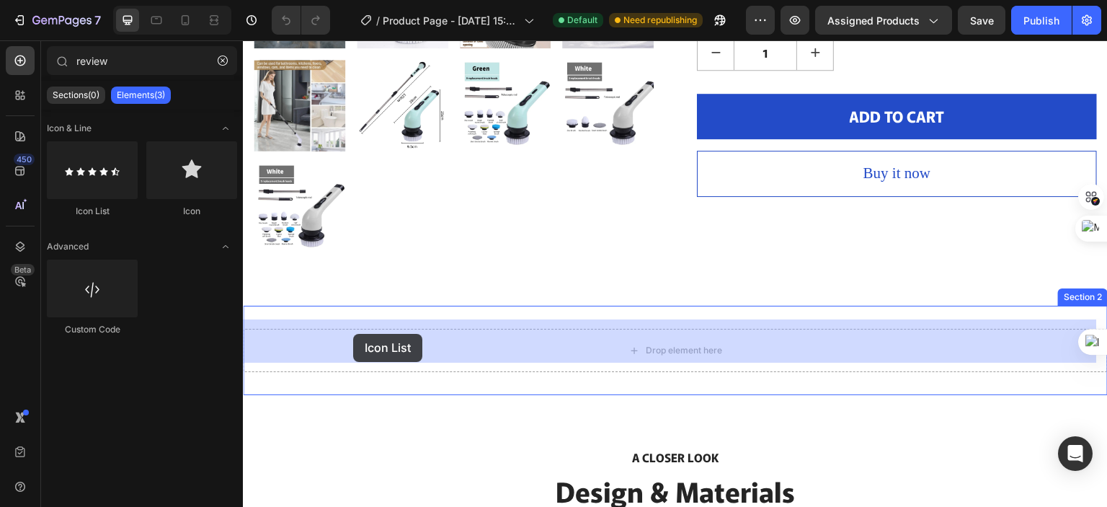
drag, startPoint x: 340, startPoint y: 228, endPoint x: 354, endPoint y: 332, distance: 104.7
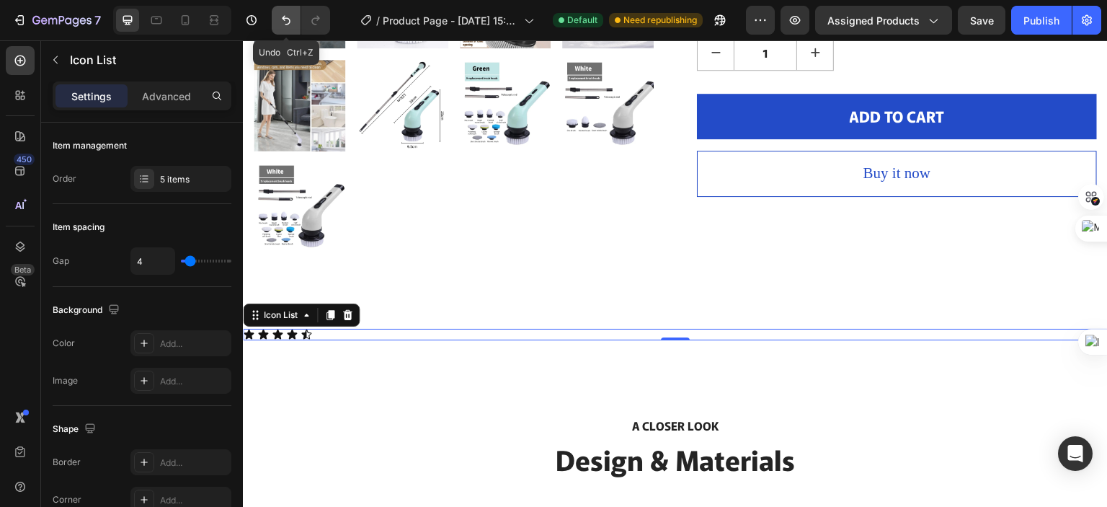
click at [281, 21] on icon "Undo/Redo" at bounding box center [286, 20] width 14 height 14
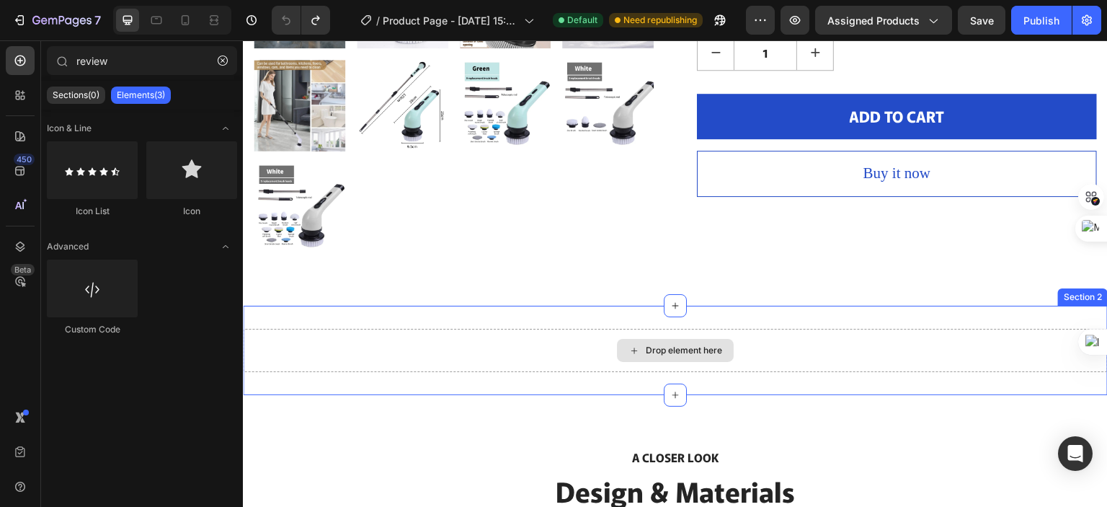
click at [498, 329] on div "Drop element here" at bounding box center [675, 350] width 865 height 43
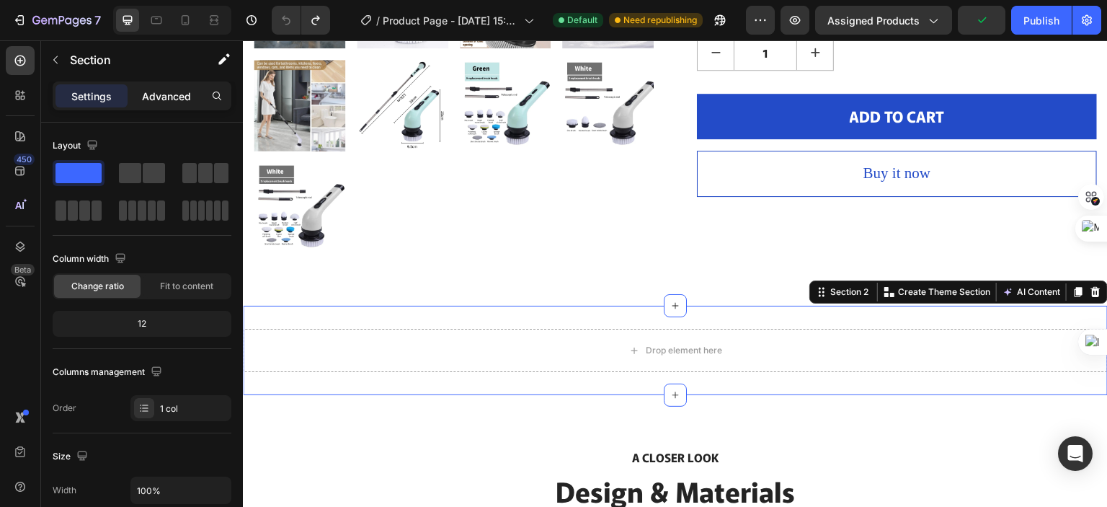
click at [170, 94] on p "Advanced" at bounding box center [166, 96] width 49 height 15
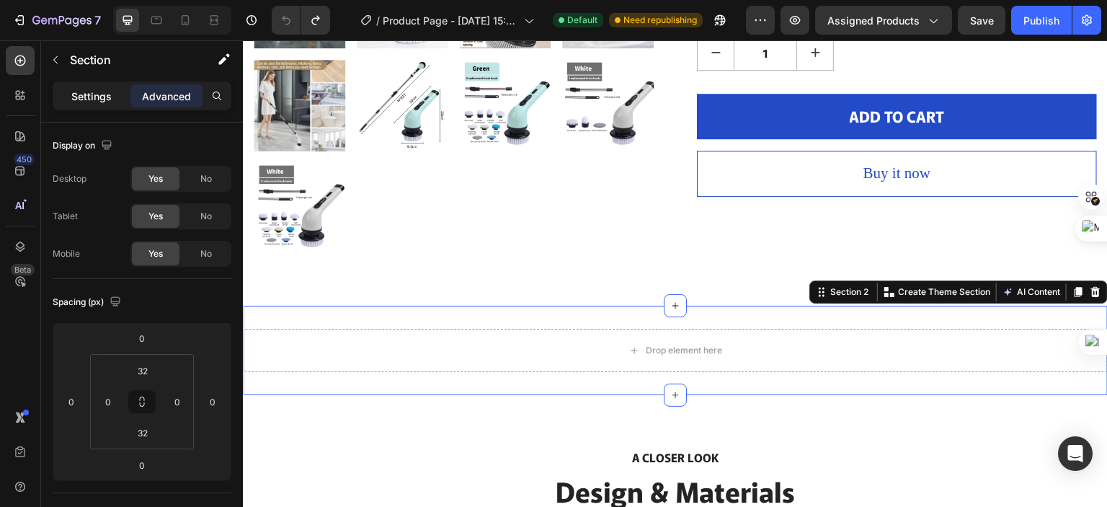
click at [86, 104] on div "Settings" at bounding box center [91, 95] width 72 height 23
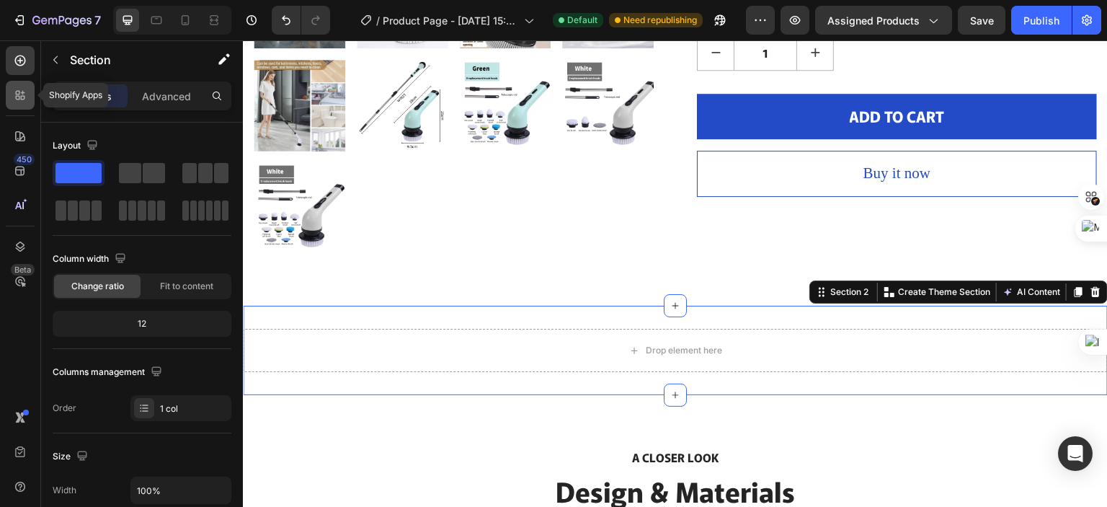
click at [21, 98] on icon at bounding box center [23, 98] width 4 height 4
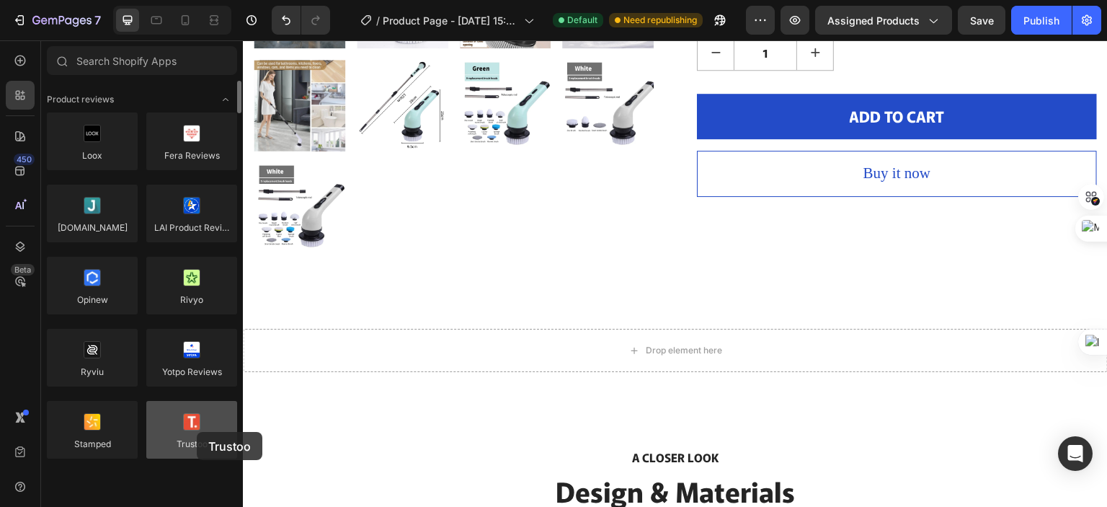
click at [197, 432] on div at bounding box center [191, 430] width 91 height 58
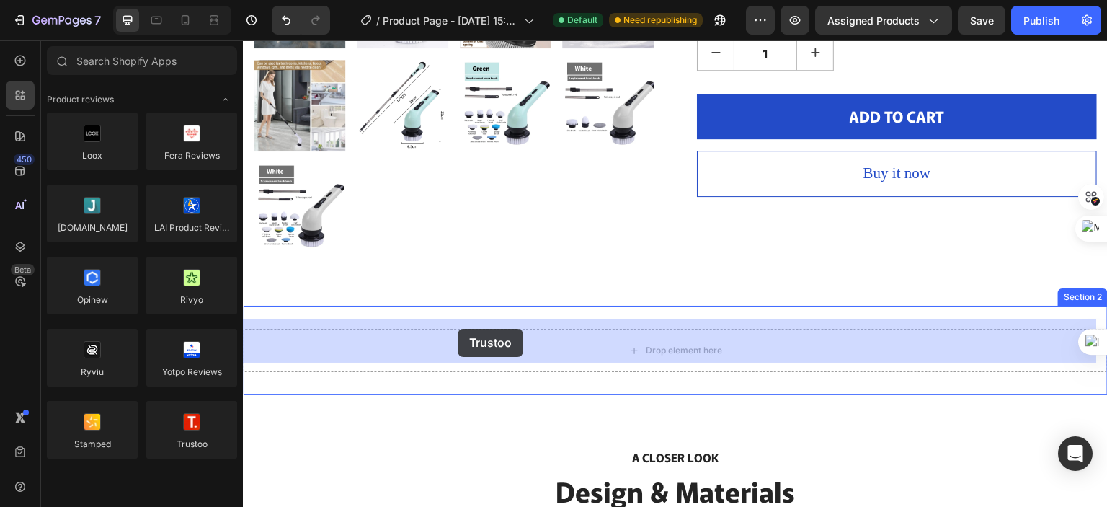
drag, startPoint x: 440, startPoint y: 472, endPoint x: 458, endPoint y: 329, distance: 144.5
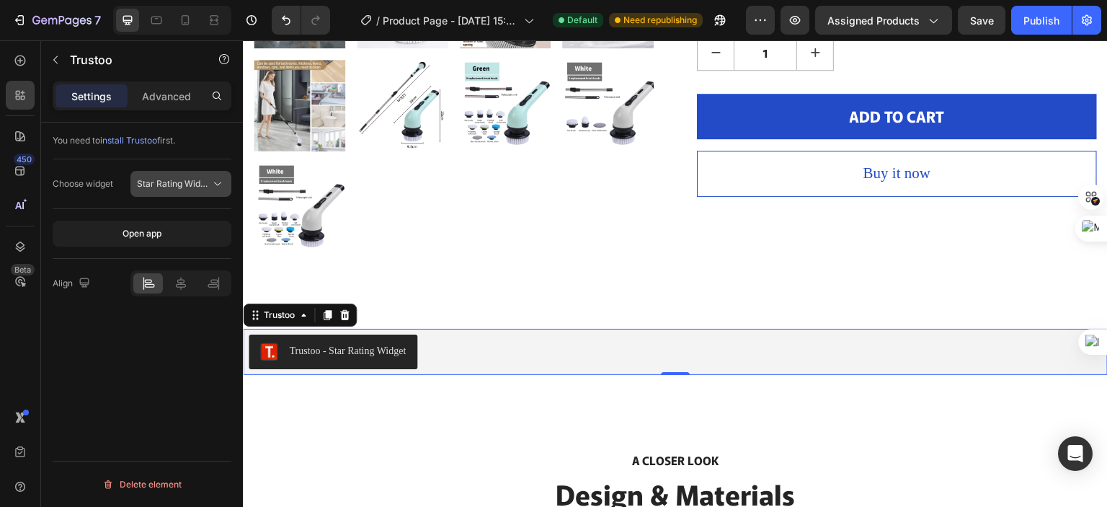
click at [207, 184] on span "Star Rating Widget" at bounding box center [175, 183] width 76 height 11
click at [200, 209] on div "You need to install Trustoo first." at bounding box center [142, 234] width 179 height 50
click at [138, 141] on span "install Trustoo" at bounding box center [128, 140] width 57 height 11
click at [181, 99] on p "Advanced" at bounding box center [166, 96] width 49 height 15
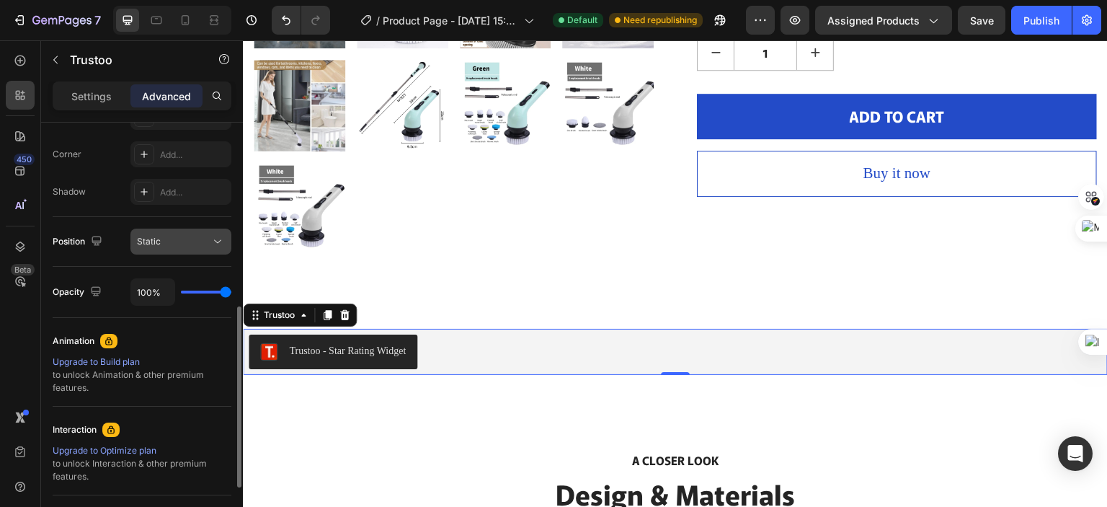
scroll to position [288, 0]
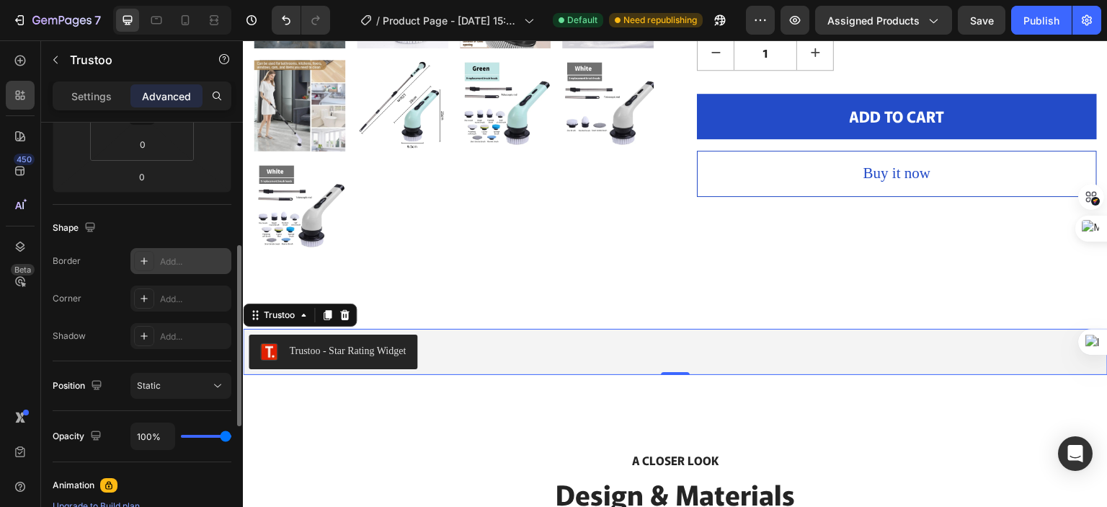
click at [140, 268] on div at bounding box center [144, 261] width 20 height 20
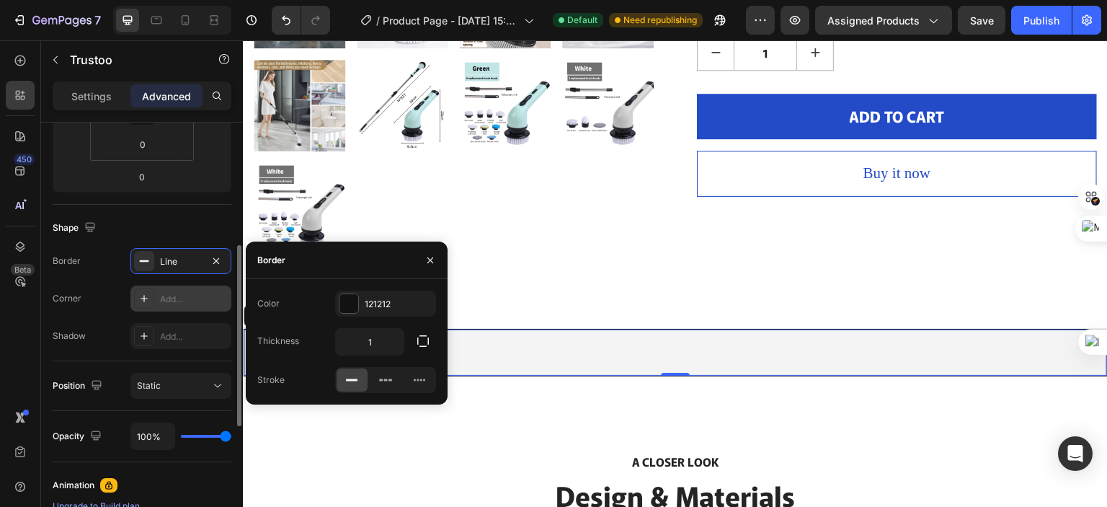
click at [144, 290] on div at bounding box center [144, 298] width 20 height 20
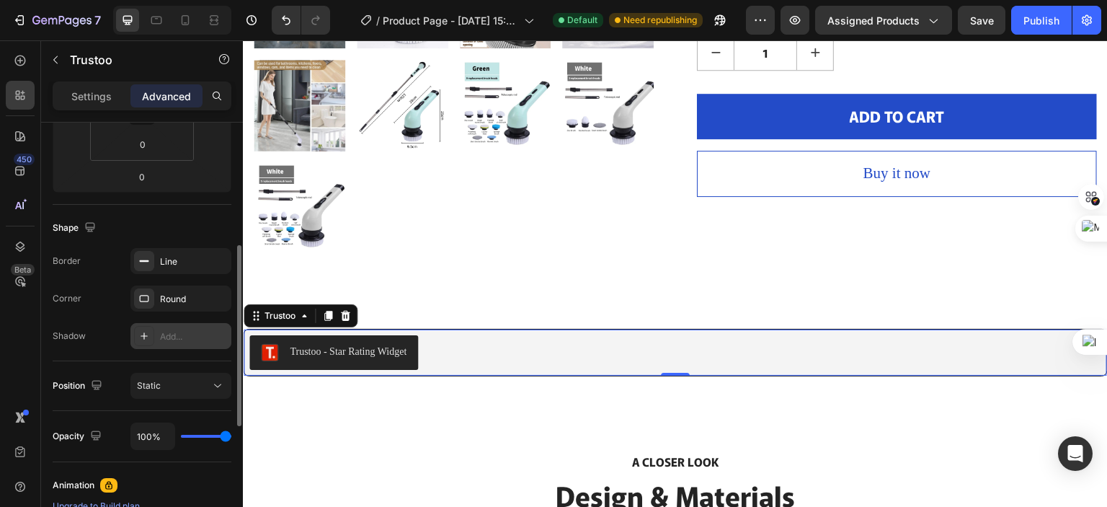
click at [148, 331] on icon at bounding box center [144, 336] width 12 height 12
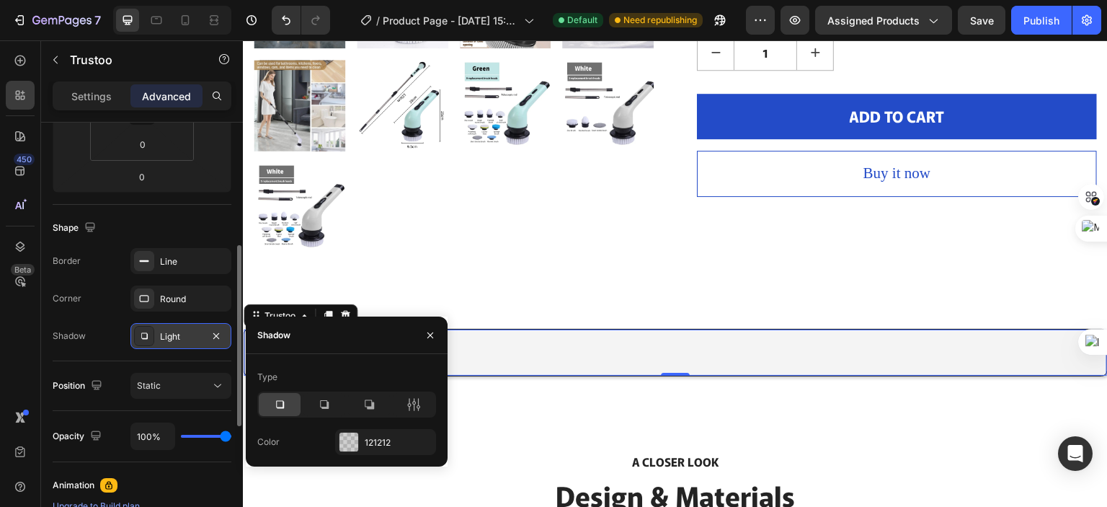
click at [148, 331] on icon at bounding box center [144, 336] width 12 height 12
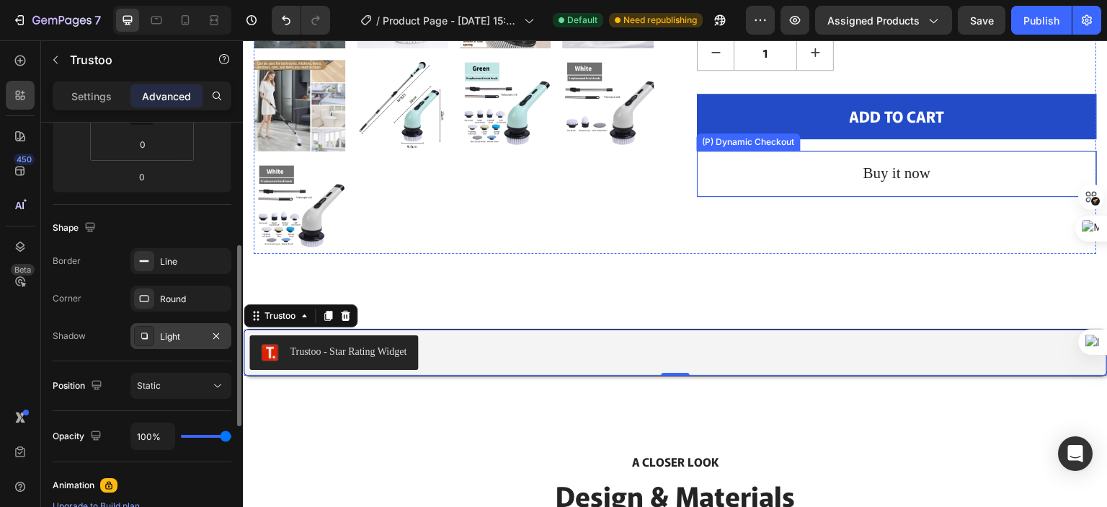
click at [766, 169] on button "Buy it now" at bounding box center [897, 174] width 400 height 46
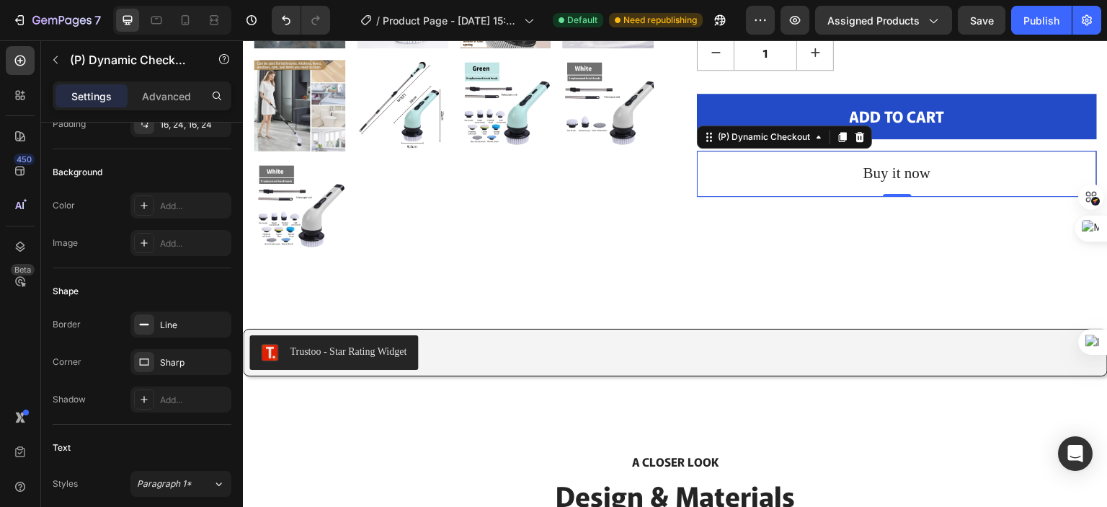
scroll to position [0, 0]
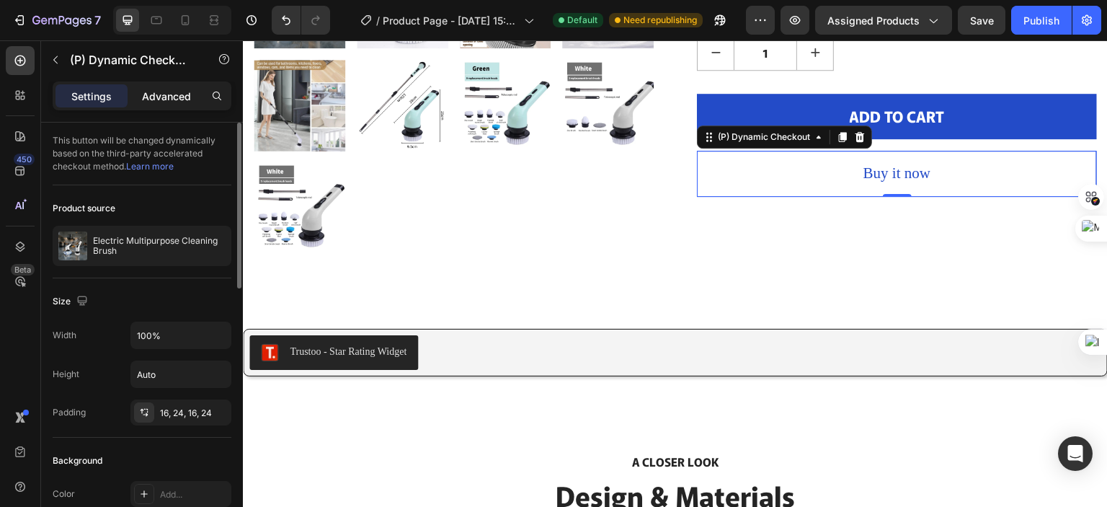
click at [170, 97] on p "Advanced" at bounding box center [166, 96] width 49 height 15
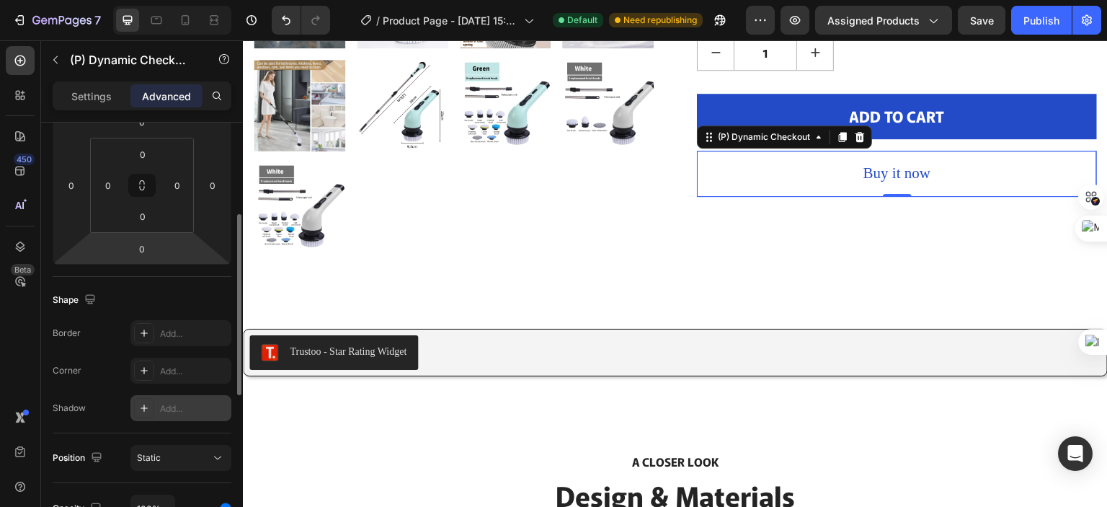
scroll to position [360, 0]
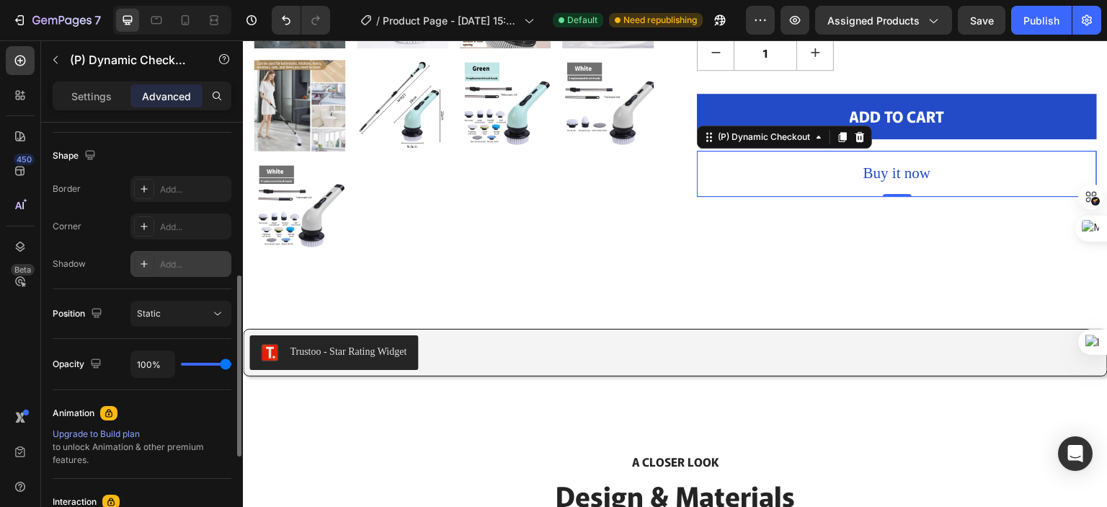
click at [143, 265] on icon at bounding box center [144, 263] width 7 height 7
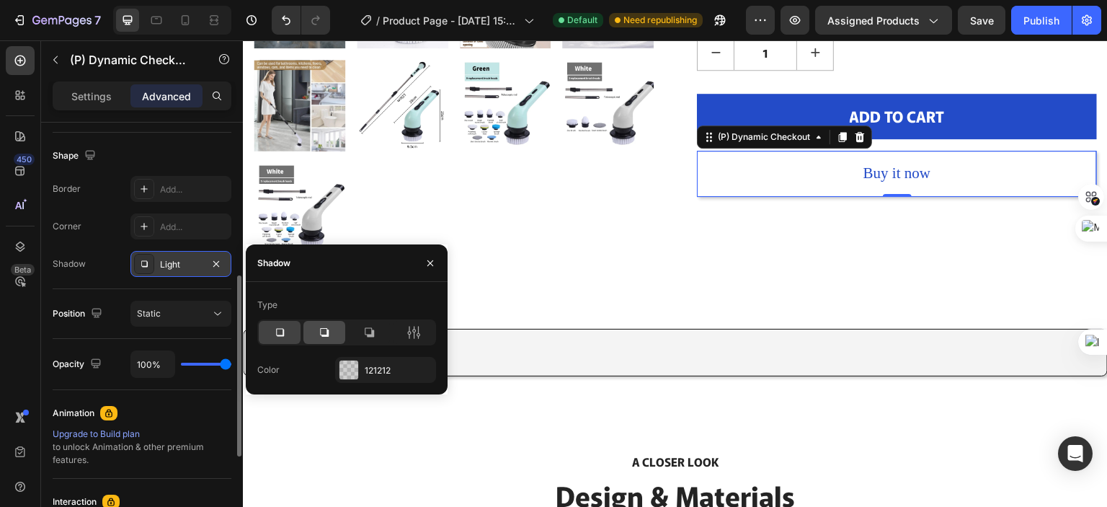
click at [329, 327] on icon at bounding box center [324, 332] width 14 height 14
click at [376, 328] on div at bounding box center [369, 332] width 42 height 23
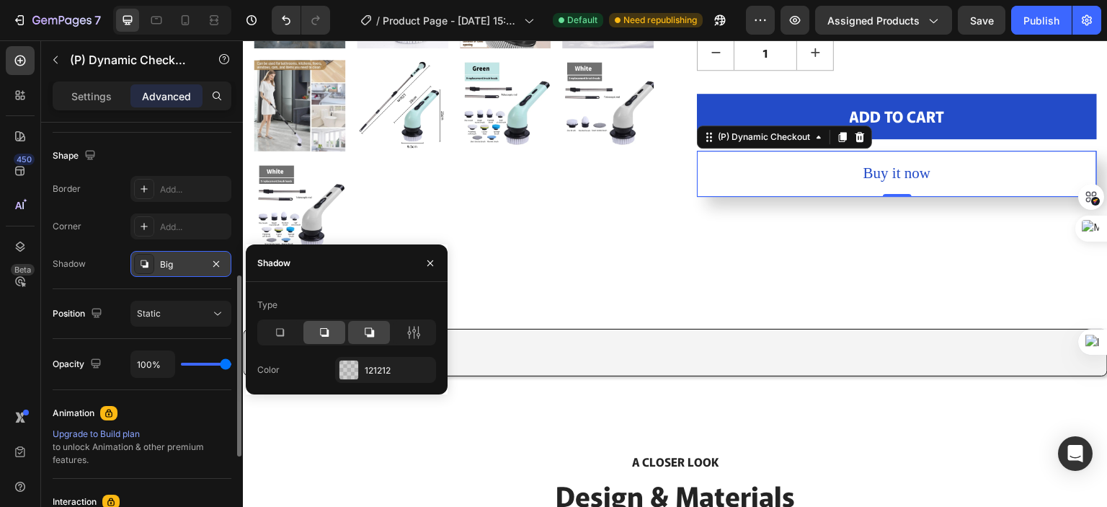
click at [320, 324] on div at bounding box center [324, 332] width 42 height 23
click at [404, 326] on div at bounding box center [414, 332] width 42 height 23
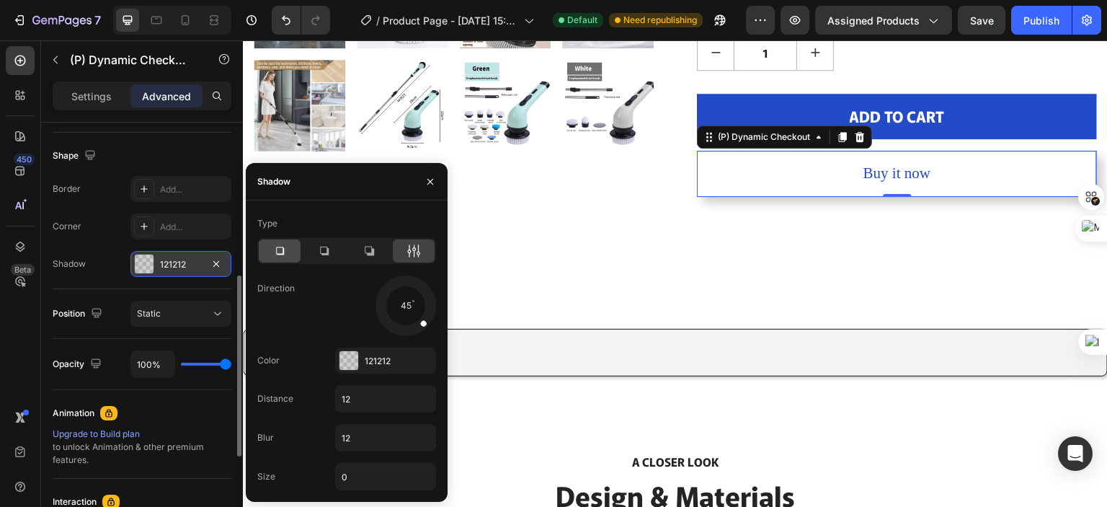
click at [274, 261] on div at bounding box center [280, 250] width 42 height 23
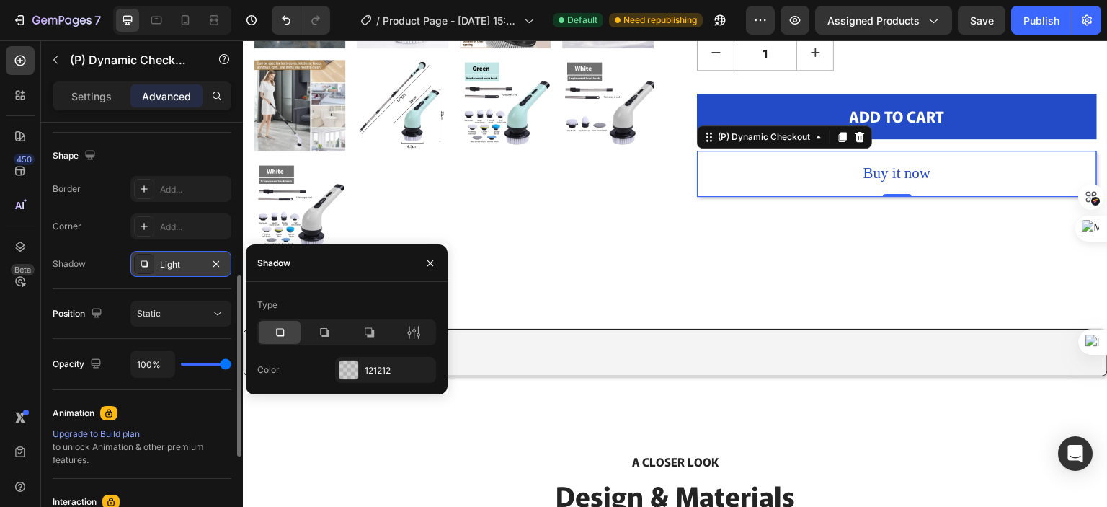
click at [226, 265] on div "Light" at bounding box center [180, 264] width 101 height 26
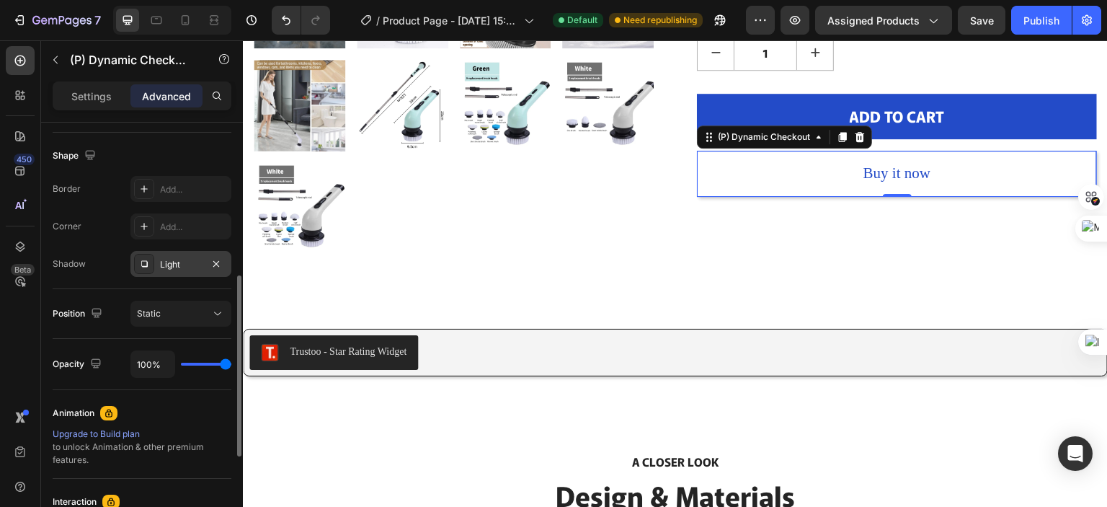
click at [208, 270] on div at bounding box center [216, 263] width 17 height 17
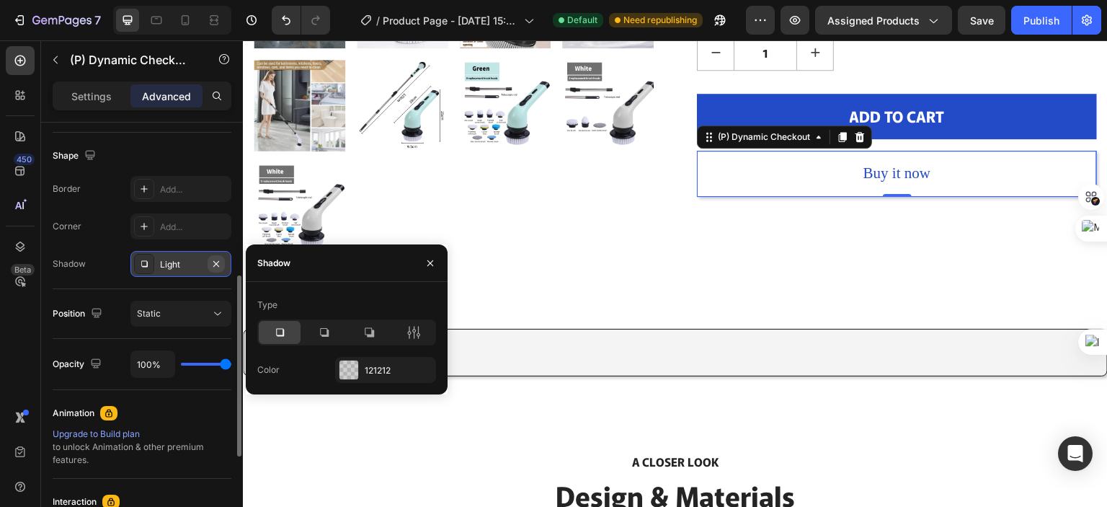
click at [211, 264] on icon "button" at bounding box center [216, 264] width 12 height 12
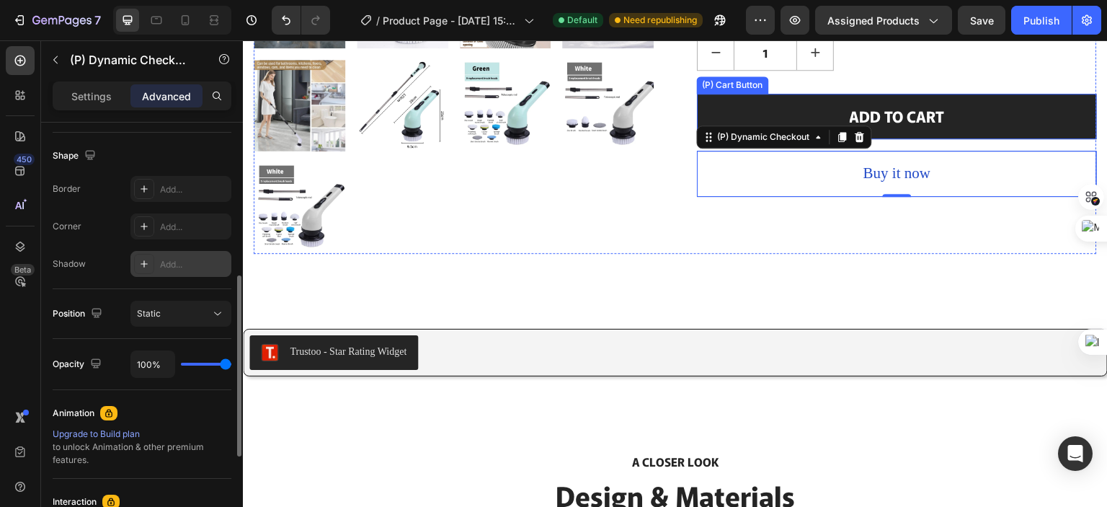
click at [708, 117] on button "ADD TO CART" at bounding box center [897, 117] width 400 height 46
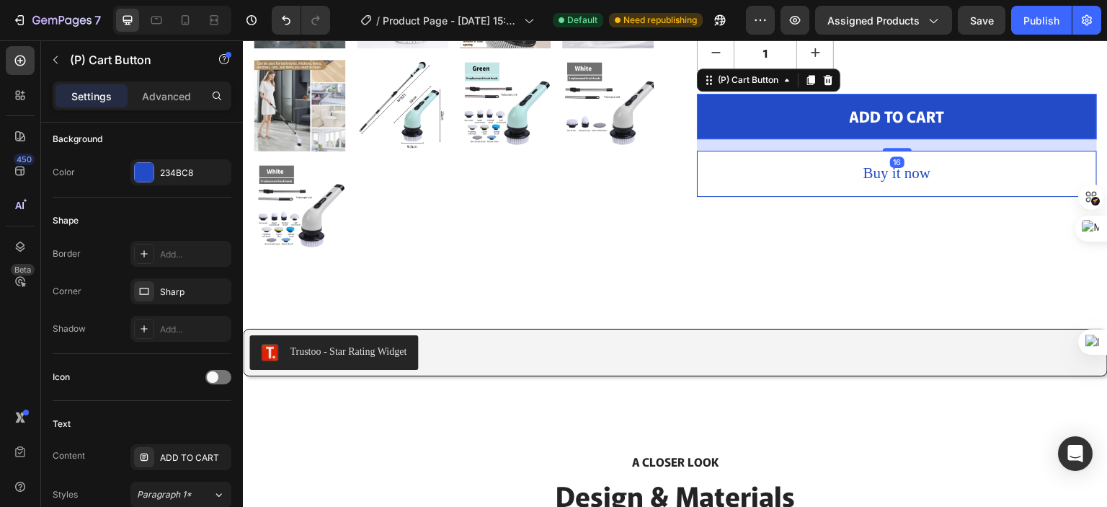
scroll to position [0, 0]
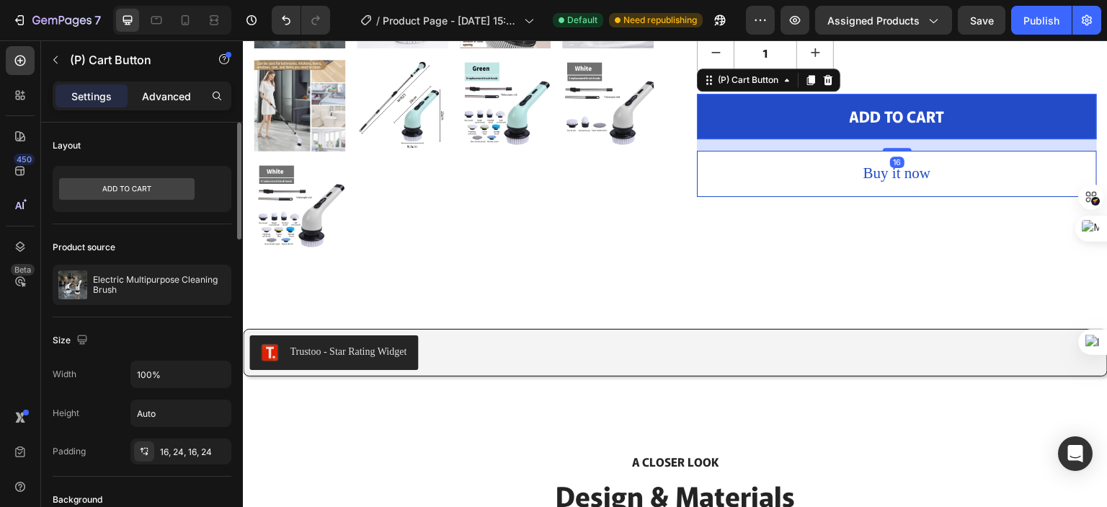
click at [172, 98] on p "Advanced" at bounding box center [166, 96] width 49 height 15
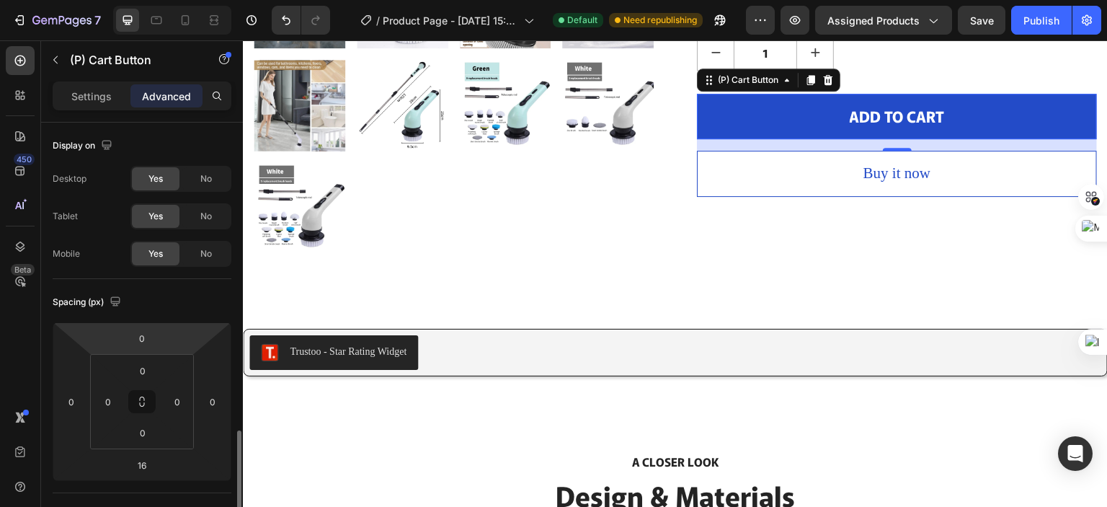
scroll to position [216, 0]
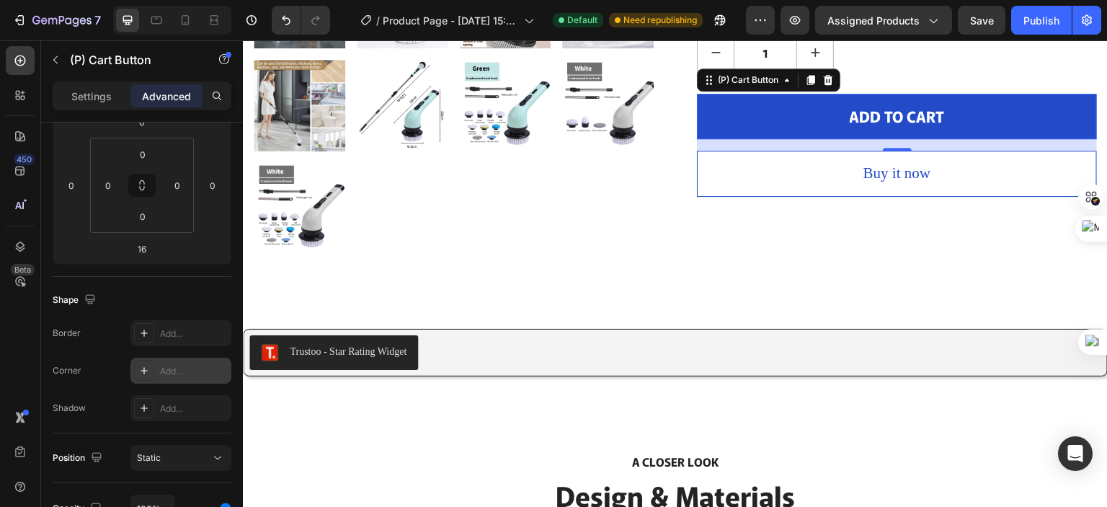
click at [140, 369] on icon at bounding box center [144, 371] width 12 height 12
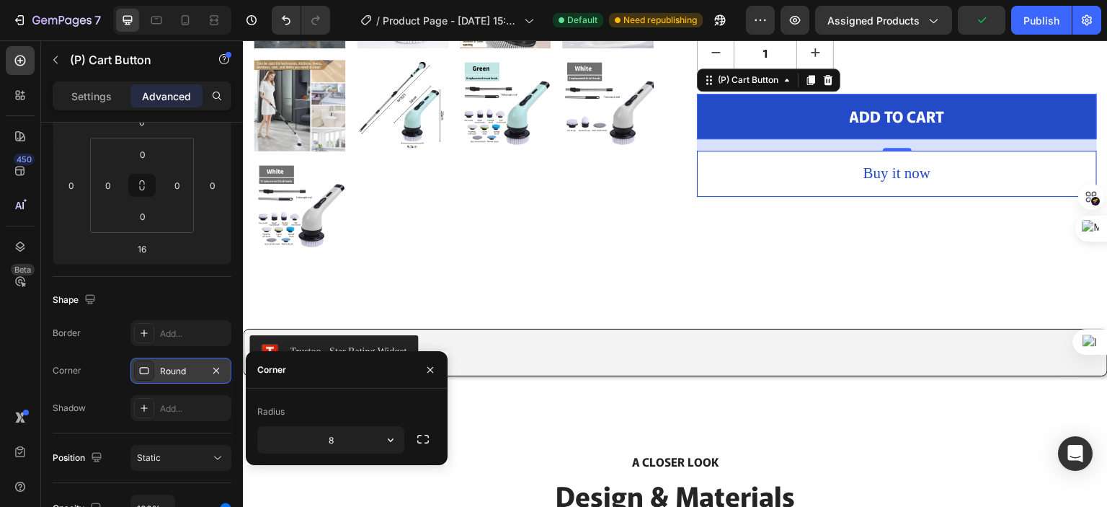
click at [140, 369] on icon at bounding box center [144, 370] width 9 height 7
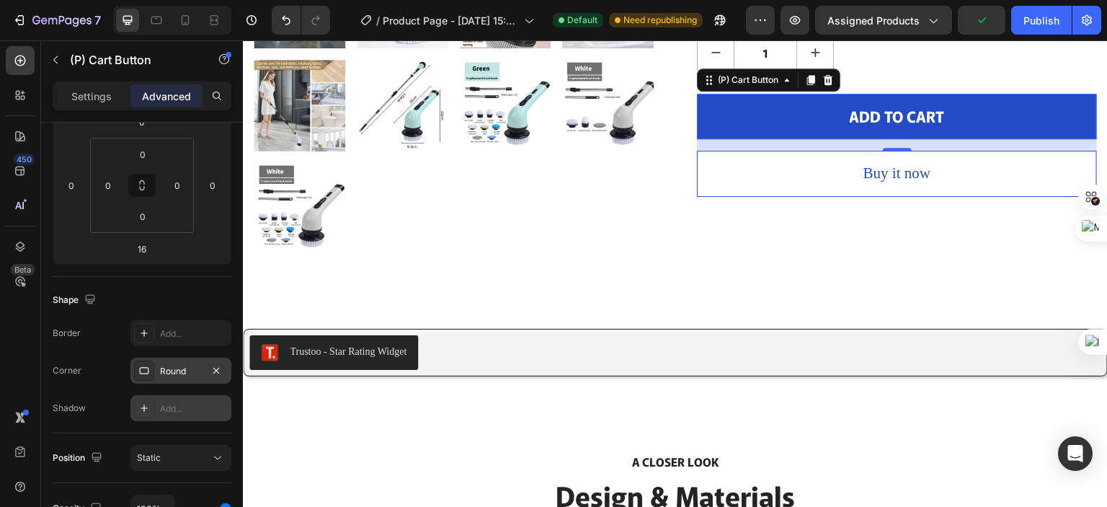
click at [143, 404] on icon at bounding box center [144, 408] width 12 height 12
click at [140, 373] on icon at bounding box center [144, 371] width 12 height 12
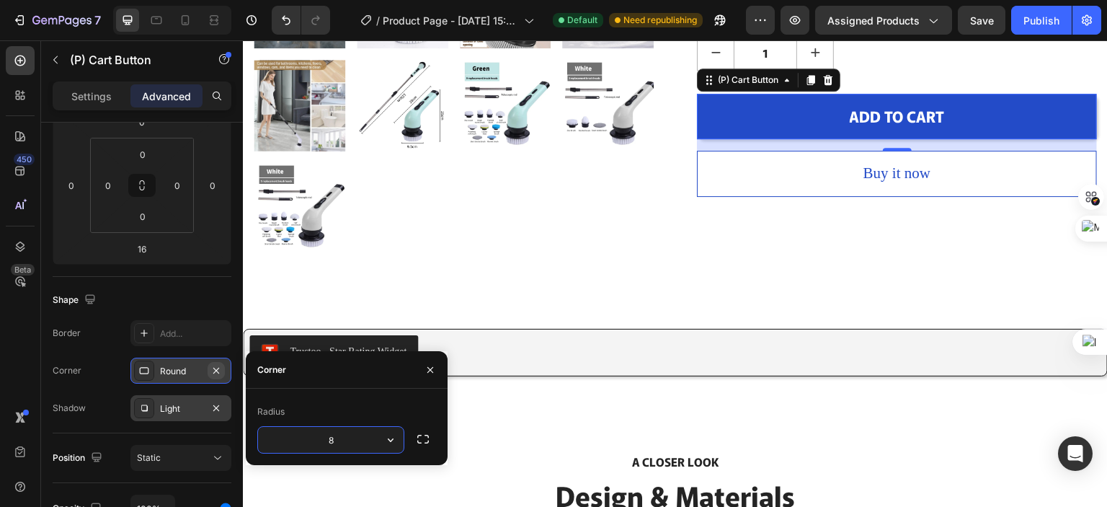
click at [219, 370] on icon "button" at bounding box center [216, 371] width 12 height 12
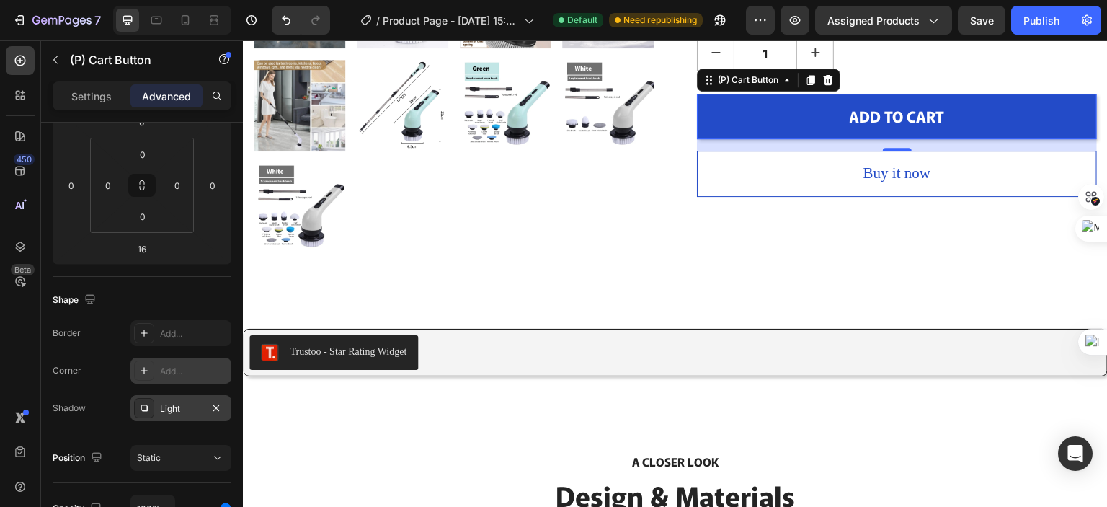
click at [140, 413] on div at bounding box center [144, 408] width 20 height 20
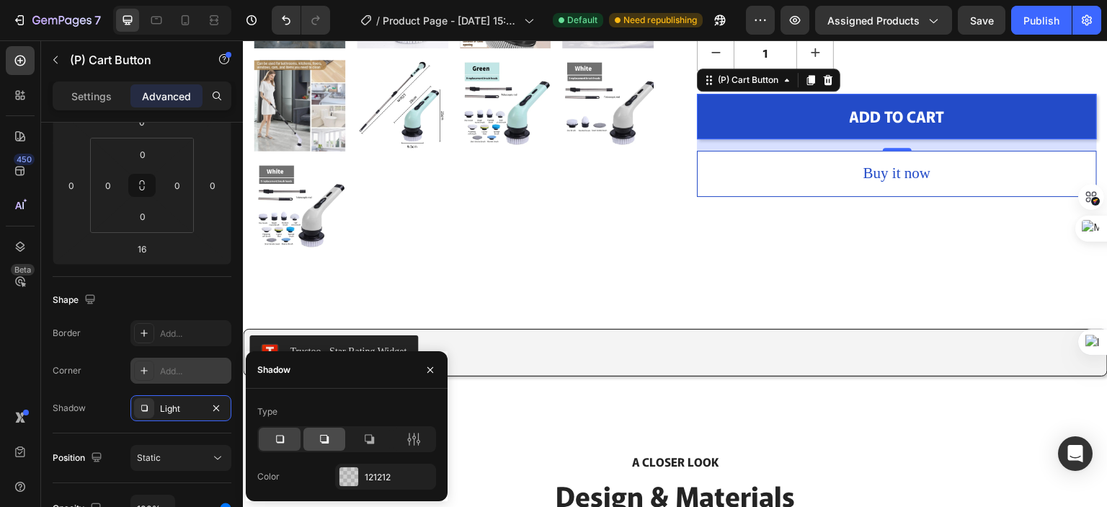
click at [321, 437] on icon at bounding box center [324, 439] width 14 height 14
click at [364, 430] on div at bounding box center [369, 438] width 42 height 23
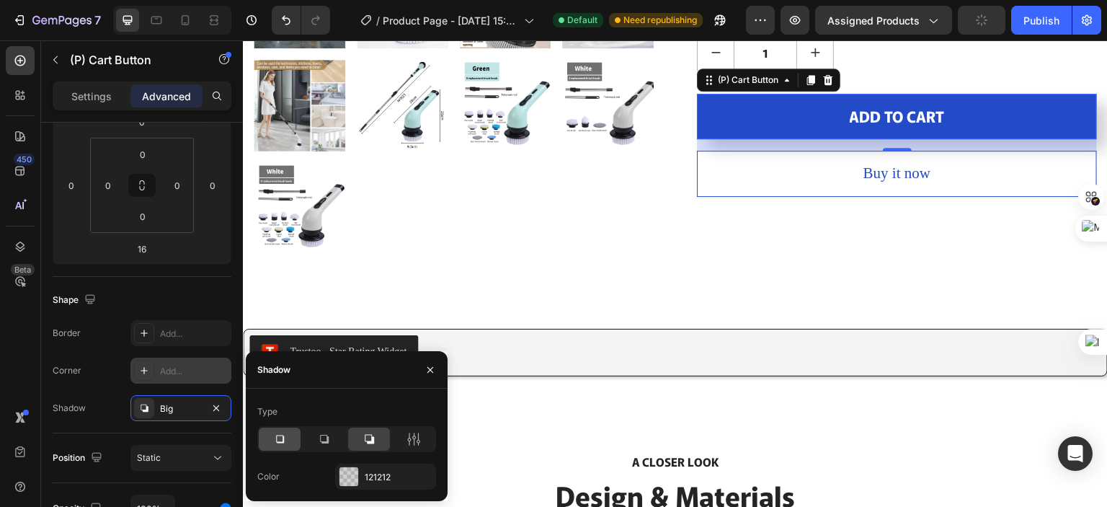
click at [272, 435] on icon at bounding box center [279, 439] width 14 height 14
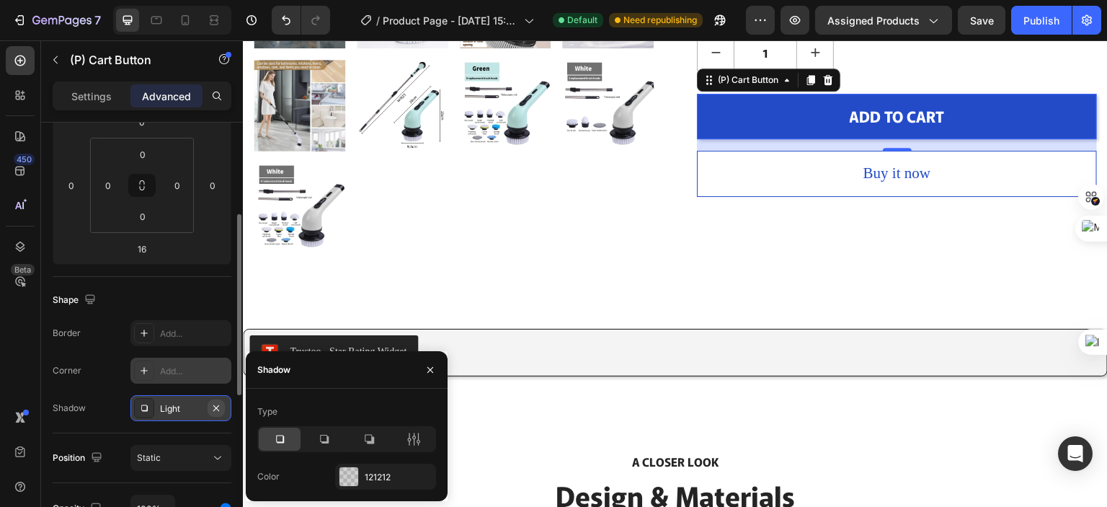
click at [218, 403] on icon "button" at bounding box center [216, 408] width 12 height 12
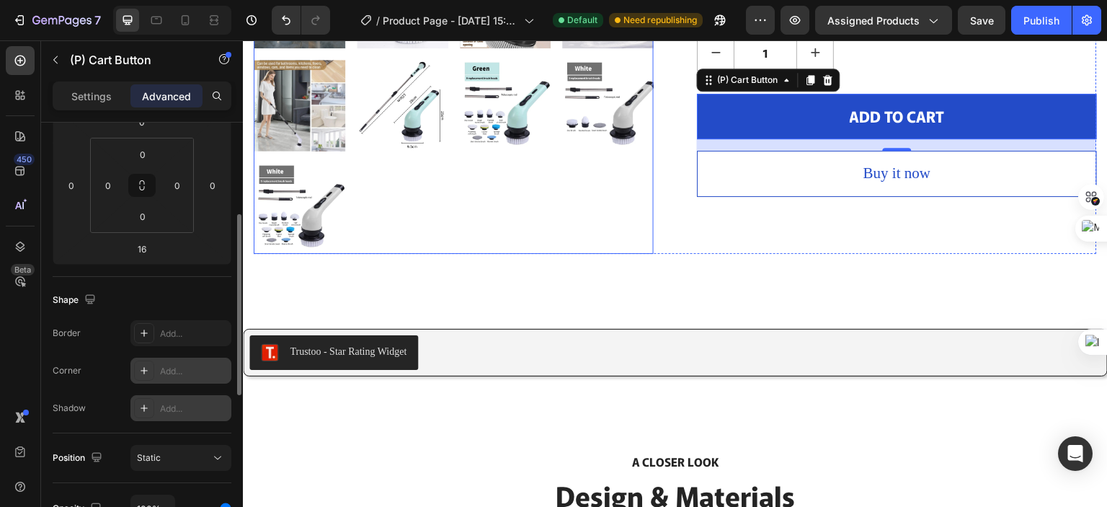
click at [522, 233] on div at bounding box center [454, 105] width 400 height 297
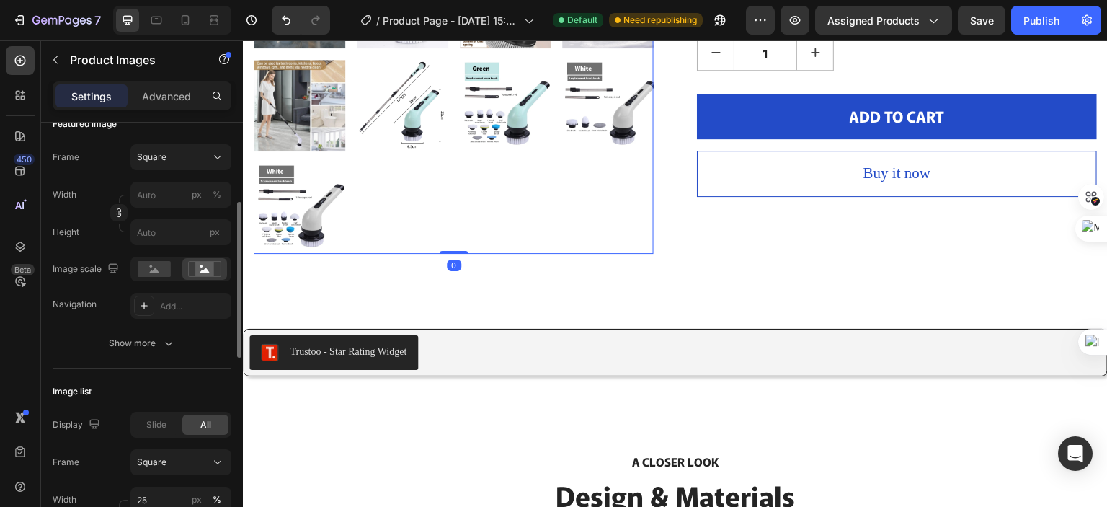
scroll to position [0, 0]
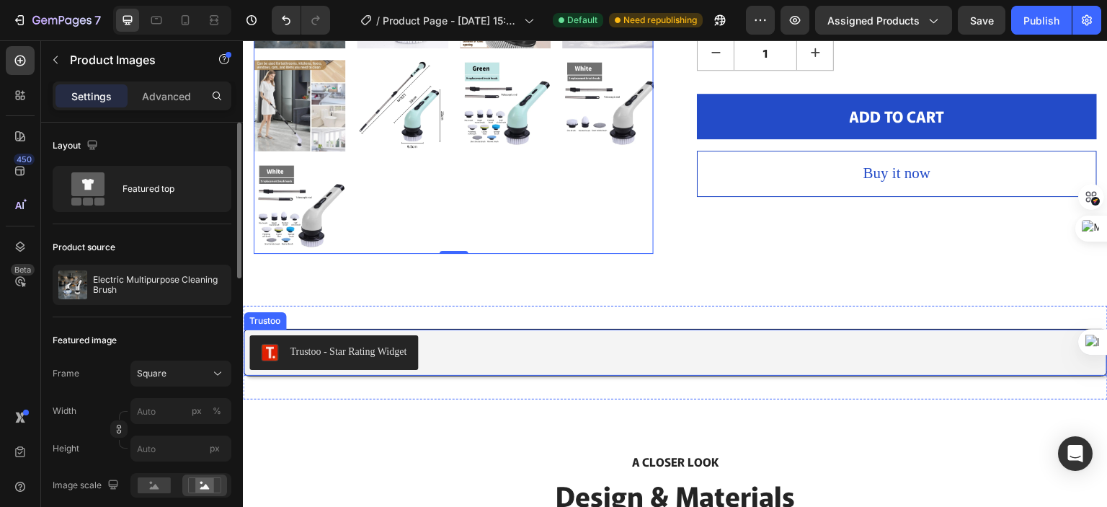
click at [497, 335] on div "Trustoo - Star Rating Widget" at bounding box center [675, 352] width 852 height 35
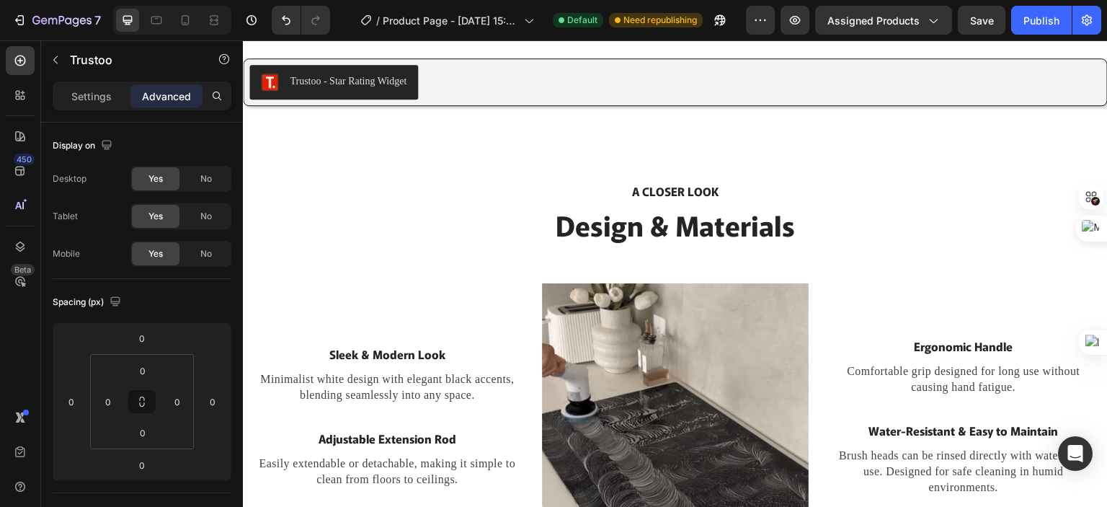
scroll to position [649, 0]
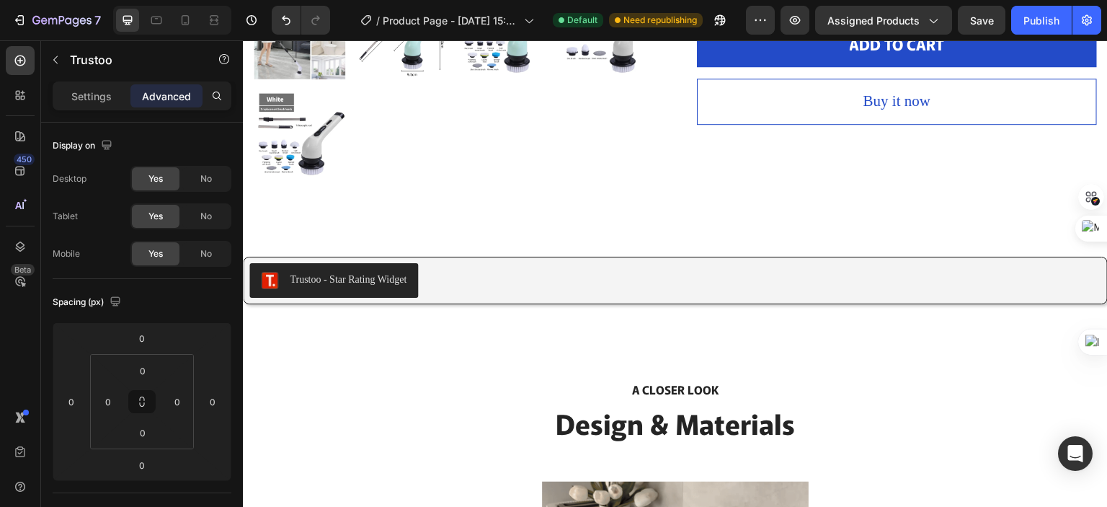
click at [609, 274] on div "Trustoo - Star Rating Widget" at bounding box center [675, 280] width 852 height 35
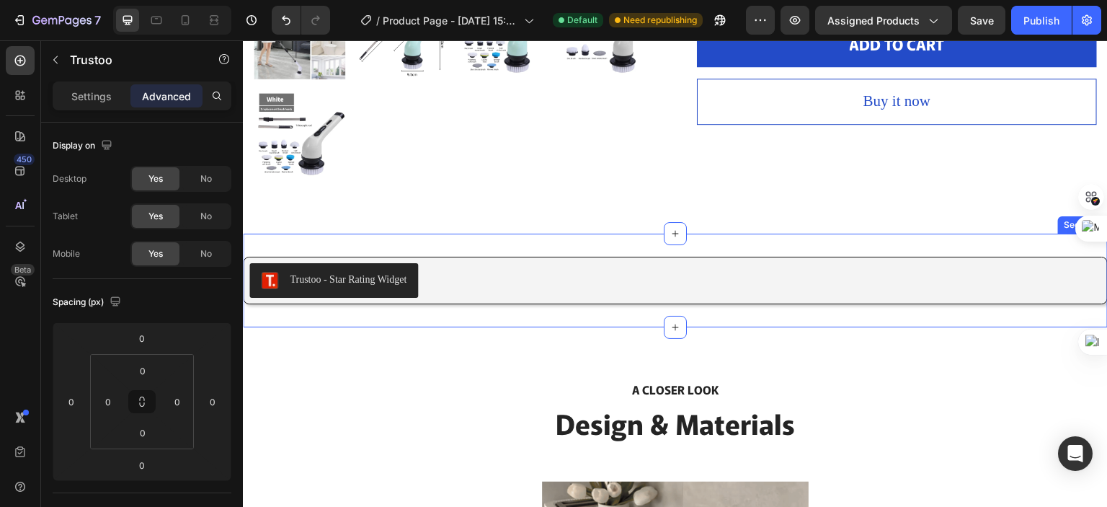
click at [992, 233] on div "Trustoo - Star Rating Widget Trustoo Section 2" at bounding box center [675, 280] width 865 height 94
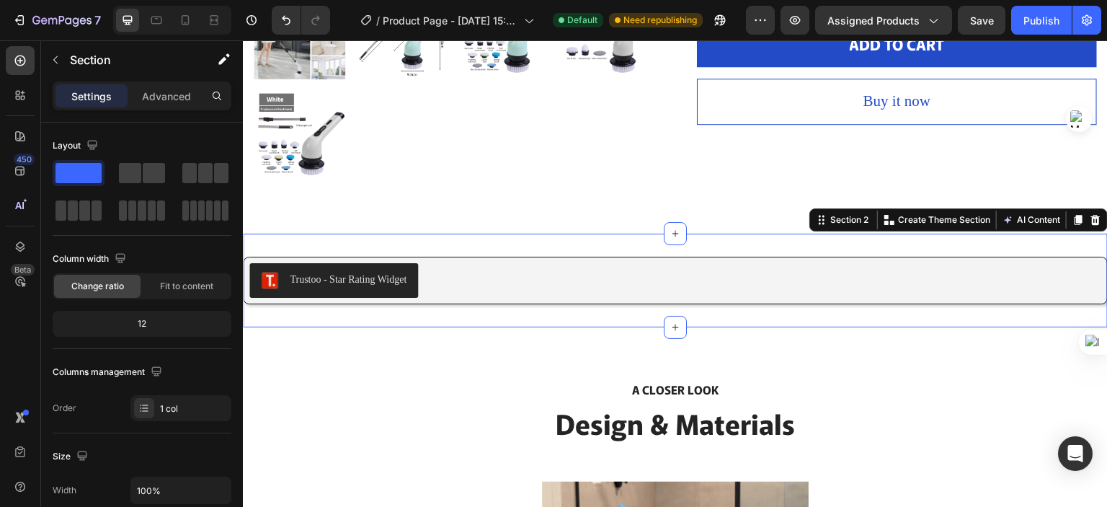
drag, startPoint x: 1084, startPoint y: 235, endPoint x: 1078, endPoint y: 117, distance: 117.6
click at [1078, 117] on div "Ctrl+M" at bounding box center [1072, 119] width 69 height 26
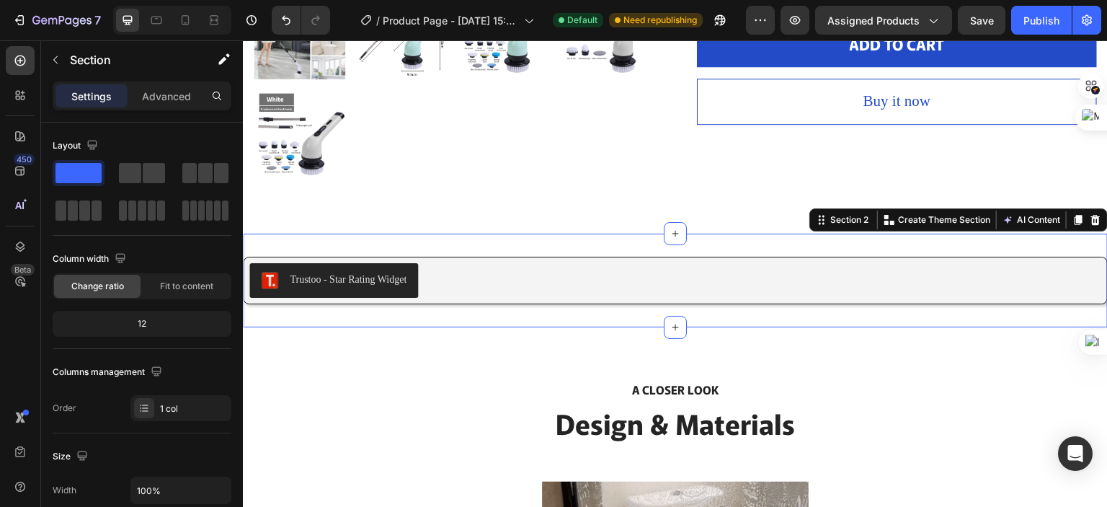
click at [1090, 214] on icon at bounding box center [1096, 220] width 12 height 12
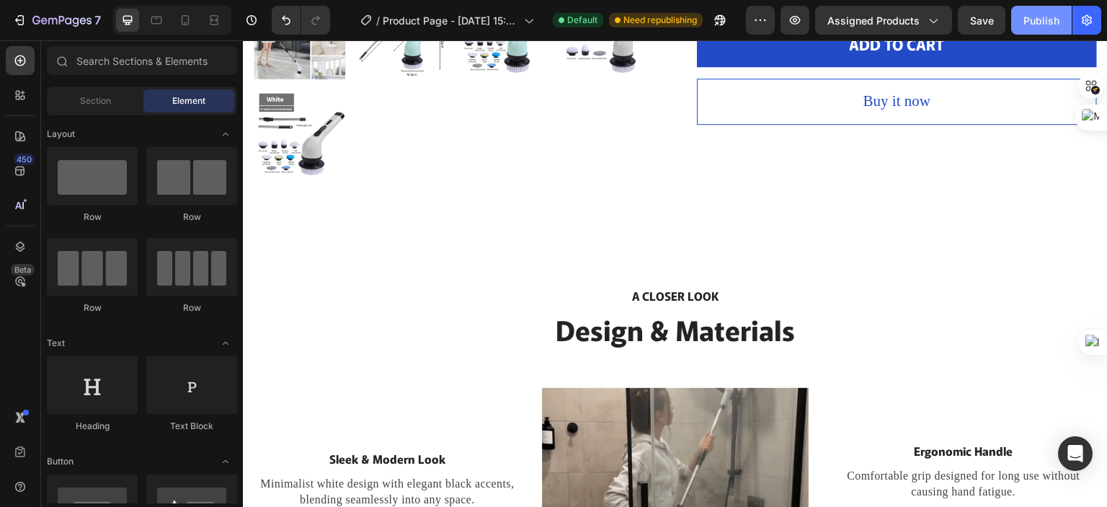
click at [1034, 27] on div "Publish" at bounding box center [1041, 20] width 36 height 15
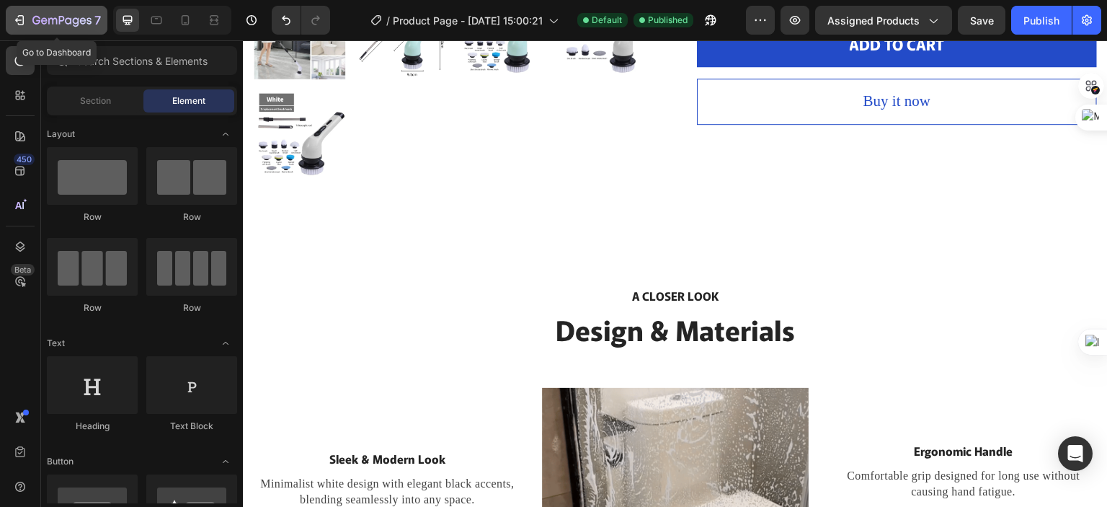
click at [48, 19] on icon "button" at bounding box center [52, 21] width 9 height 6
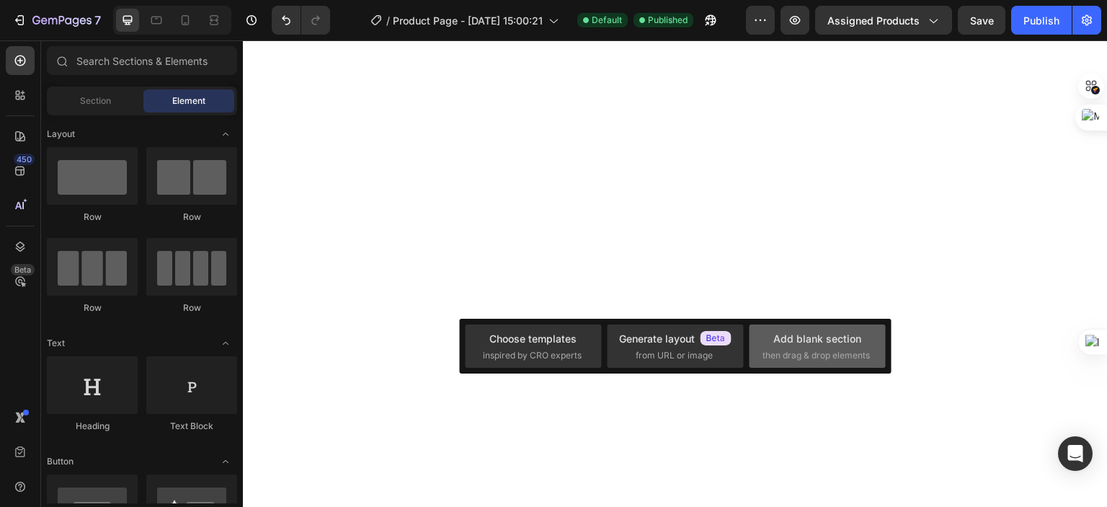
click at [810, 352] on span "then drag & drop elements" at bounding box center [815, 355] width 107 height 13
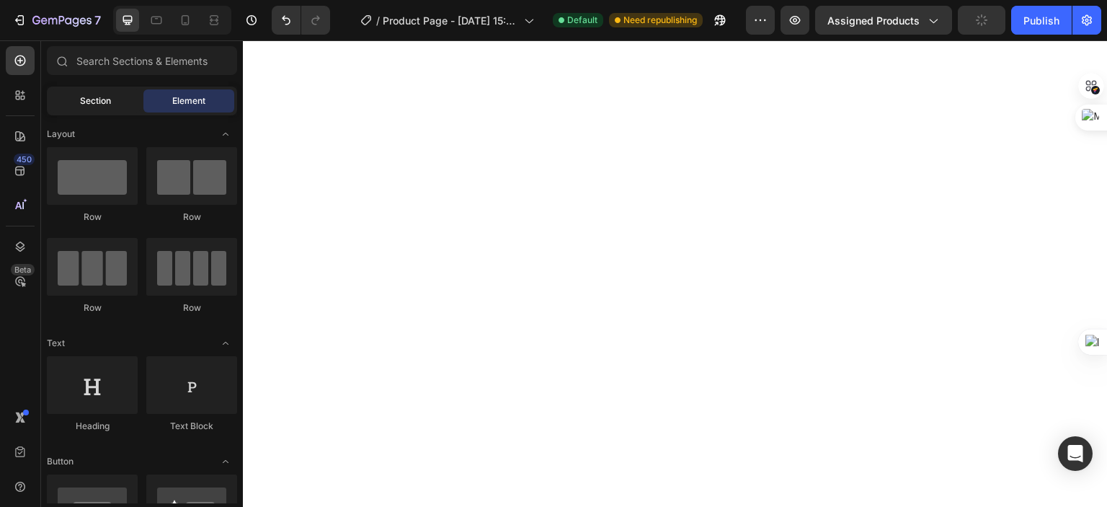
click at [111, 112] on div "Section" at bounding box center [95, 100] width 91 height 23
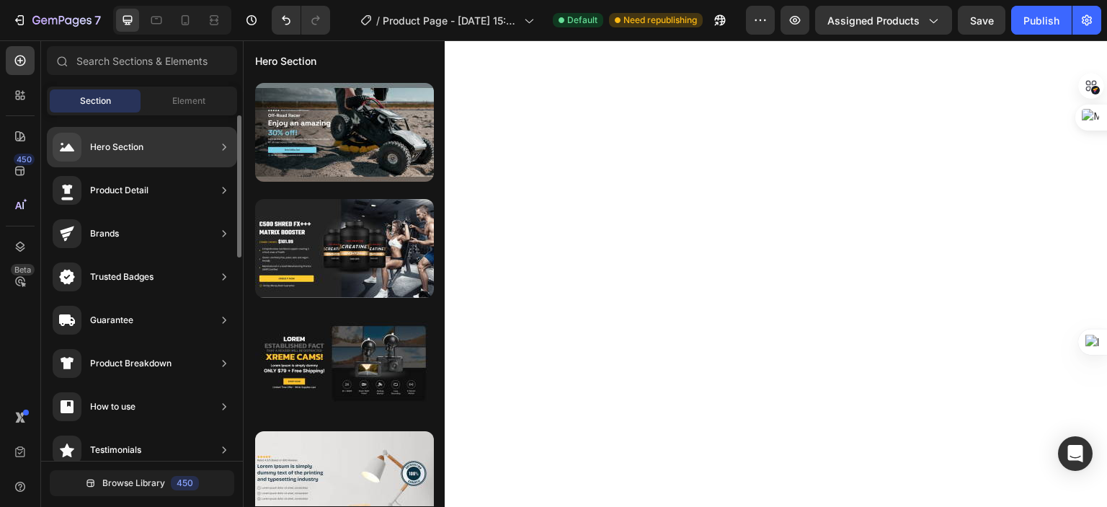
click at [214, 143] on div "Hero Section" at bounding box center [142, 147] width 190 height 40
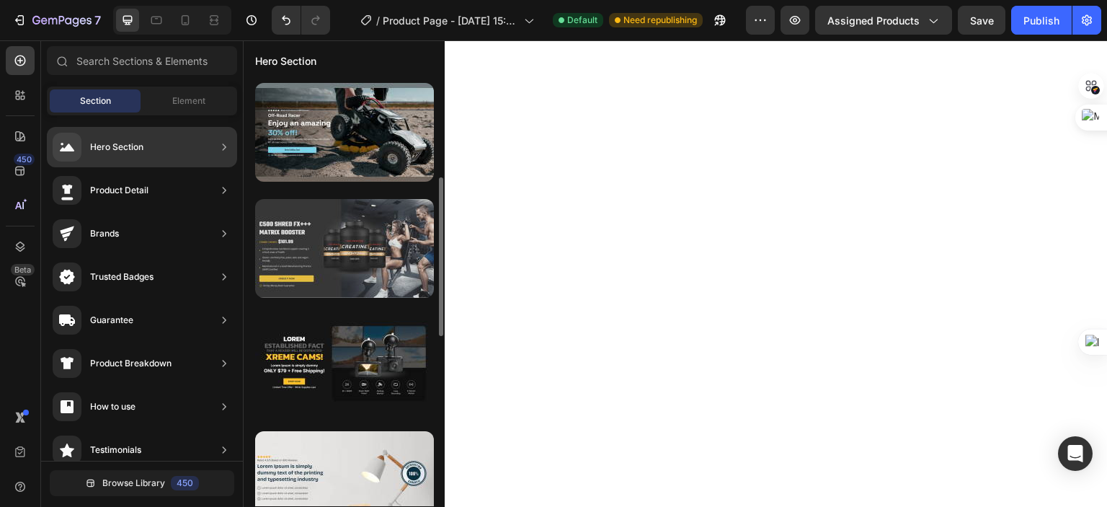
scroll to position [144, 0]
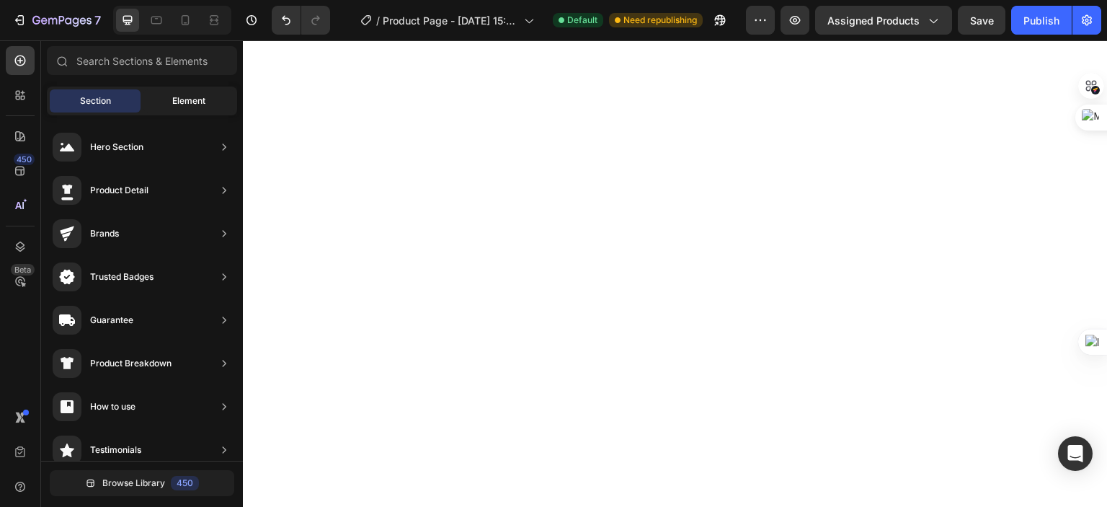
click at [184, 94] on span "Element" at bounding box center [188, 100] width 33 height 13
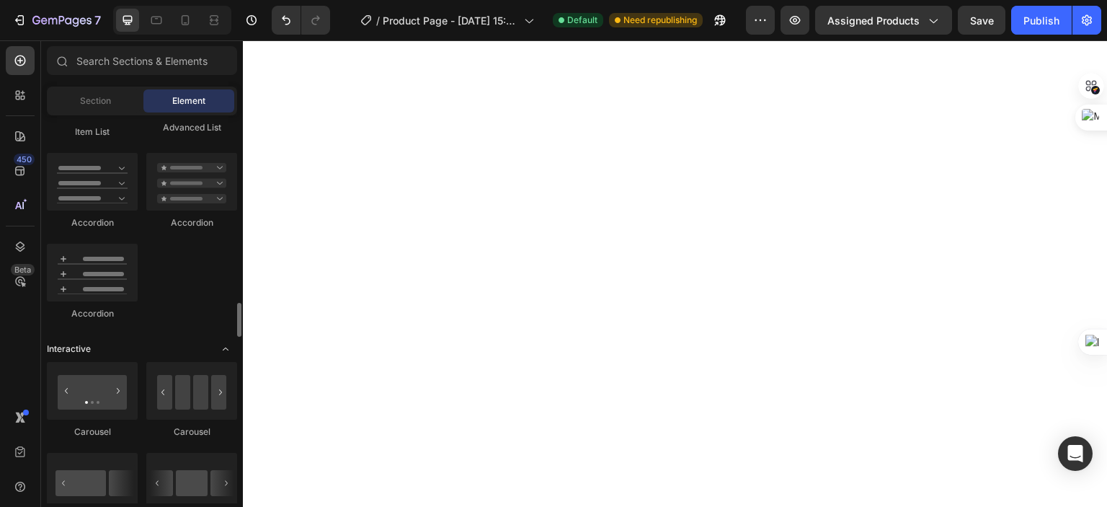
scroll to position [1297, 0]
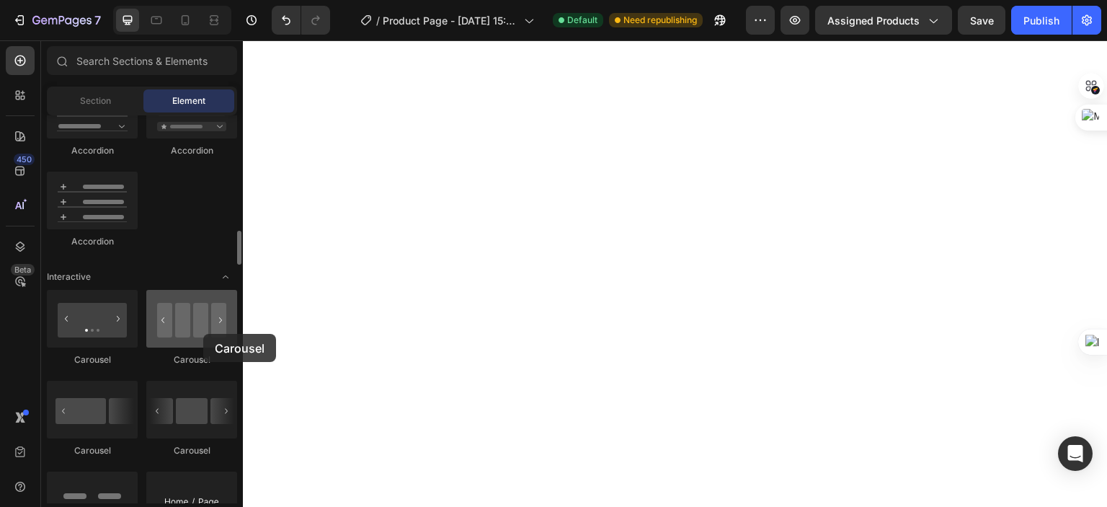
click at [203, 334] on div at bounding box center [191, 319] width 91 height 58
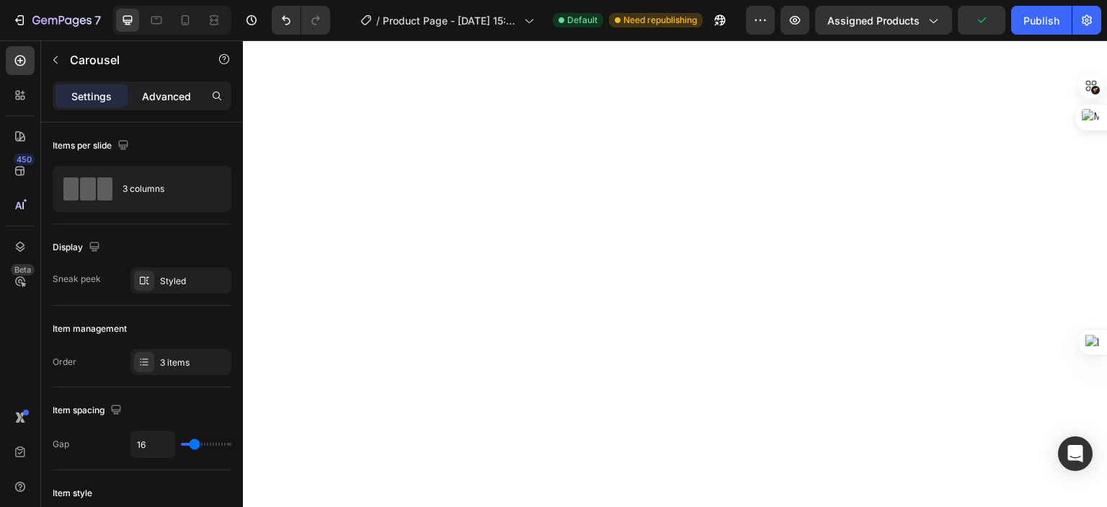
click at [167, 105] on div "Advanced" at bounding box center [166, 95] width 72 height 23
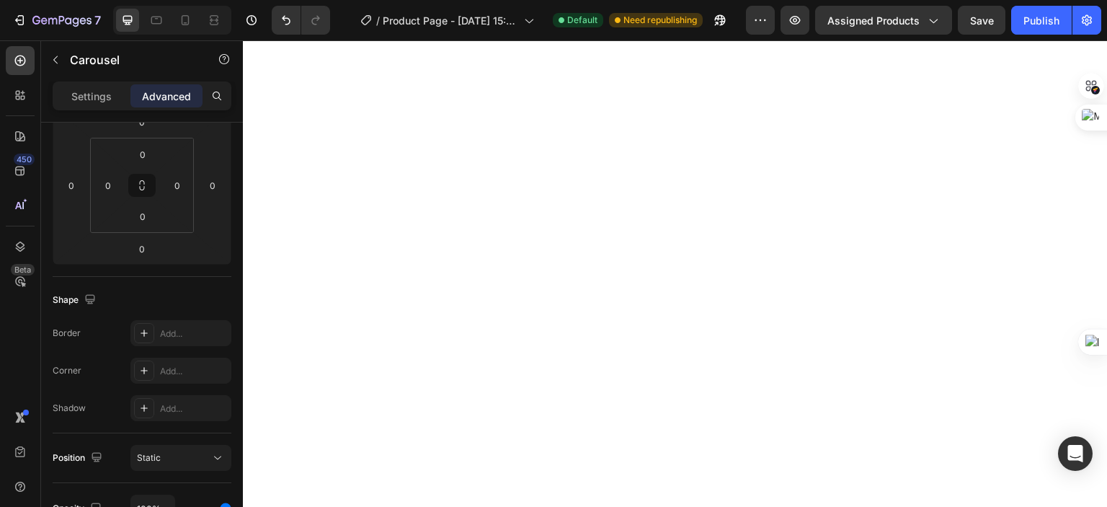
scroll to position [504, 0]
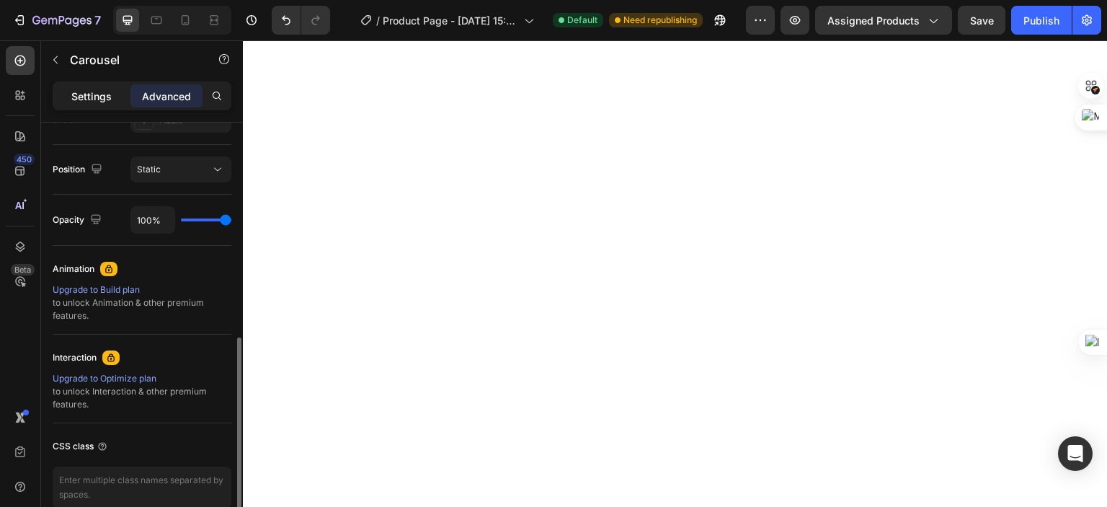
click at [84, 91] on p "Settings" at bounding box center [91, 96] width 40 height 15
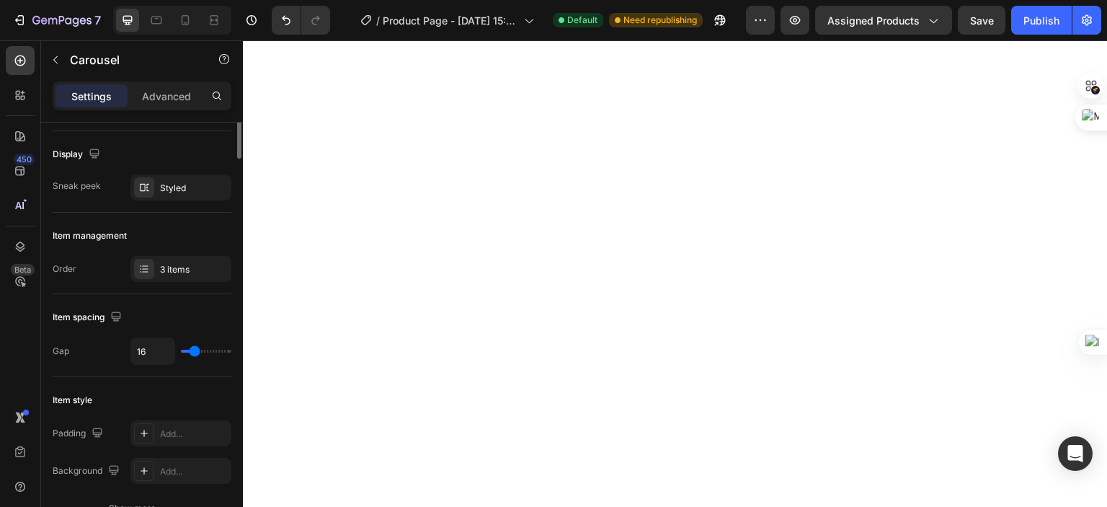
scroll to position [0, 0]
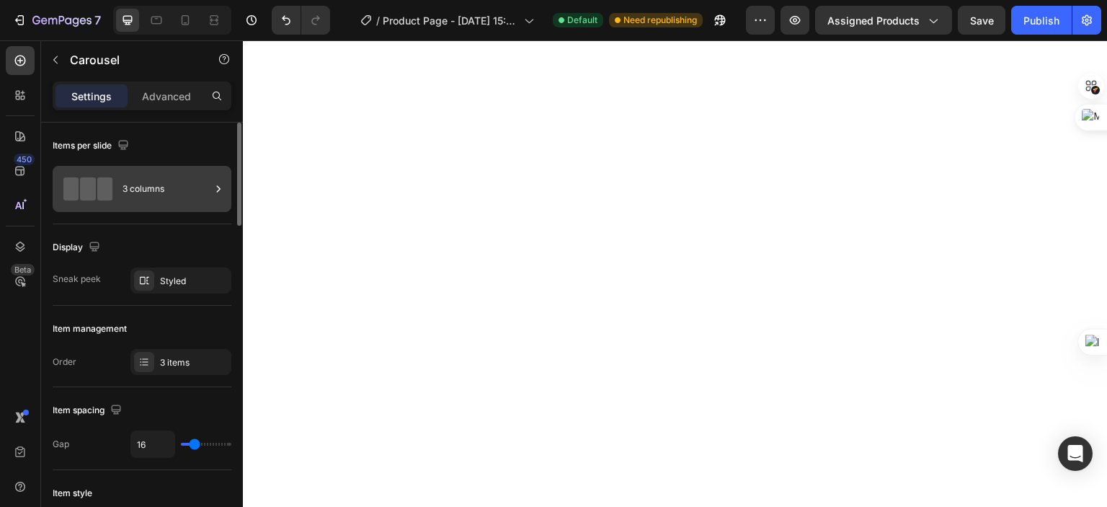
click at [80, 184] on span at bounding box center [87, 188] width 15 height 23
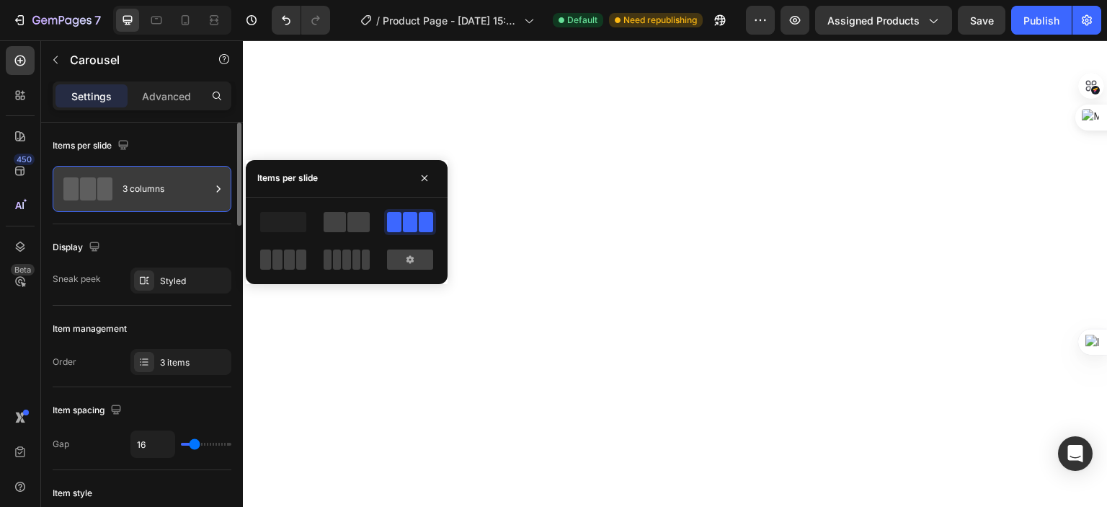
click at [197, 197] on div "3 columns" at bounding box center [167, 188] width 88 height 33
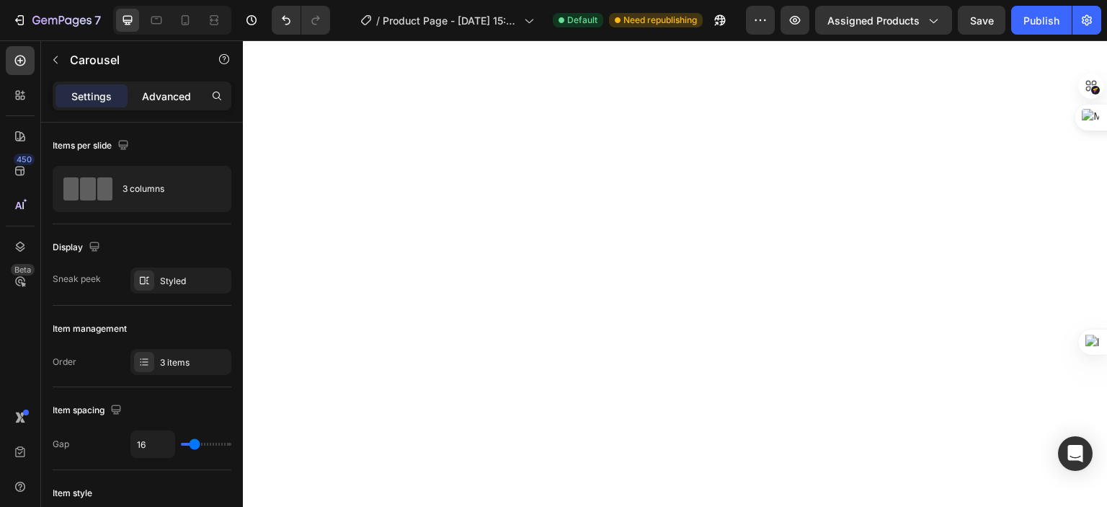
click at [167, 89] on p "Advanced" at bounding box center [166, 96] width 49 height 15
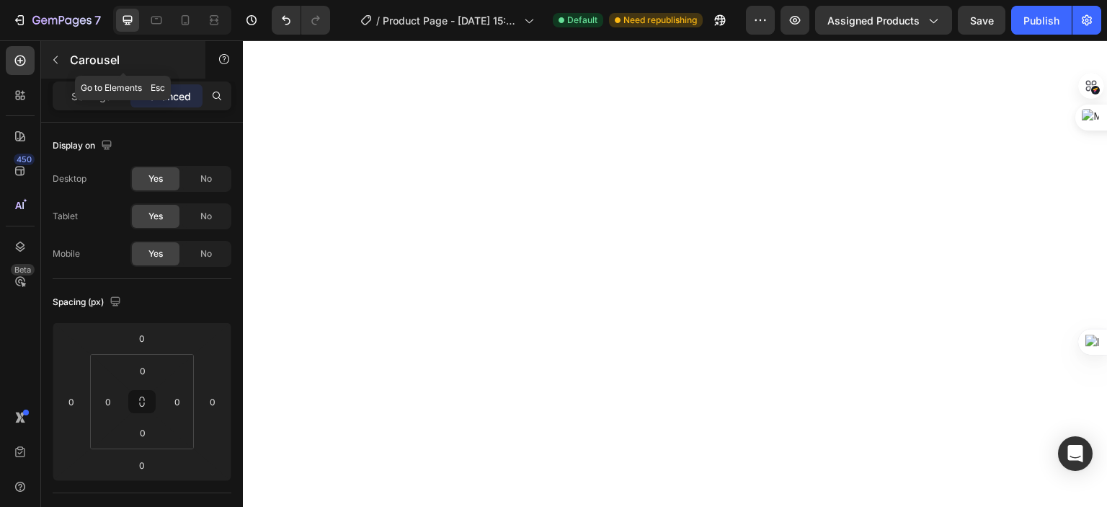
click at [60, 61] on icon "button" at bounding box center [56, 60] width 12 height 12
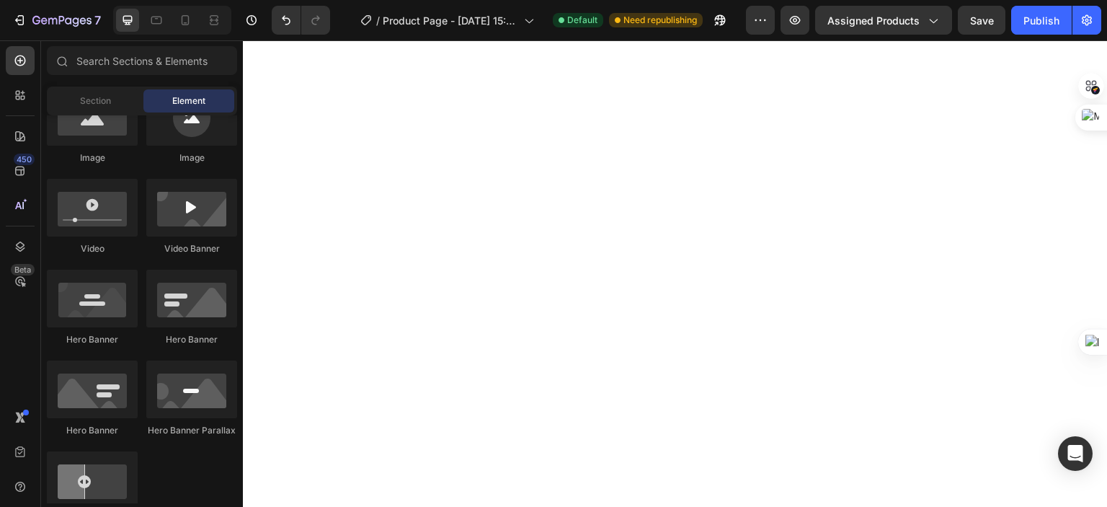
scroll to position [360, 0]
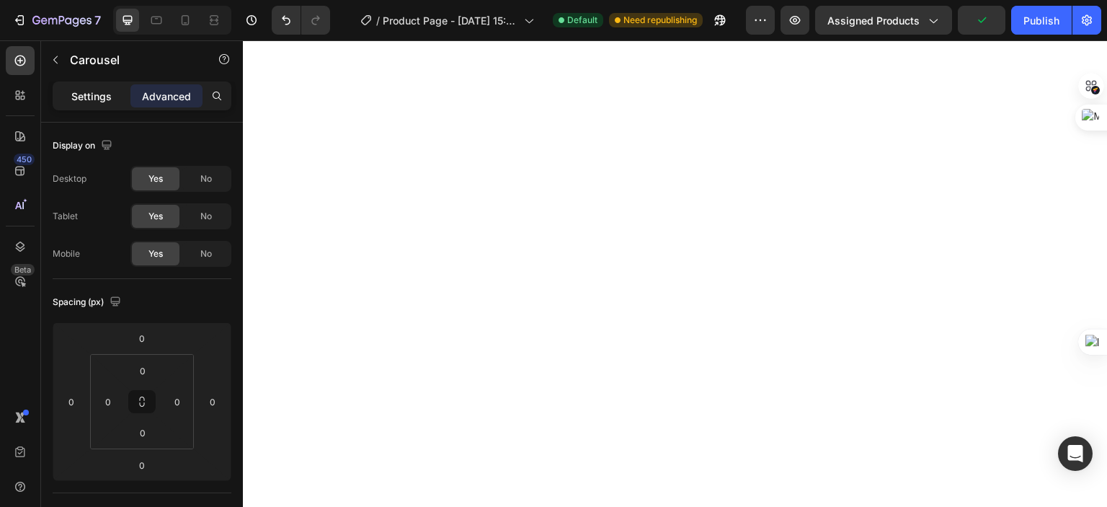
click at [97, 97] on p "Settings" at bounding box center [91, 96] width 40 height 15
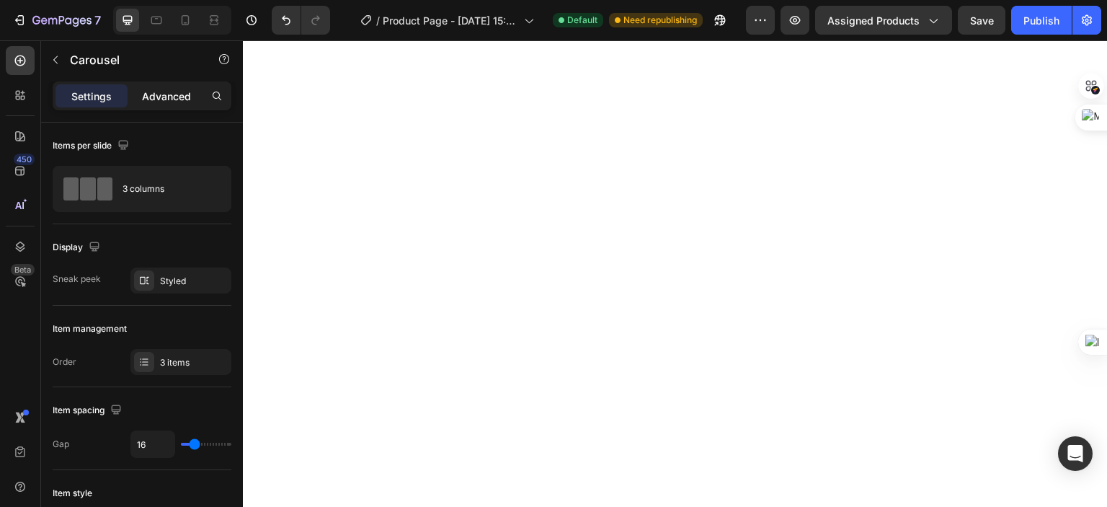
click at [169, 99] on p "Advanced" at bounding box center [166, 96] width 49 height 15
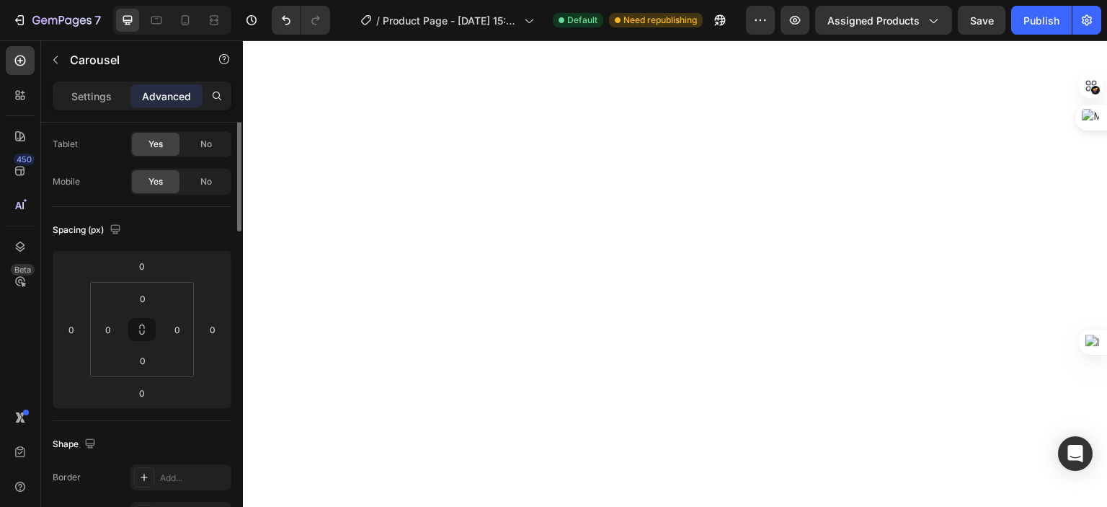
scroll to position [0, 0]
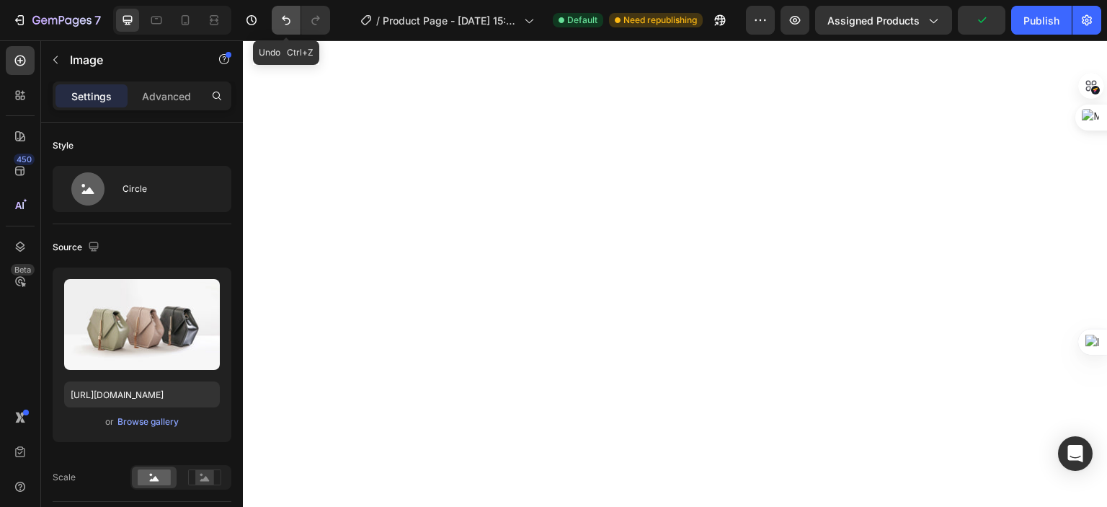
click at [282, 18] on icon "Undo/Redo" at bounding box center [286, 20] width 9 height 9
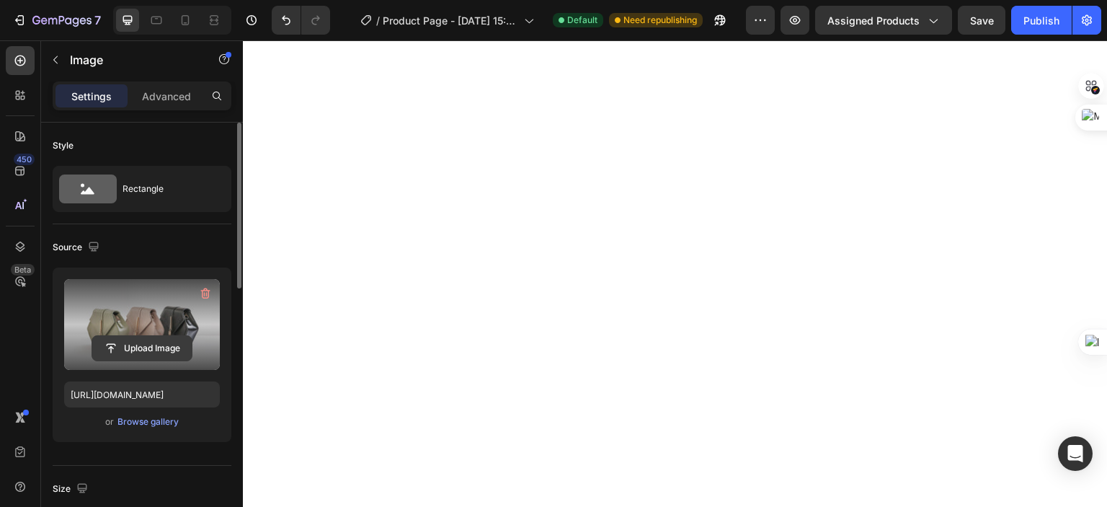
click at [154, 352] on input "file" at bounding box center [141, 348] width 99 height 25
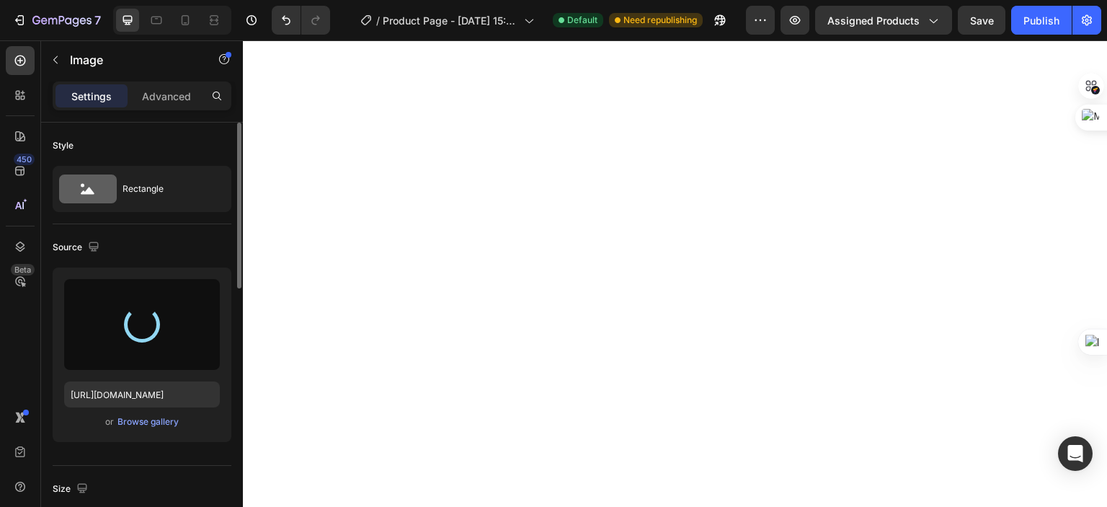
type input "[URL][DOMAIN_NAME]"
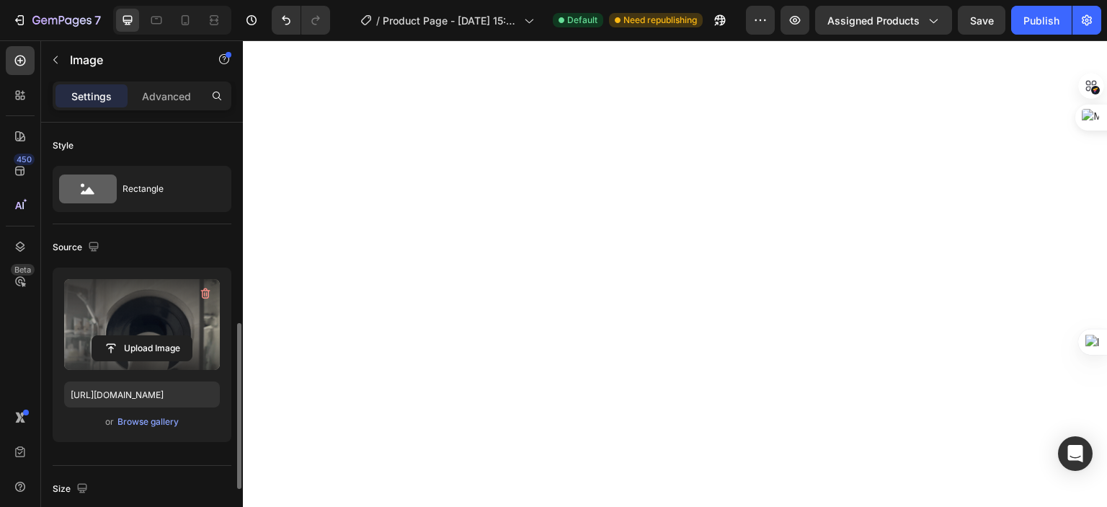
scroll to position [144, 0]
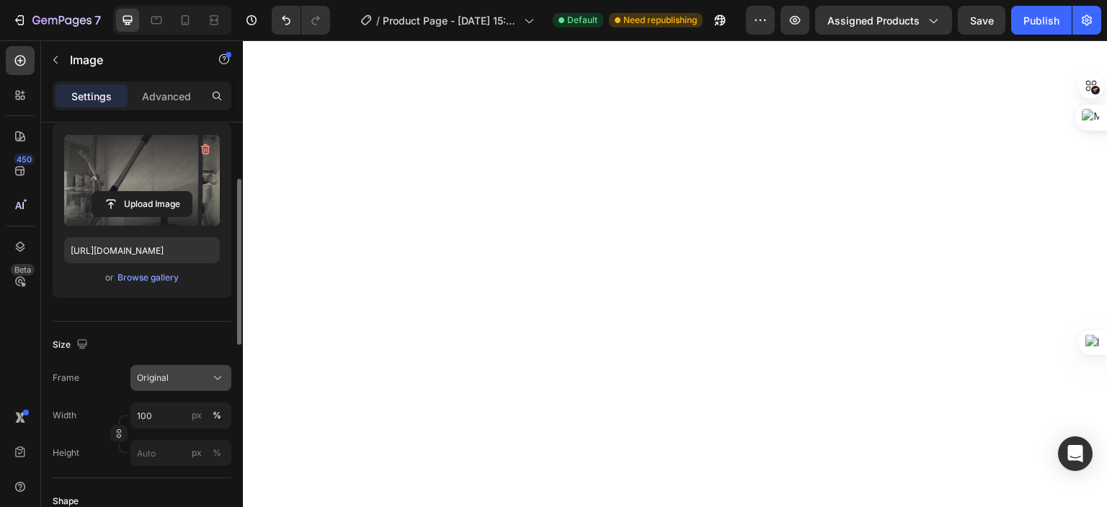
click at [189, 371] on div "Original" at bounding box center [172, 377] width 71 height 13
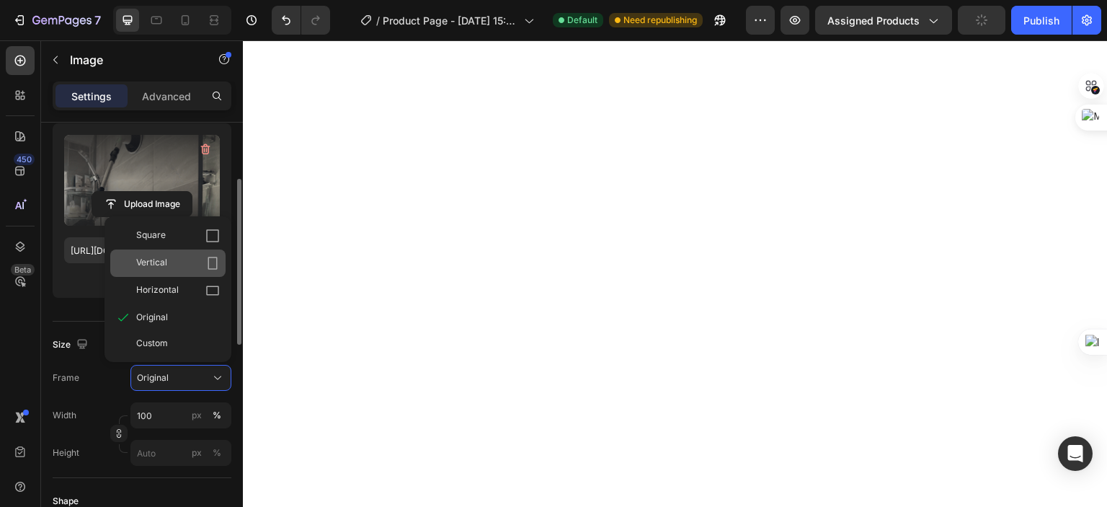
click at [187, 264] on div "Vertical" at bounding box center [178, 263] width 84 height 14
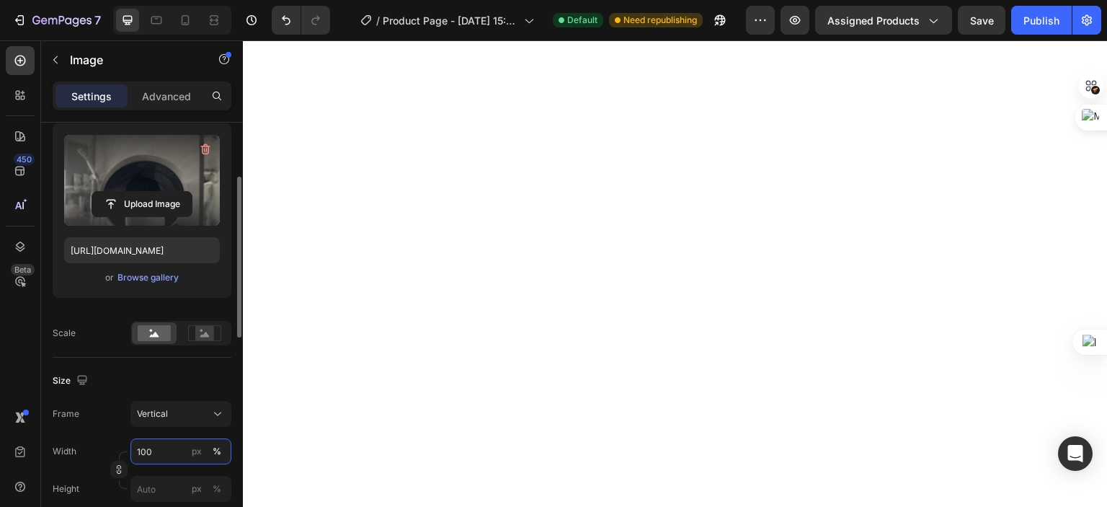
click at [168, 449] on input "100" at bounding box center [180, 451] width 101 height 26
type input "8"
type input "6"
type input "8"
type input "68"
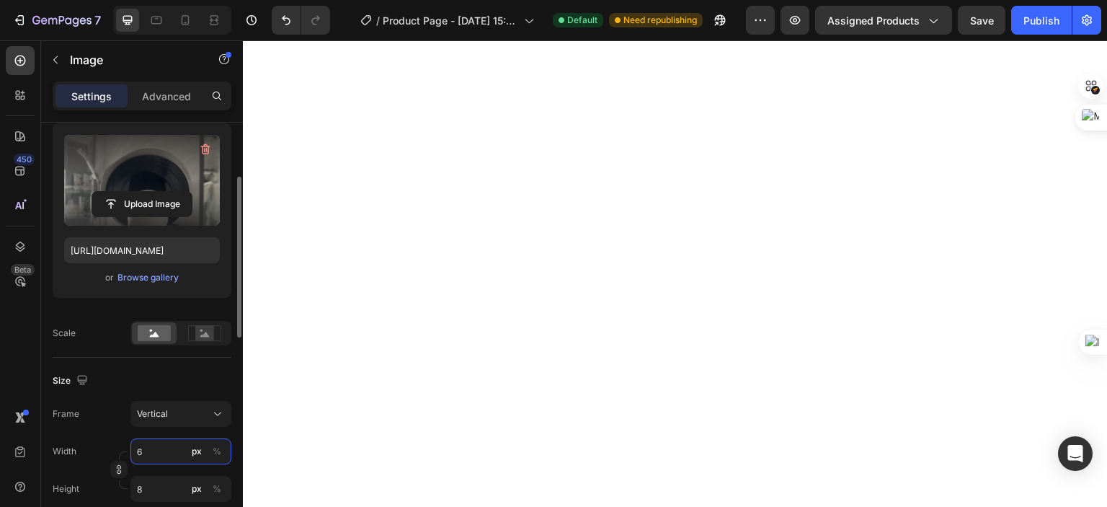
type input "91"
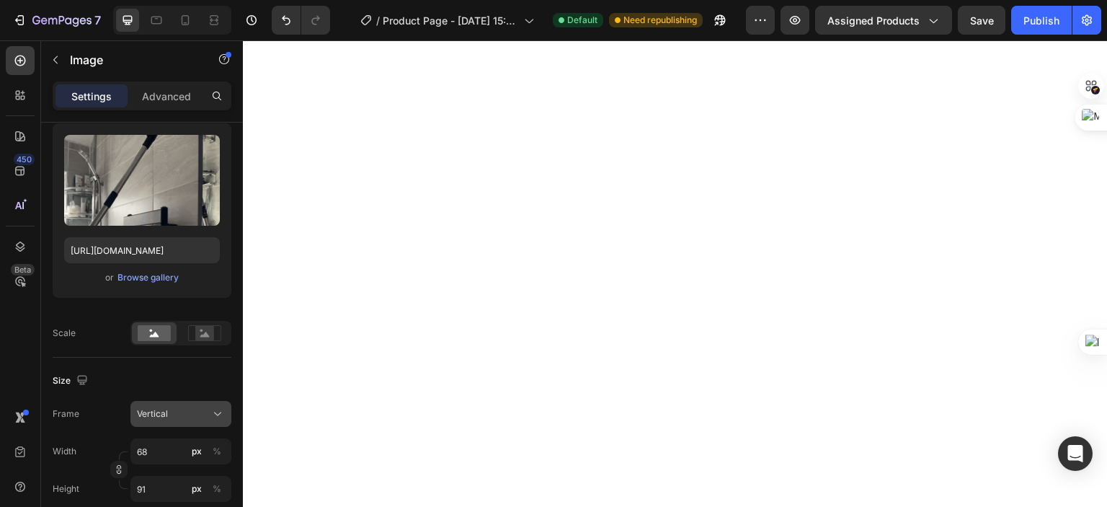
click at [209, 412] on div "Vertical" at bounding box center [181, 413] width 88 height 14
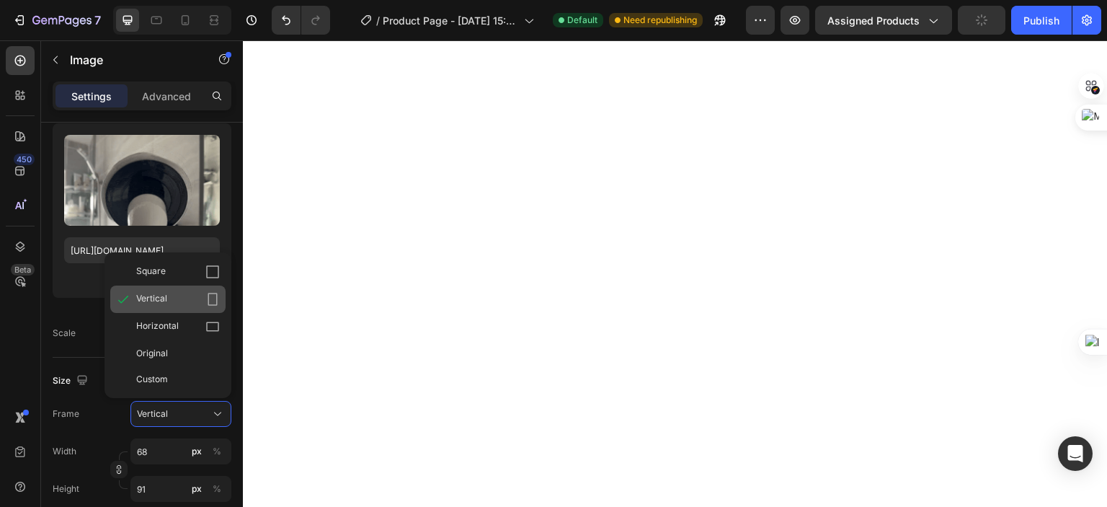
click at [172, 300] on div "Vertical" at bounding box center [178, 299] width 84 height 14
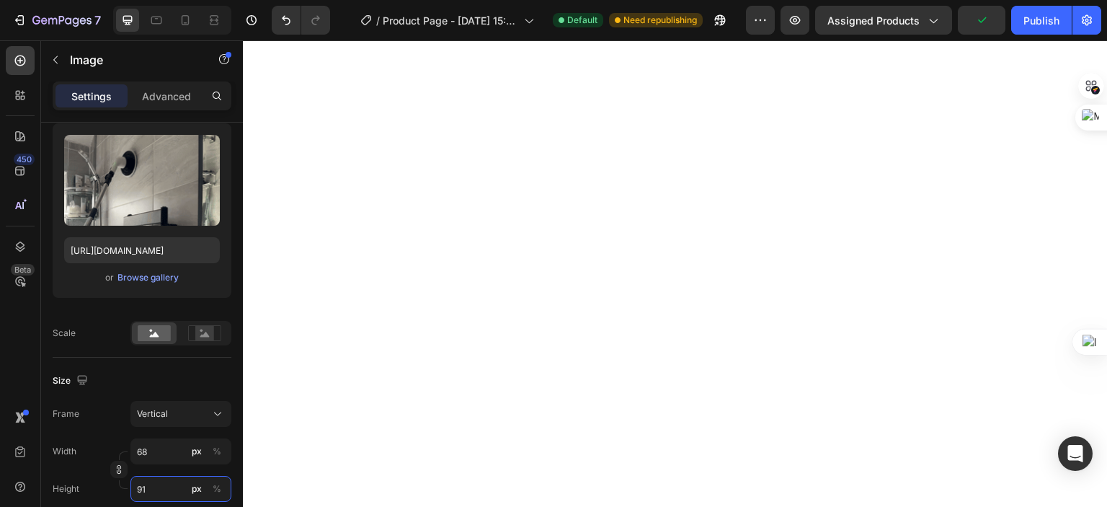
click at [161, 488] on input "91" at bounding box center [180, 489] width 101 height 26
type input "0"
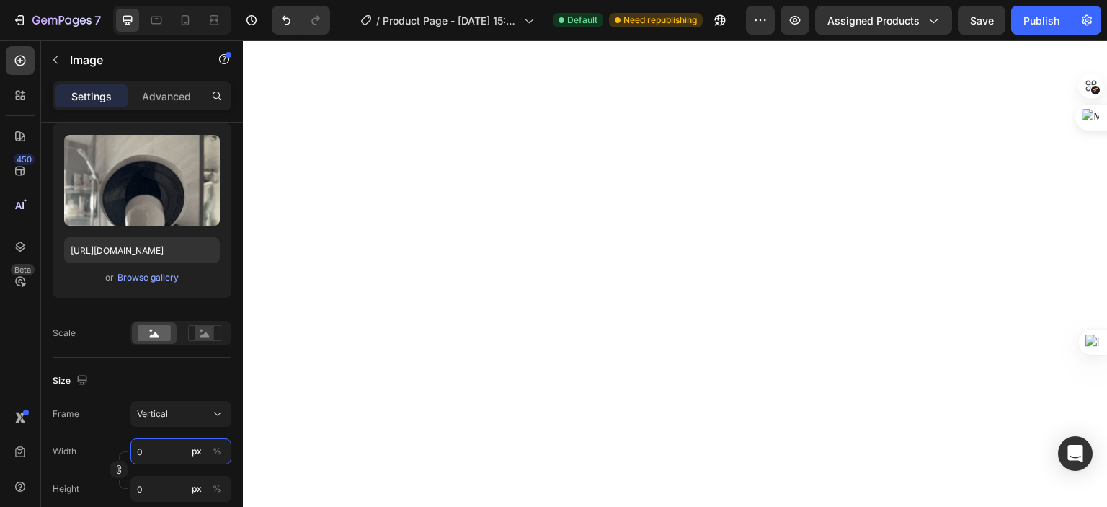
click at [156, 447] on input "0" at bounding box center [180, 451] width 101 height 26
type input "6"
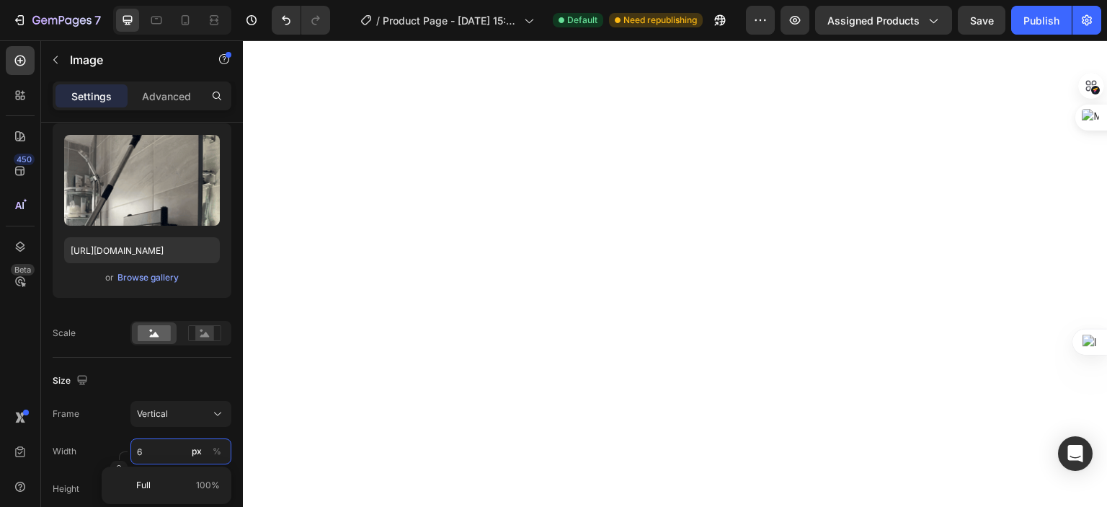
type input "8"
type input "68"
type input "91"
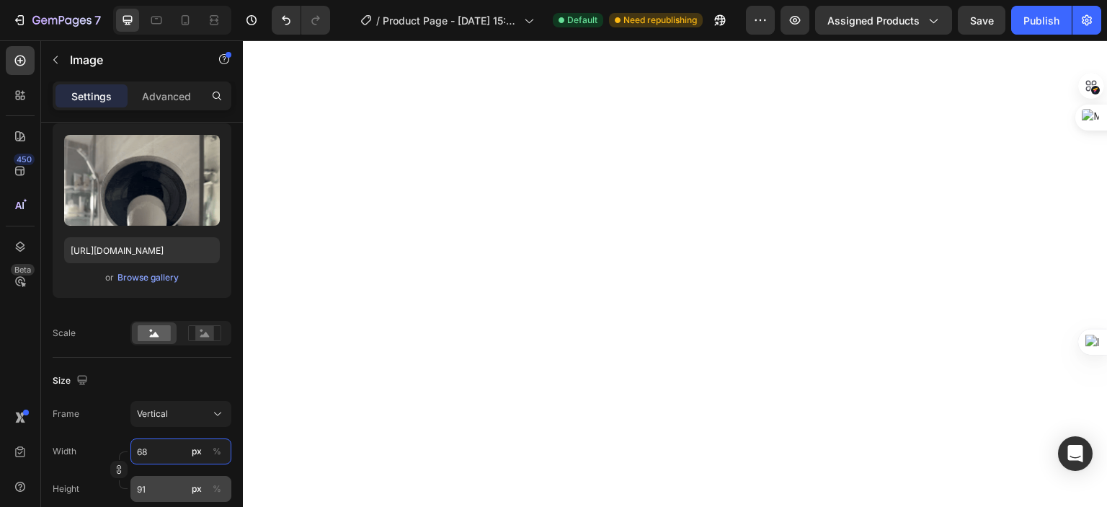
type input "68"
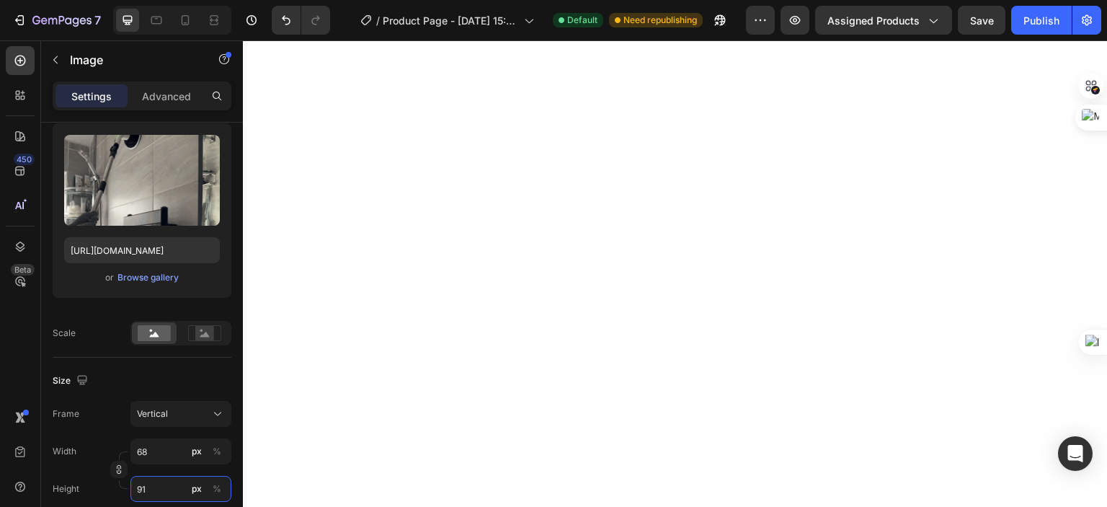
click at [169, 486] on input "91" at bounding box center [180, 489] width 101 height 26
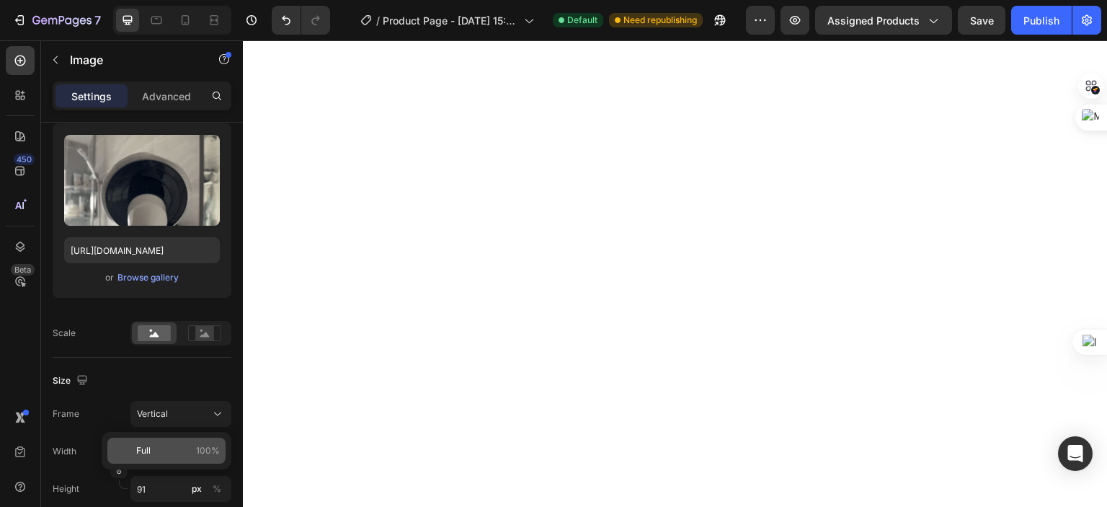
click at [176, 451] on p "Full 100%" at bounding box center [178, 450] width 84 height 13
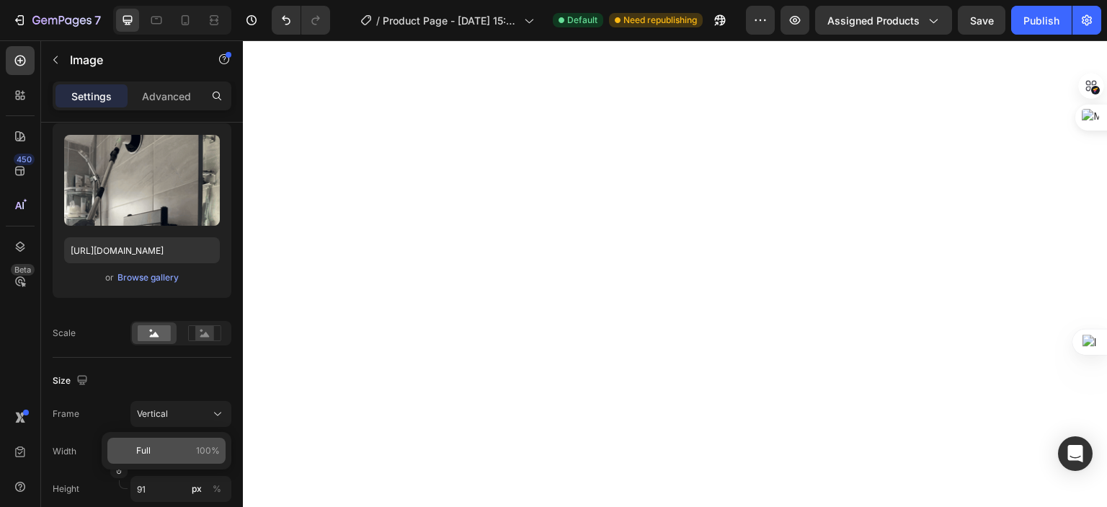
type input "100"
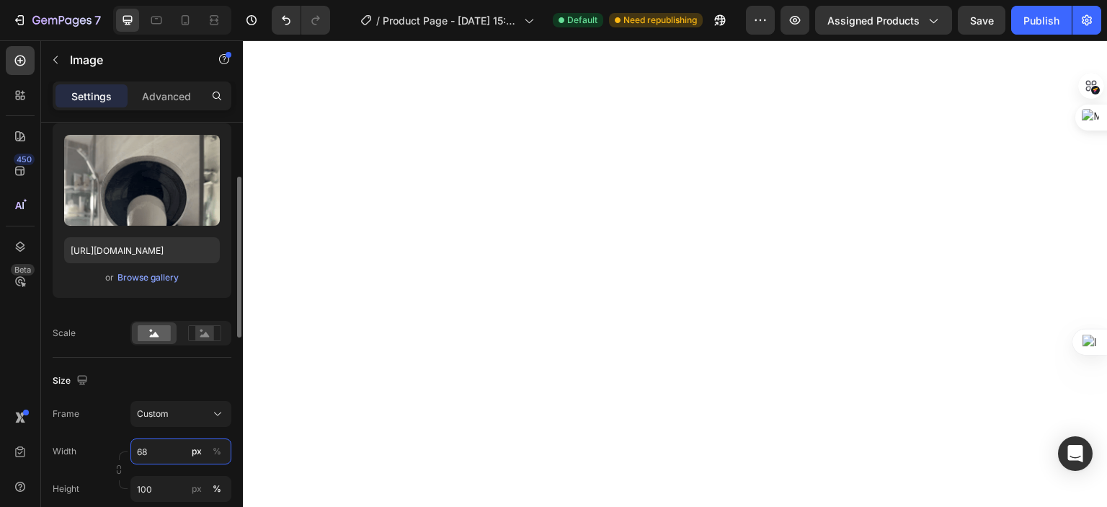
click at [167, 448] on input "68" at bounding box center [180, 451] width 101 height 26
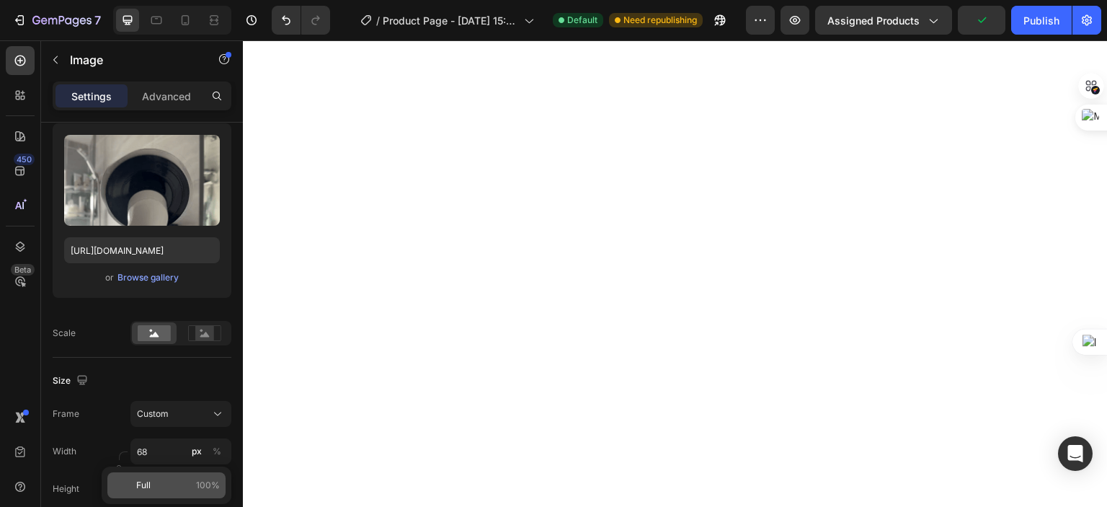
click at [176, 479] on p "Full 100%" at bounding box center [178, 485] width 84 height 13
type input "100"
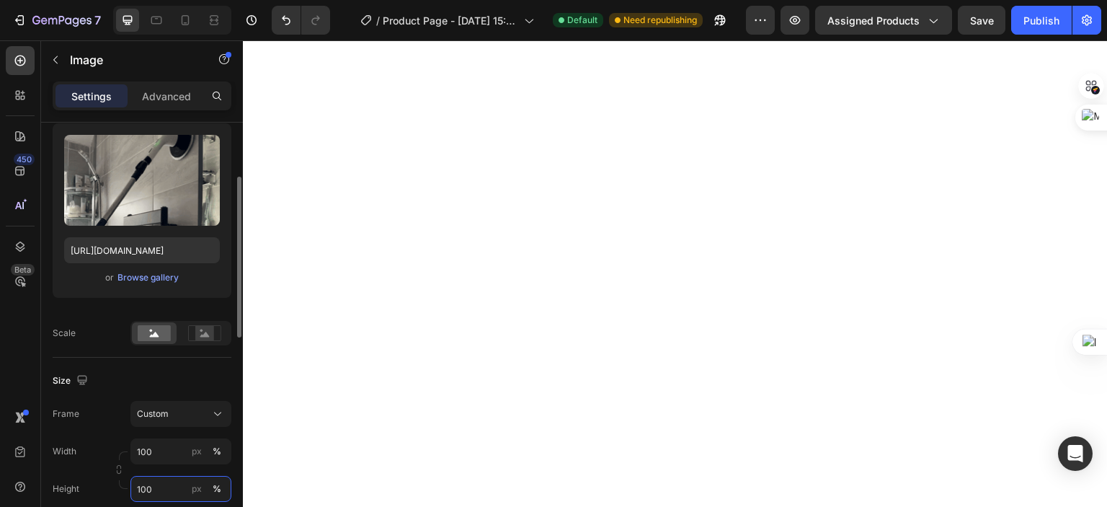
click at [176, 491] on input "100" at bounding box center [180, 489] width 101 height 26
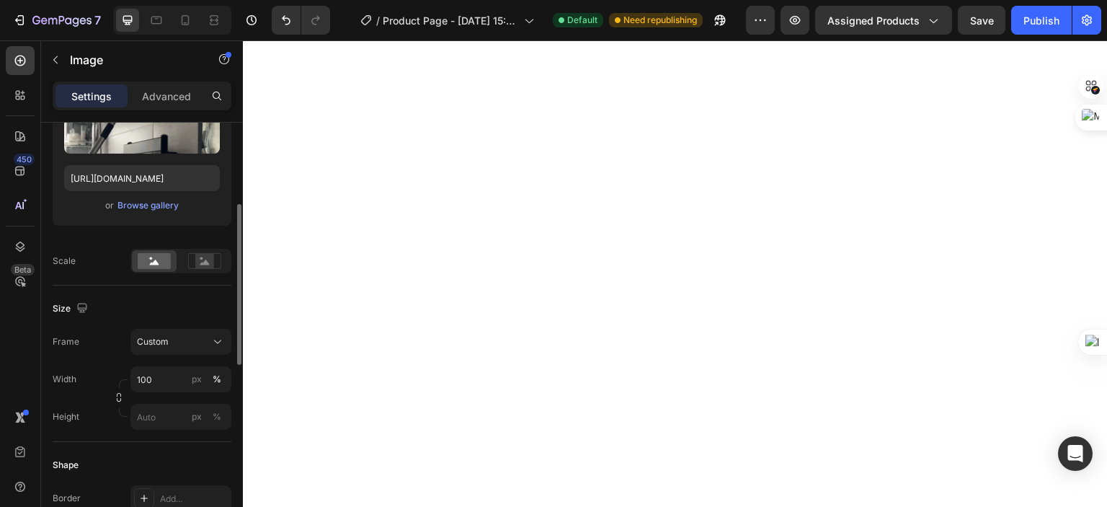
click at [164, 306] on div "Size Frame Custom Width 100 px % Height px %" at bounding box center [142, 363] width 179 height 156
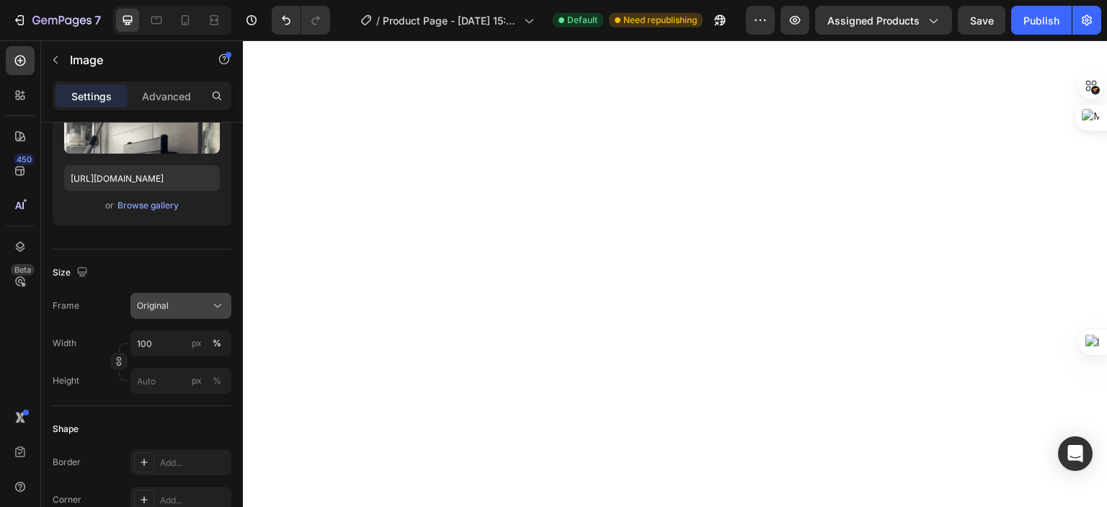
click at [199, 306] on div "Original" at bounding box center [172, 305] width 71 height 13
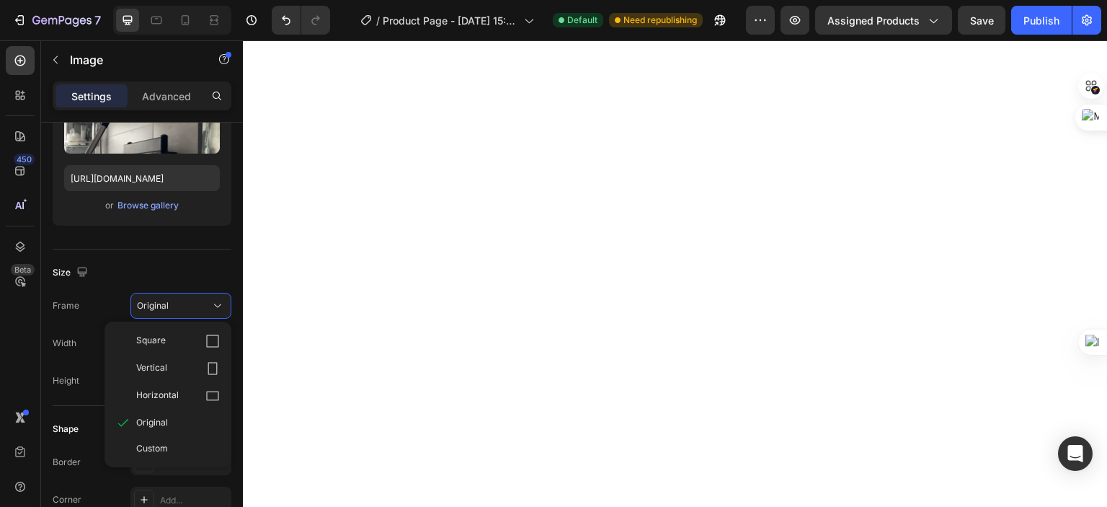
drag, startPoint x: 180, startPoint y: 370, endPoint x: 192, endPoint y: 370, distance: 12.3
click at [180, 370] on div "Vertical" at bounding box center [178, 368] width 84 height 14
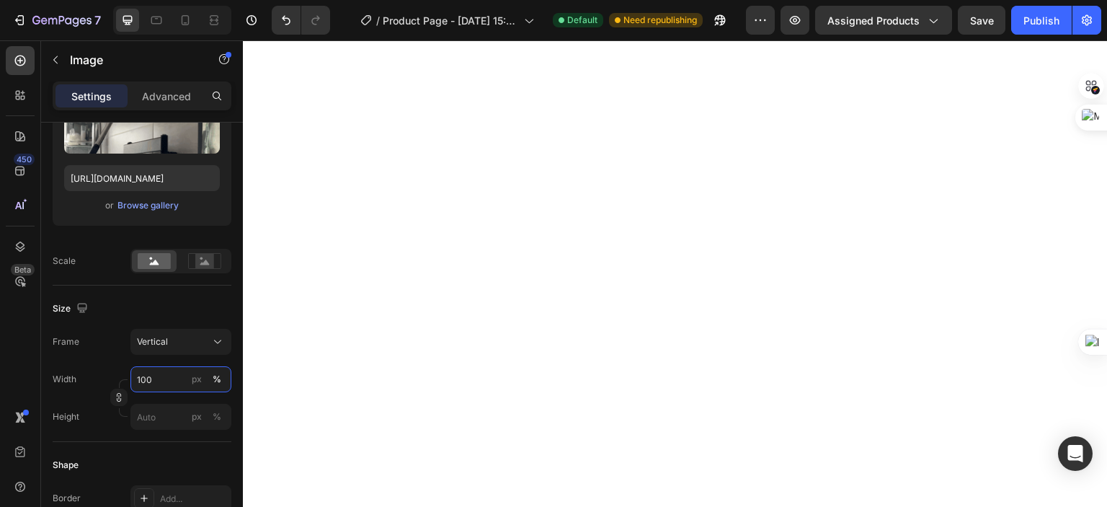
click at [176, 381] on input "100" at bounding box center [180, 379] width 101 height 26
type input "1"
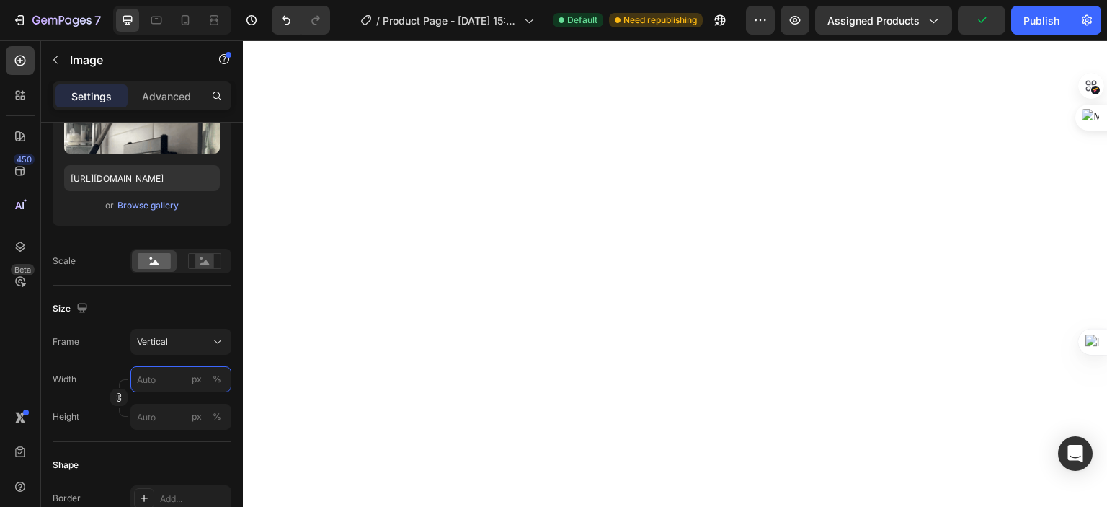
type input "6"
type input "8"
type input "68"
type input "91"
type input "6"
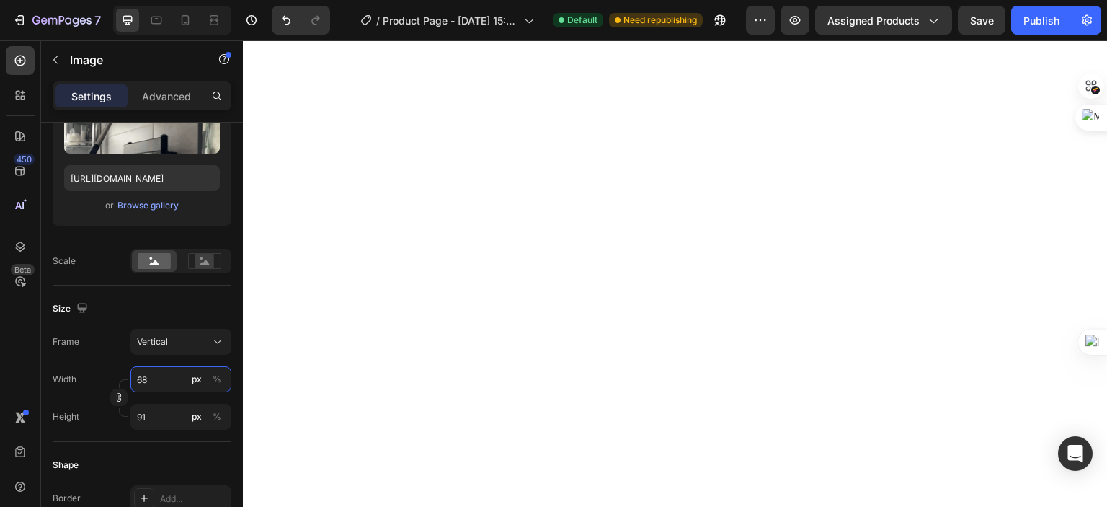
type input "8"
type input "6"
type input "8"
type input "66"
type input "88"
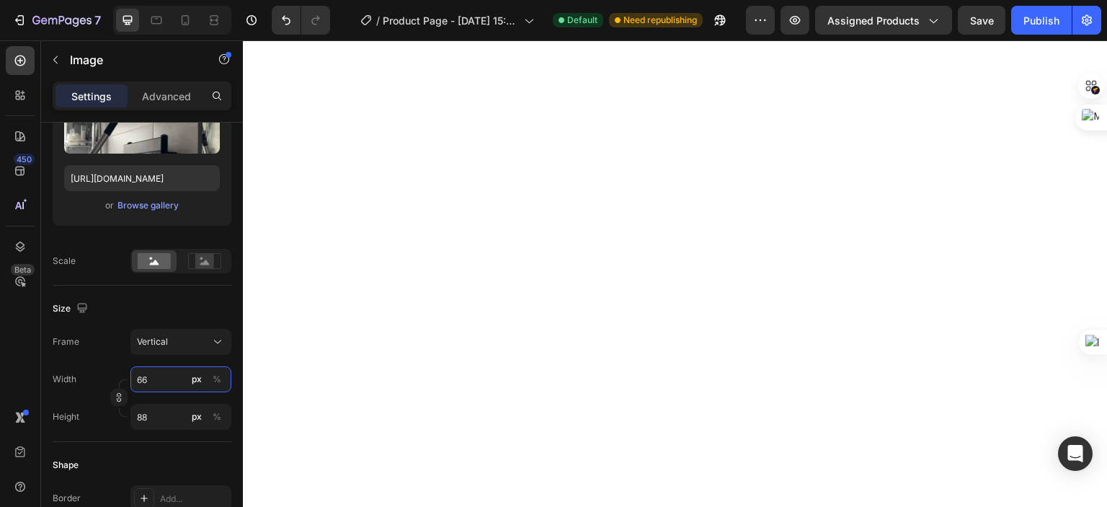
type input "6"
type input "8"
type input "6"
type input "8"
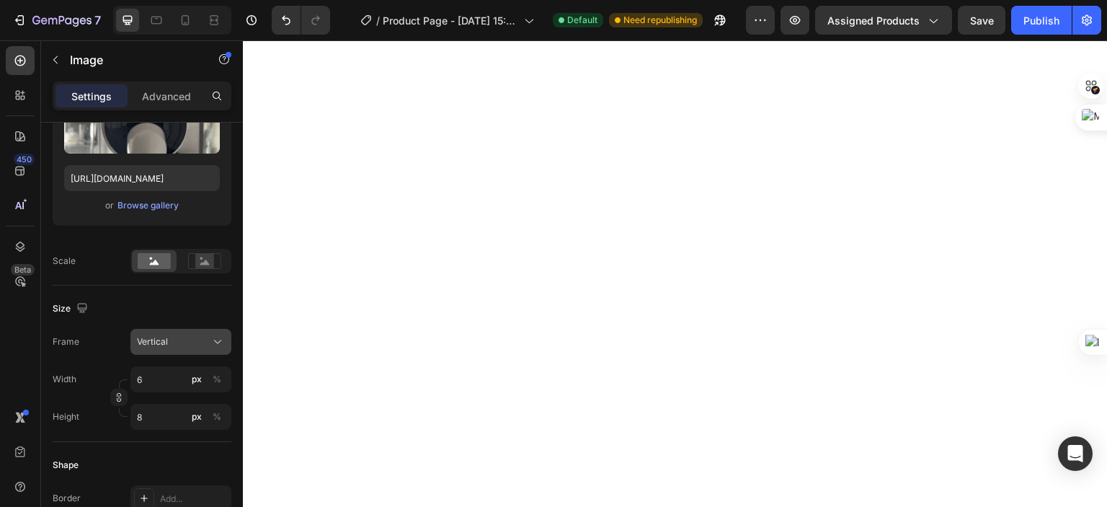
click at [187, 351] on button "Vertical" at bounding box center [180, 342] width 101 height 26
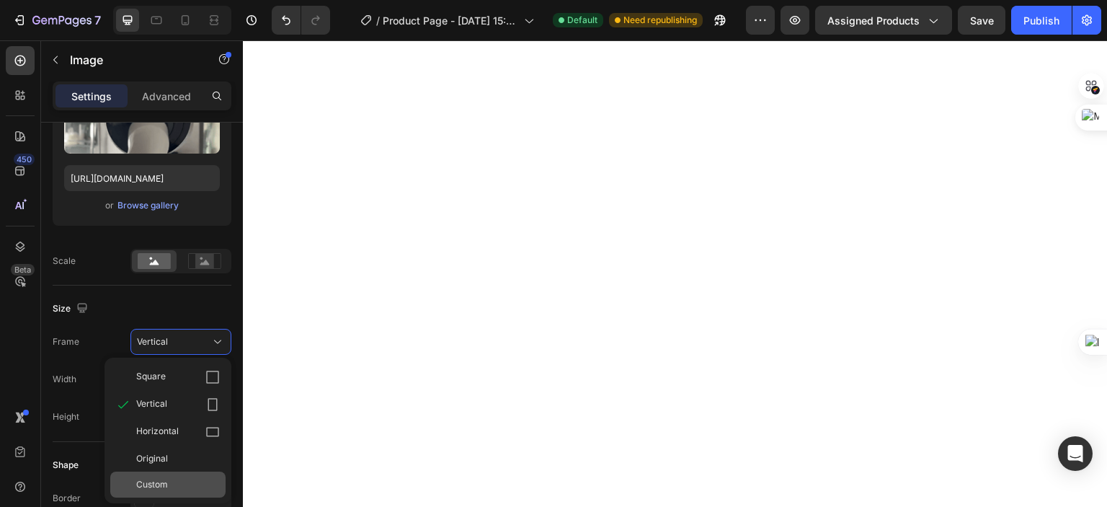
click at [192, 481] on div "Custom" at bounding box center [178, 484] width 84 height 13
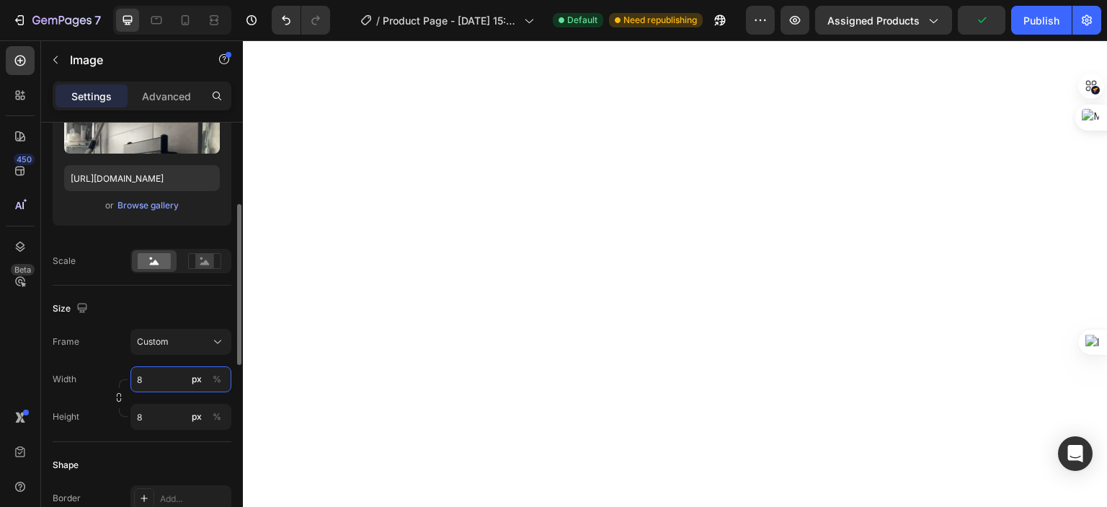
type input "86"
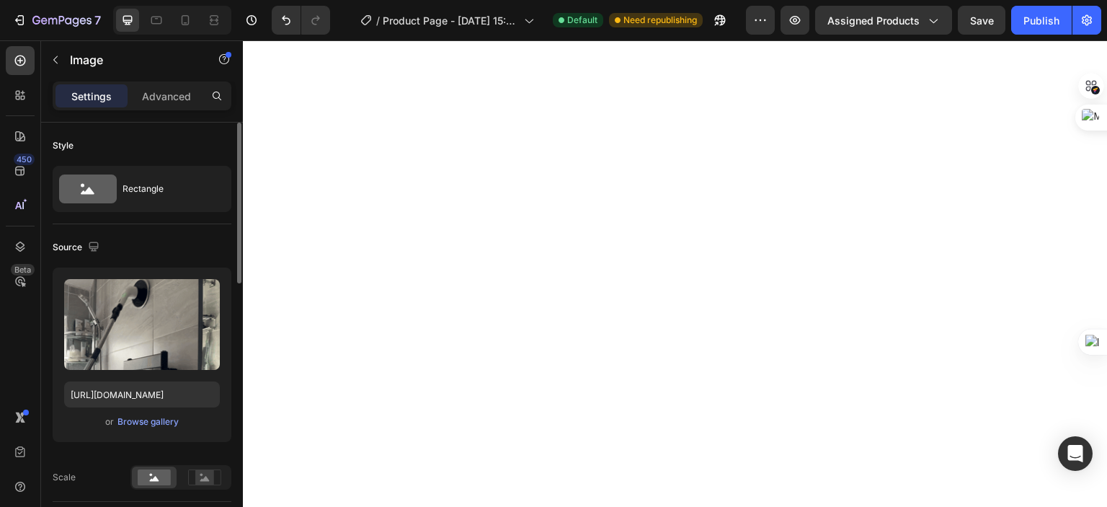
scroll to position [72, 0]
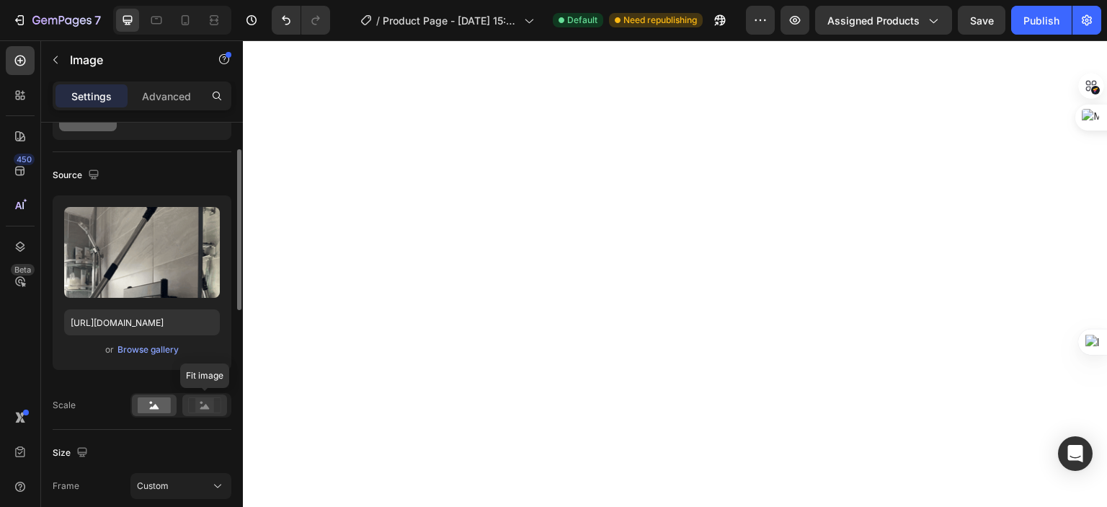
click at [200, 408] on icon at bounding box center [204, 406] width 9 height 5
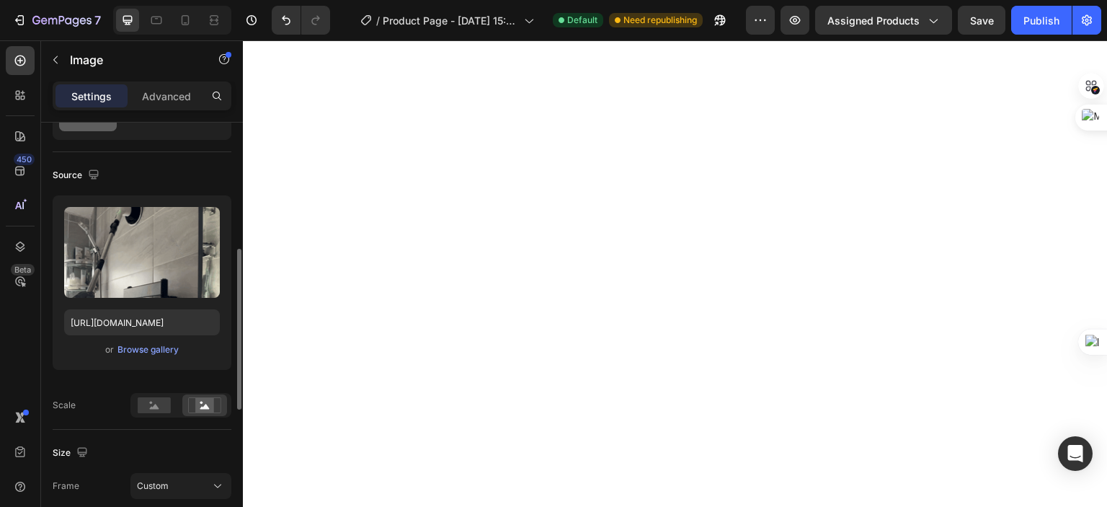
scroll to position [144, 0]
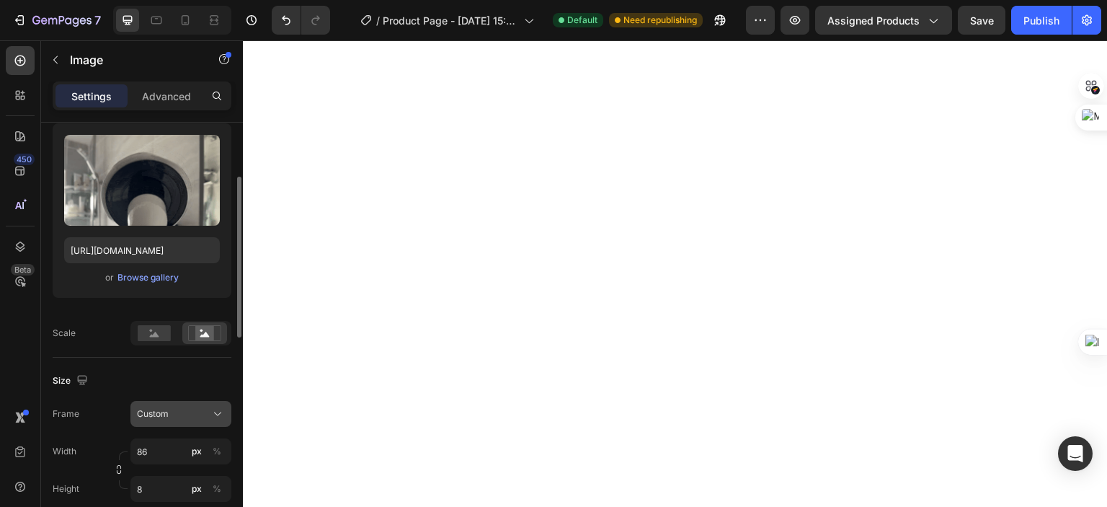
click at [195, 407] on div "Custom" at bounding box center [172, 413] width 71 height 13
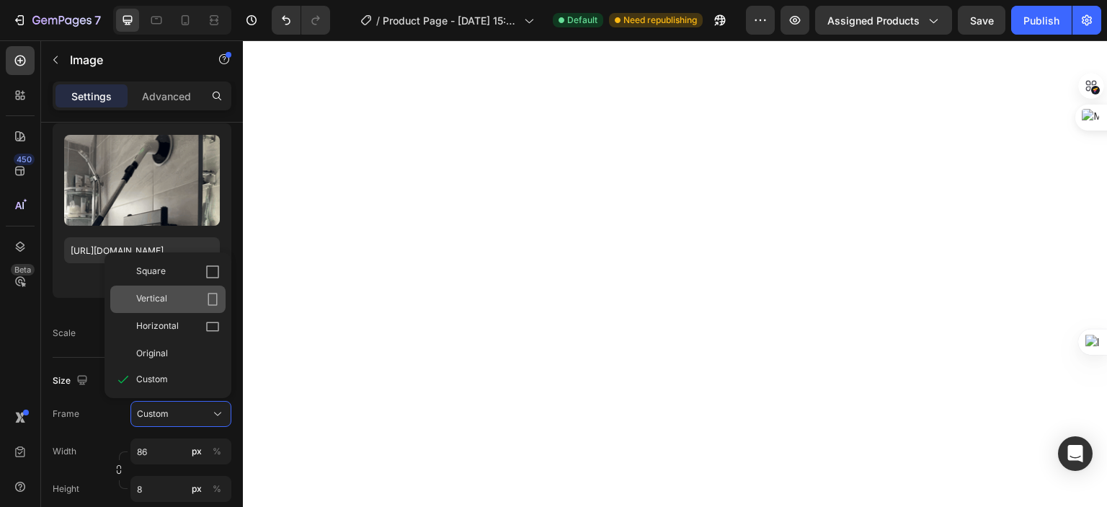
click at [184, 293] on div "Vertical" at bounding box center [178, 299] width 84 height 14
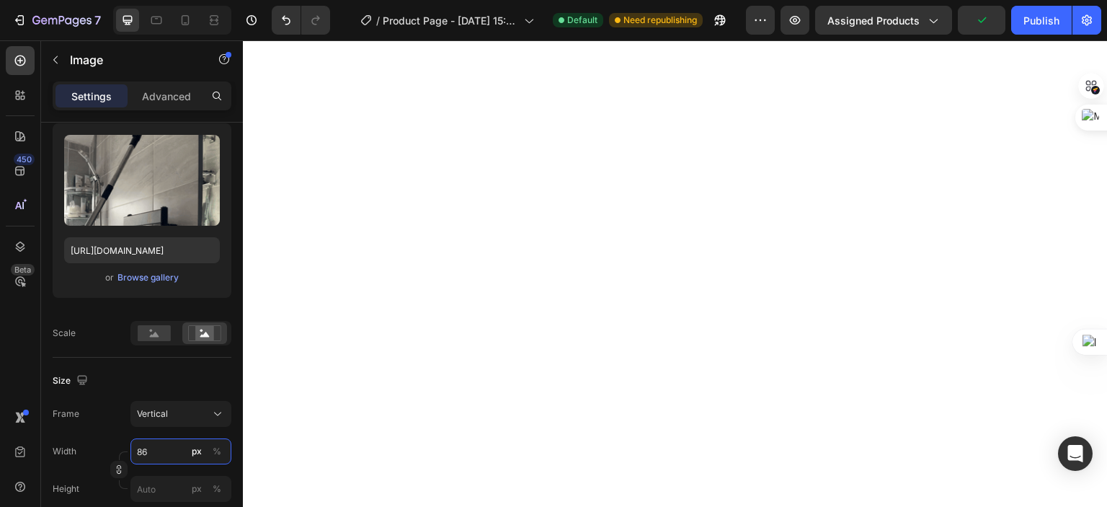
click at [174, 450] on input "86" at bounding box center [180, 451] width 101 height 26
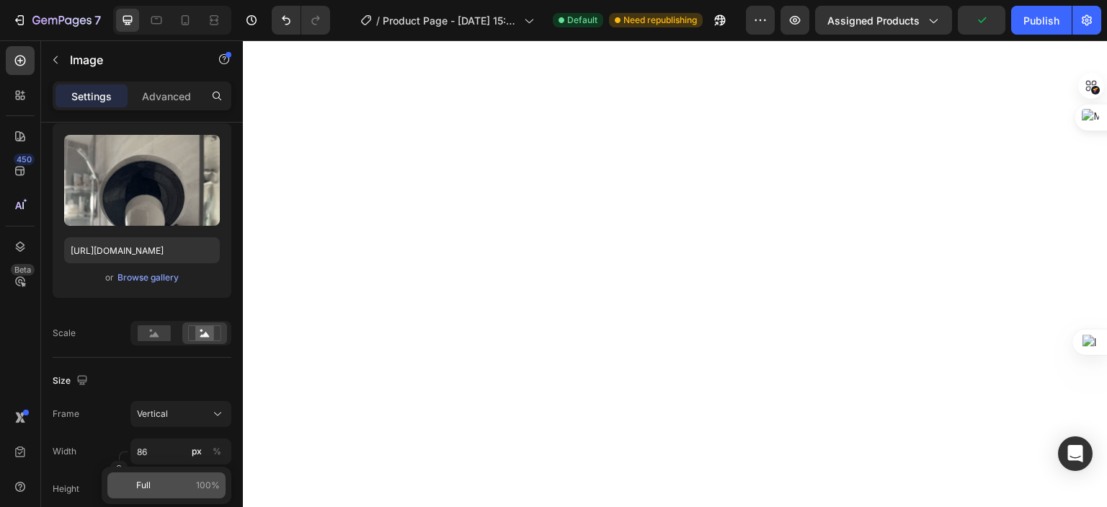
click at [152, 482] on p "Full 100%" at bounding box center [178, 485] width 84 height 13
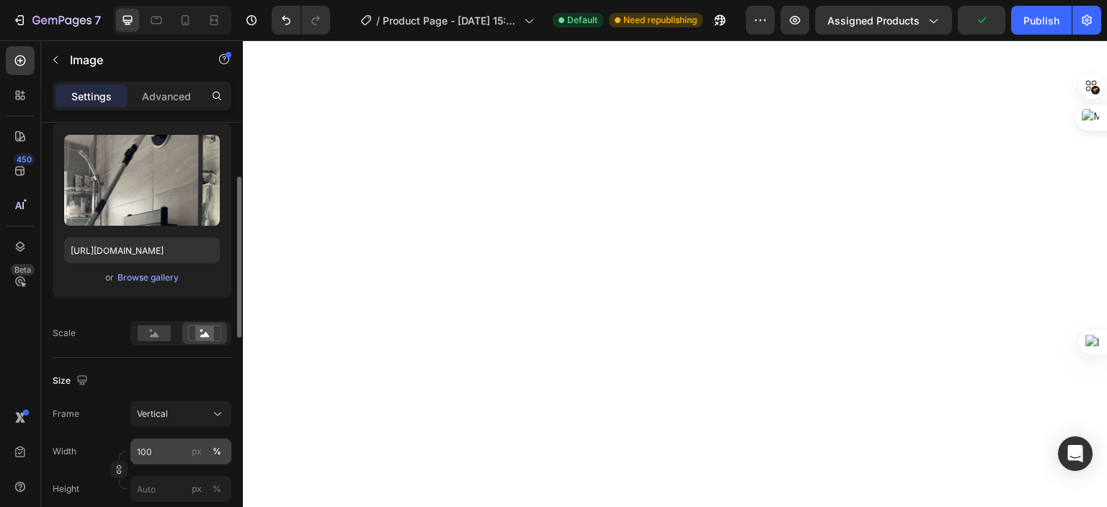
click at [214, 451] on div "%" at bounding box center [217, 451] width 9 height 13
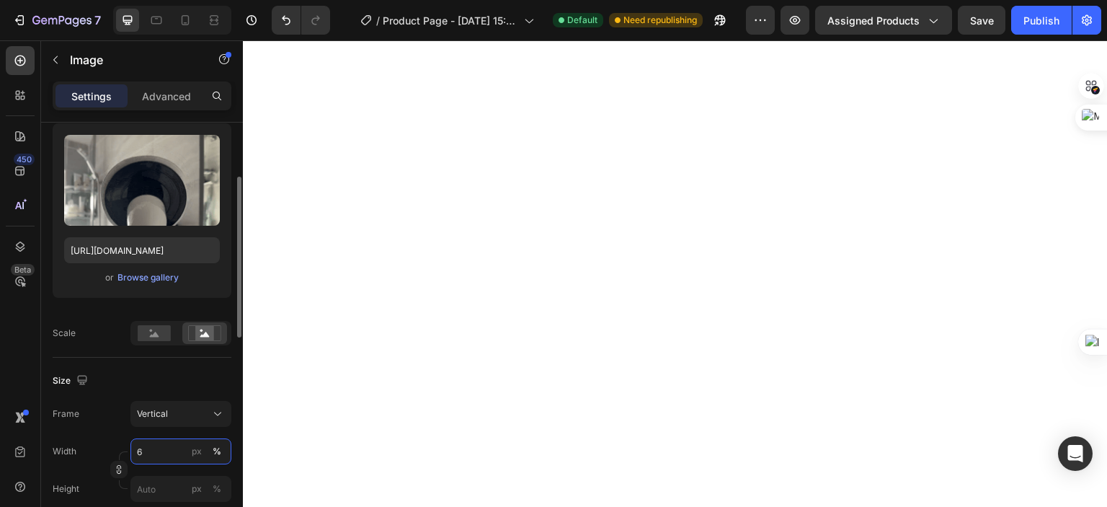
type input "68"
click at [219, 419] on icon at bounding box center [217, 413] width 14 height 14
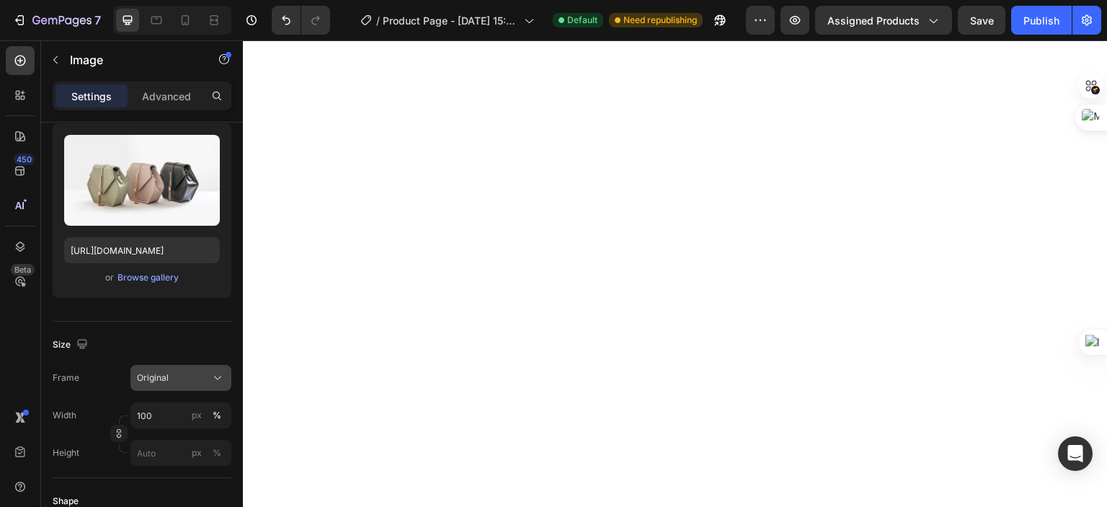
click at [216, 373] on icon at bounding box center [217, 377] width 14 height 14
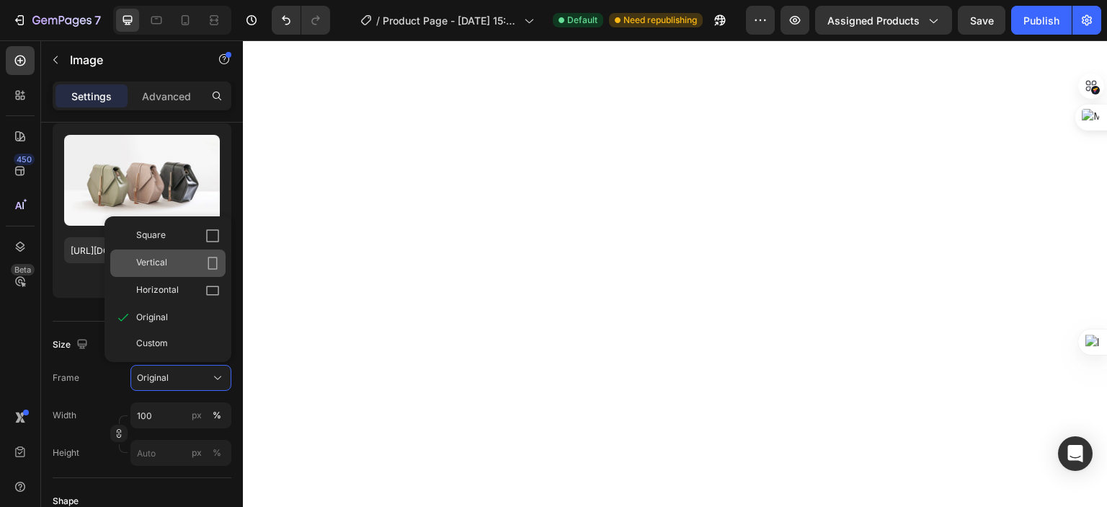
click at [164, 254] on div "Vertical" at bounding box center [167, 262] width 115 height 27
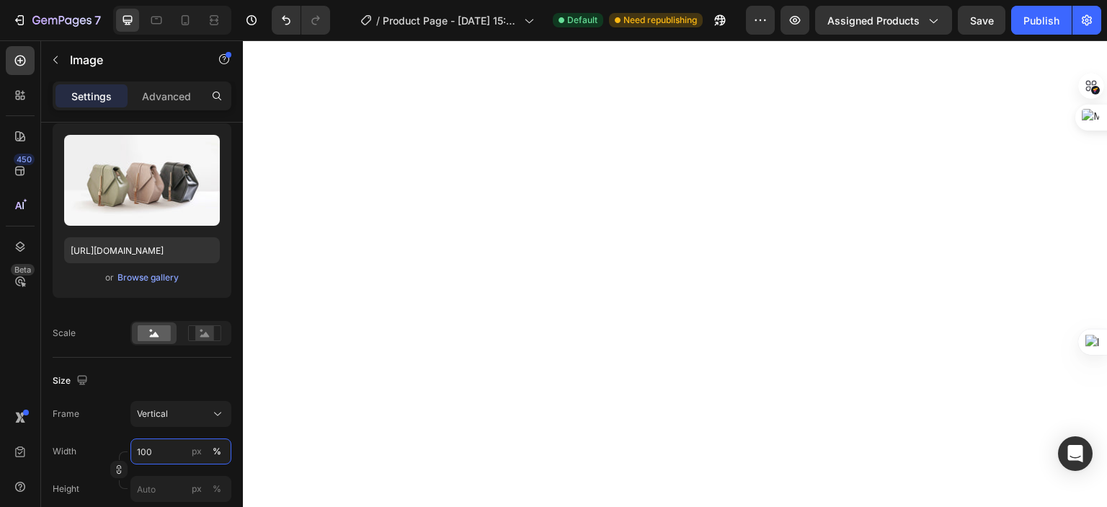
click at [156, 446] on input "100" at bounding box center [180, 451] width 101 height 26
type input "8"
click at [219, 454] on div "%" at bounding box center [217, 451] width 9 height 13
type input "68"
click at [207, 341] on div at bounding box center [204, 333] width 45 height 22
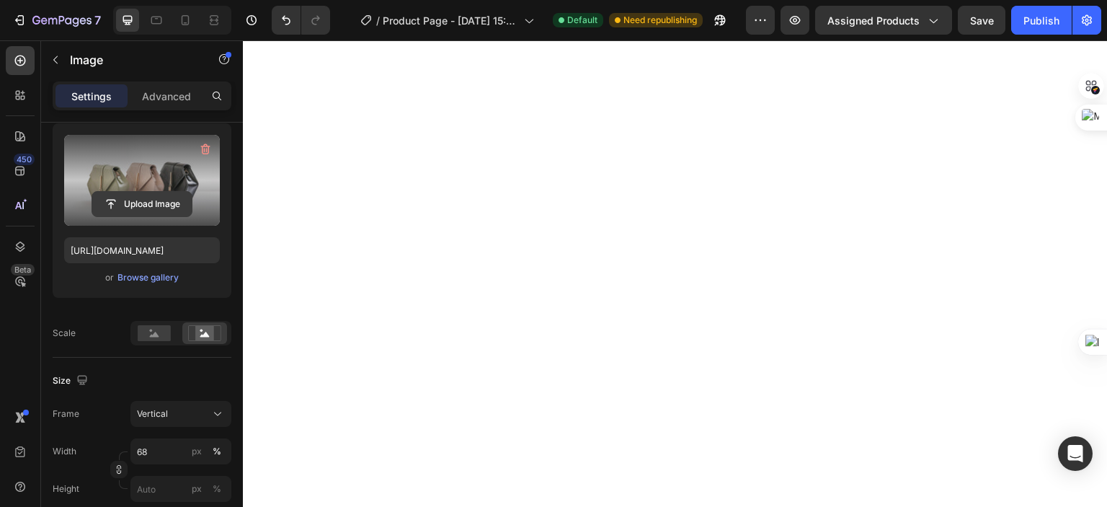
click at [154, 198] on input "file" at bounding box center [141, 204] width 99 height 25
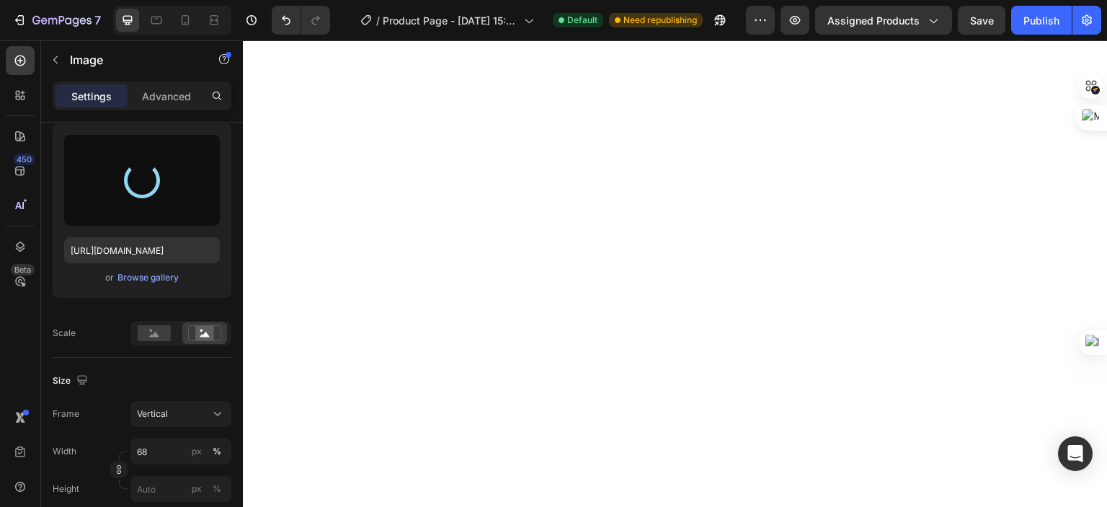
type input "https://cdn.shopify.com/s/files/1/0629/5332/4606/files/gempages_577957670695207…"
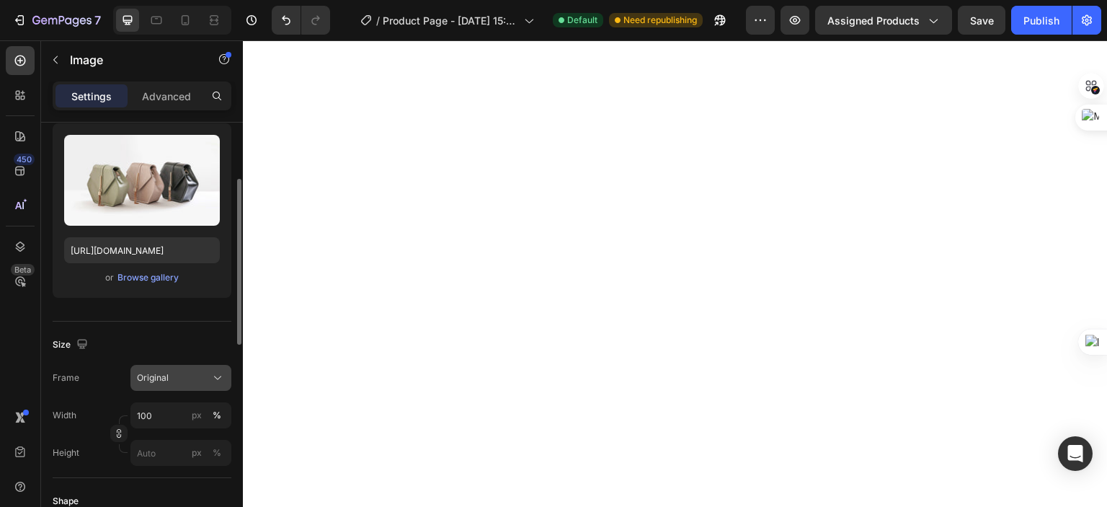
click at [217, 368] on button "Original" at bounding box center [180, 378] width 101 height 26
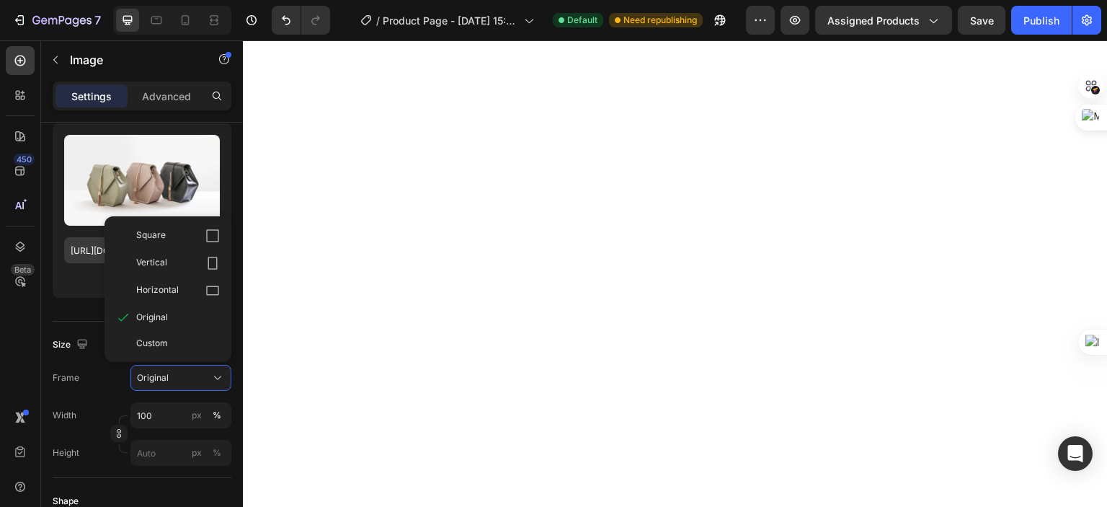
click at [173, 253] on div "Vertical" at bounding box center [167, 262] width 115 height 27
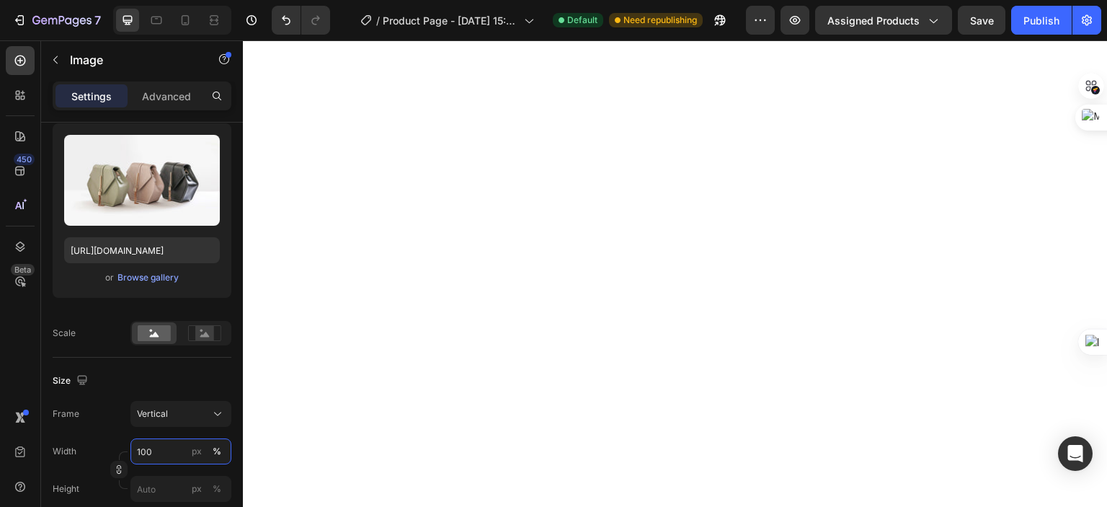
click at [161, 443] on input "100" at bounding box center [180, 451] width 101 height 26
type input "68"
click at [196, 331] on rect at bounding box center [204, 333] width 19 height 14
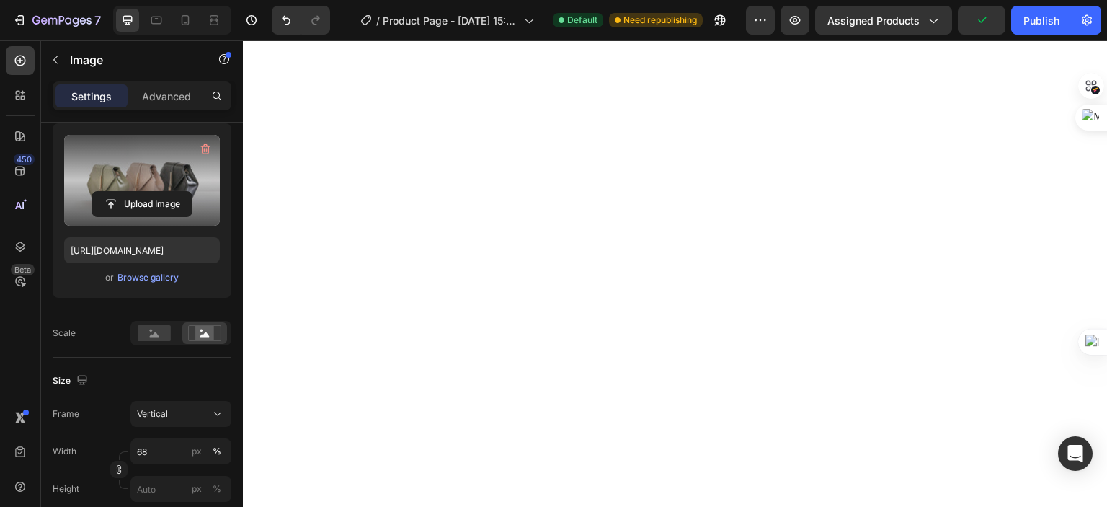
click at [112, 183] on label at bounding box center [142, 180] width 156 height 91
click at [112, 192] on input "file" at bounding box center [141, 204] width 99 height 25
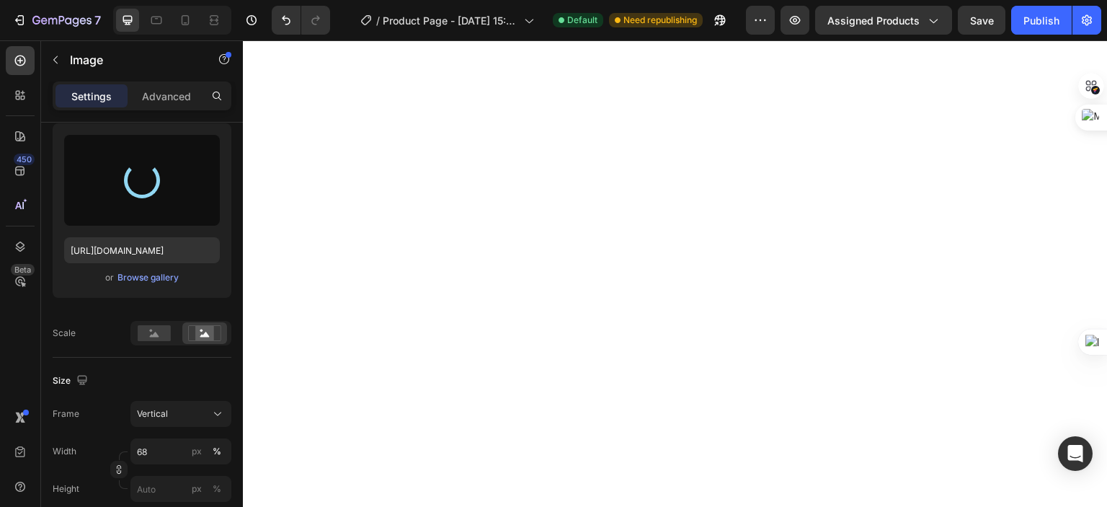
type input "https://cdn.shopify.com/s/files/1/0629/5332/4606/files/gempages_577957670695207…"
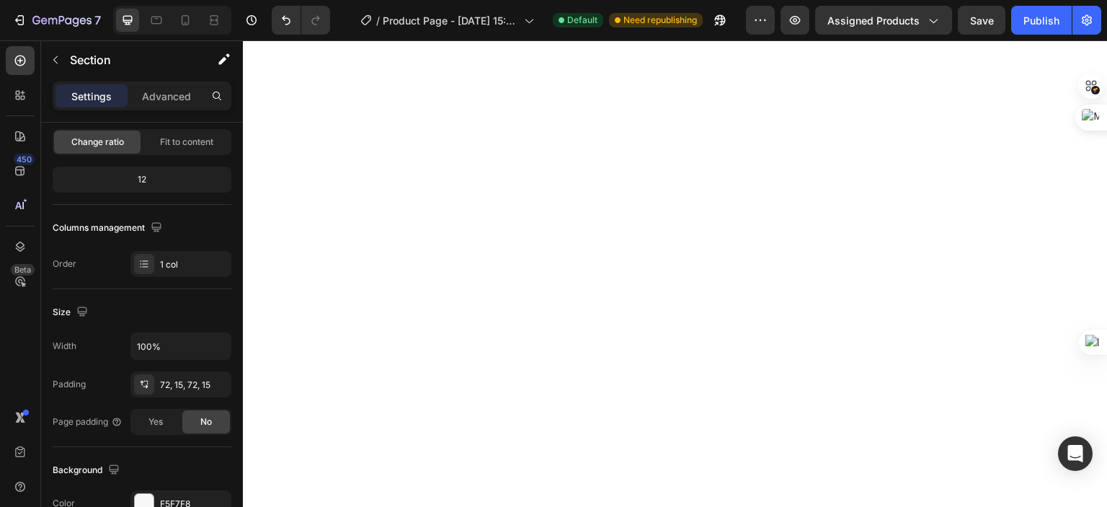
scroll to position [0, 0]
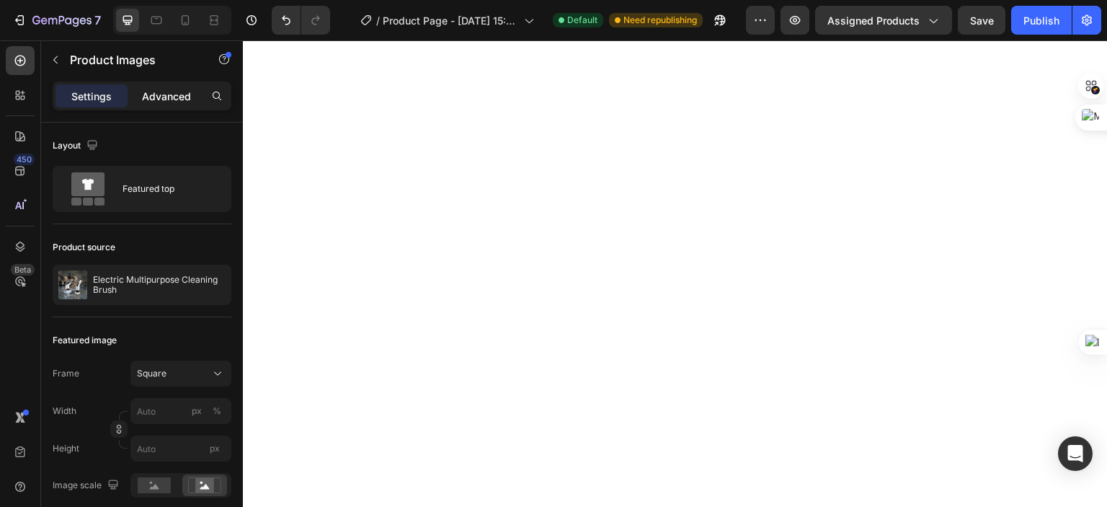
click at [179, 89] on p "Advanced" at bounding box center [166, 96] width 49 height 15
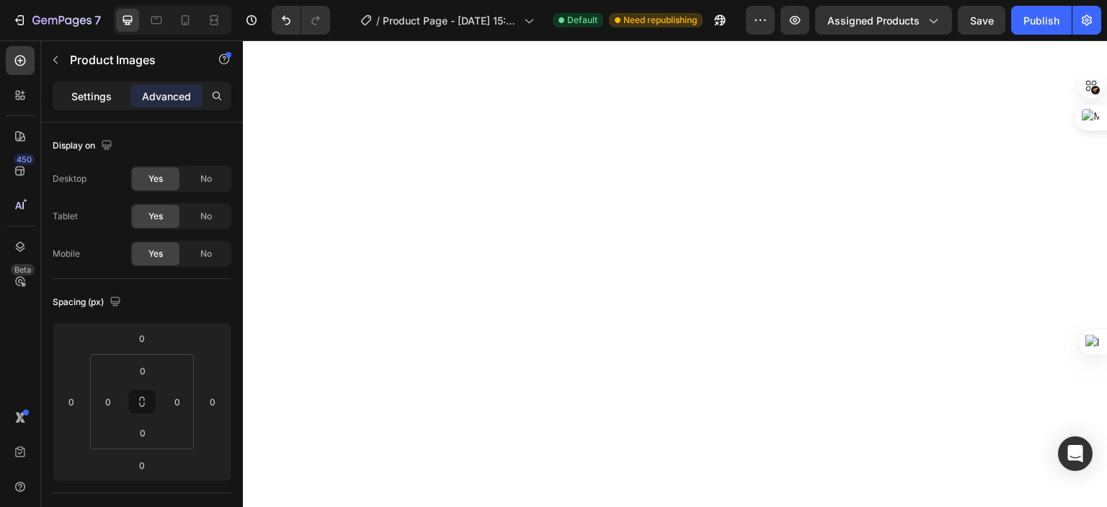
click at [104, 94] on p "Settings" at bounding box center [91, 96] width 40 height 15
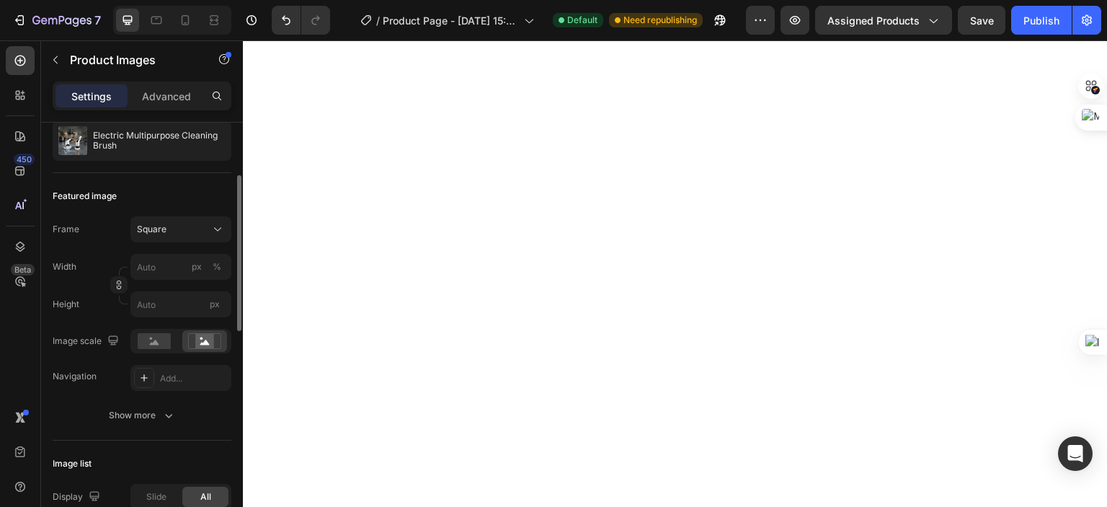
scroll to position [288, 0]
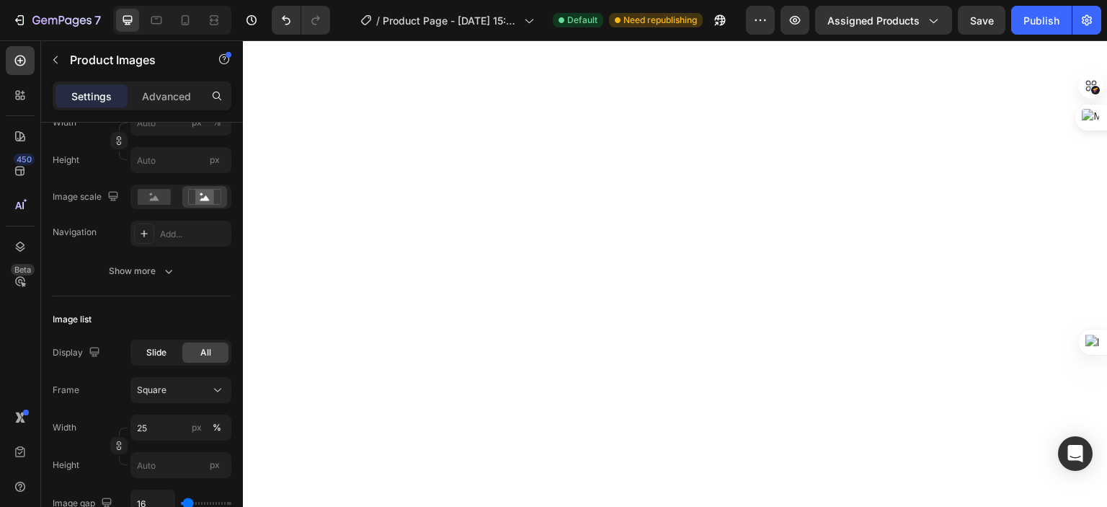
click at [155, 355] on span "Slide" at bounding box center [156, 352] width 20 height 13
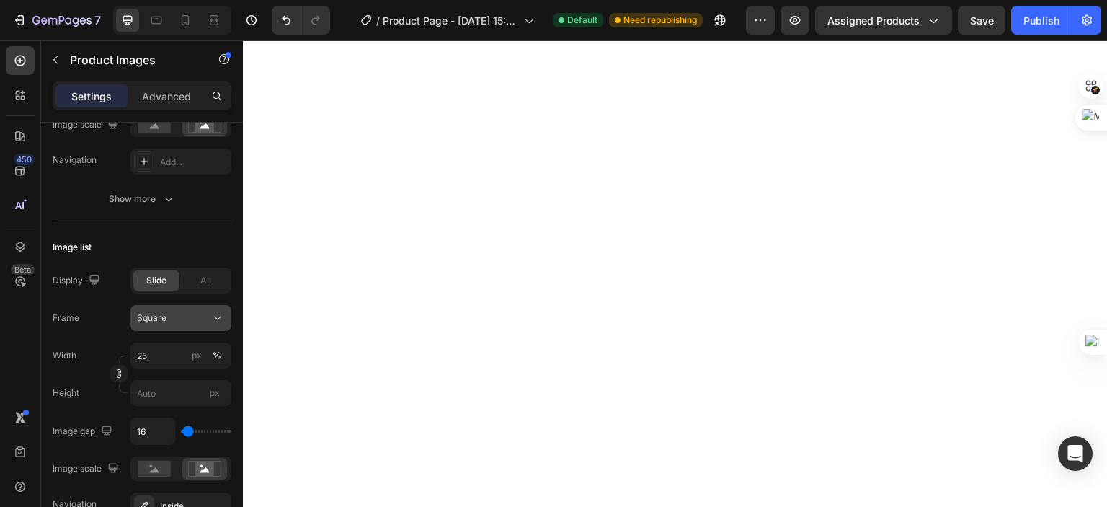
click at [215, 320] on icon at bounding box center [217, 318] width 14 height 14
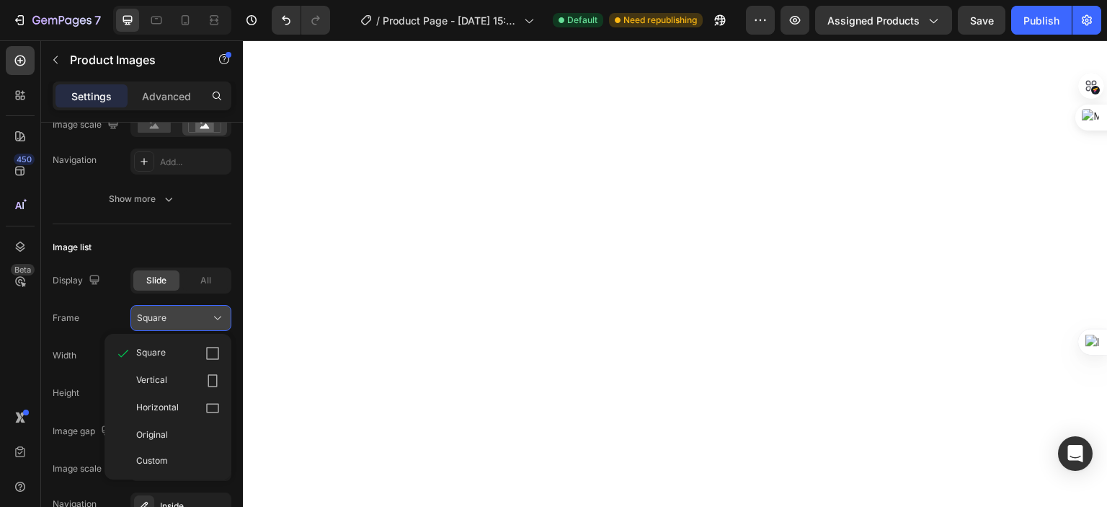
click at [215, 320] on icon at bounding box center [217, 318] width 14 height 14
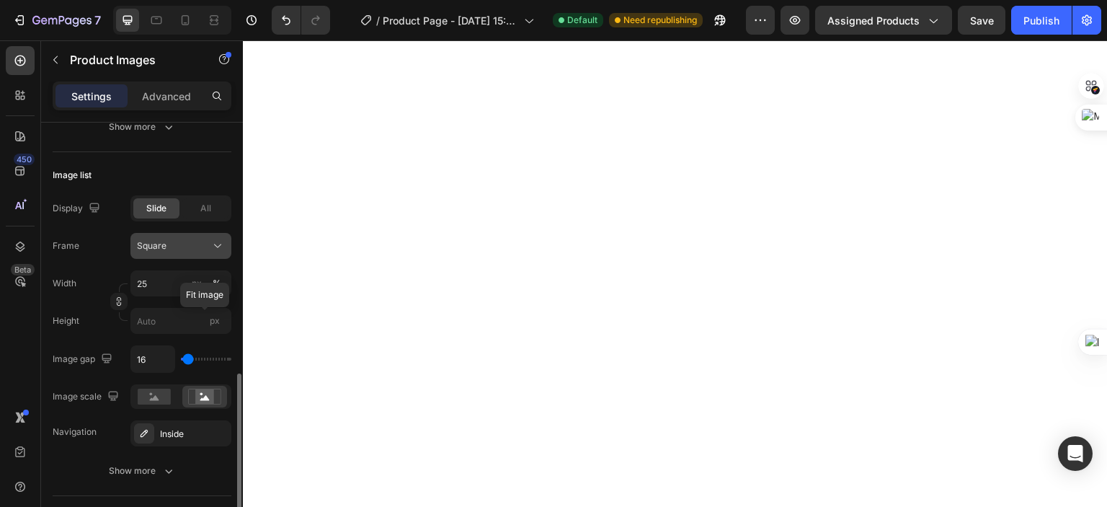
scroll to position [504, 0]
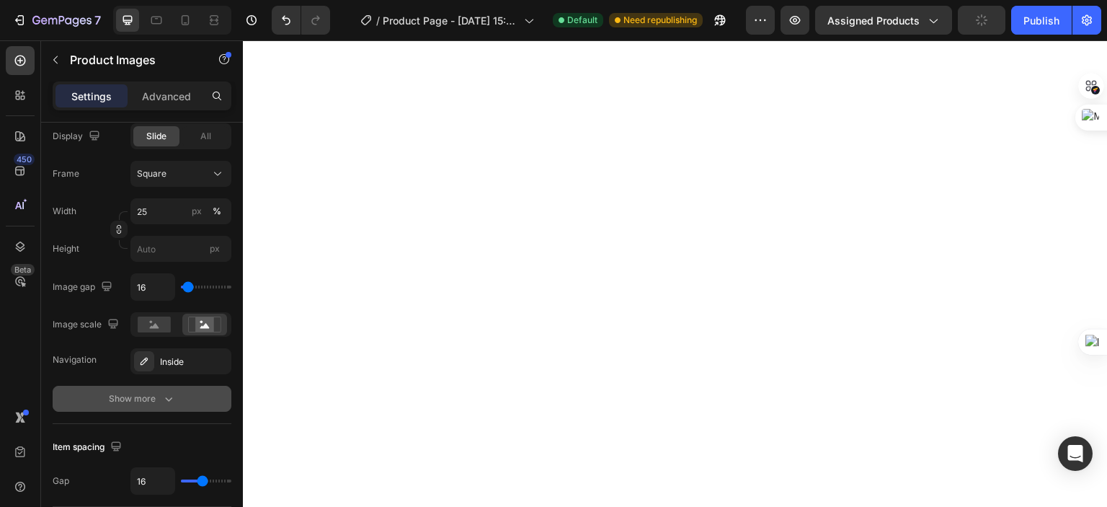
click at [173, 391] on icon "button" at bounding box center [168, 398] width 14 height 14
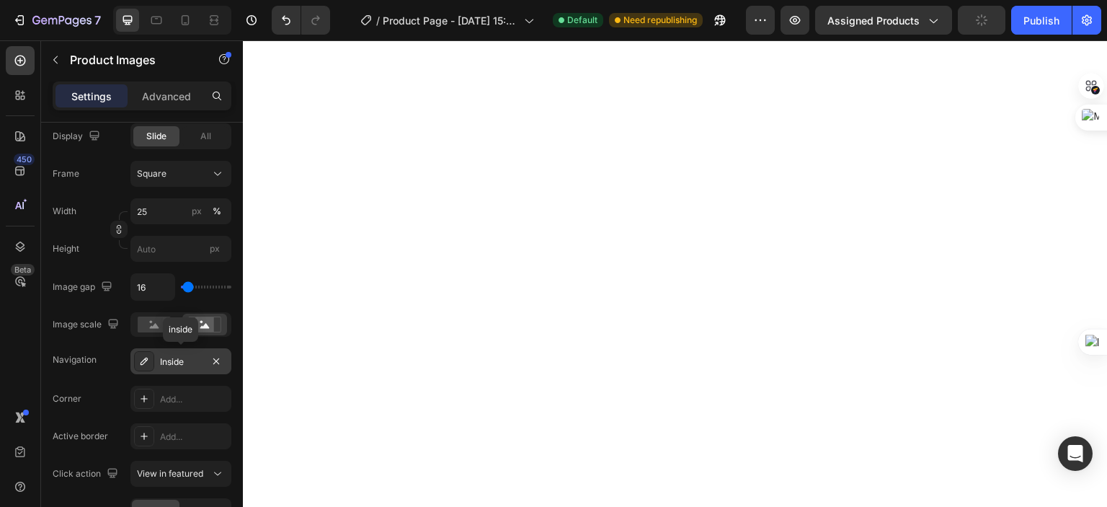
click at [181, 364] on div "Inside" at bounding box center [181, 361] width 42 height 13
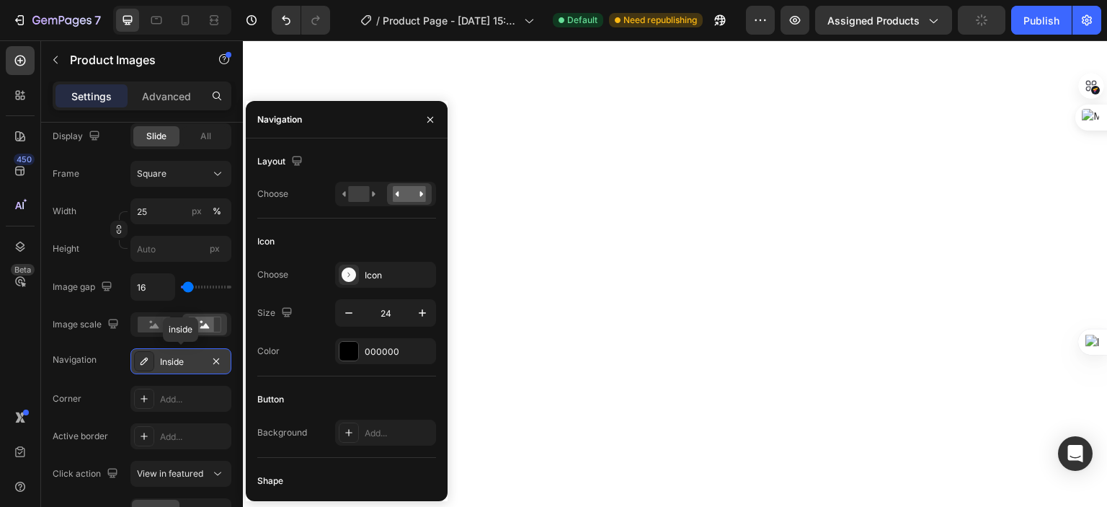
click at [181, 364] on div "Inside" at bounding box center [181, 361] width 42 height 13
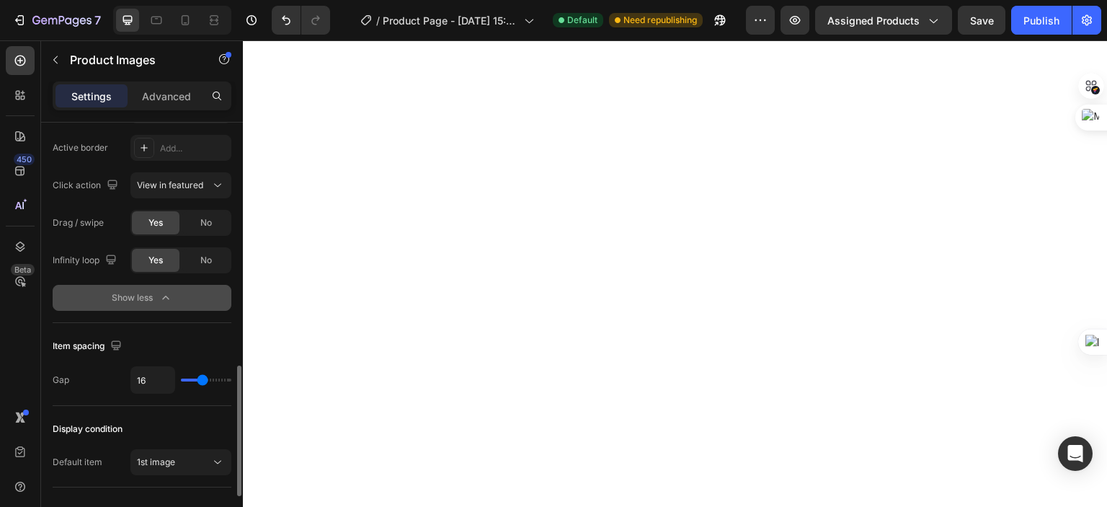
scroll to position [865, 0]
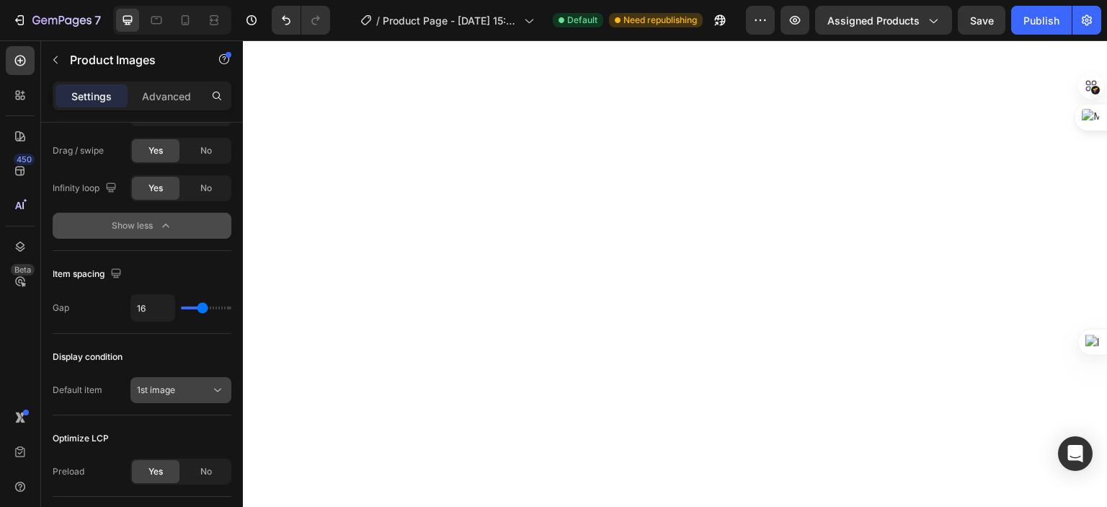
click at [184, 387] on div "1st image" at bounding box center [174, 389] width 74 height 13
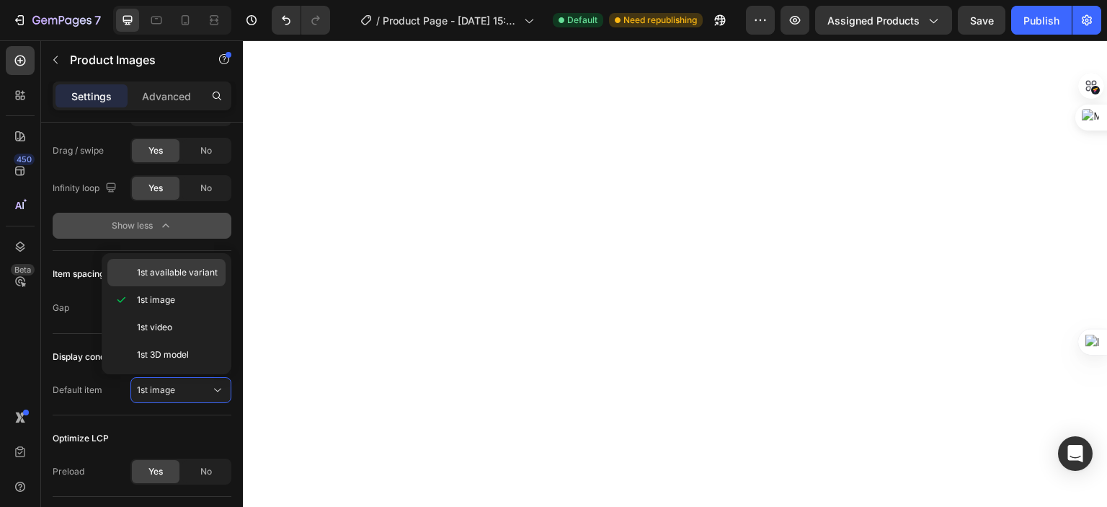
click at [199, 270] on span "1st available variant" at bounding box center [177, 272] width 81 height 13
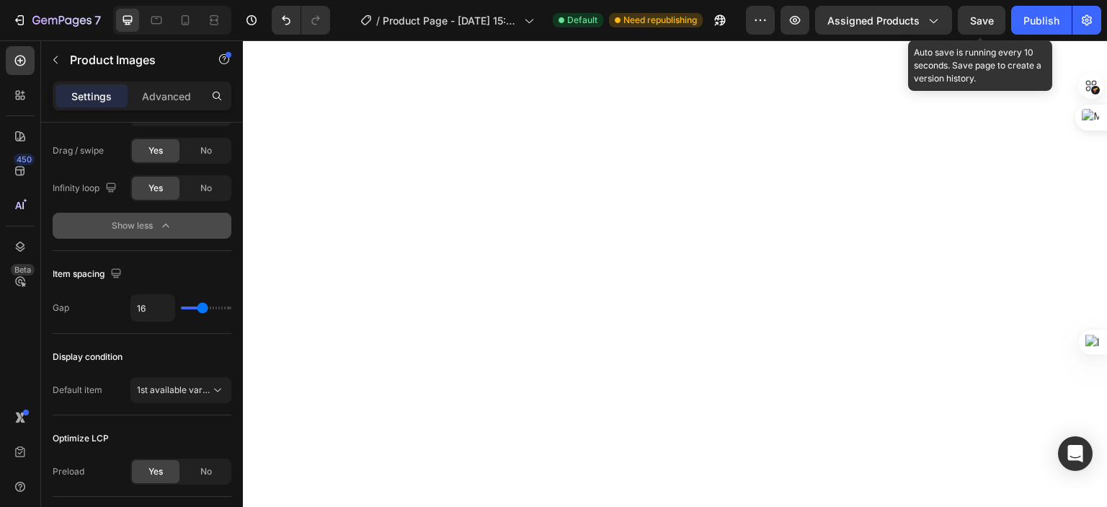
drag, startPoint x: 984, startPoint y: 15, endPoint x: 1012, endPoint y: 1, distance: 30.6
click at [984, 16] on span "Save" at bounding box center [982, 20] width 24 height 12
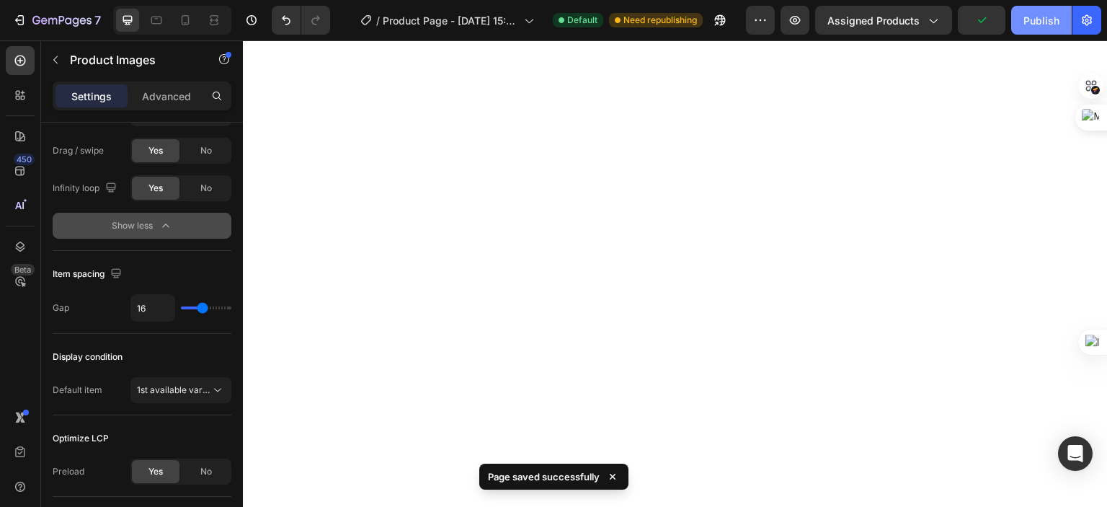
click at [1041, 30] on button "Publish" at bounding box center [1041, 20] width 61 height 29
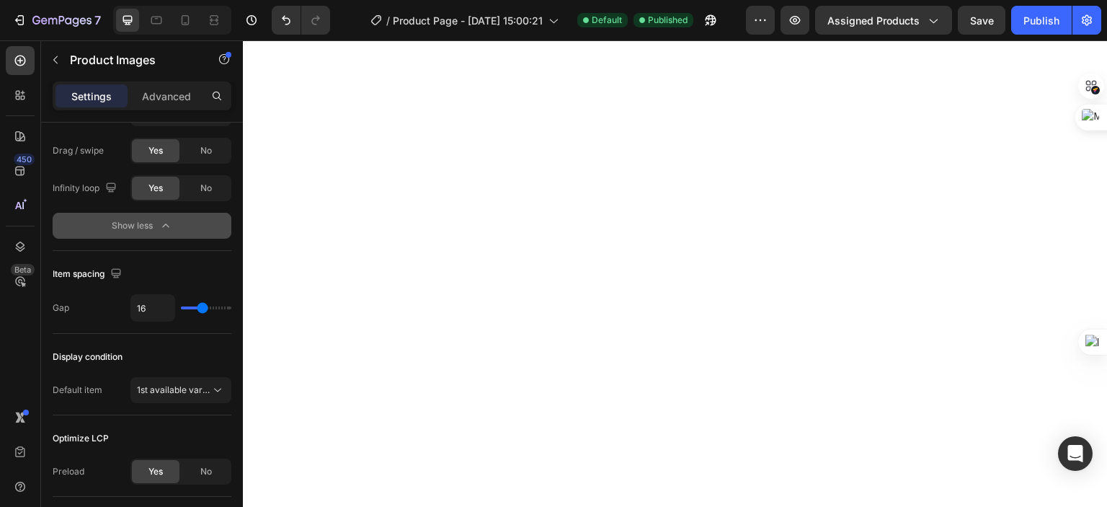
click at [89, 99] on p "Settings" at bounding box center [91, 96] width 40 height 15
click at [16, 172] on icon at bounding box center [19, 170] width 9 height 9
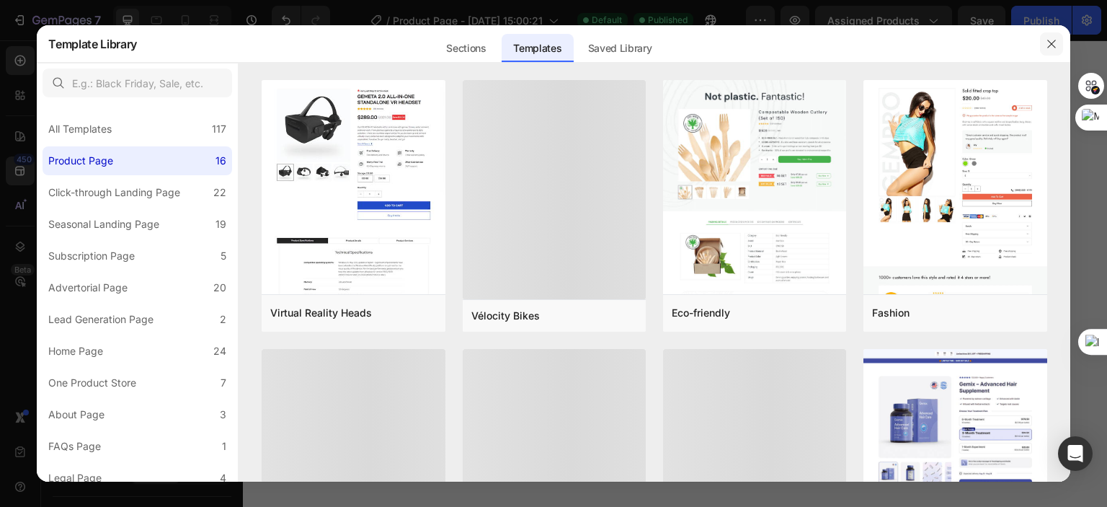
click at [1049, 48] on icon "button" at bounding box center [1052, 44] width 12 height 12
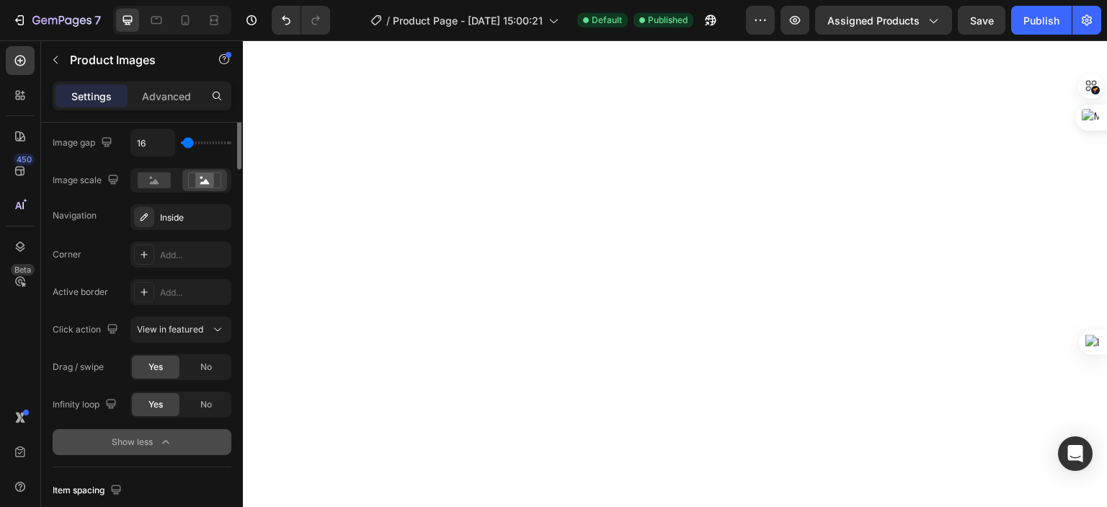
scroll to position [432, 0]
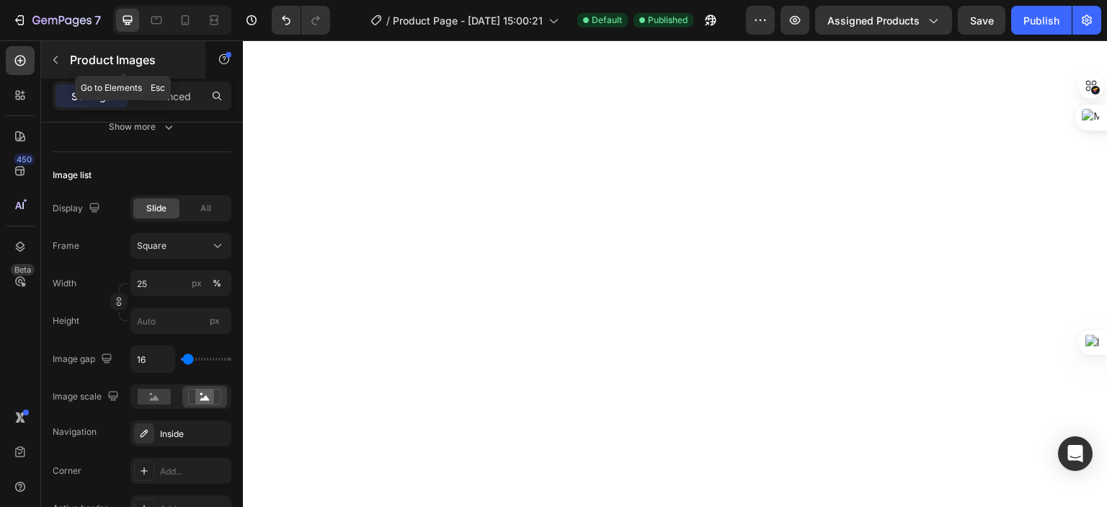
click at [55, 62] on icon "button" at bounding box center [56, 60] width 12 height 12
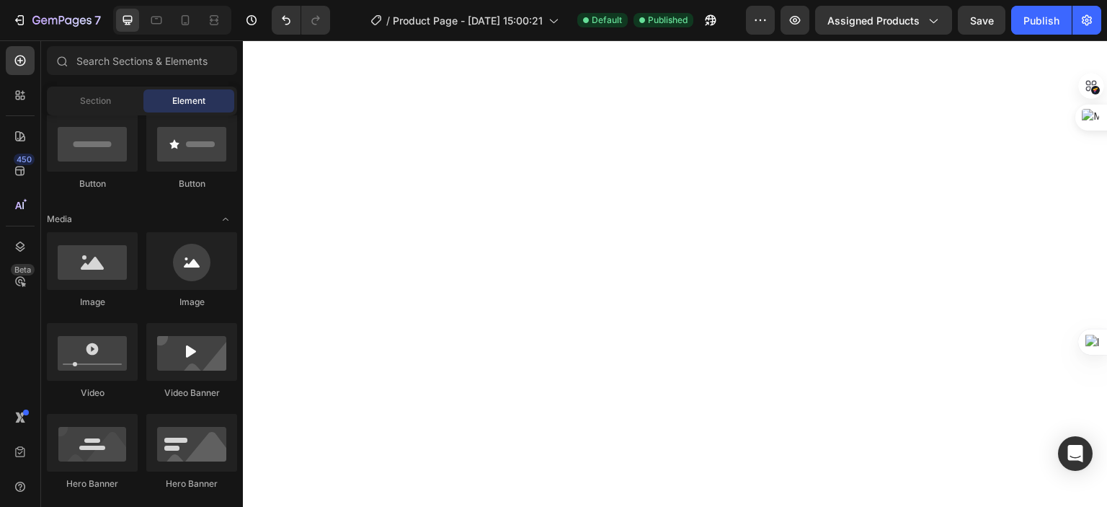
scroll to position [0, 0]
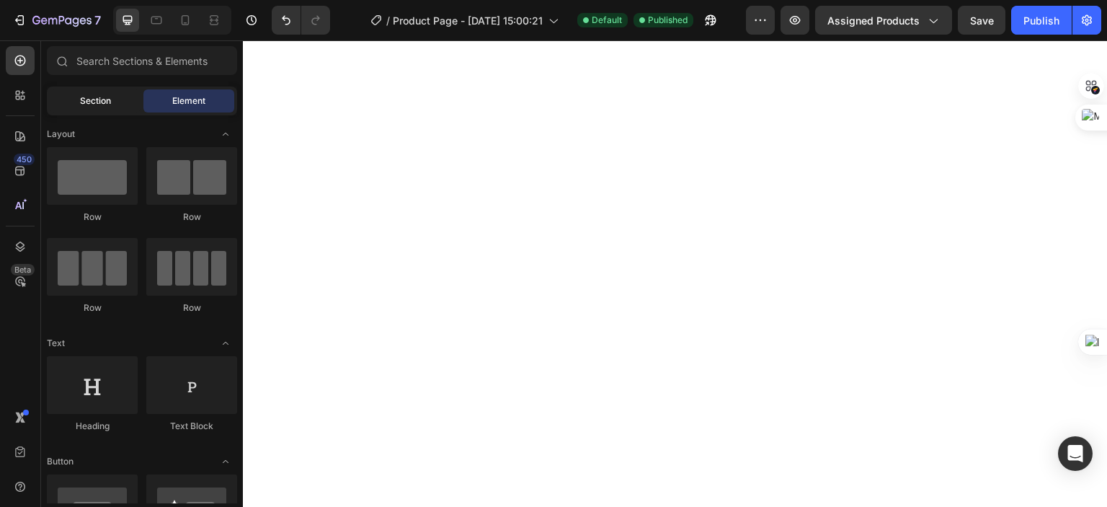
click at [102, 97] on span "Section" at bounding box center [95, 100] width 31 height 13
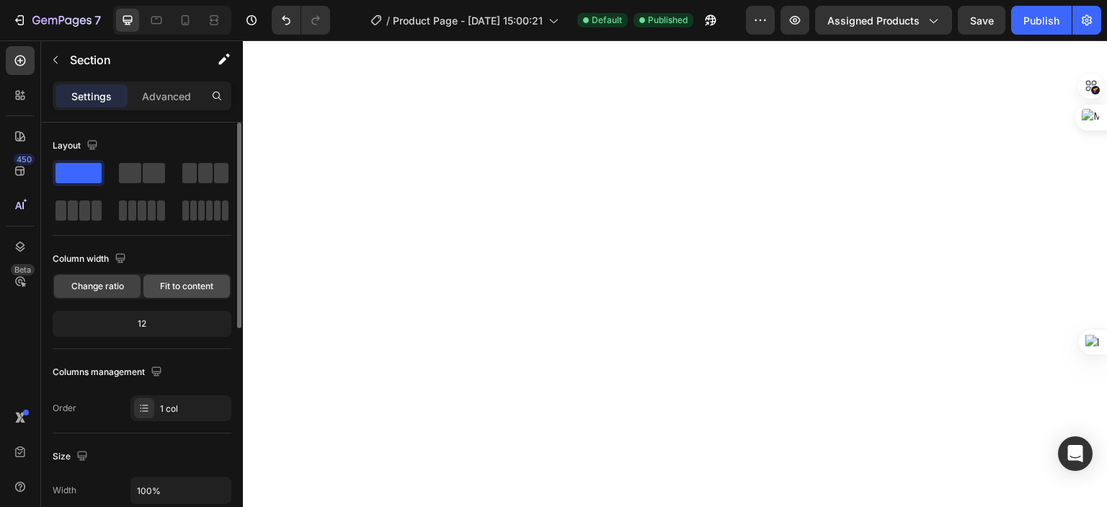
click at [184, 280] on span "Fit to content" at bounding box center [186, 286] width 53 height 13
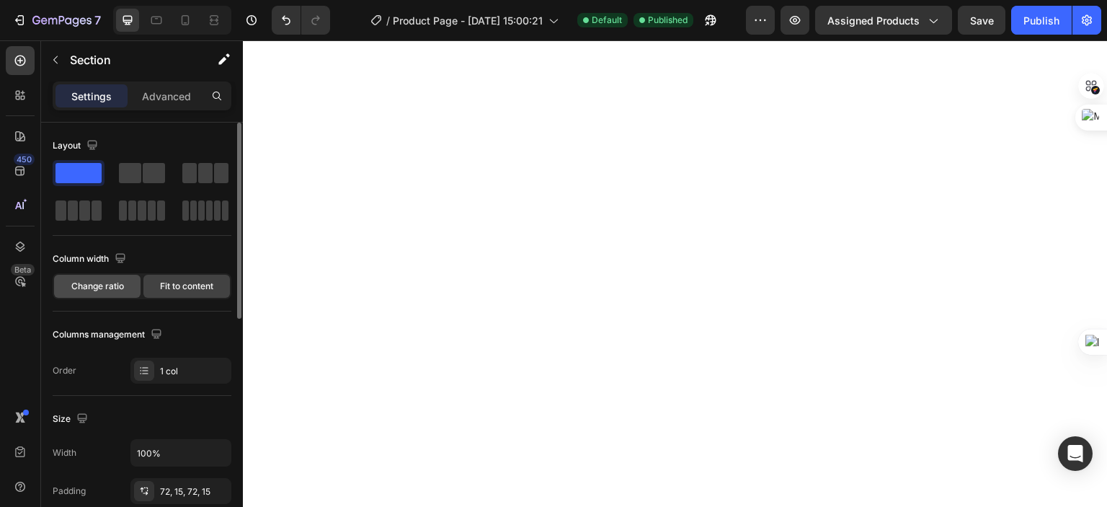
click at [95, 281] on span "Change ratio" at bounding box center [97, 286] width 53 height 13
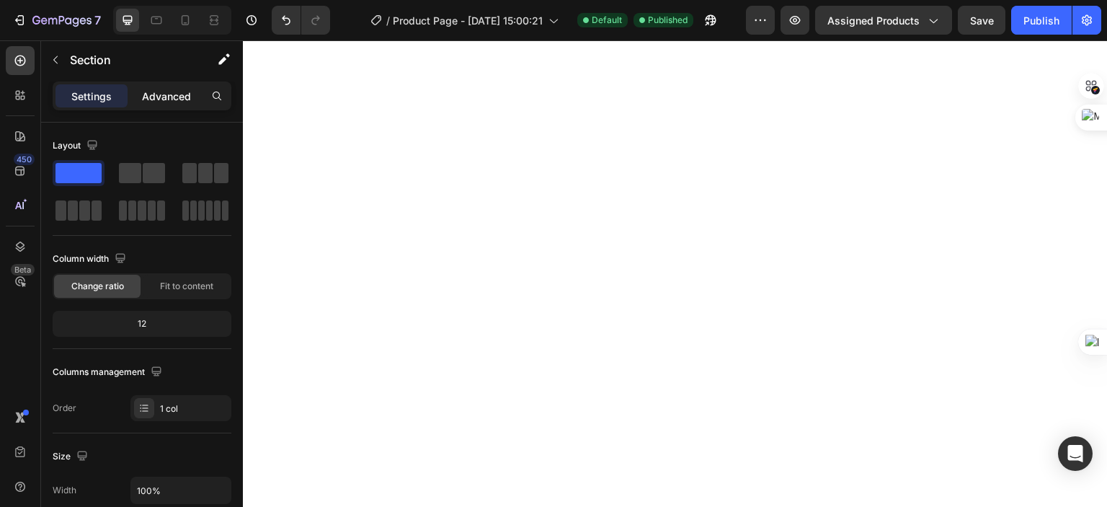
click at [178, 89] on p "Advanced" at bounding box center [166, 96] width 49 height 15
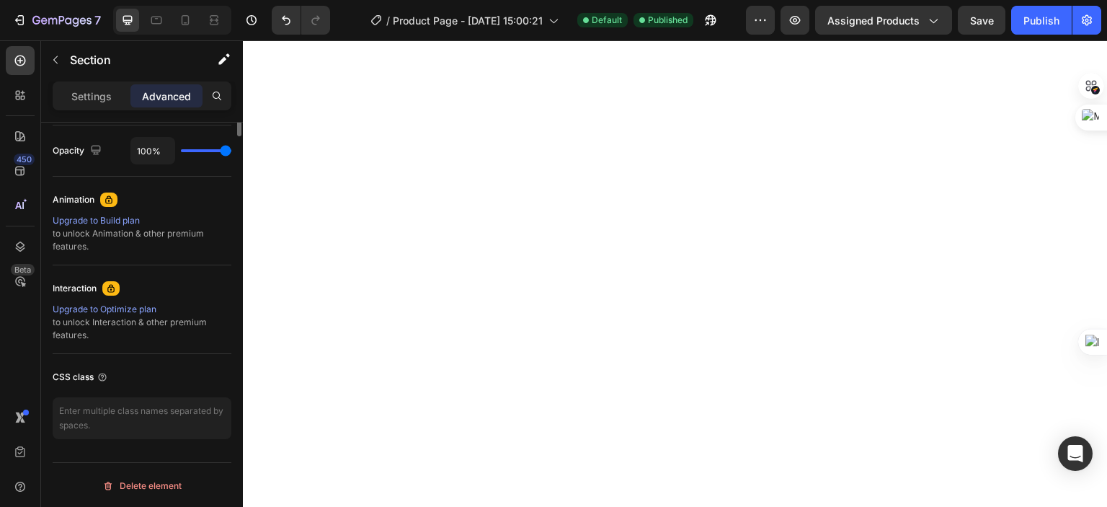
scroll to position [285, 0]
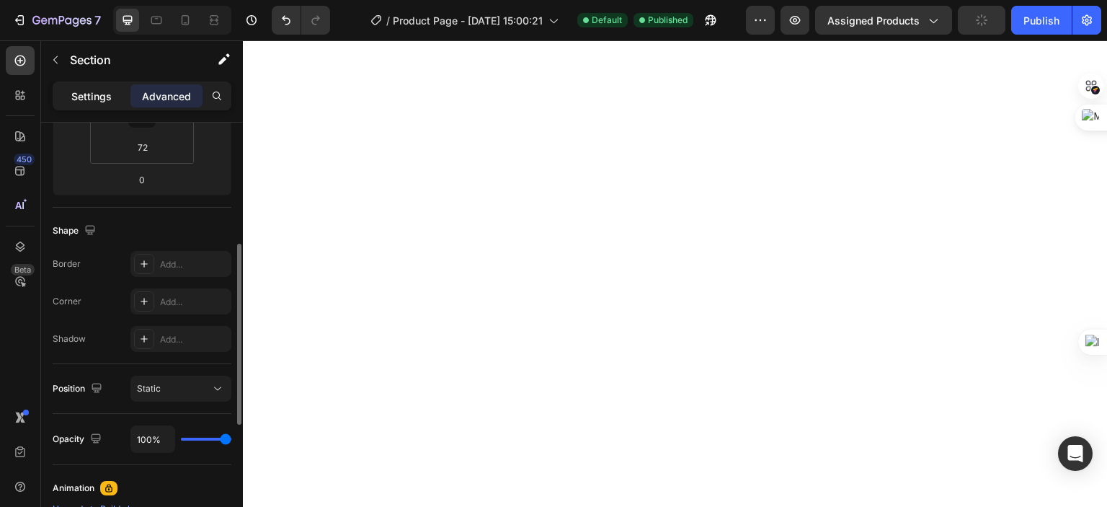
click at [92, 97] on p "Settings" at bounding box center [91, 96] width 40 height 15
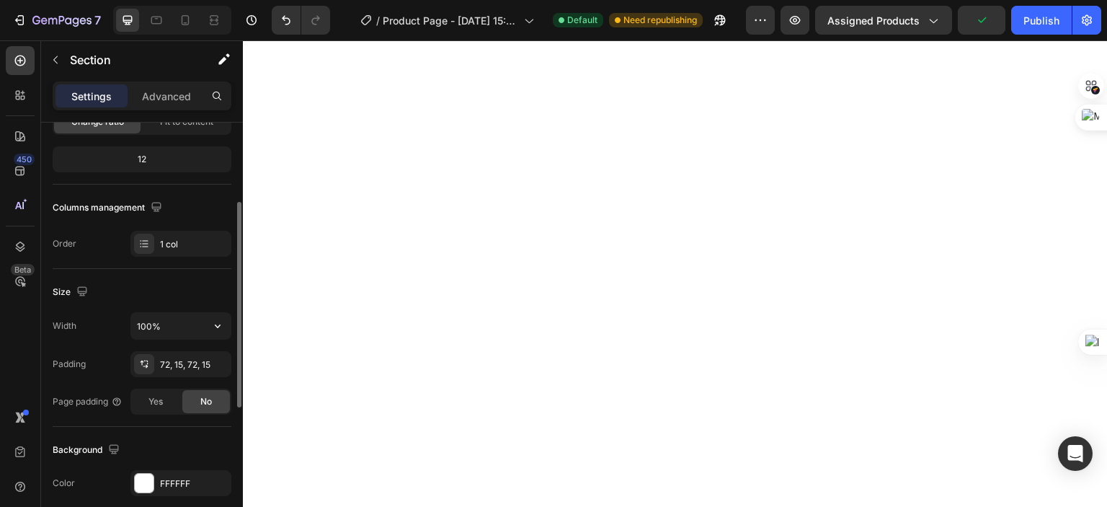
scroll to position [0, 0]
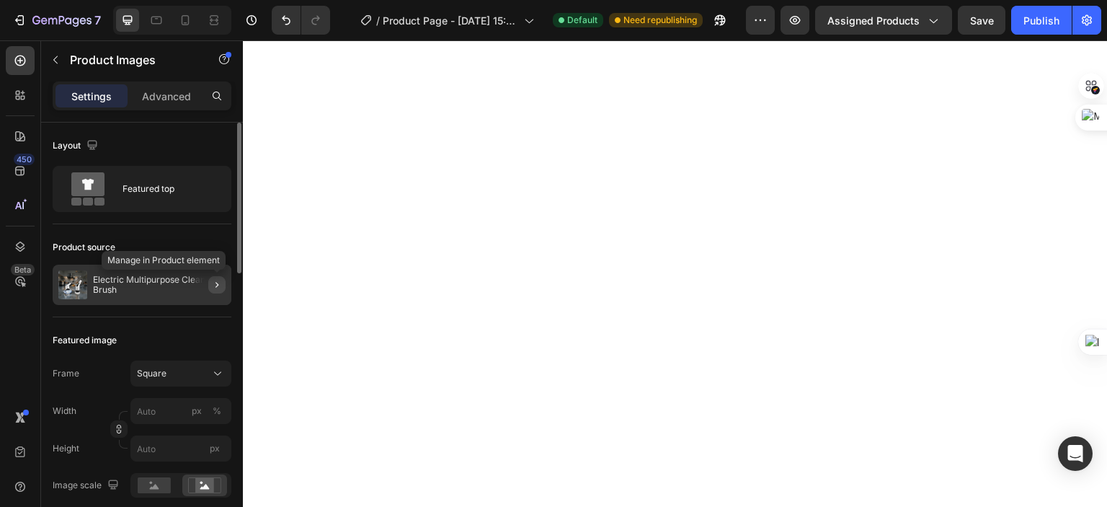
click at [220, 284] on icon "button" at bounding box center [217, 285] width 12 height 12
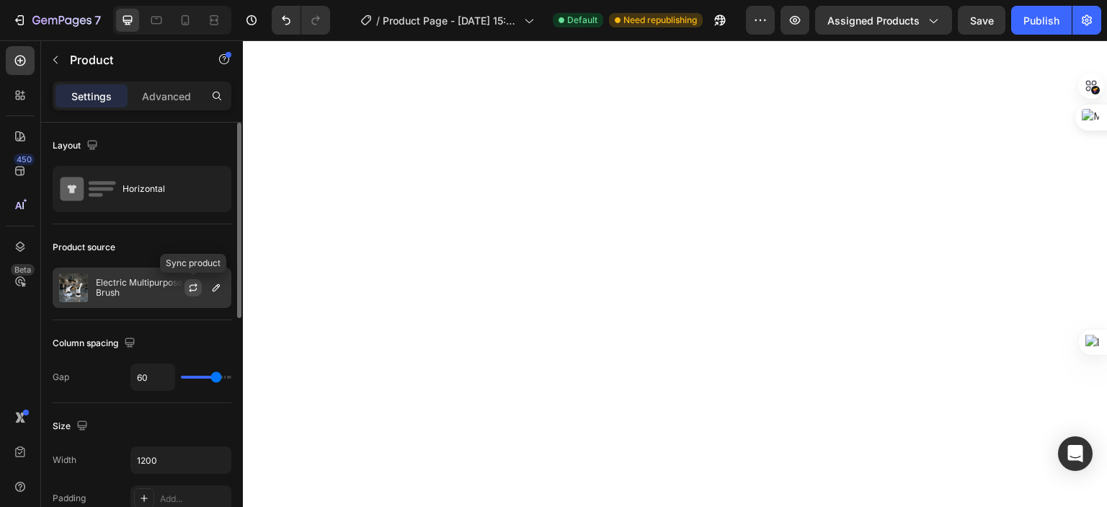
click at [196, 290] on icon "button" at bounding box center [193, 288] width 12 height 12
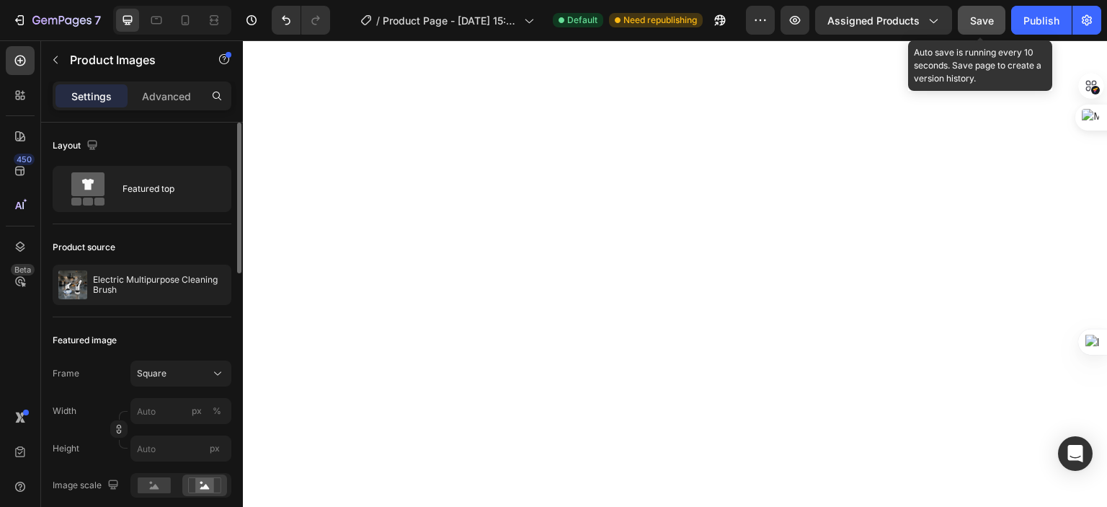
click at [976, 17] on span "Save" at bounding box center [982, 20] width 24 height 12
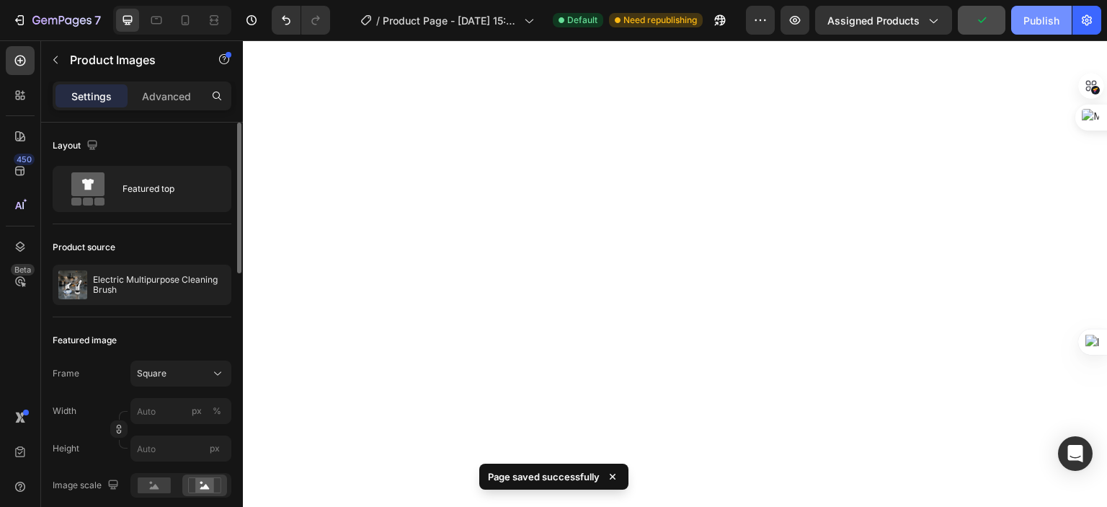
click at [1028, 21] on div "Publish" at bounding box center [1041, 20] width 36 height 15
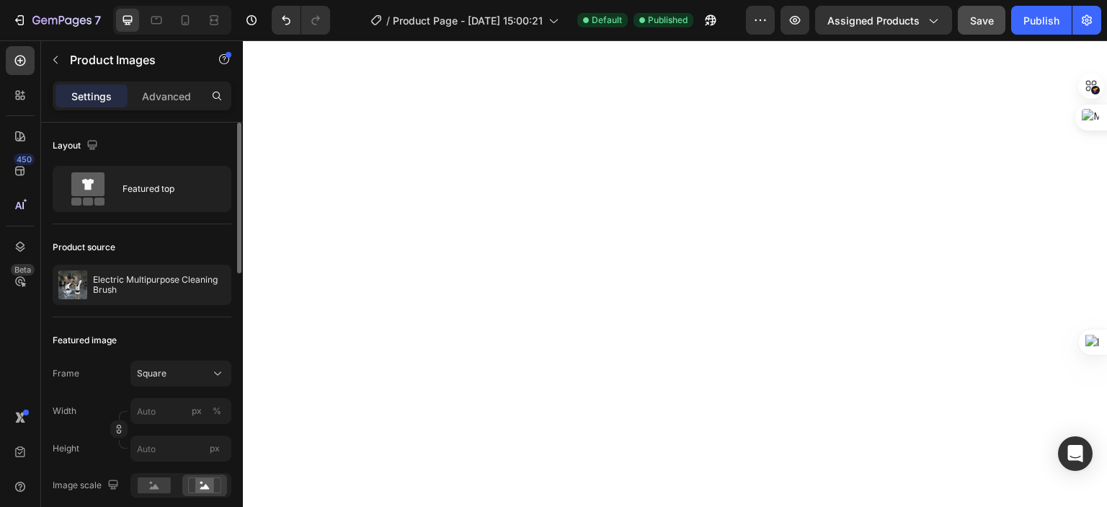
scroll to position [144, 0]
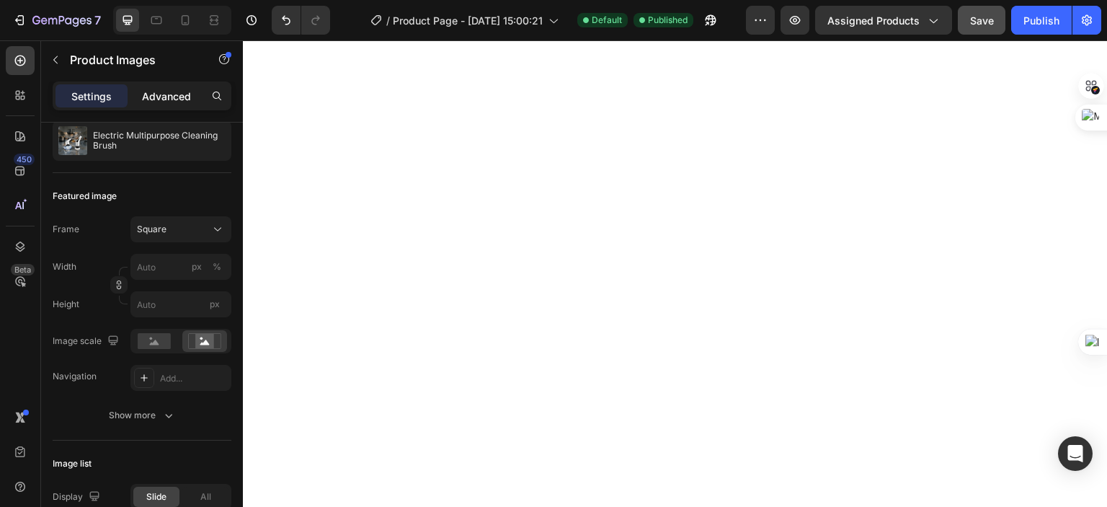
click at [170, 97] on p "Advanced" at bounding box center [166, 96] width 49 height 15
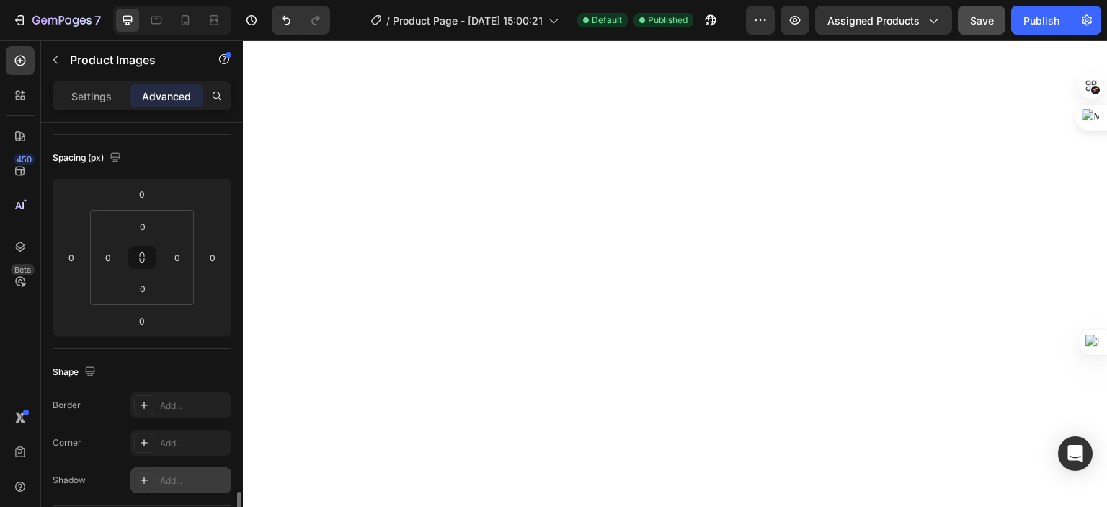
scroll to position [432, 0]
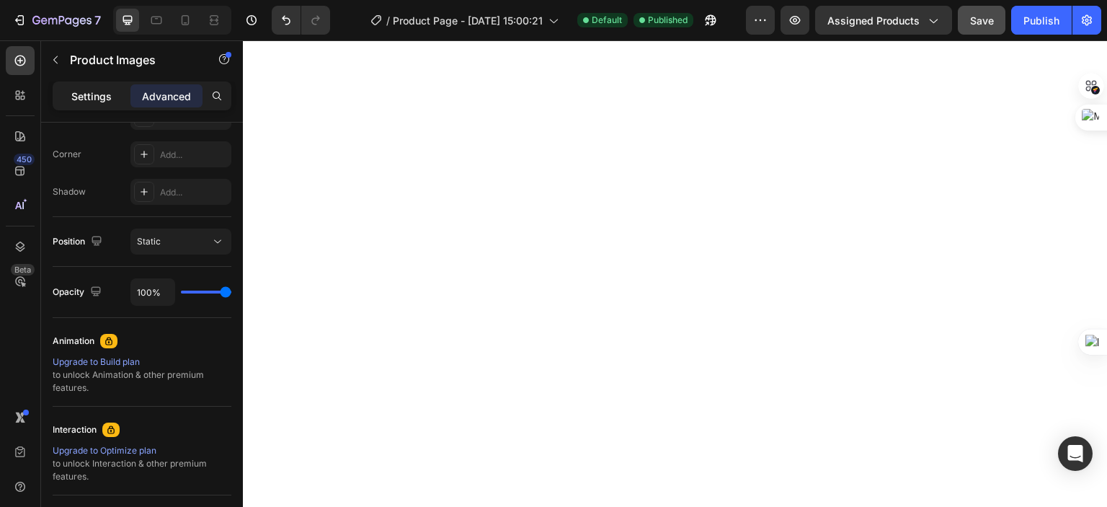
click at [89, 89] on p "Settings" at bounding box center [91, 96] width 40 height 15
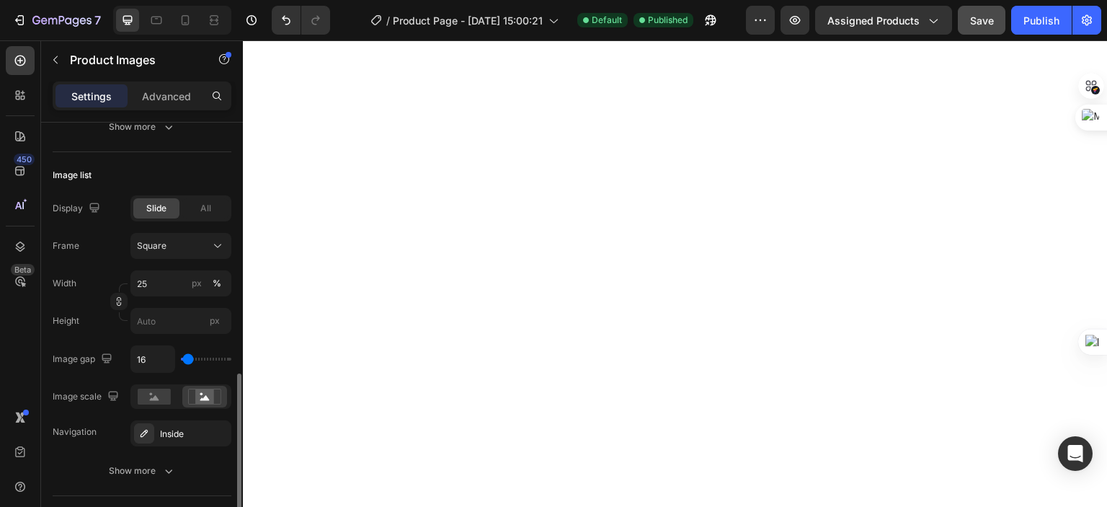
scroll to position [649, 0]
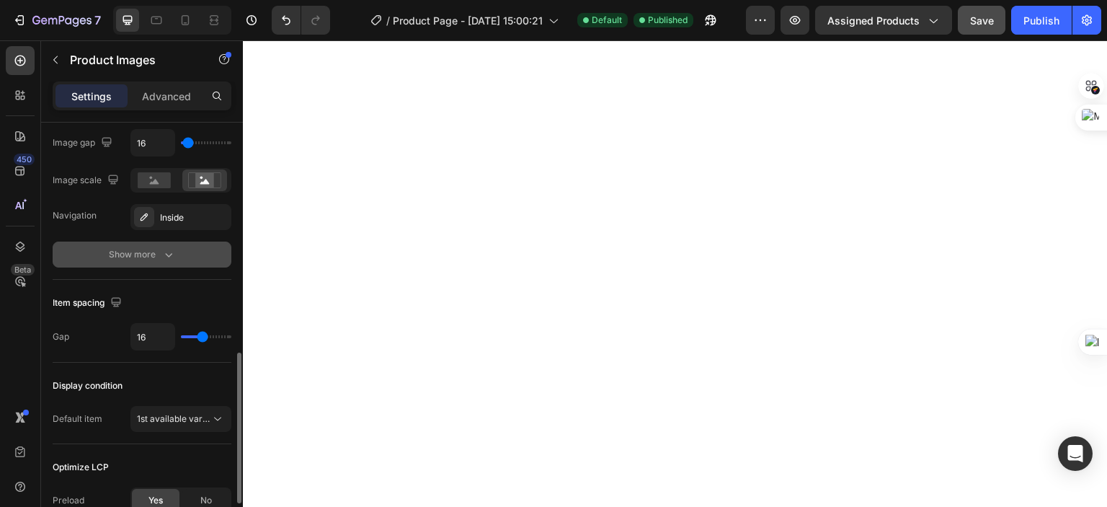
click at [162, 255] on icon "button" at bounding box center [168, 254] width 14 height 14
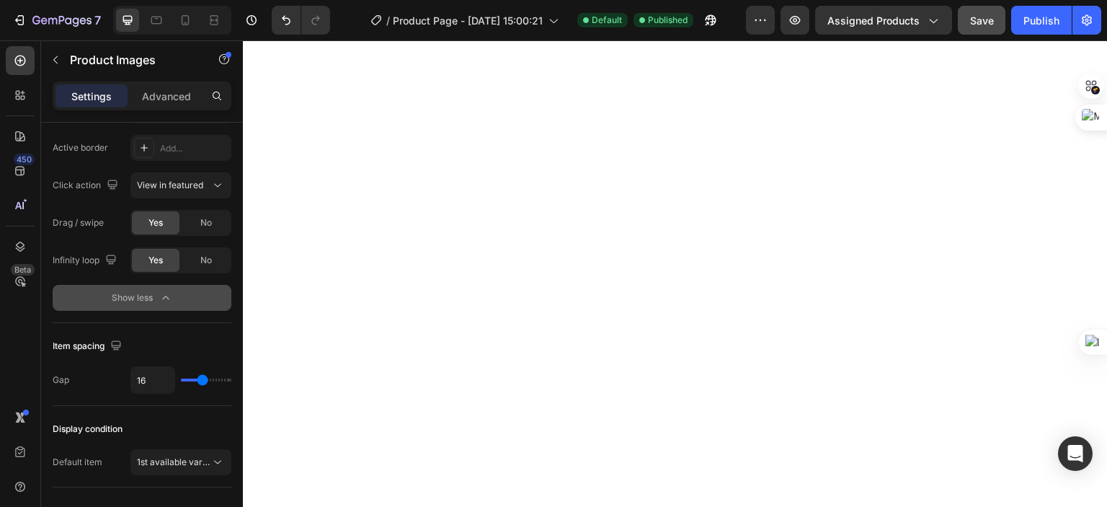
scroll to position [959, 0]
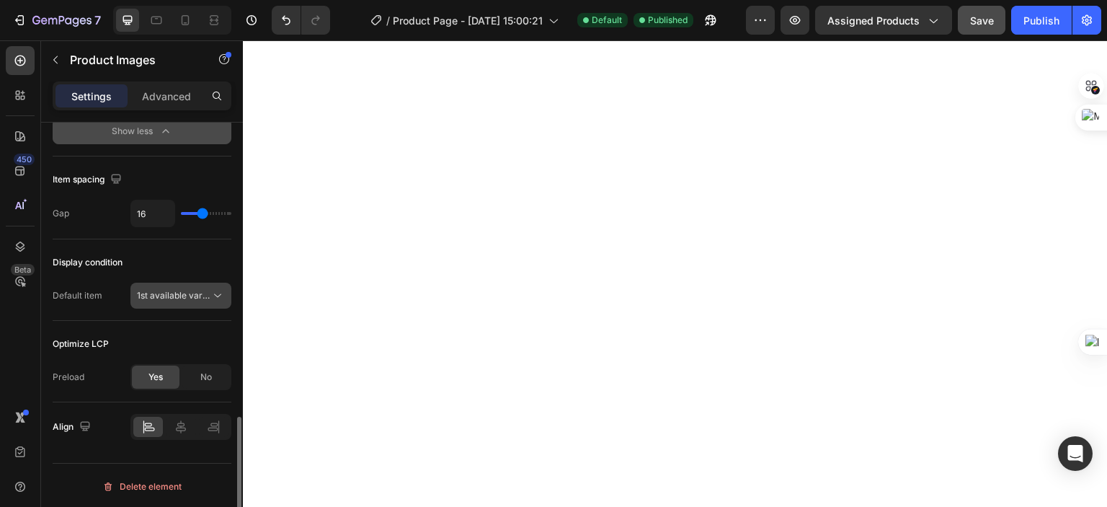
click at [208, 293] on span "1st available variant" at bounding box center [177, 295] width 81 height 11
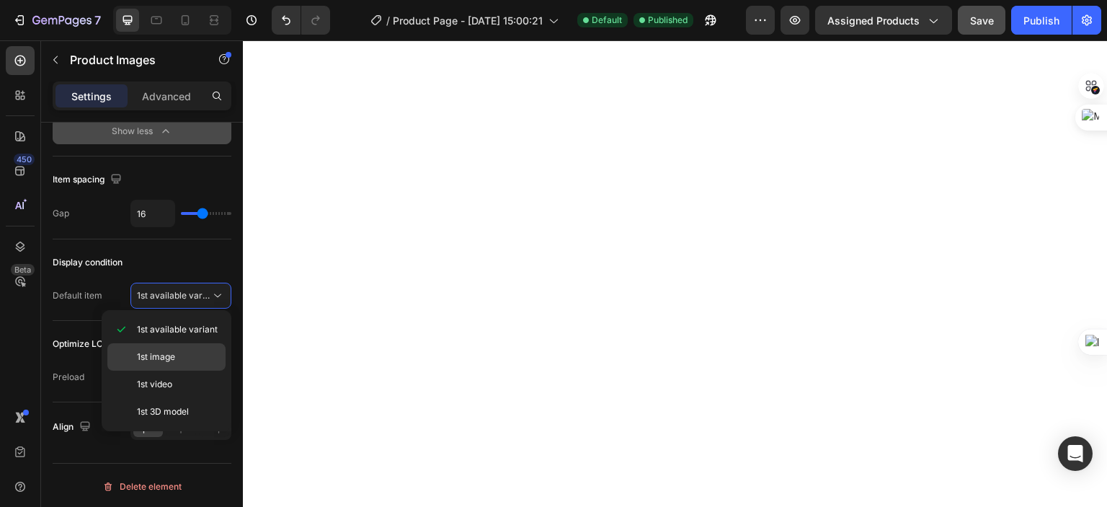
click at [172, 353] on span "1st image" at bounding box center [156, 356] width 38 height 13
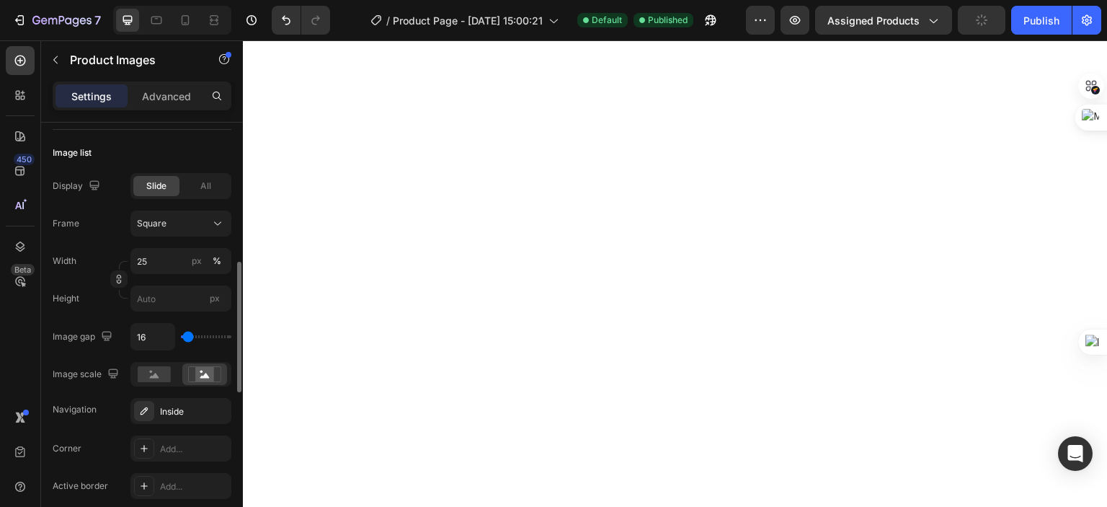
scroll to position [311, 0]
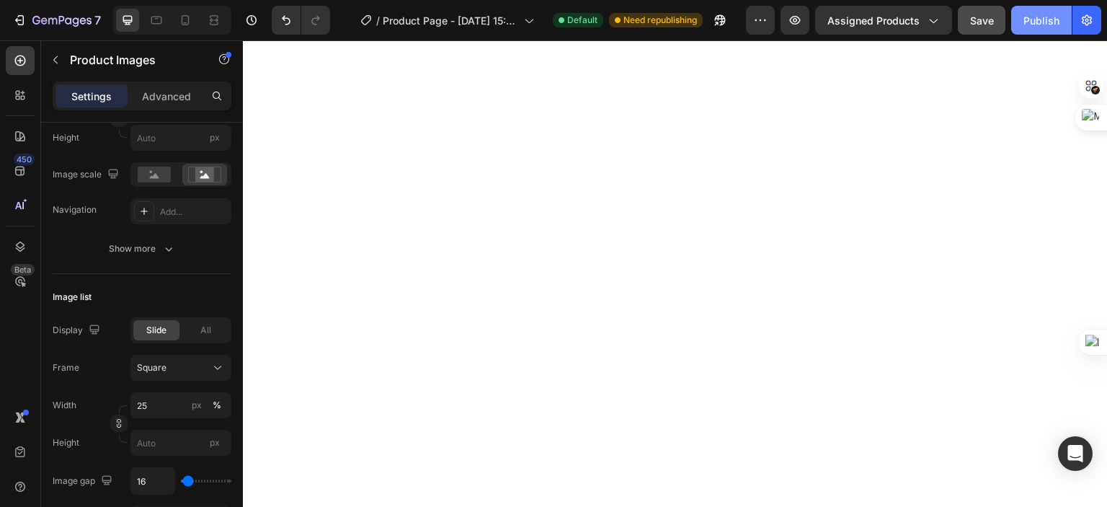
click at [1028, 17] on div "Publish" at bounding box center [1041, 20] width 36 height 15
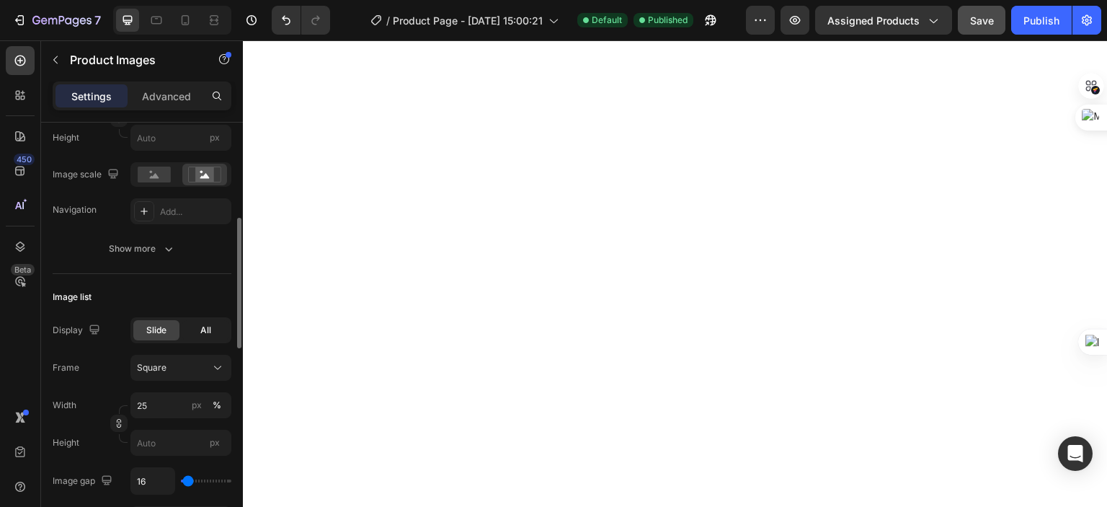
click at [205, 328] on span "All" at bounding box center [205, 330] width 11 height 13
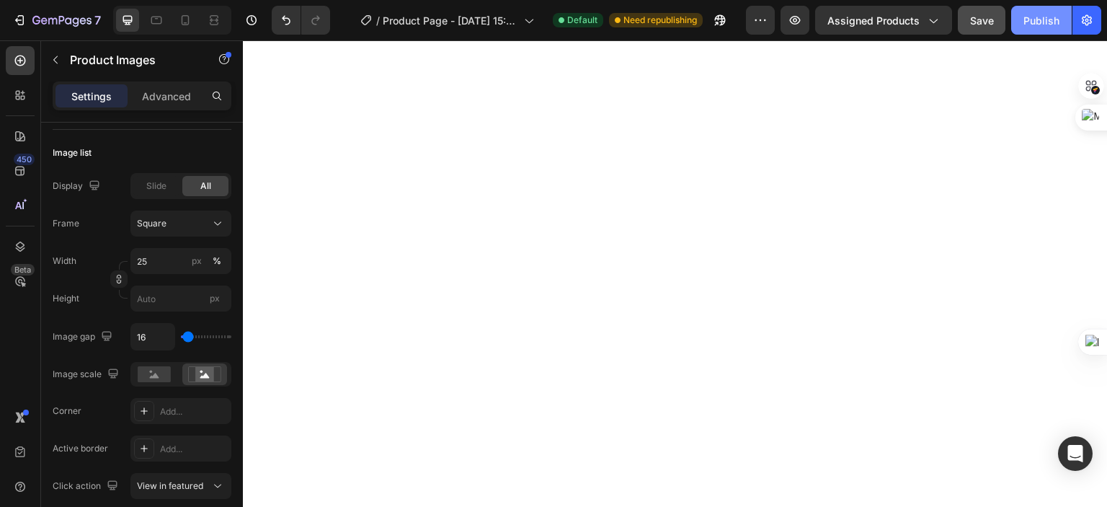
click at [1023, 22] on div "Publish" at bounding box center [1041, 20] width 36 height 15
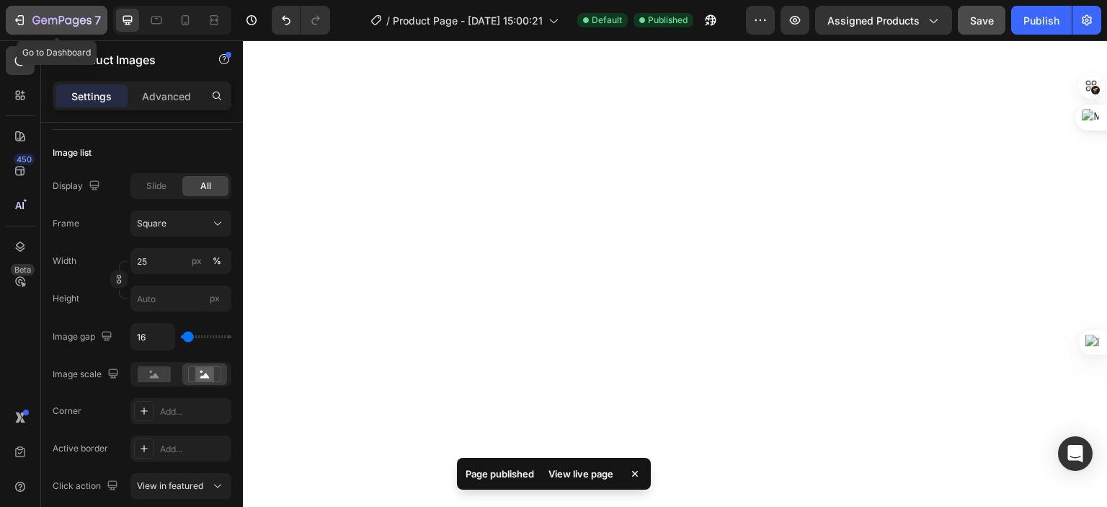
click at [32, 21] on icon "button" at bounding box center [36, 20] width 8 height 9
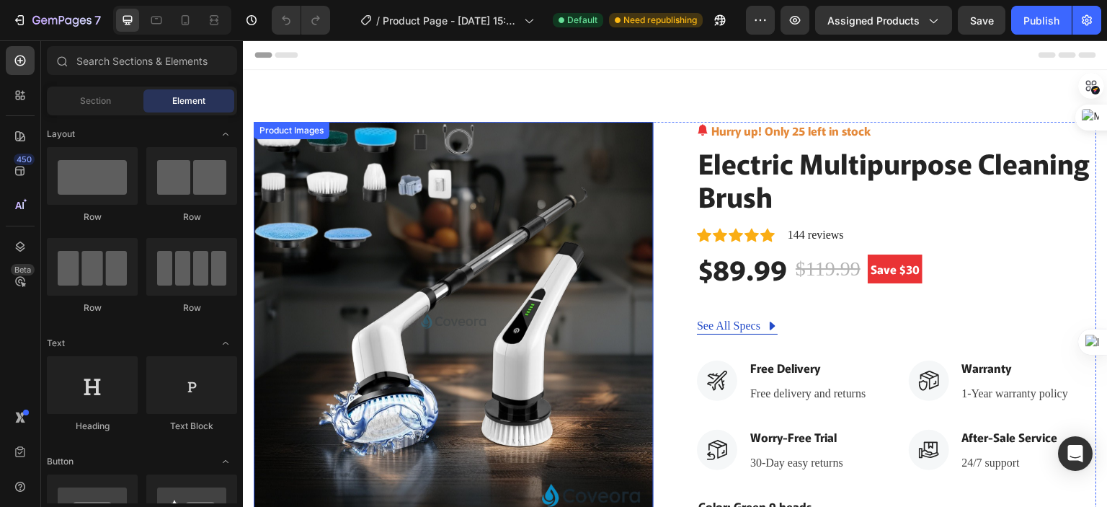
click at [391, 150] on img at bounding box center [454, 322] width 400 height 400
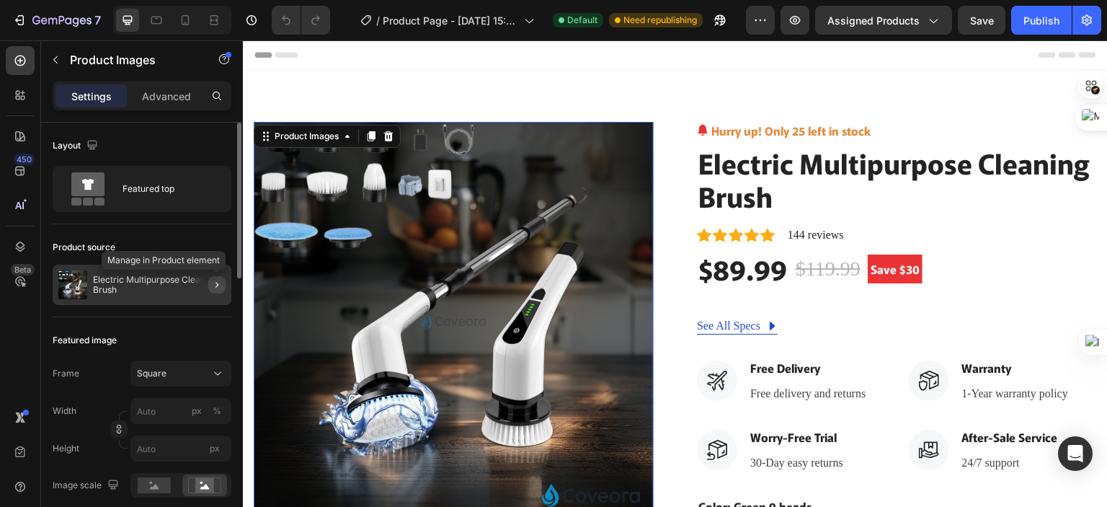
click at [221, 289] on icon "button" at bounding box center [217, 285] width 12 height 12
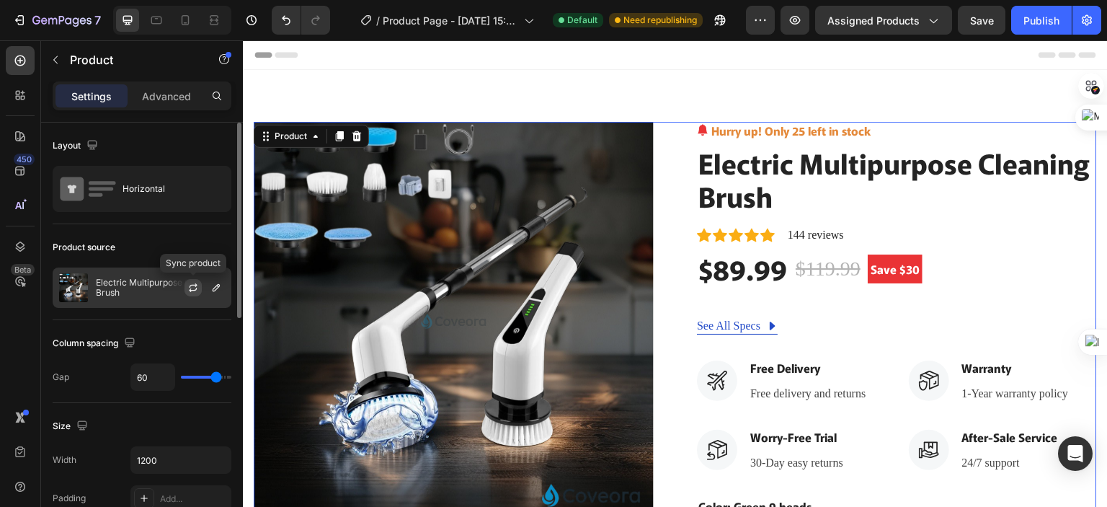
click at [192, 282] on icon "button" at bounding box center [193, 288] width 12 height 12
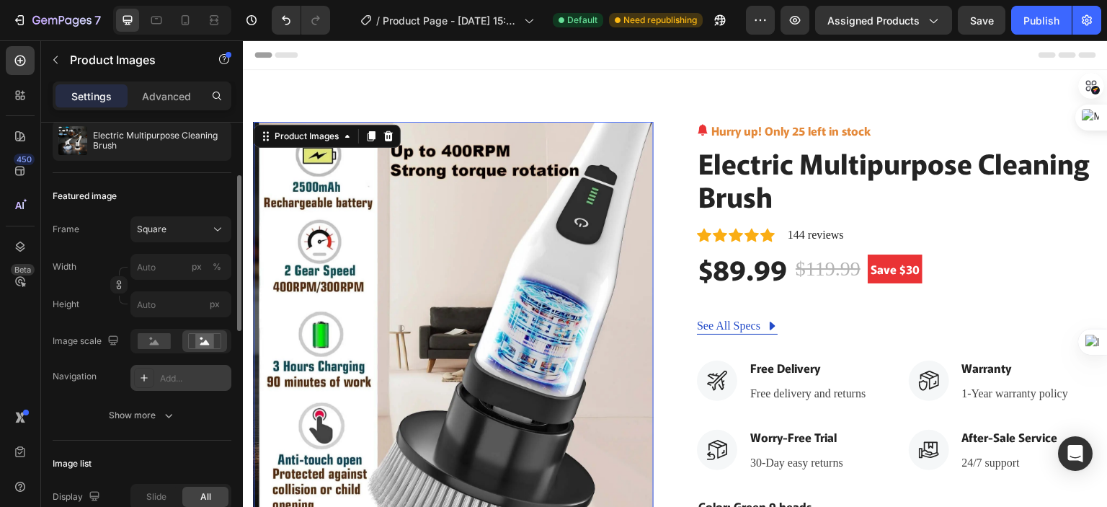
scroll to position [216, 0]
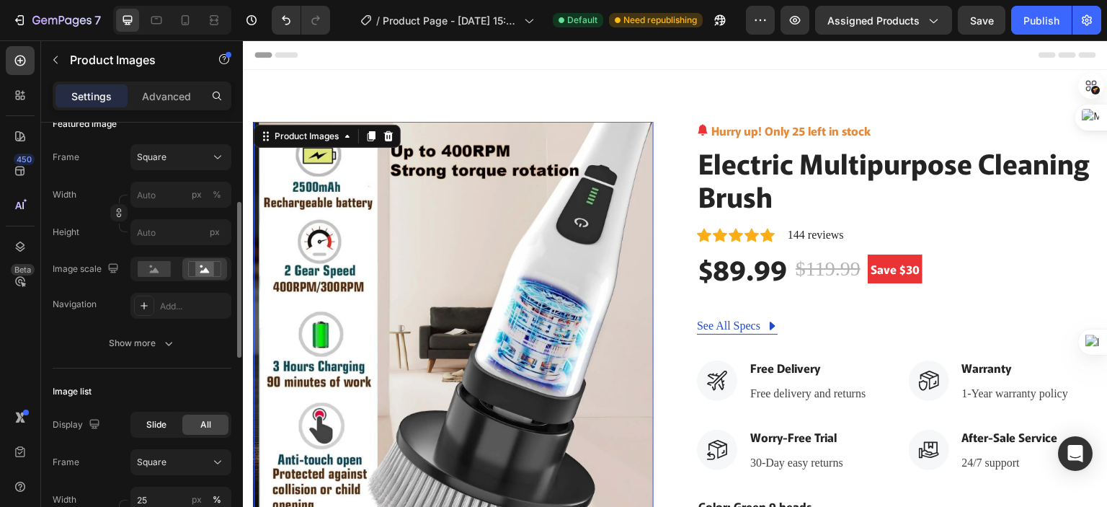
click at [161, 425] on span "Slide" at bounding box center [156, 424] width 20 height 13
click at [1034, 27] on div "Publish" at bounding box center [1041, 20] width 36 height 15
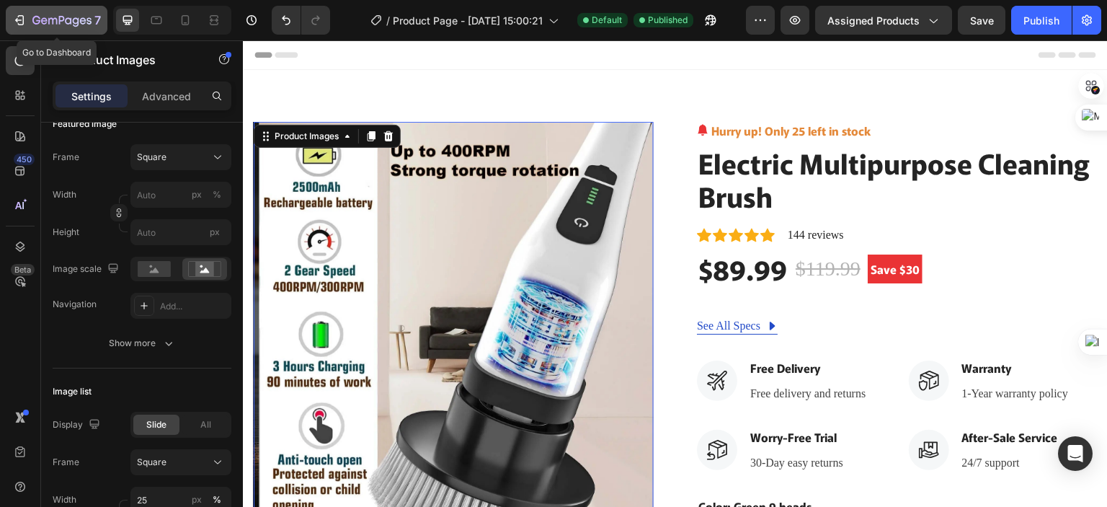
click at [22, 19] on icon "button" at bounding box center [19, 20] width 14 height 14
